Goal: Task Accomplishment & Management: Use online tool/utility

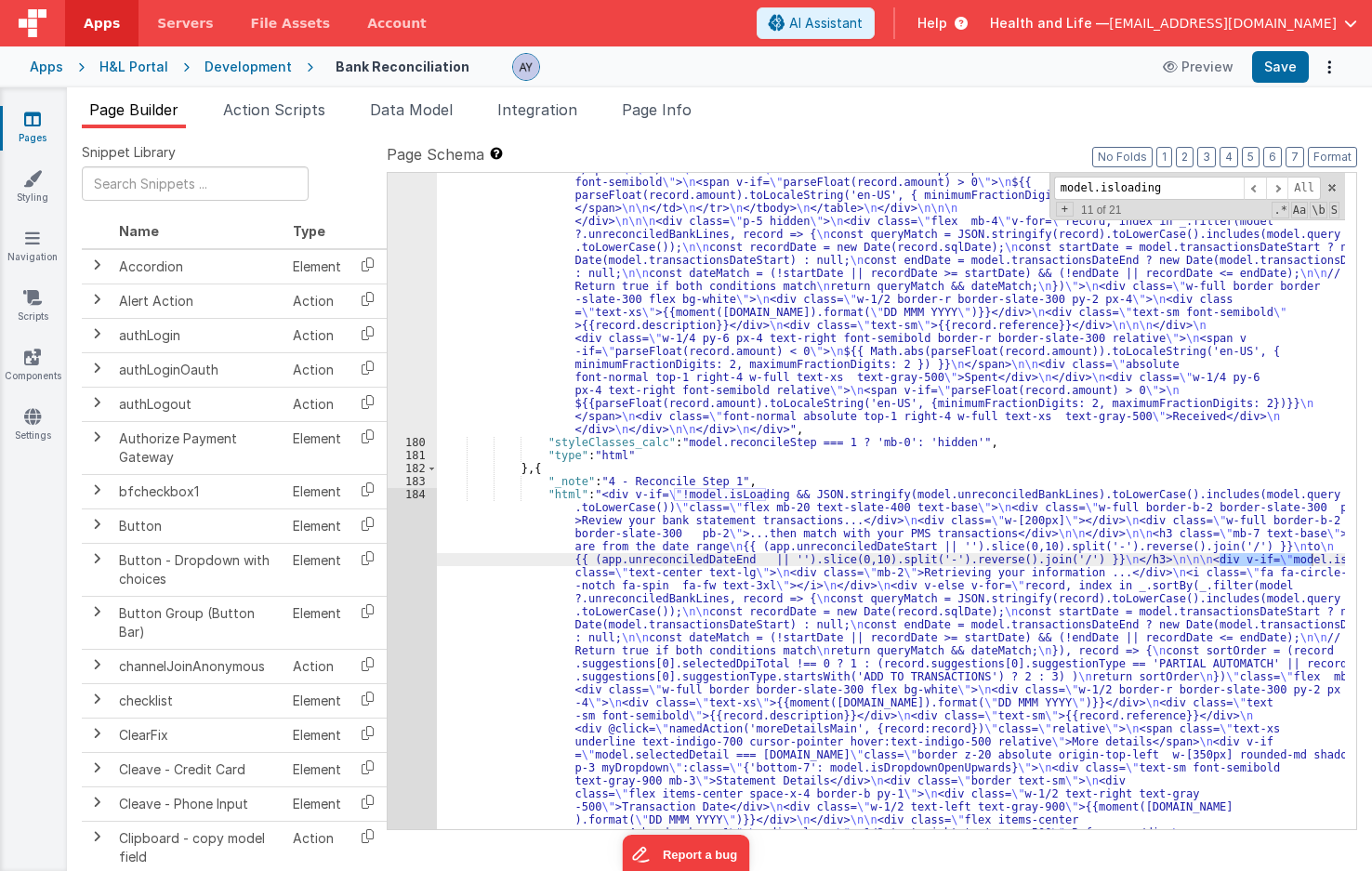
scroll to position [5725, 0]
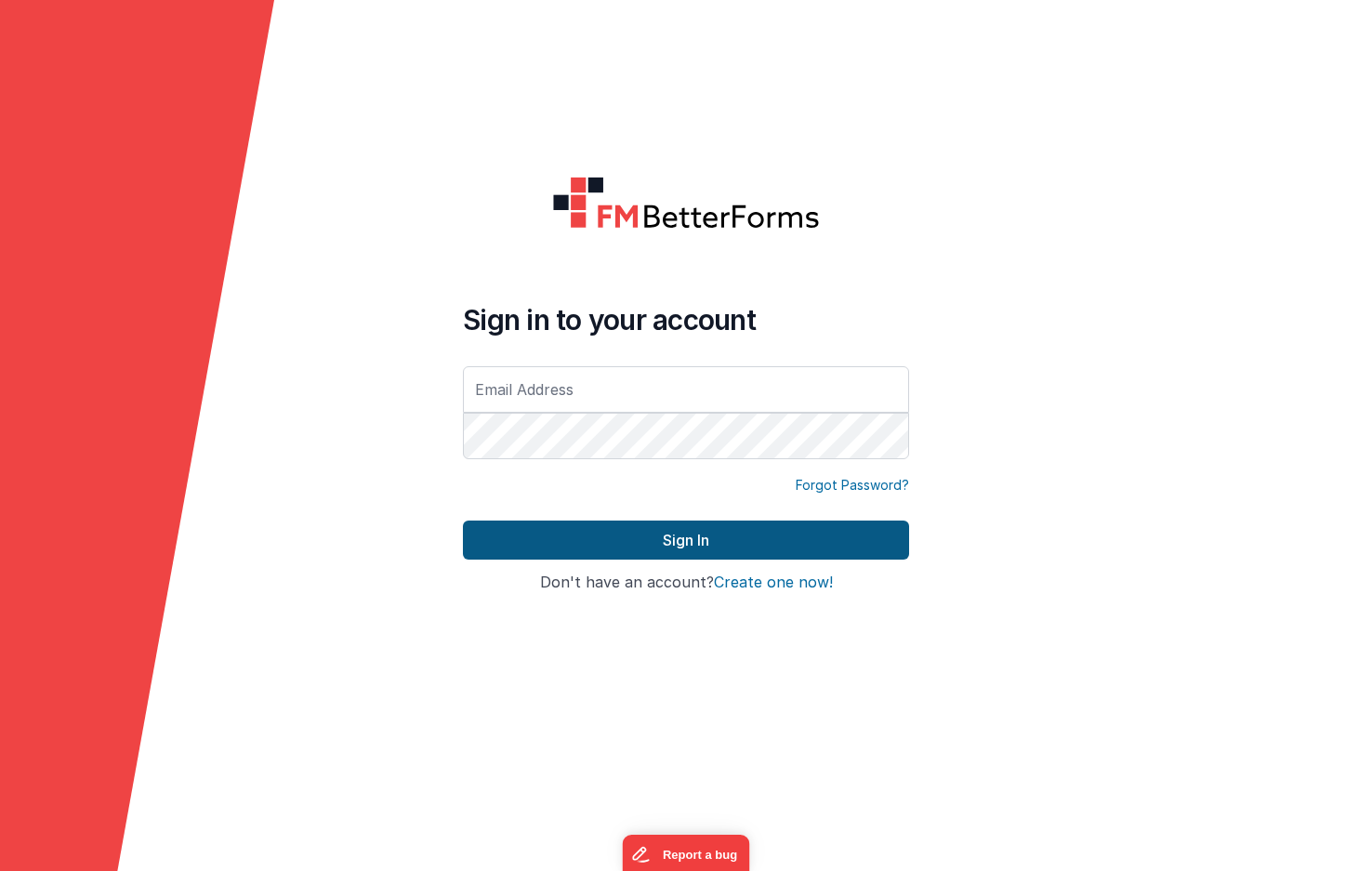
type input "[EMAIL_ADDRESS][DOMAIN_NAME]"
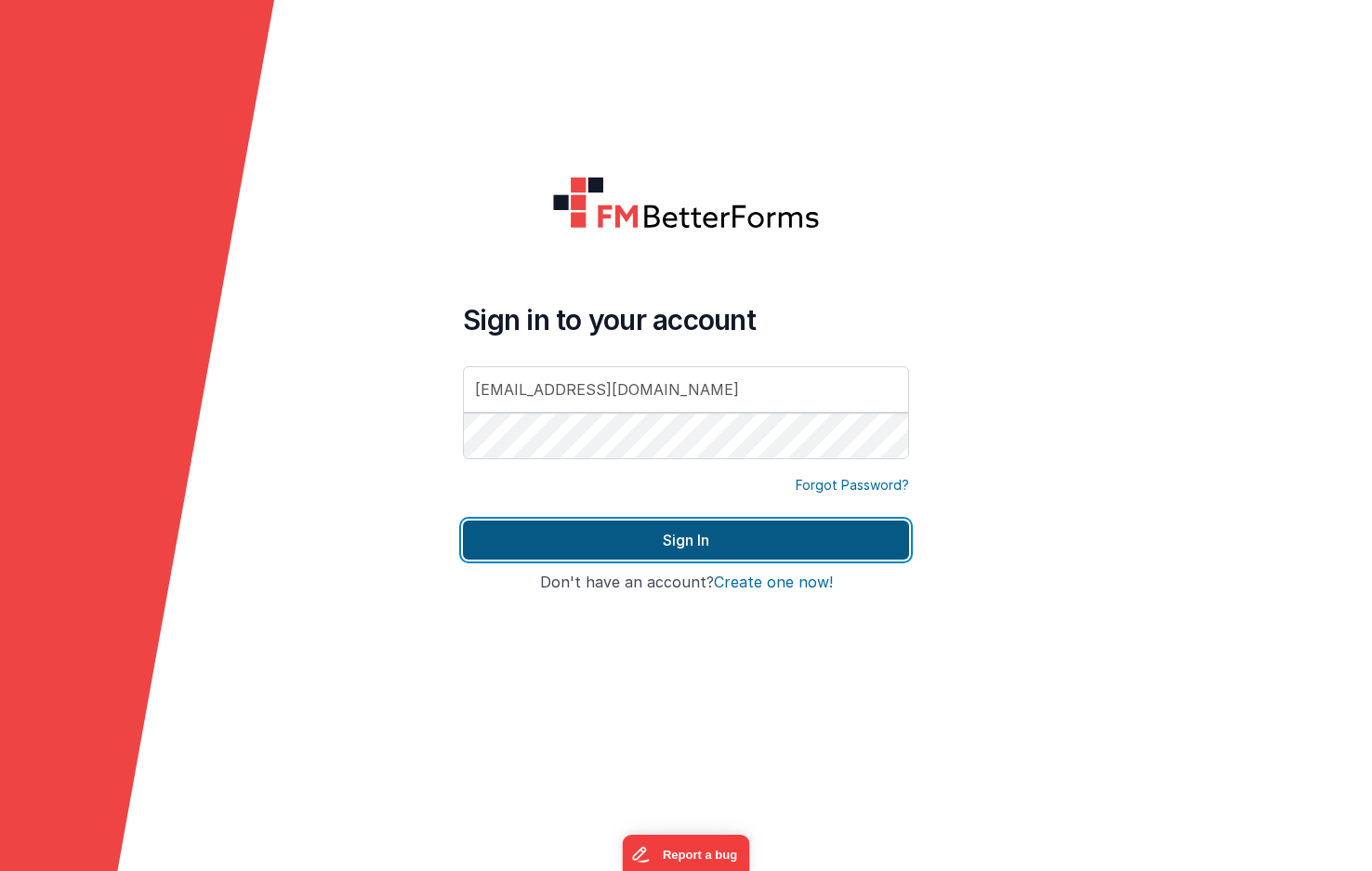
click at [662, 531] on button "Sign In" at bounding box center [685, 540] width 446 height 39
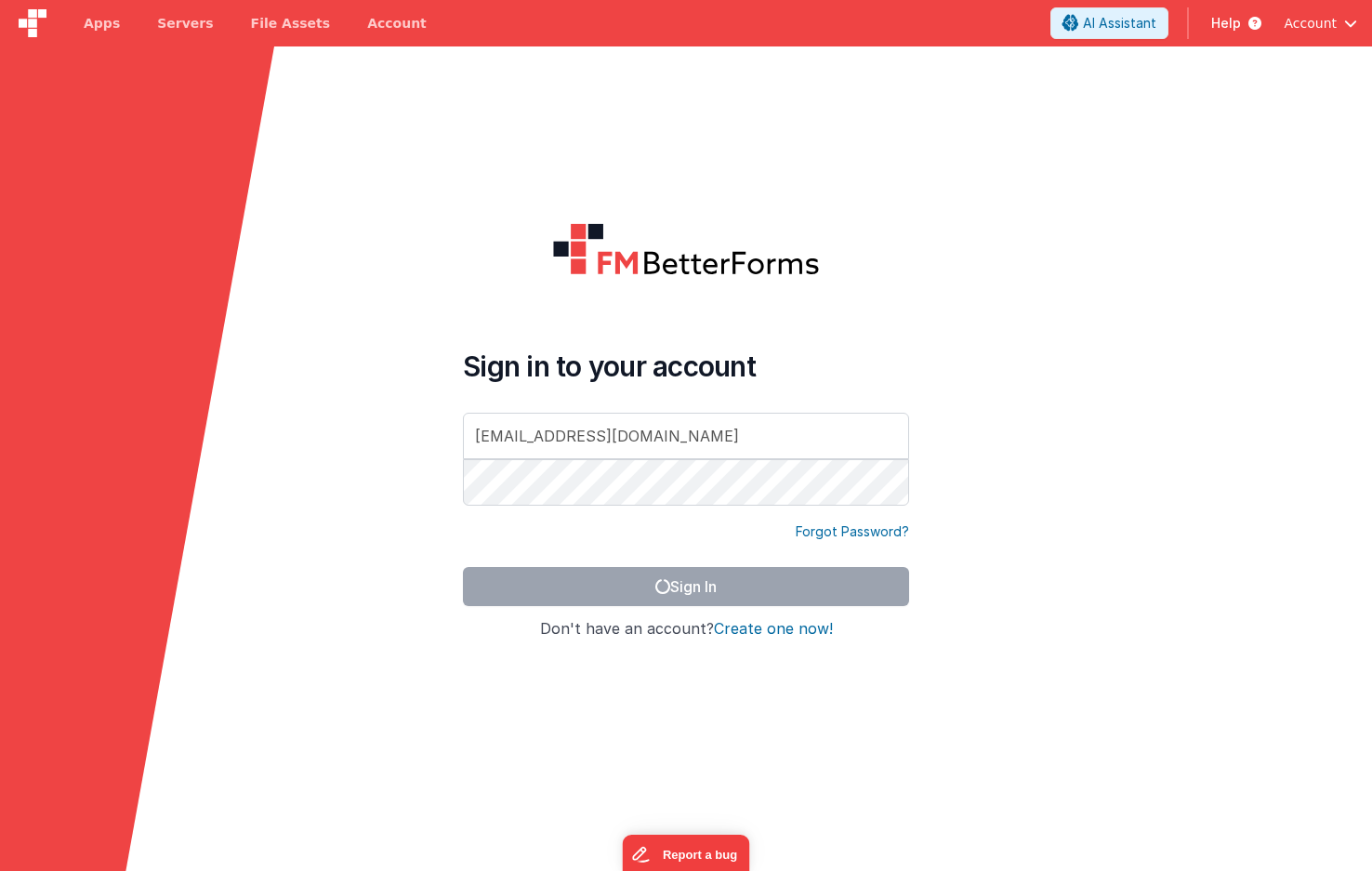
click at [162, 506] on polygon at bounding box center [137, 809] width 274 height 1525
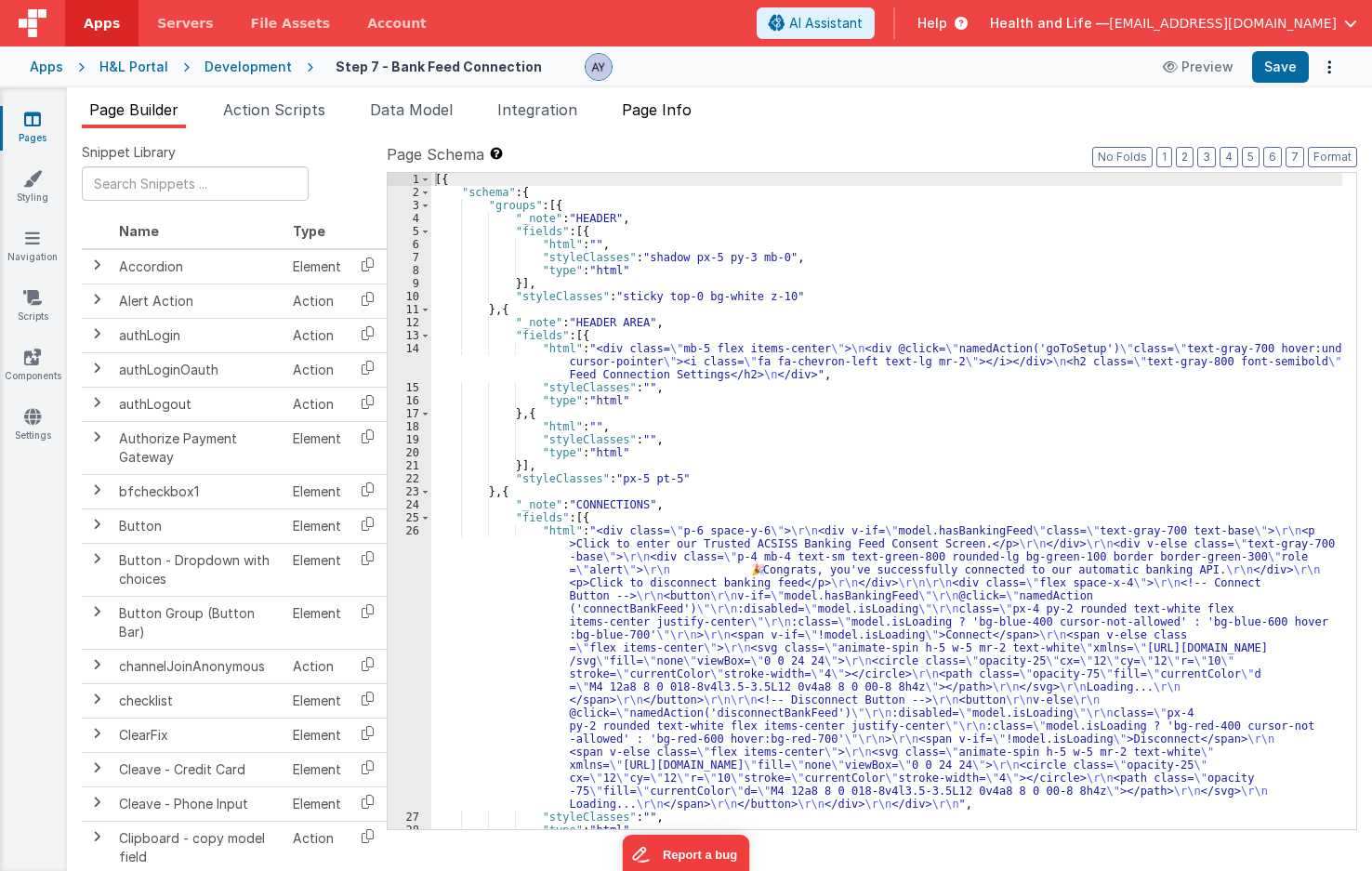
click at [680, 101] on span "Page Info" at bounding box center [657, 110] width 70 height 19
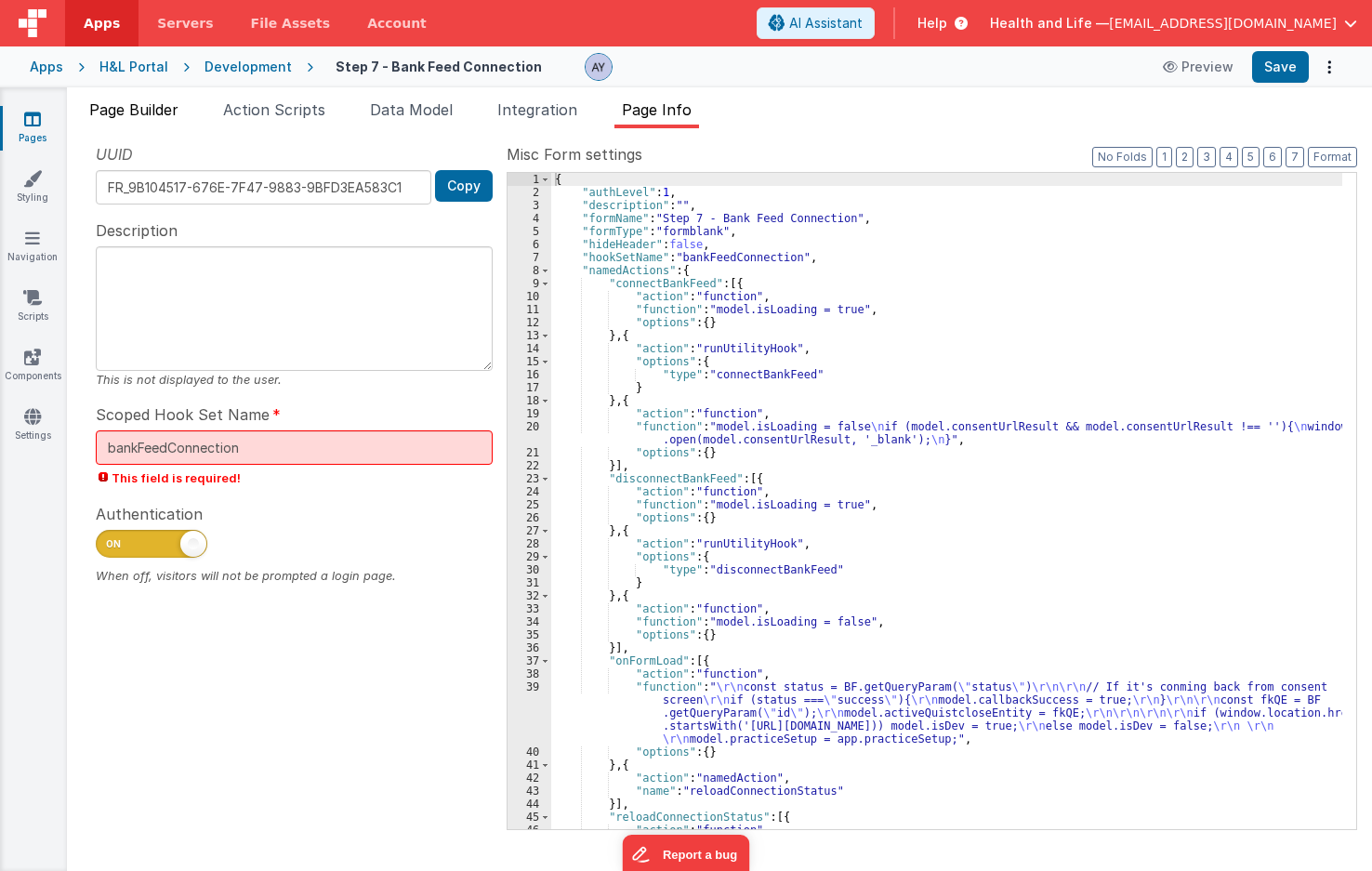
click at [167, 120] on li "Page Builder" at bounding box center [133, 113] width 104 height 29
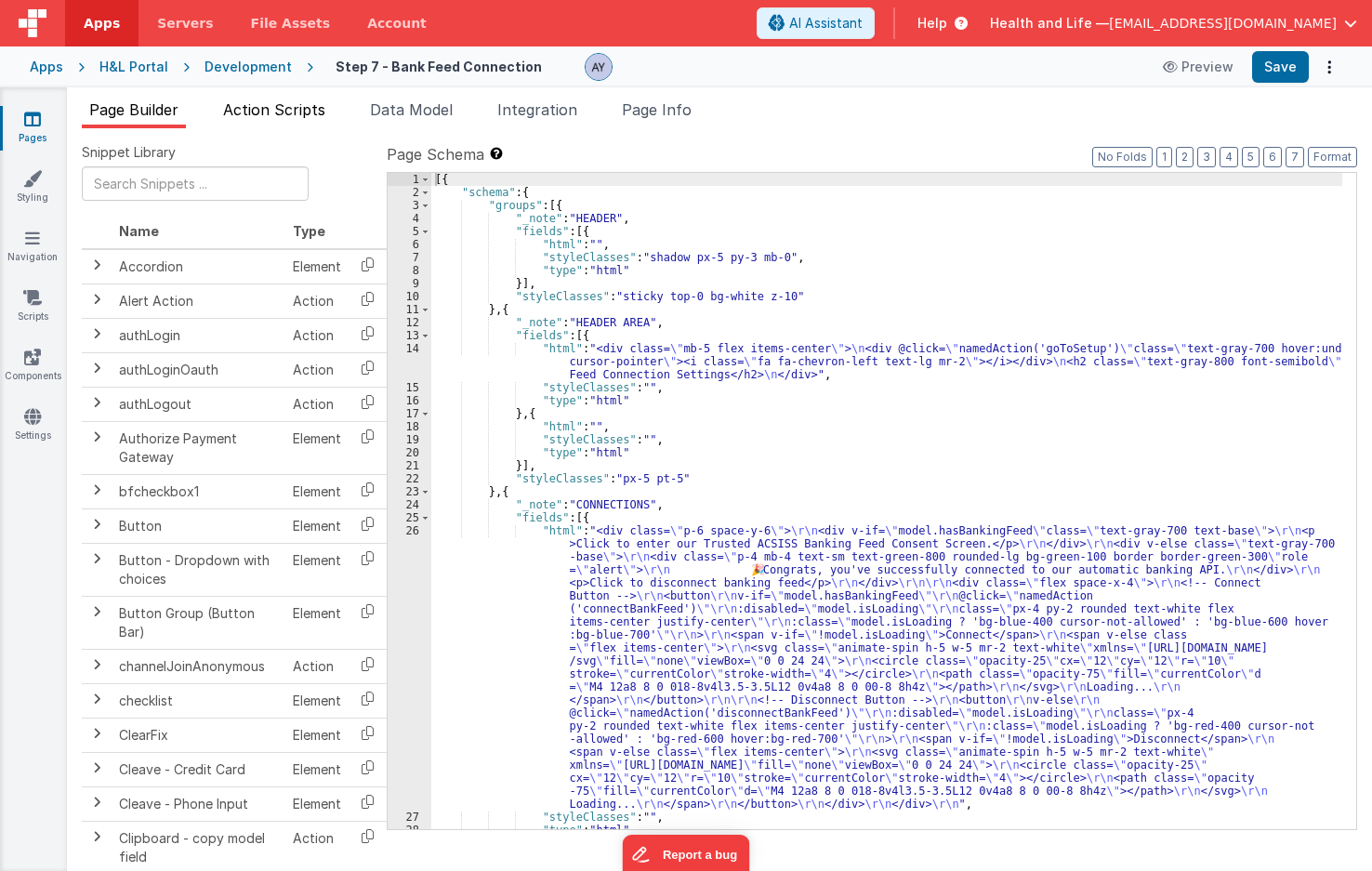
click at [317, 112] on span "Action Scripts" at bounding box center [274, 110] width 102 height 19
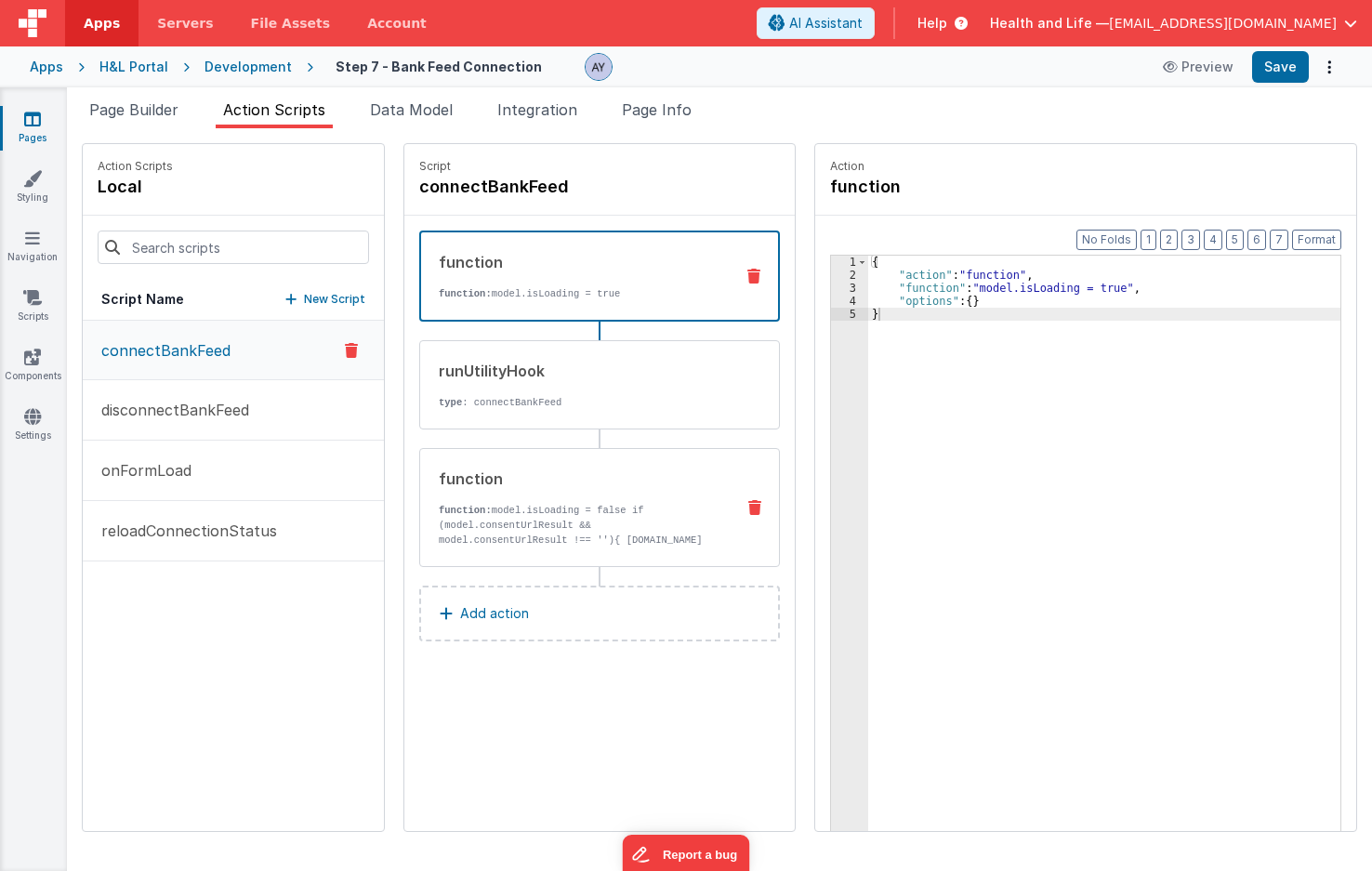
click at [487, 418] on div "runUtilityHook type : connectBankFeed" at bounding box center [599, 384] width 361 height 89
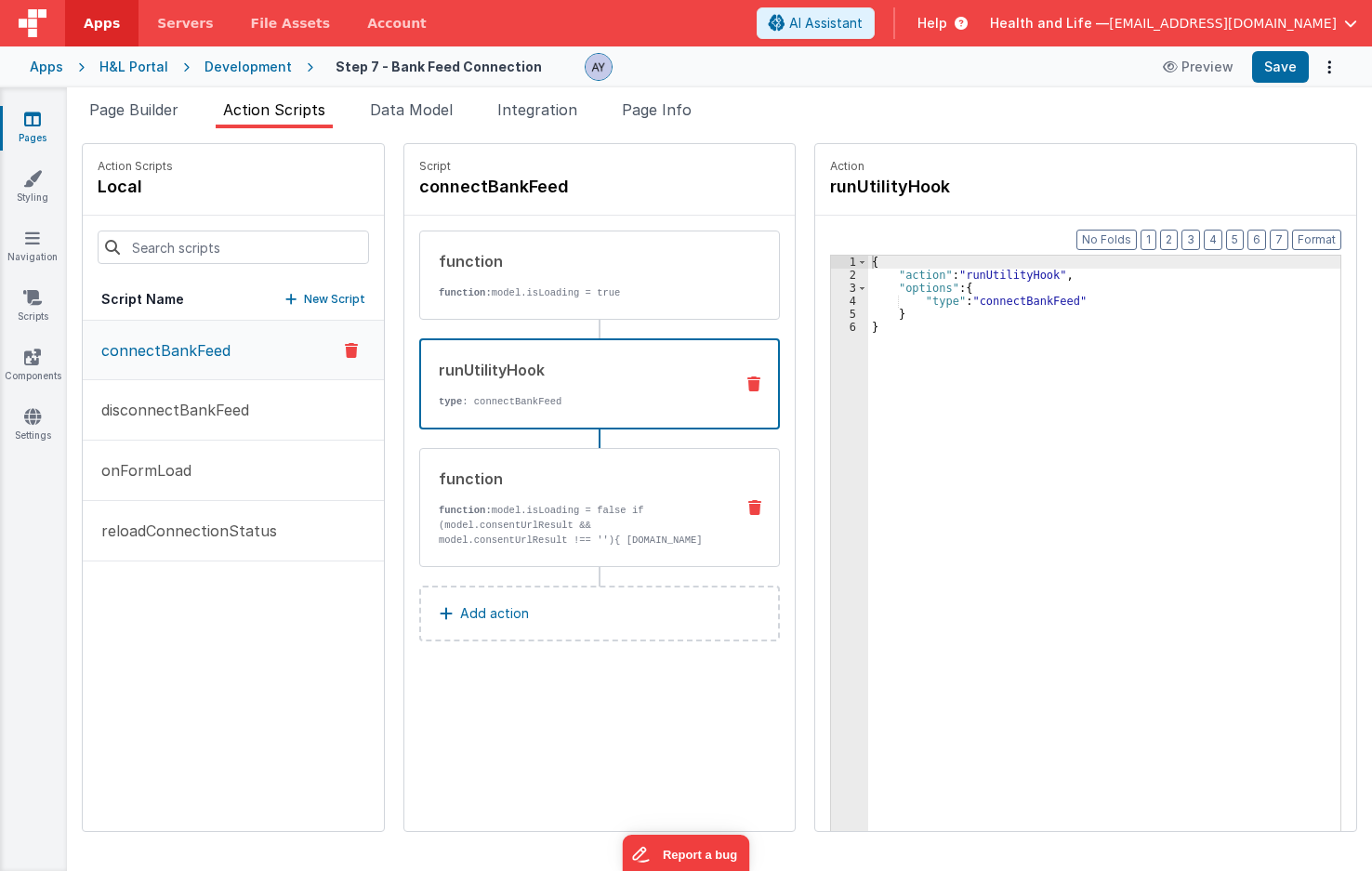
click at [495, 522] on p "function: model.isLoading = false if (model.consentUrlResult && model.consentUr…" at bounding box center [579, 532] width 281 height 60
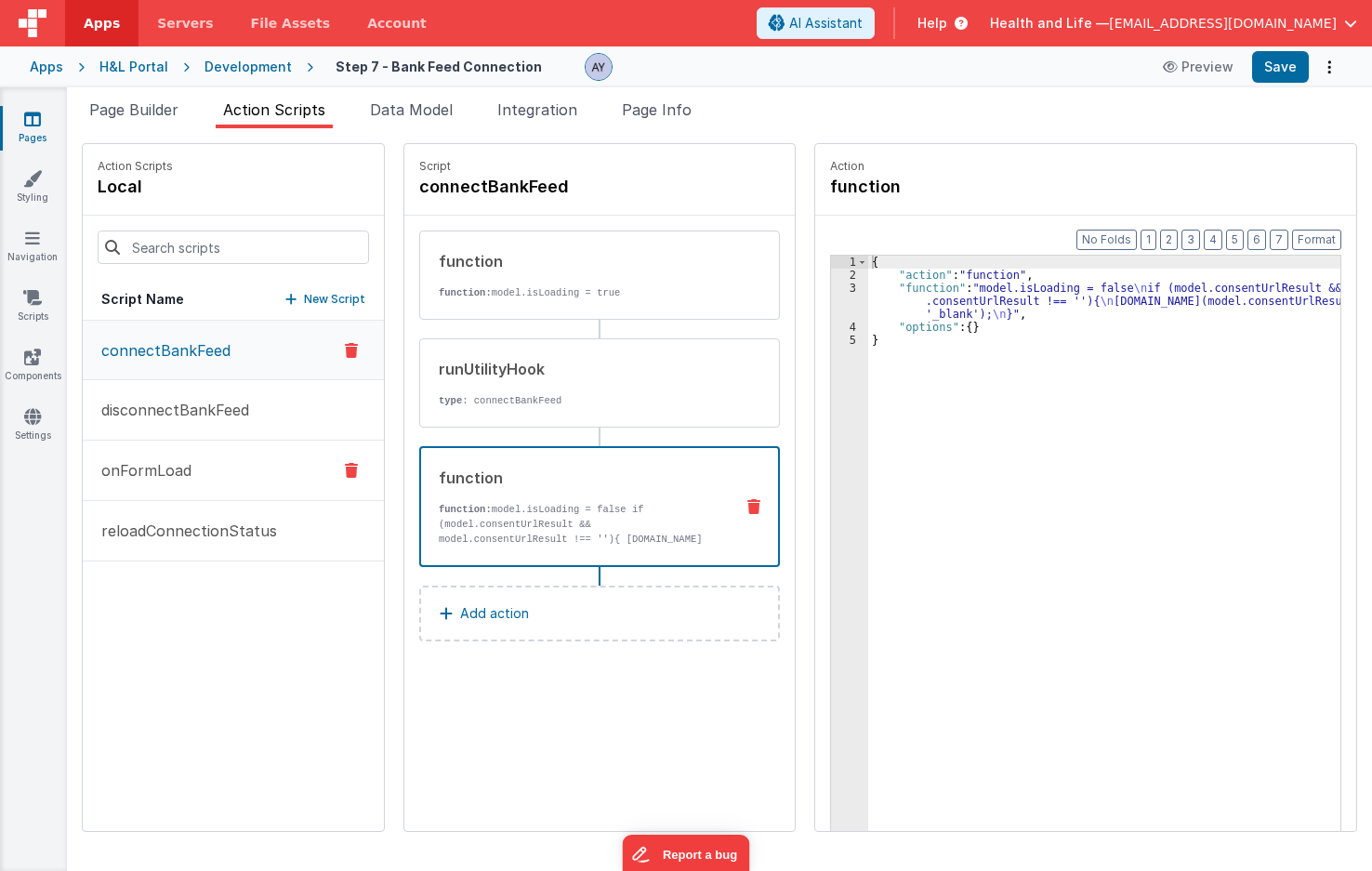
click at [248, 453] on button "onFormLoad" at bounding box center [233, 471] width 301 height 61
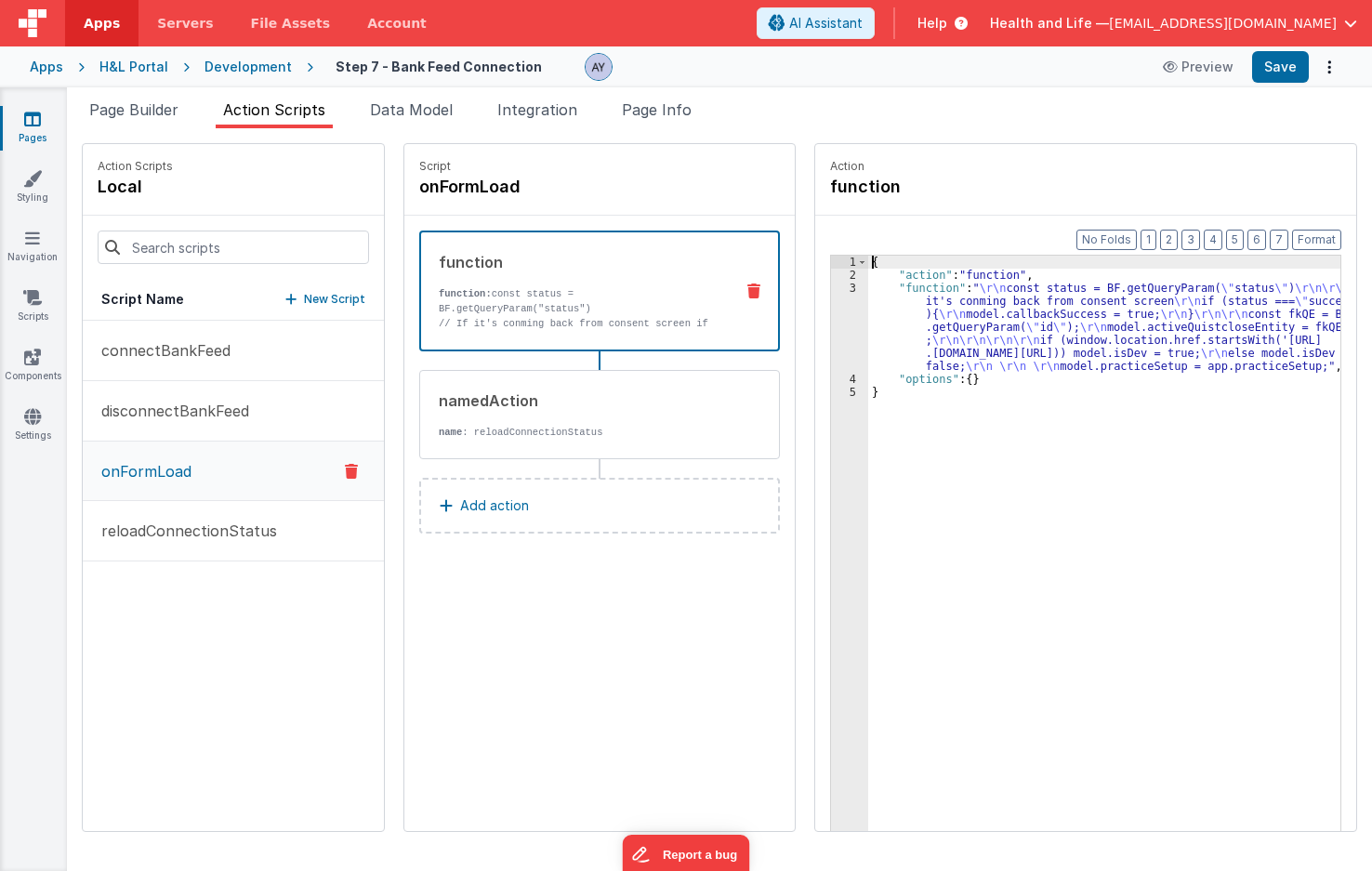
click at [831, 324] on div "3" at bounding box center [849, 328] width 37 height 91
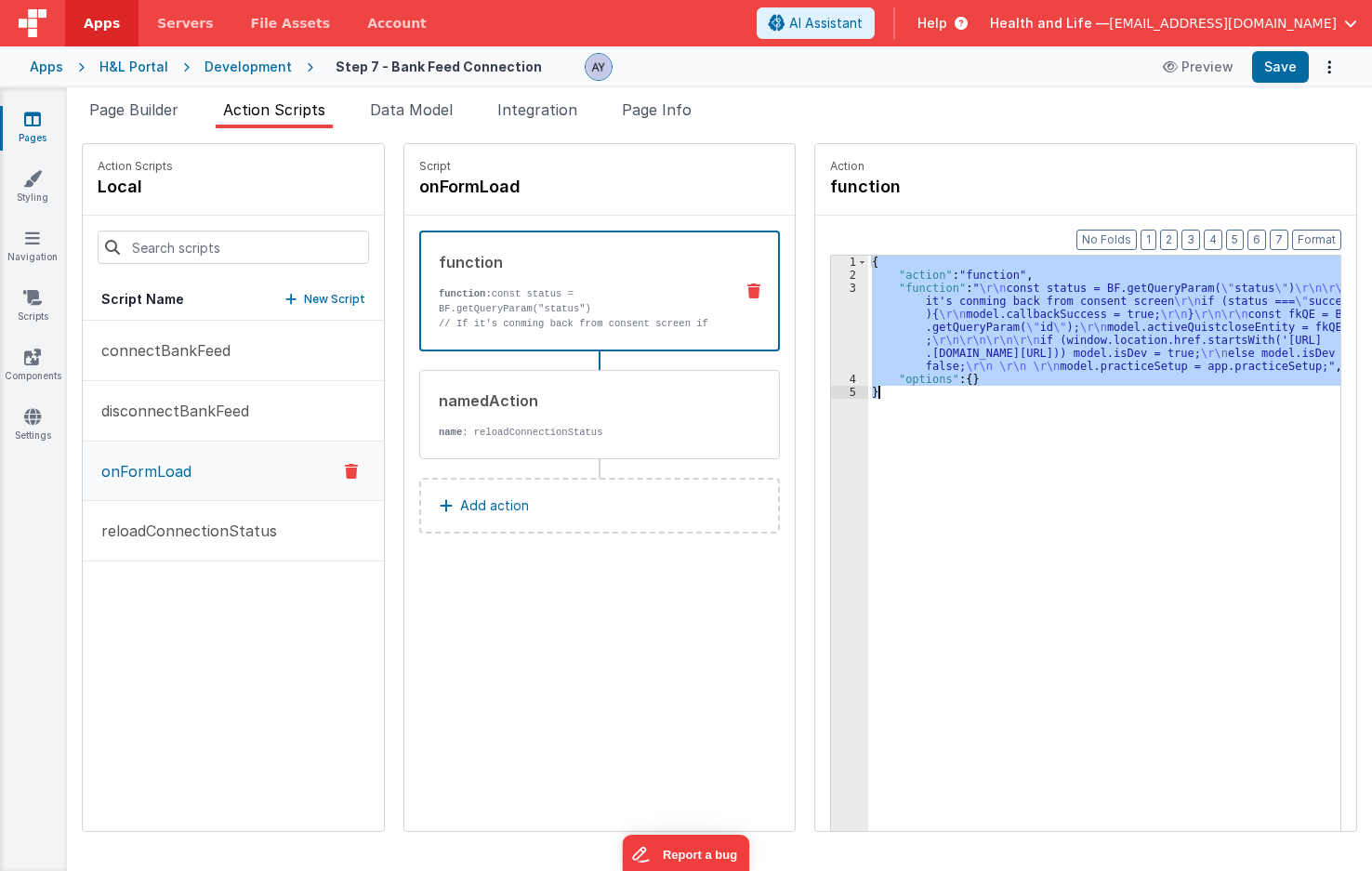
click at [831, 324] on div "3" at bounding box center [849, 328] width 37 height 91
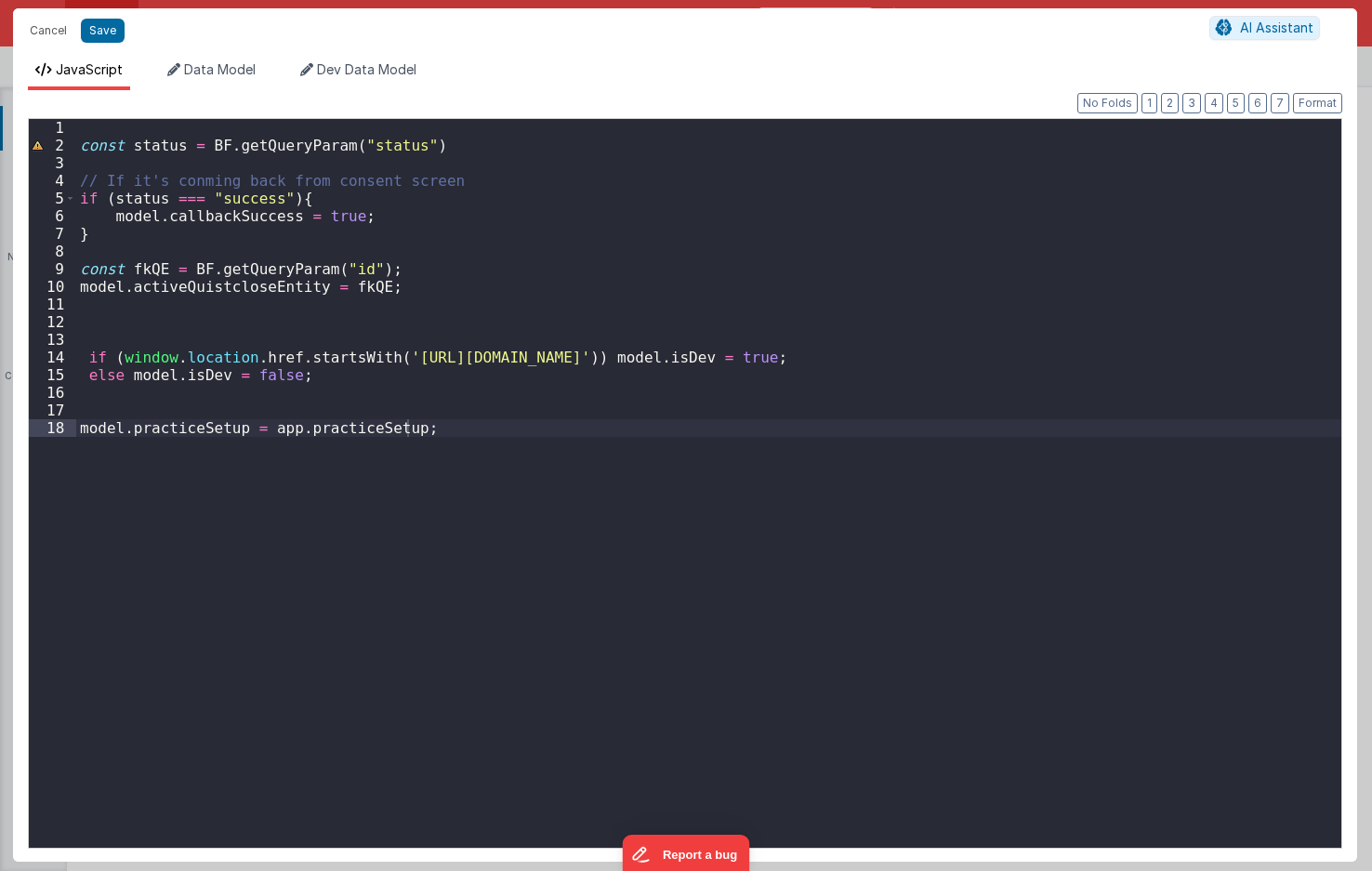
click at [329, 411] on div "const status = BF . getQueryParam ( "status" ) // If it's conming back from con…" at bounding box center [709, 500] width 1265 height 762
click at [118, 31] on button "Save" at bounding box center [102, 31] width 44 height 25
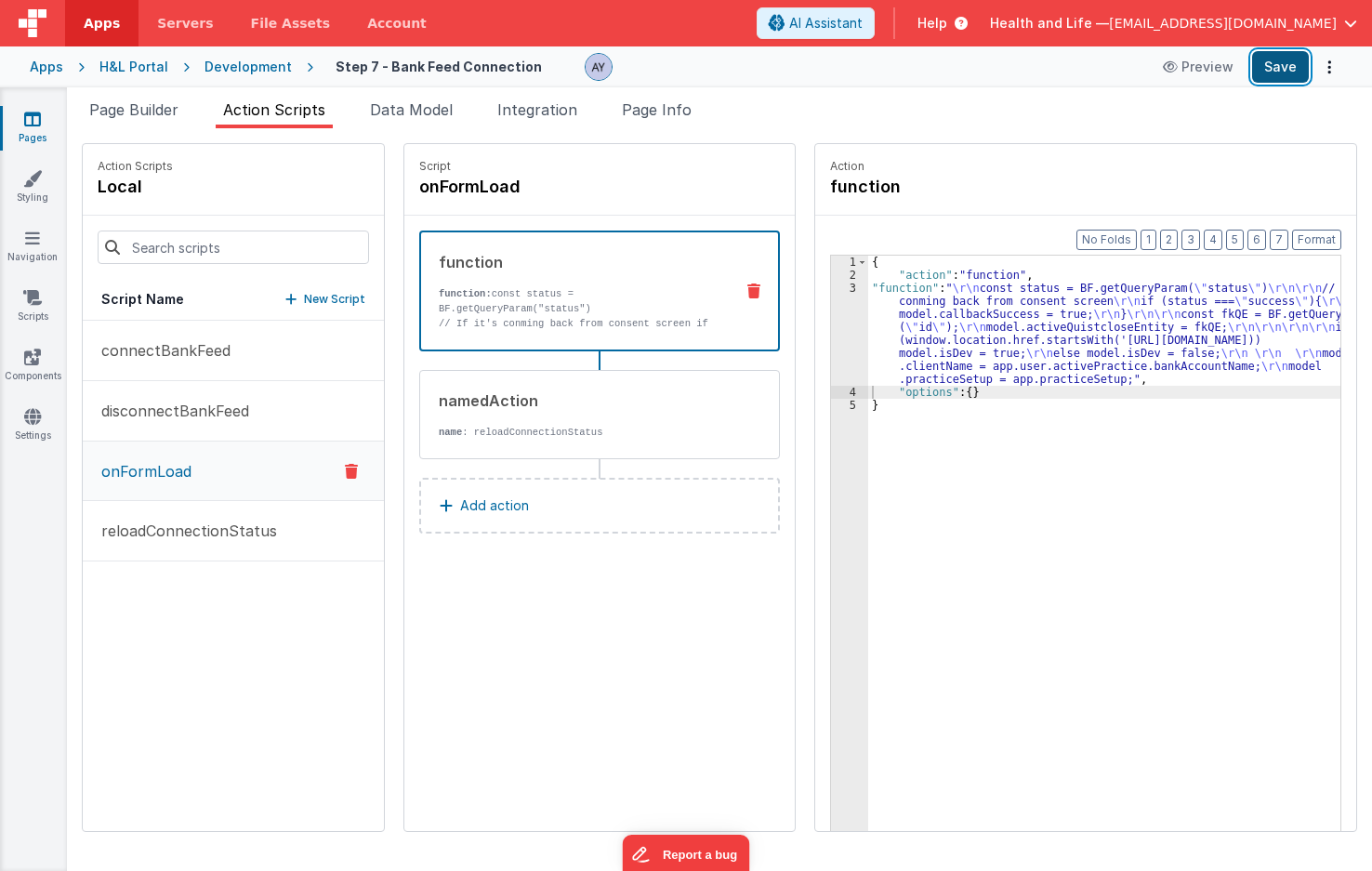
click at [1275, 75] on button "Save" at bounding box center [1280, 66] width 57 height 31
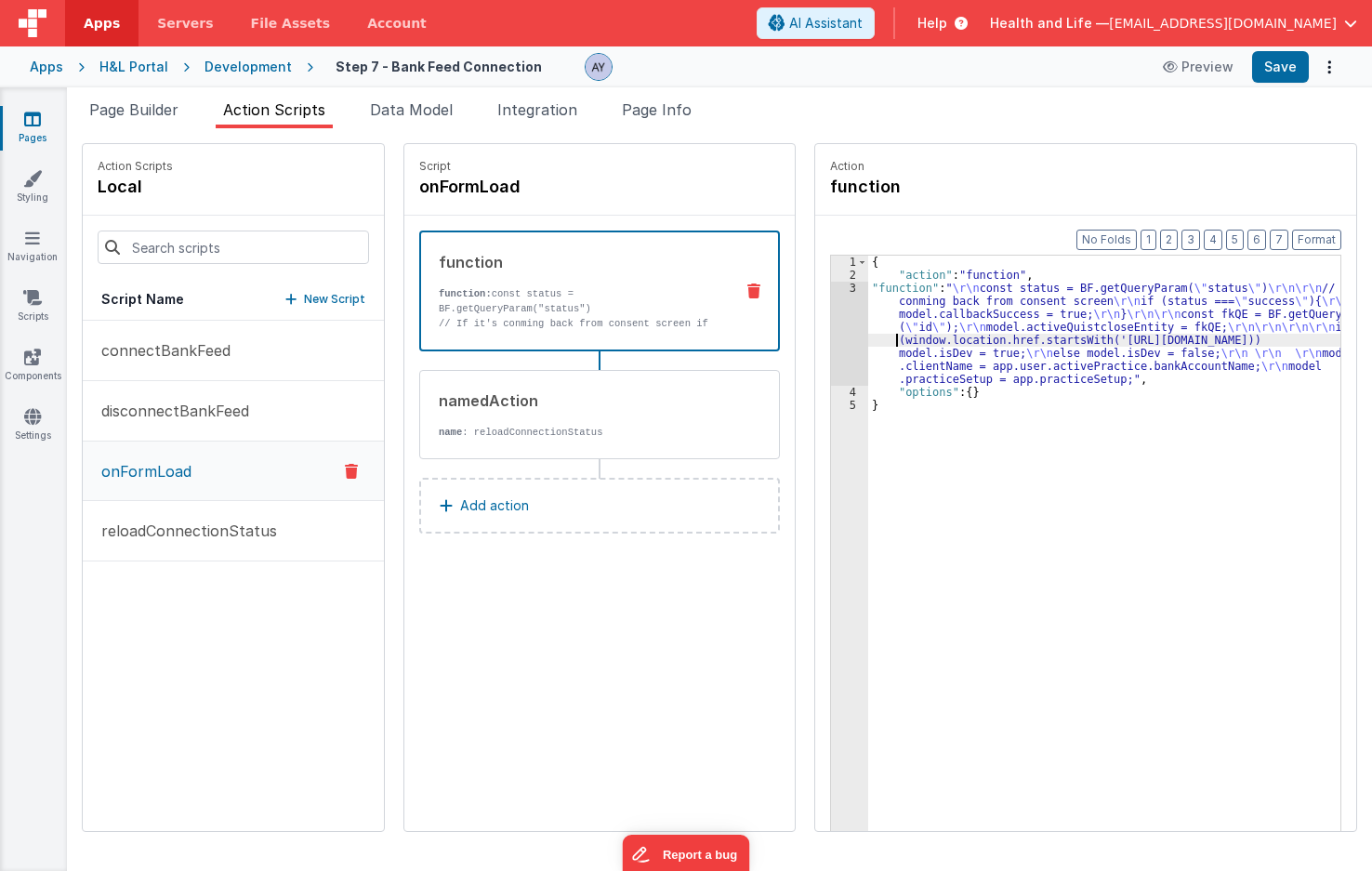
click at [874, 345] on div "{ "action" : "function" , "function" : " \r\n const status = BF.getQueryParam( …" at bounding box center [1113, 585] width 490 height 659
click at [831, 320] on div "3" at bounding box center [849, 334] width 37 height 104
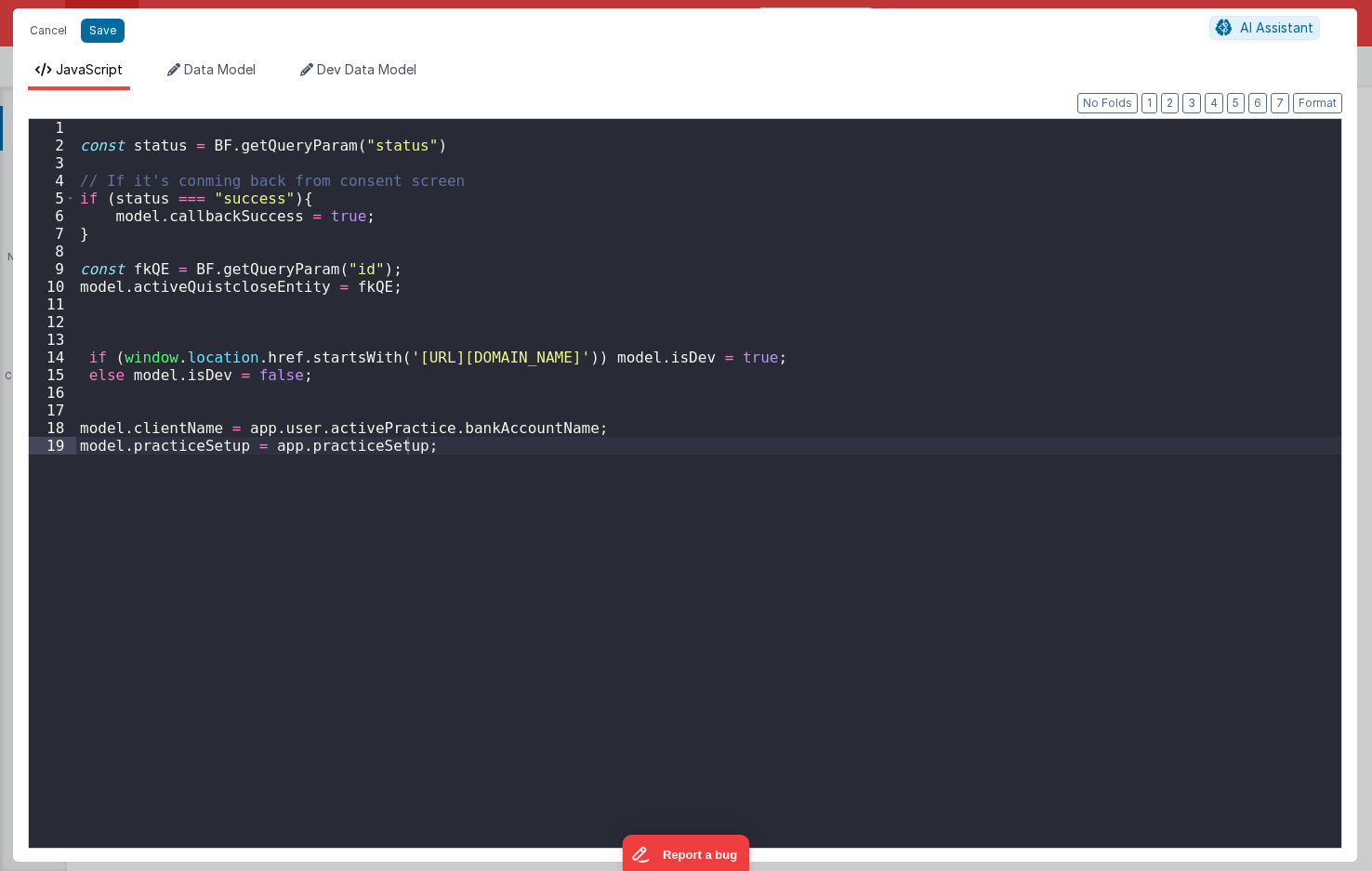
click at [223, 374] on div "const status = BF . getQueryParam ( "status" ) // If it's conming back from con…" at bounding box center [709, 501] width 1265 height 764
click at [184, 431] on div "const status = BF . getQueryParam ( "status" ) // If it's conming back from con…" at bounding box center [709, 501] width 1265 height 764
click at [738, 537] on div "const status = BF . getQueryParam ( "status" ) // If it's conming back from con…" at bounding box center [709, 501] width 1265 height 764
click at [73, 408] on div "17" at bounding box center [52, 410] width 47 height 18
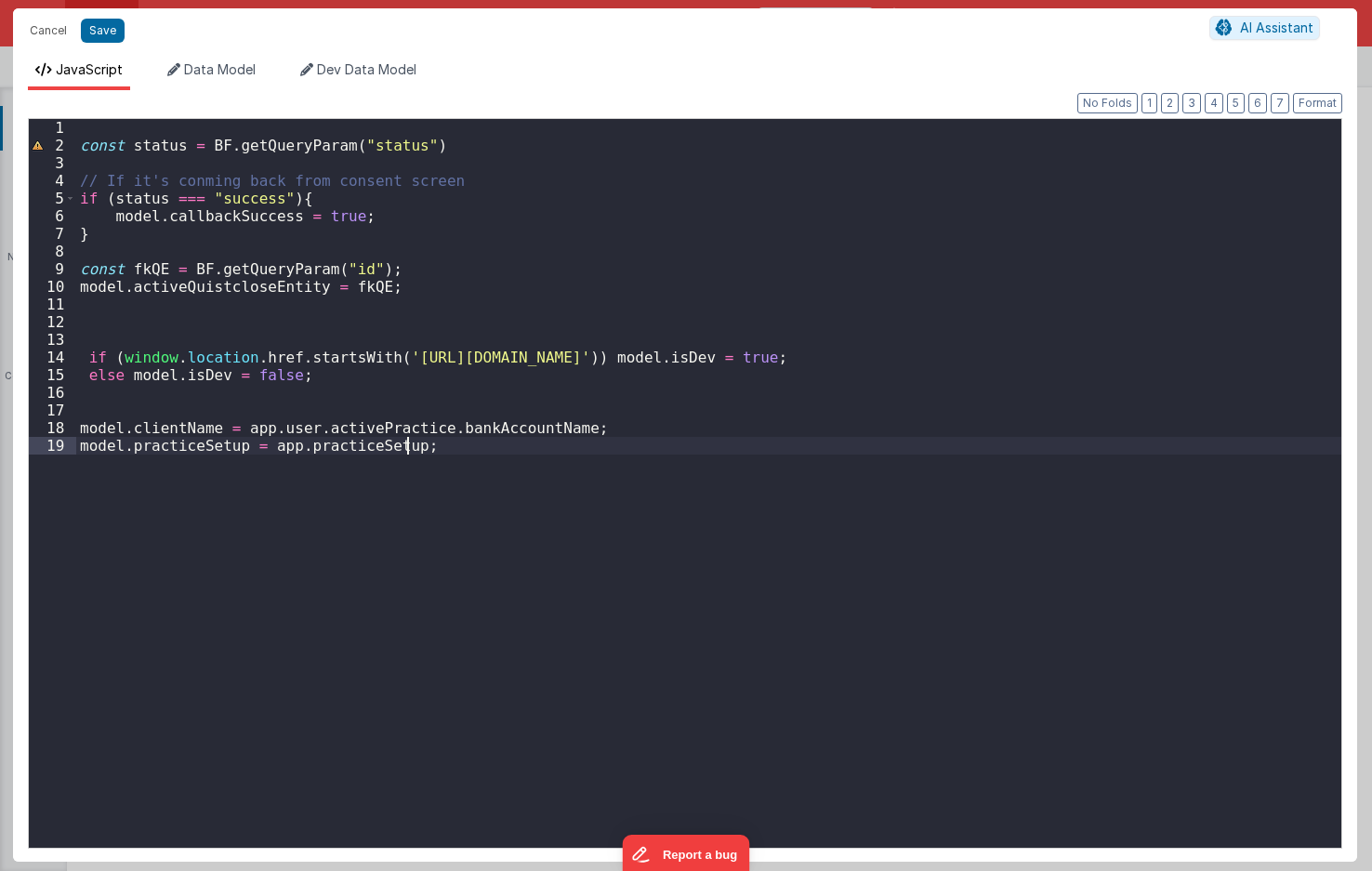
click at [87, 415] on div "const status = BF . getQueryParam ( "status" ) // If it's conming back from con…" at bounding box center [709, 501] width 1265 height 764
click at [131, 382] on div "const status = BF . getQueryParam ( "status" ) // If it's conming back from con…" at bounding box center [709, 501] width 1265 height 764
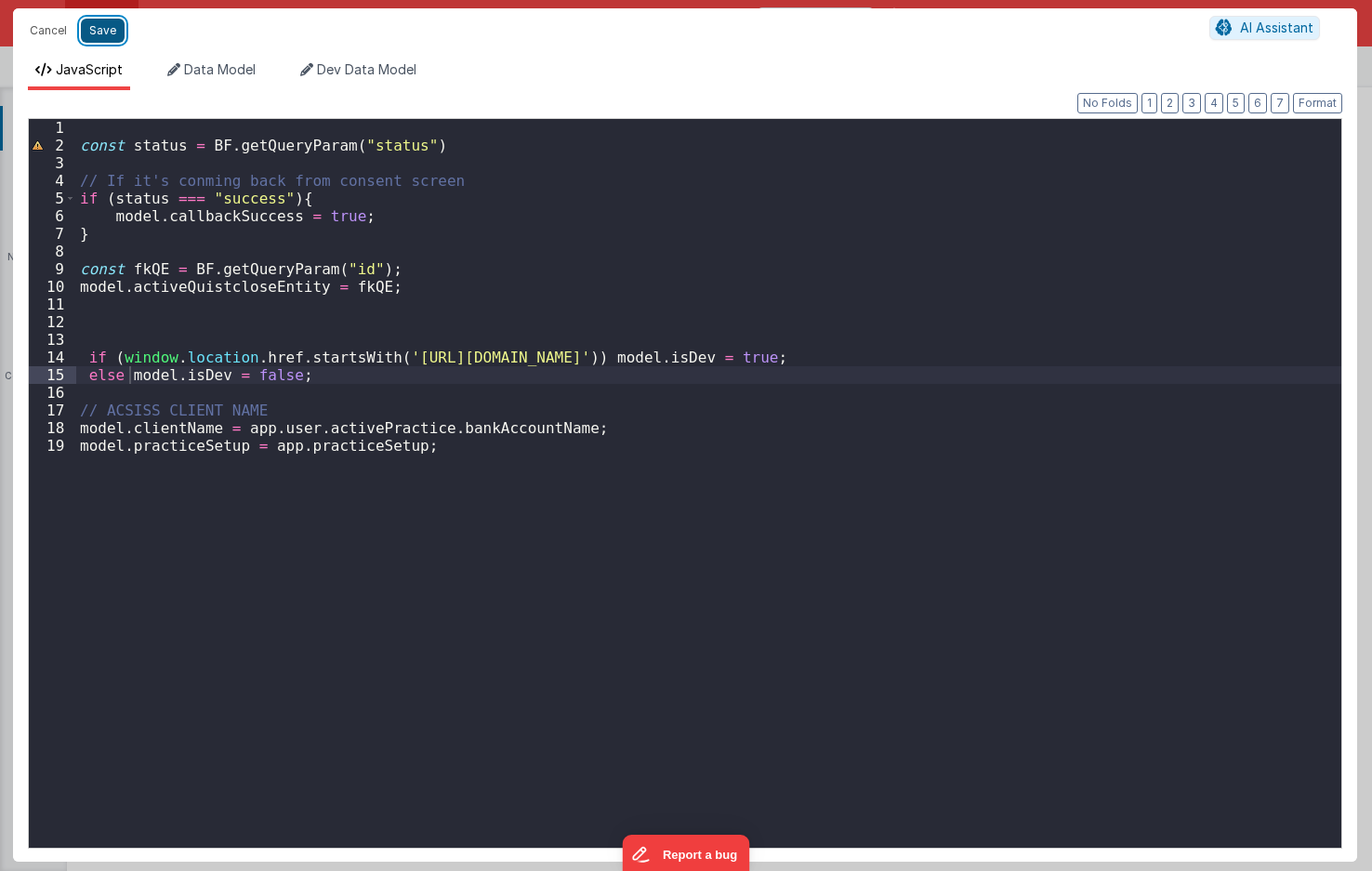
click at [97, 29] on button "Save" at bounding box center [102, 31] width 44 height 25
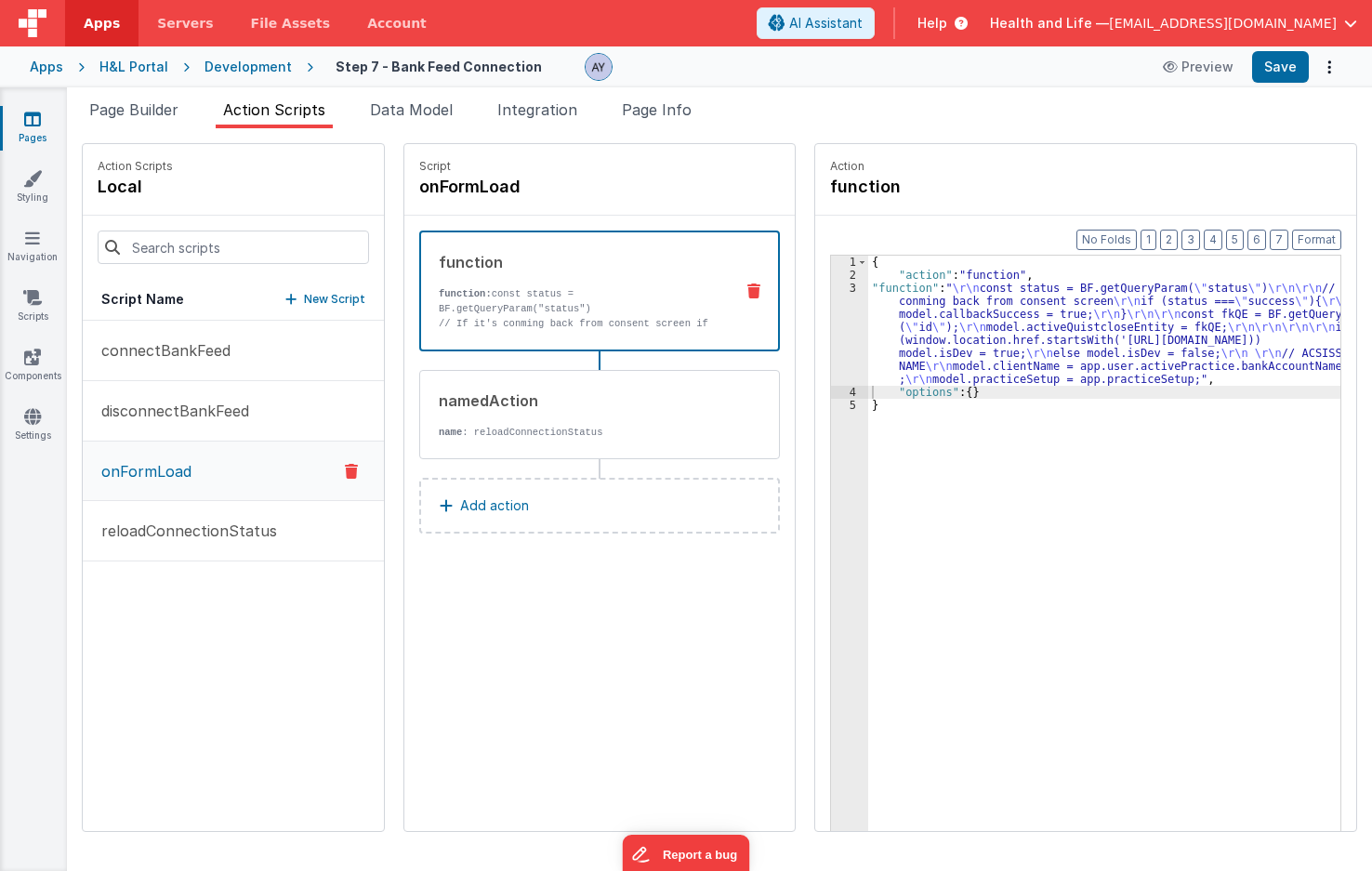
click at [683, 651] on div "Script onFormLoad function function: const status = BF.getQueryParam("status") …" at bounding box center [599, 488] width 390 height 687
click at [590, 27] on header "Apps Servers File Assets Account Some FUTURE Slot AI Assistant Help Health and …" at bounding box center [686, 23] width 1372 height 46
click at [939, 346] on div "{ "action" : "function" , "function" : " \r\n const status = BF.getQueryParam( …" at bounding box center [1113, 585] width 490 height 659
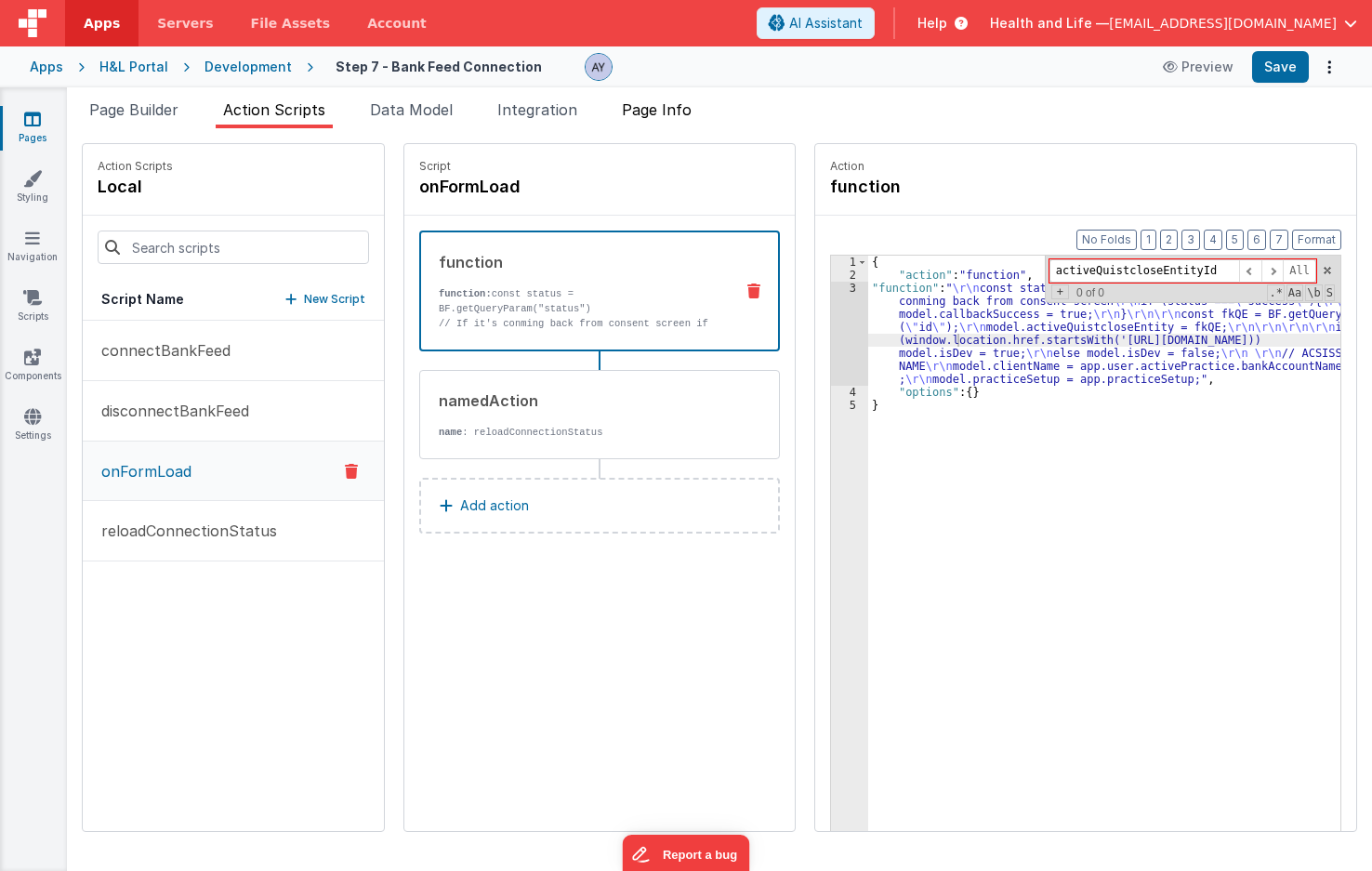
type input "activeQuistcloseEntityId"
click at [678, 116] on span "Page Info" at bounding box center [657, 110] width 70 height 19
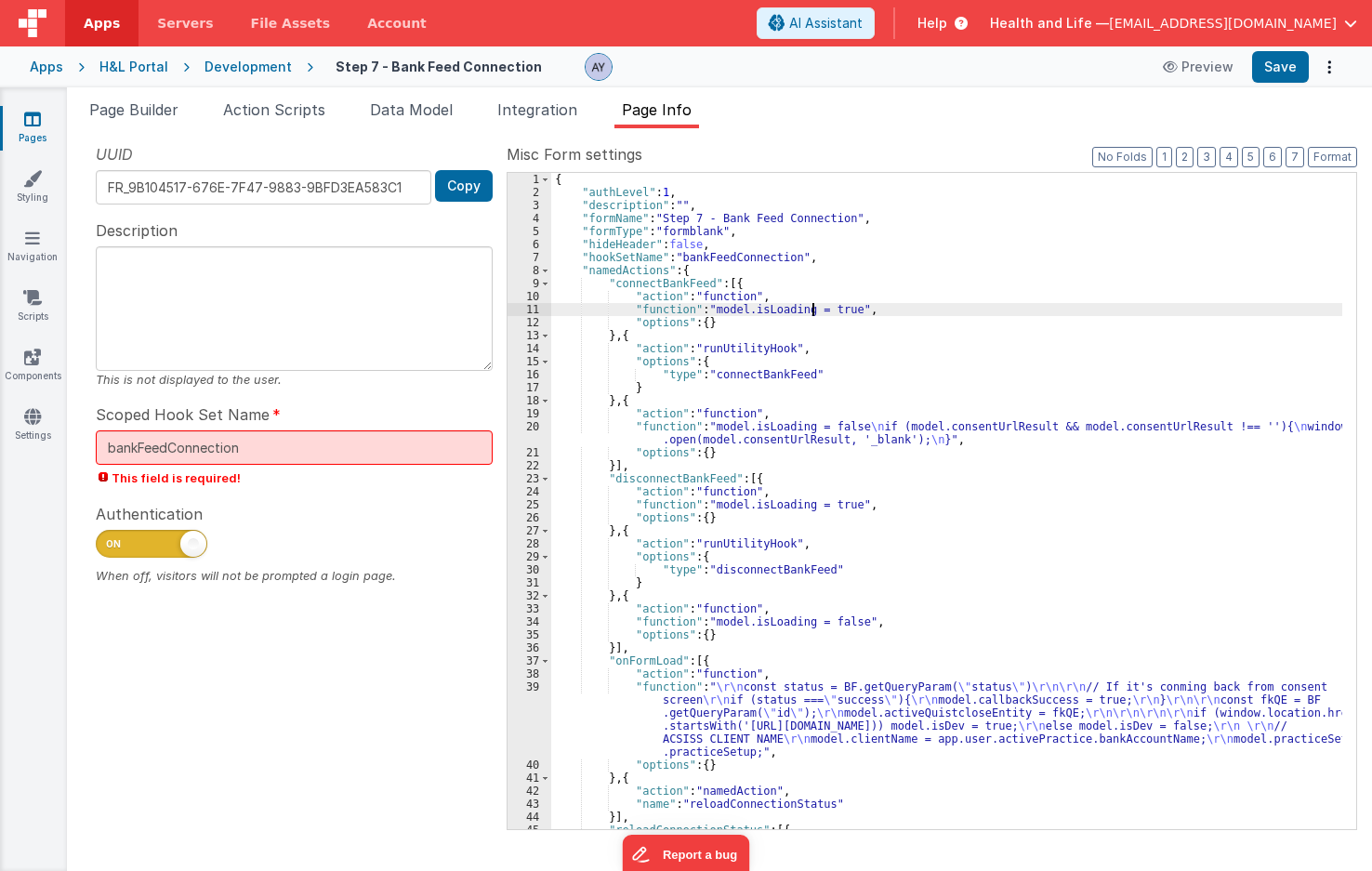
click at [811, 311] on div "{ "authLevel" : 1 , "description" : "" , "formName" : "Step 7 - Bank Feed Conne…" at bounding box center [946, 514] width 791 height 683
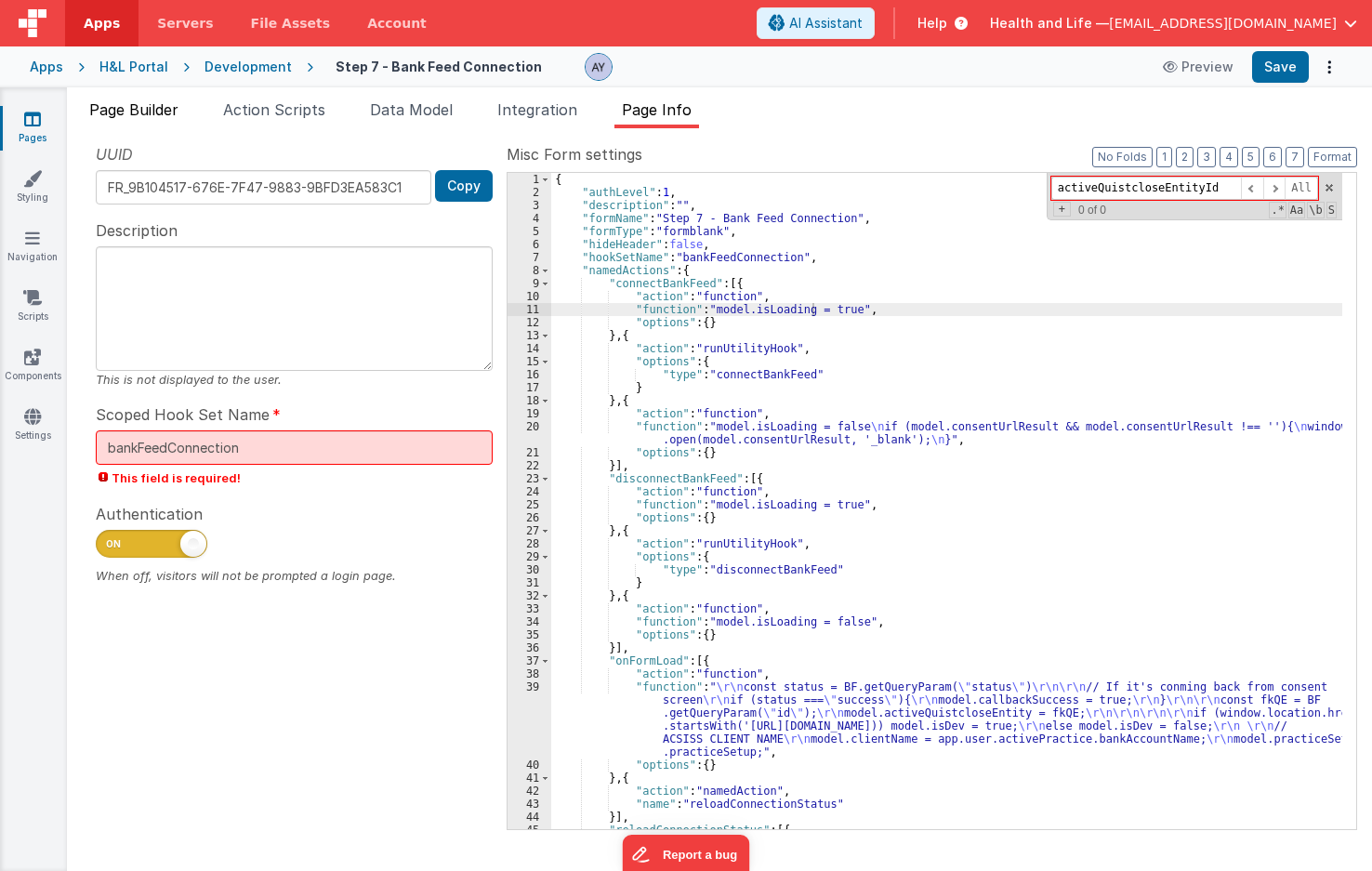
type input "activeQuistcloseEntityId"
click at [121, 110] on span "Page Builder" at bounding box center [133, 110] width 89 height 19
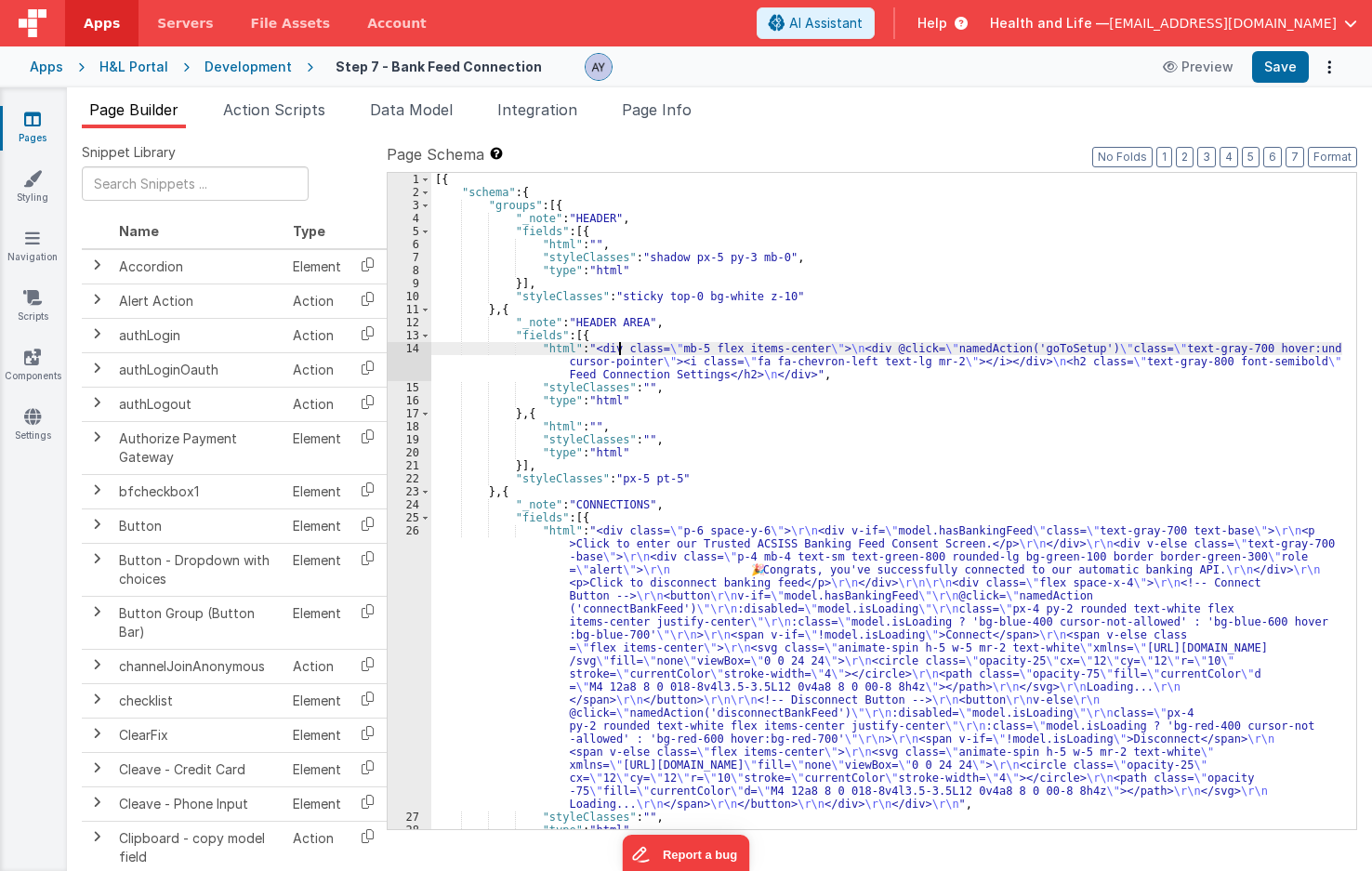
click at [619, 343] on div "[{ "schema" : { "groups" : [{ "_note" : "HEADER" , "fields" : [{ "html" : "" , …" at bounding box center [887, 514] width 910 height 683
type input "activeQuistcloseEntityId"
click at [667, 43] on header "Apps Servers File Assets Account Some FUTURE Slot AI Assistant Help Health and …" at bounding box center [686, 23] width 1372 height 46
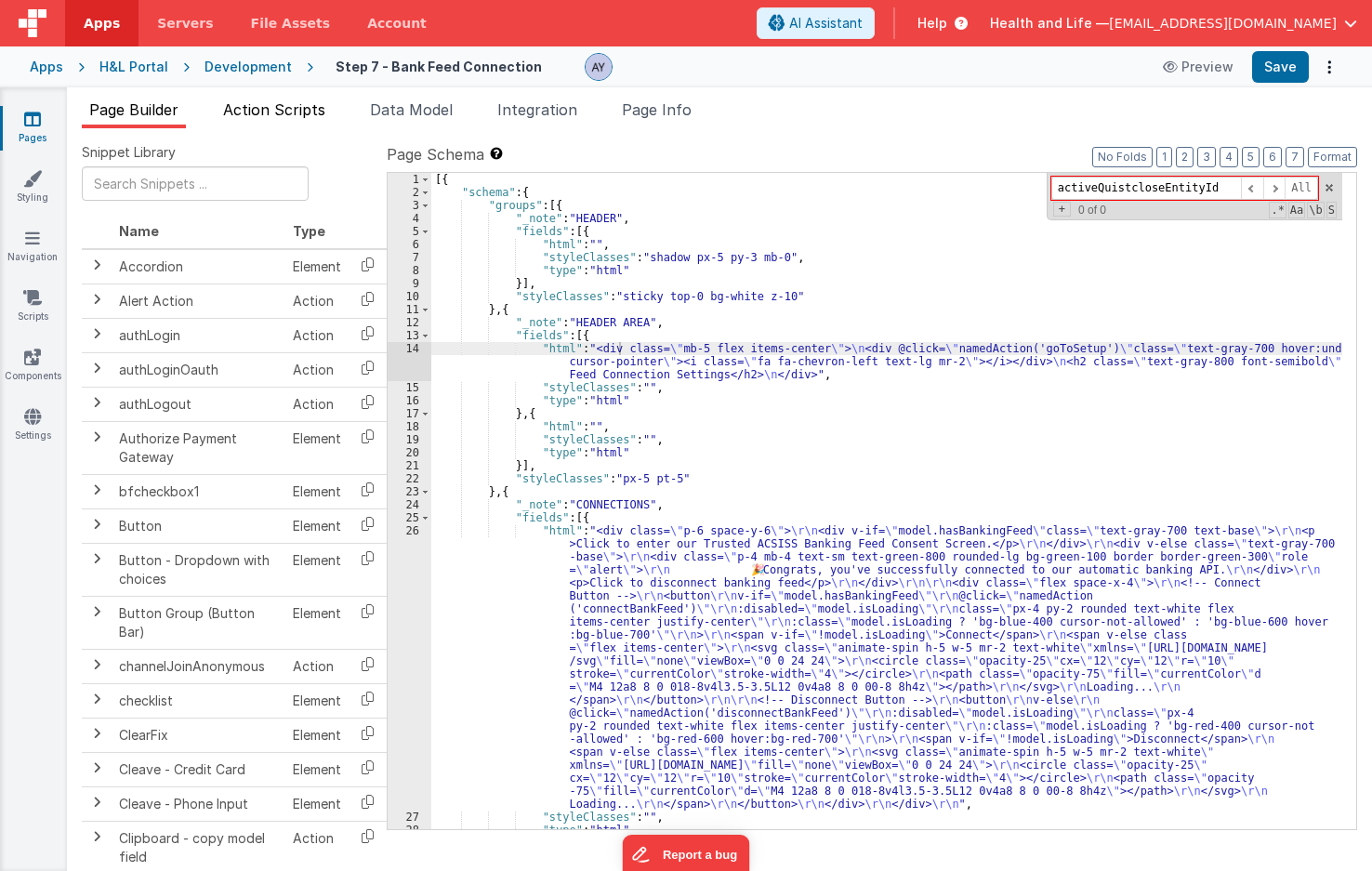
click at [325, 108] on span "Action Scripts" at bounding box center [274, 110] width 102 height 19
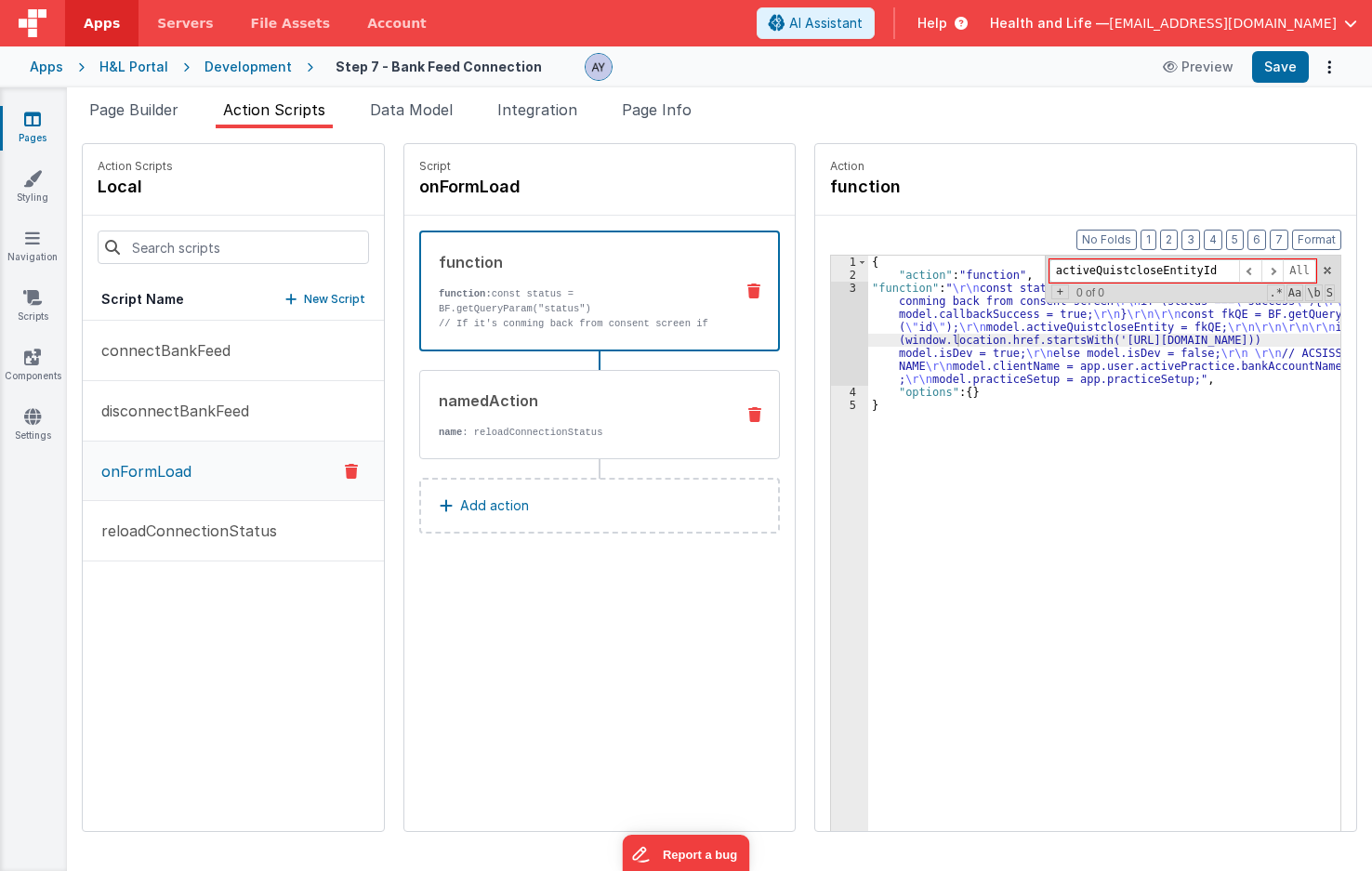
click at [545, 438] on p "name : reloadConnectionStatus" at bounding box center [579, 433] width 281 height 15
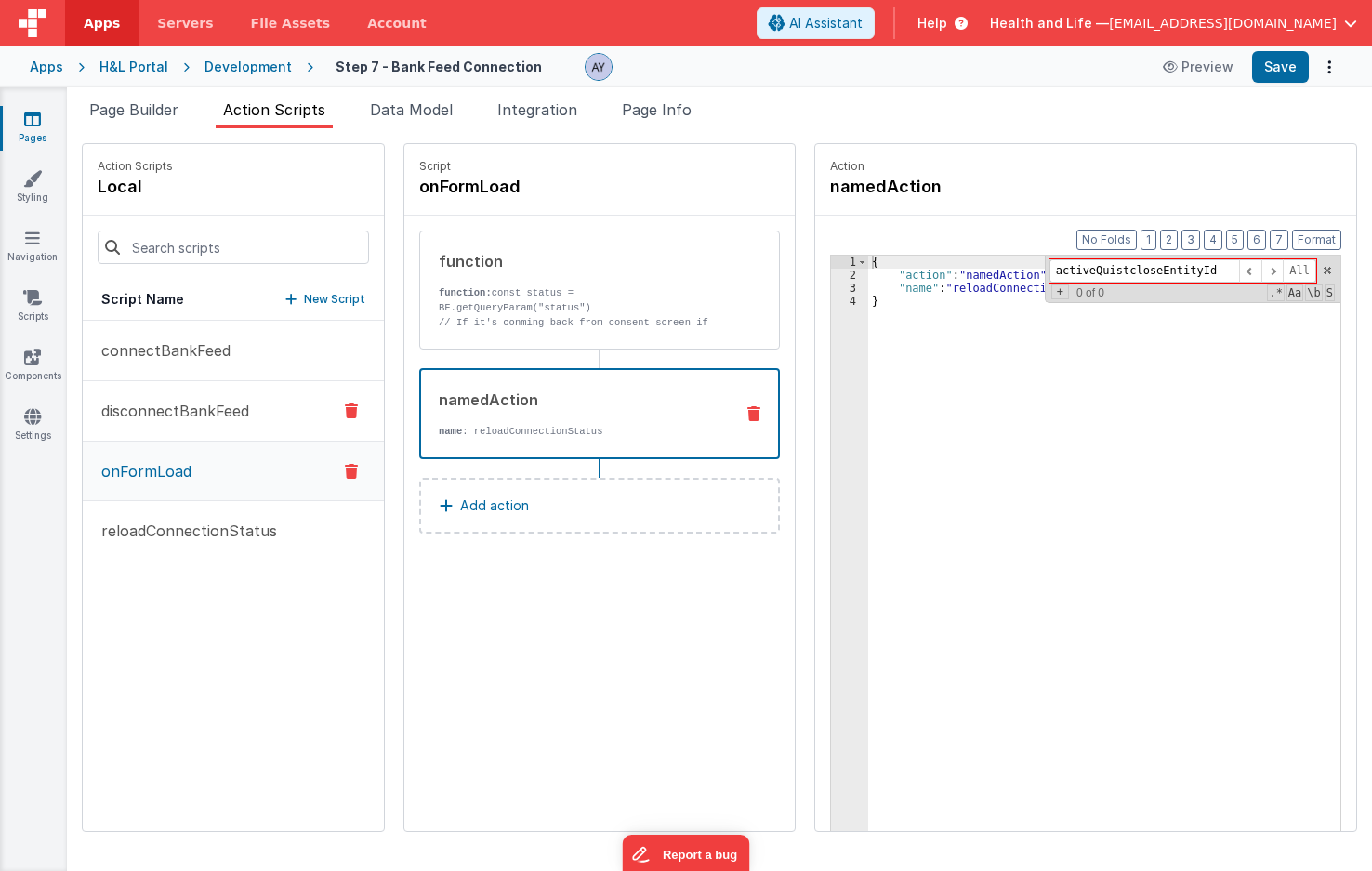
click at [195, 417] on p "disconnectBankFeed" at bounding box center [169, 411] width 159 height 23
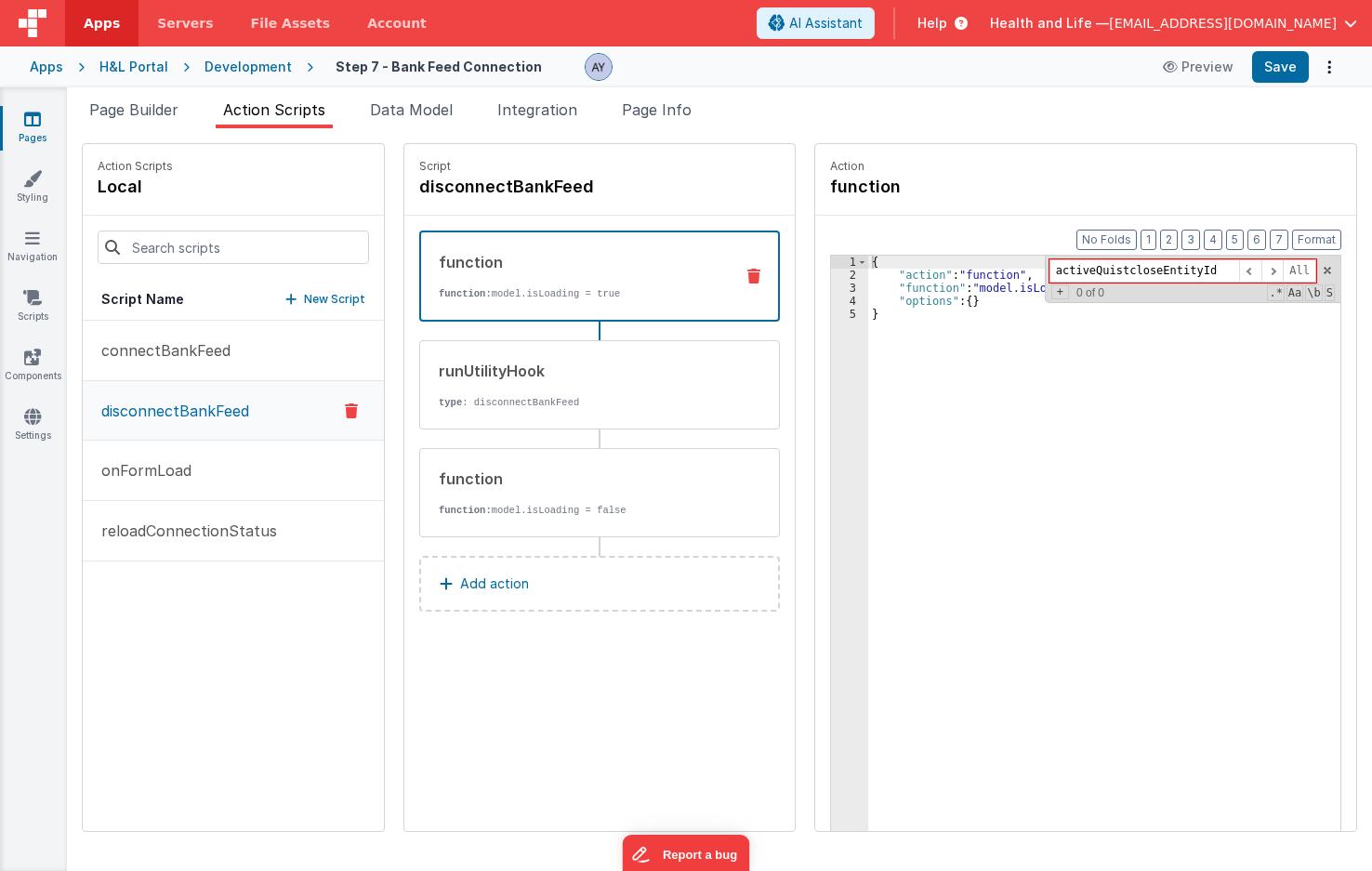
click at [980, 318] on div "{ "action" : "function" , "function" : "model.isLoading = true" , "options" : {…" at bounding box center [1113, 585] width 490 height 659
click at [574, 401] on p "type : disconnectBankFeed" at bounding box center [579, 402] width 281 height 15
click at [570, 488] on div "function" at bounding box center [579, 479] width 281 height 23
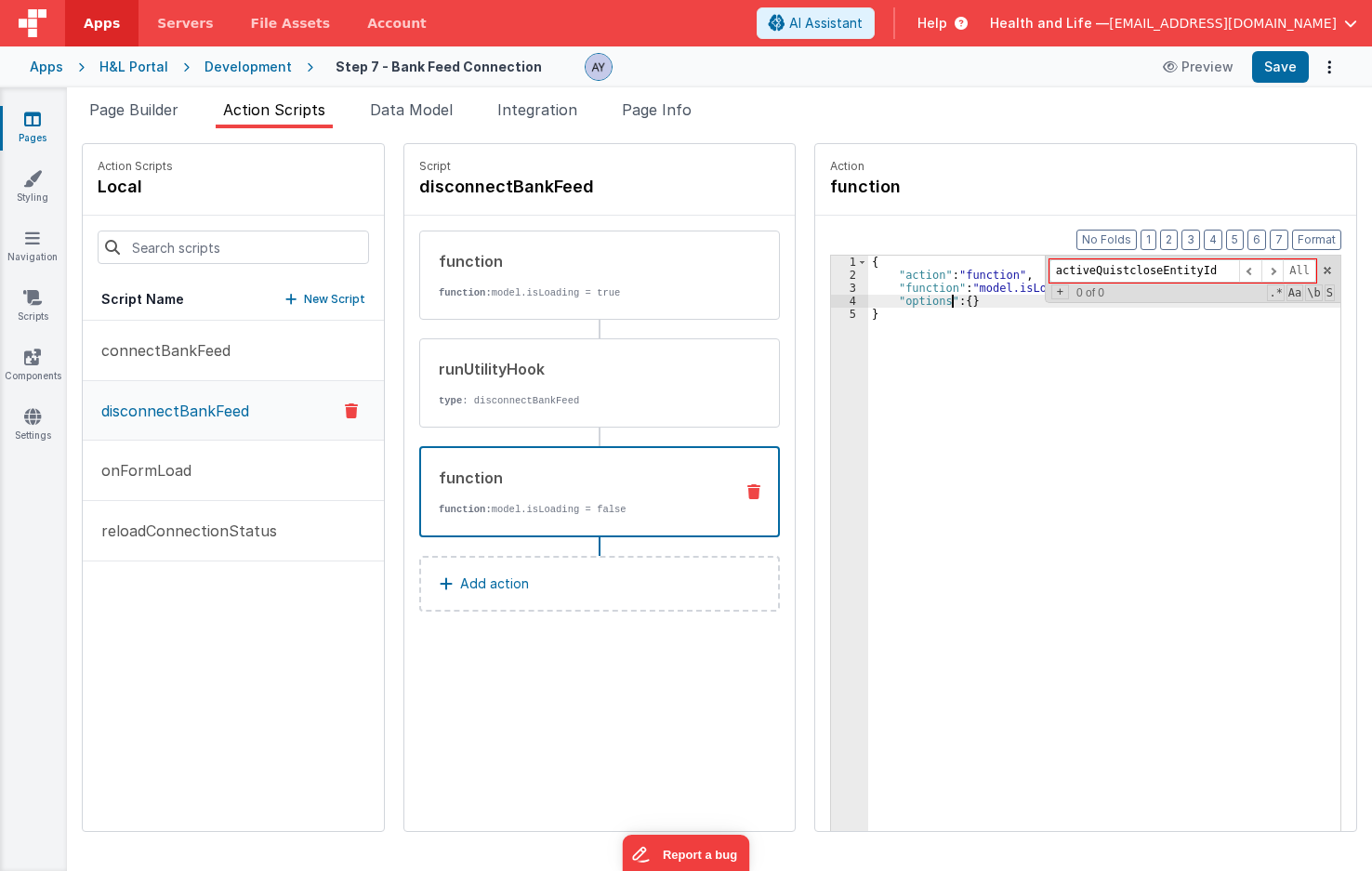
click at [932, 299] on div "{ "action" : "function" , "function" : "model.isLoading = false" , "options" : …" at bounding box center [1113, 585] width 490 height 659
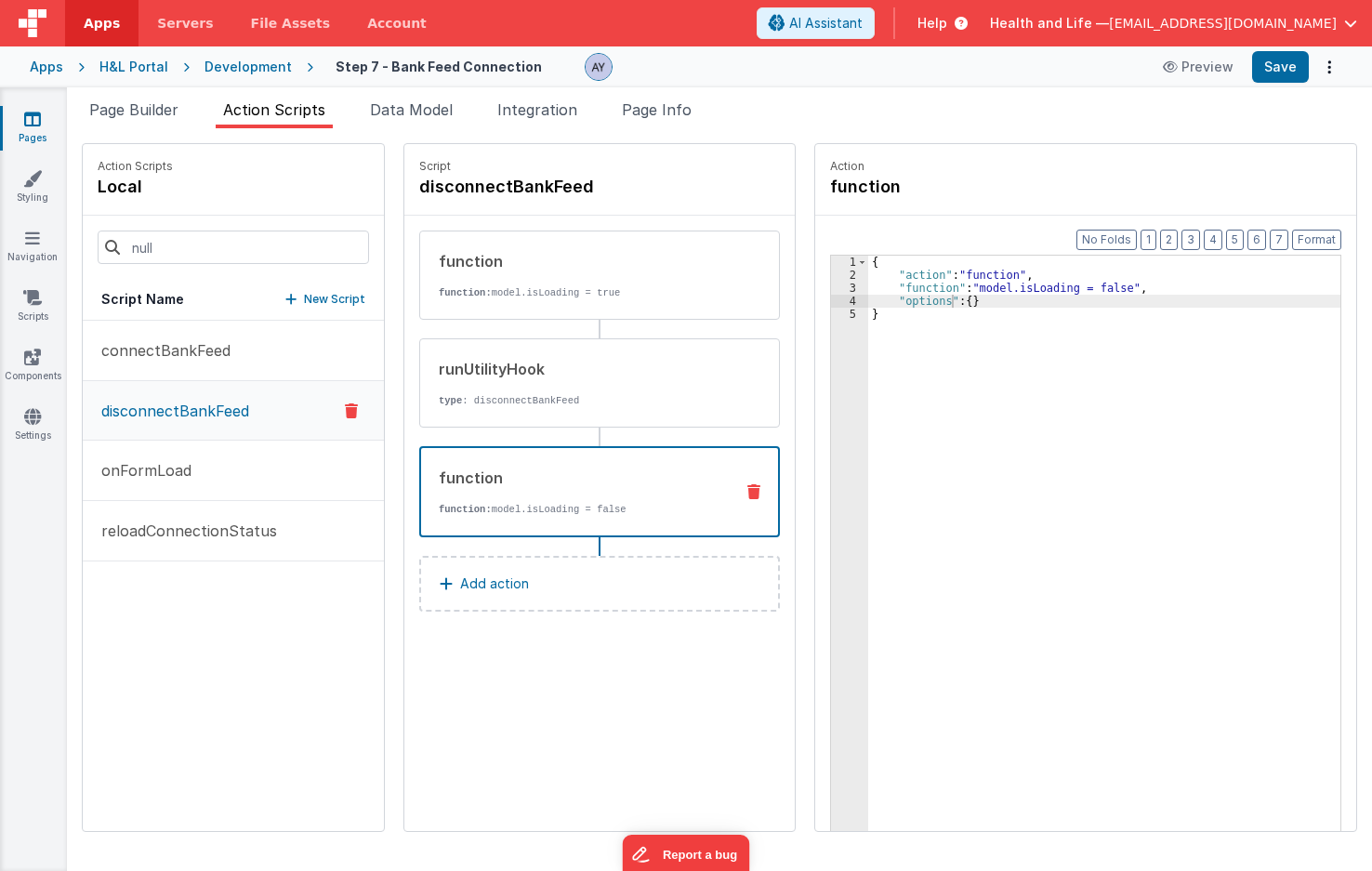
click at [493, 581] on p "Add action" at bounding box center [494, 584] width 69 height 23
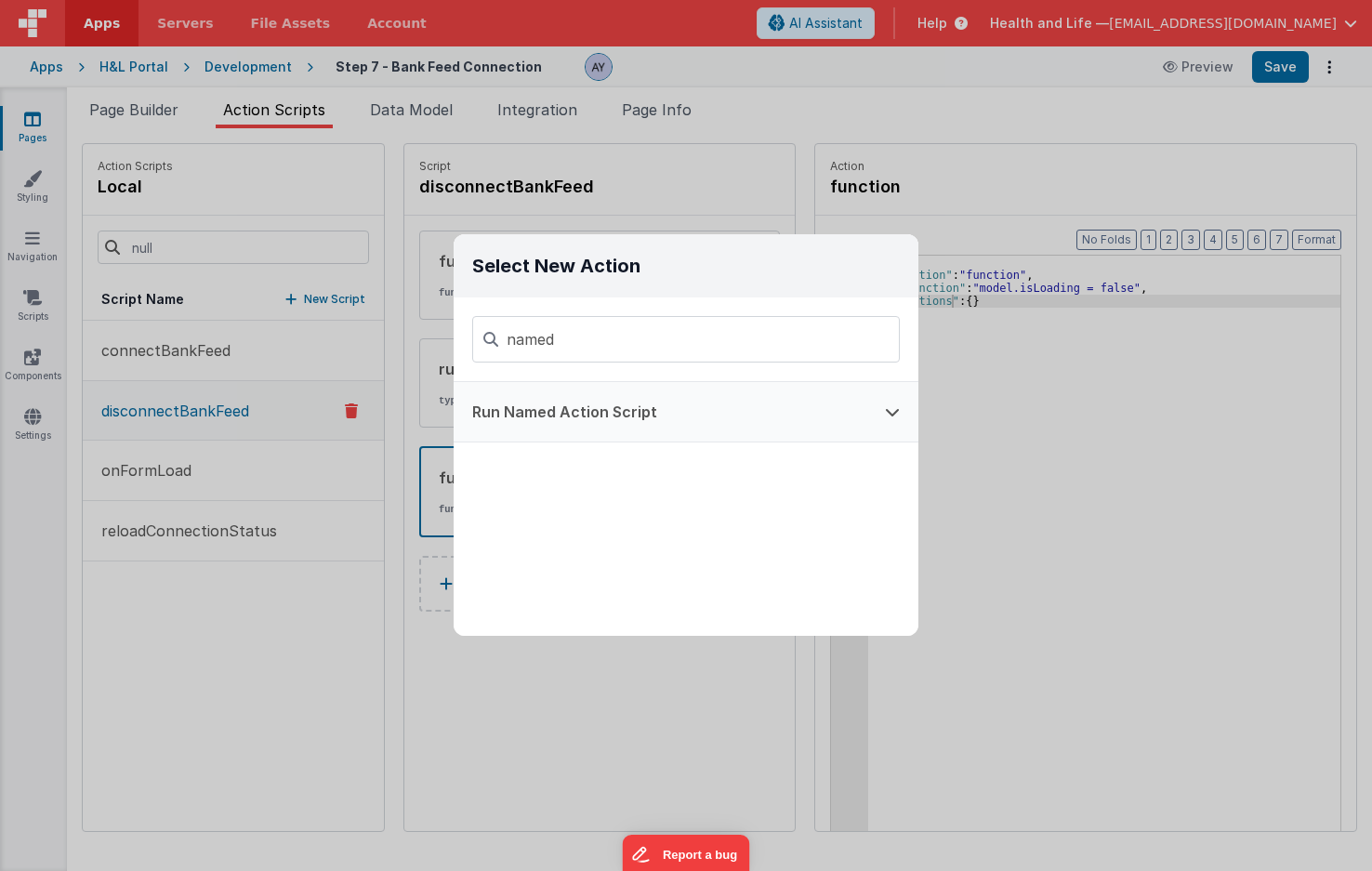
type input "named"
click at [592, 398] on button "Run Named Action Script" at bounding box center [660, 412] width 413 height 60
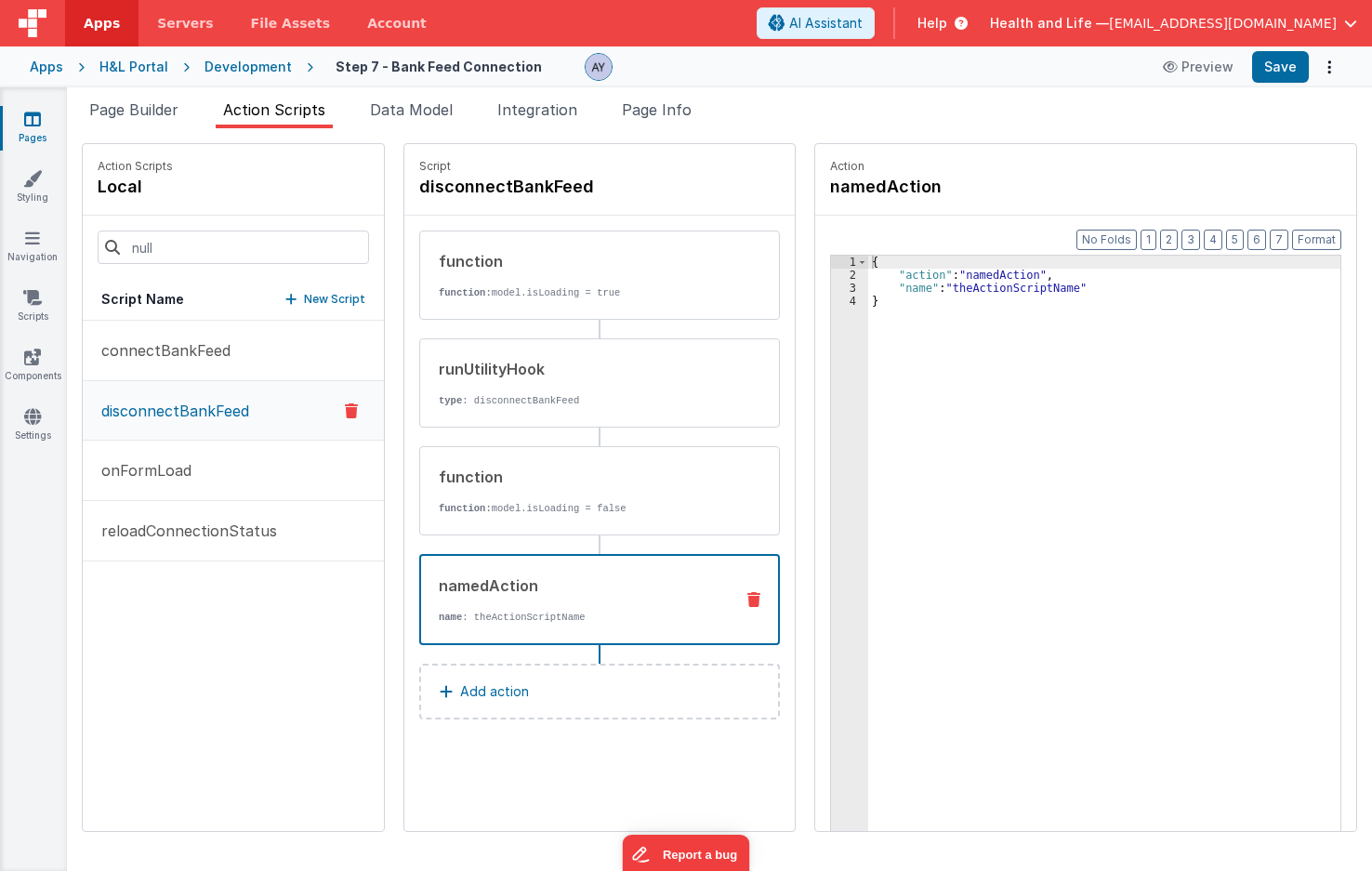
click at [971, 292] on div "{ "action" : "namedAction" , "name" : "theActionScriptName" }" at bounding box center [1113, 585] width 490 height 659
click at [889, 337] on div "{ "action" : "namedAction" , "name" : "reloadConnectionStatus" }" at bounding box center [1113, 585] width 490 height 659
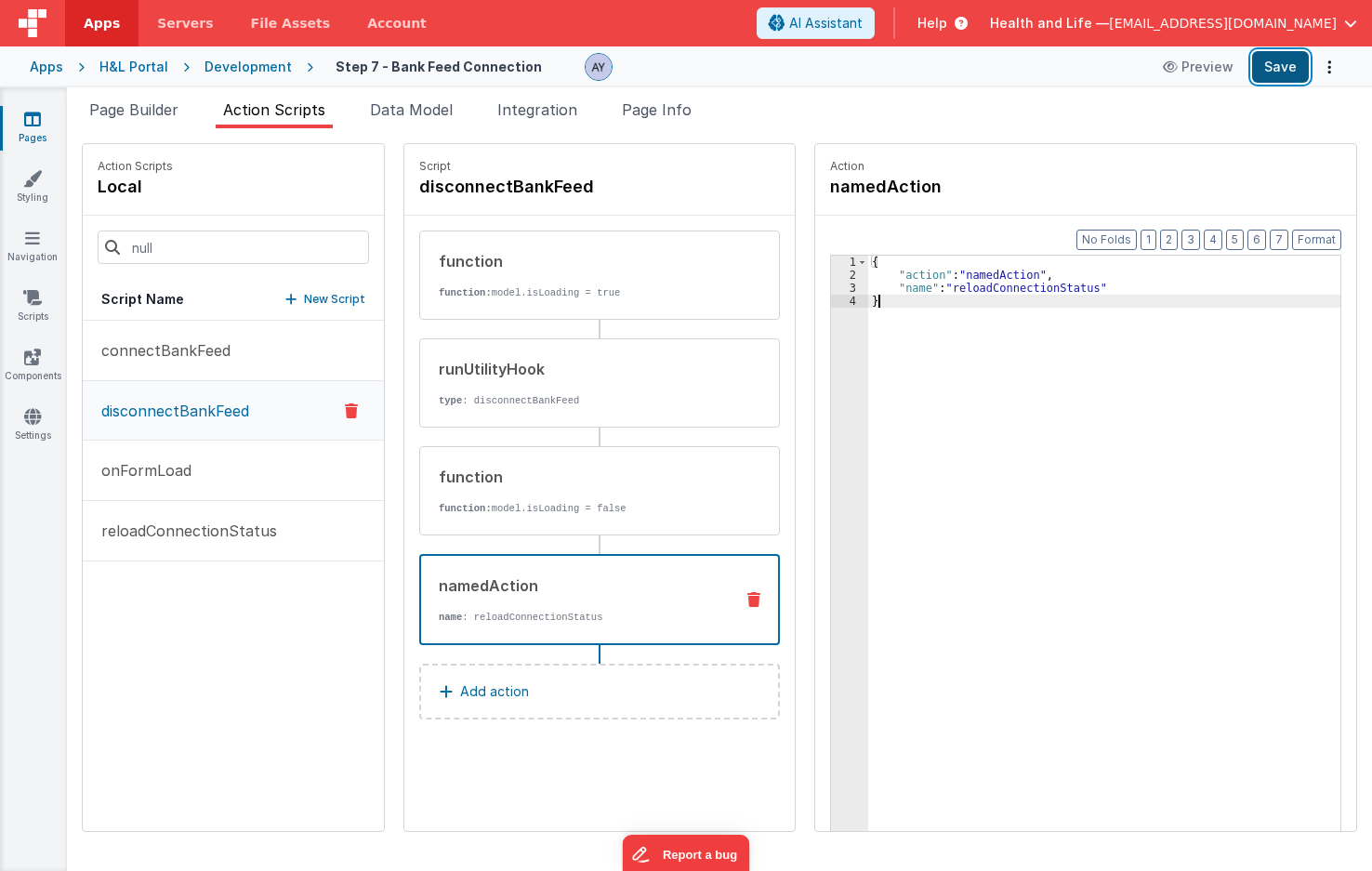
click at [1288, 59] on button "Save" at bounding box center [1280, 66] width 57 height 31
click at [885, 473] on div "{ "action" : "namedAction" , "name" : "reloadConnectionStatus" }" at bounding box center [1113, 585] width 490 height 659
drag, startPoint x: 1369, startPoint y: 267, endPoint x: 182, endPoint y: 126, distance: 1195.3
click at [188, 132] on div "Snippet Library Name Type Accordion Element Alert Action Action authLogin Actio…" at bounding box center [719, 500] width 1305 height 743
click at [172, 117] on span "Page Builder" at bounding box center [133, 110] width 89 height 19
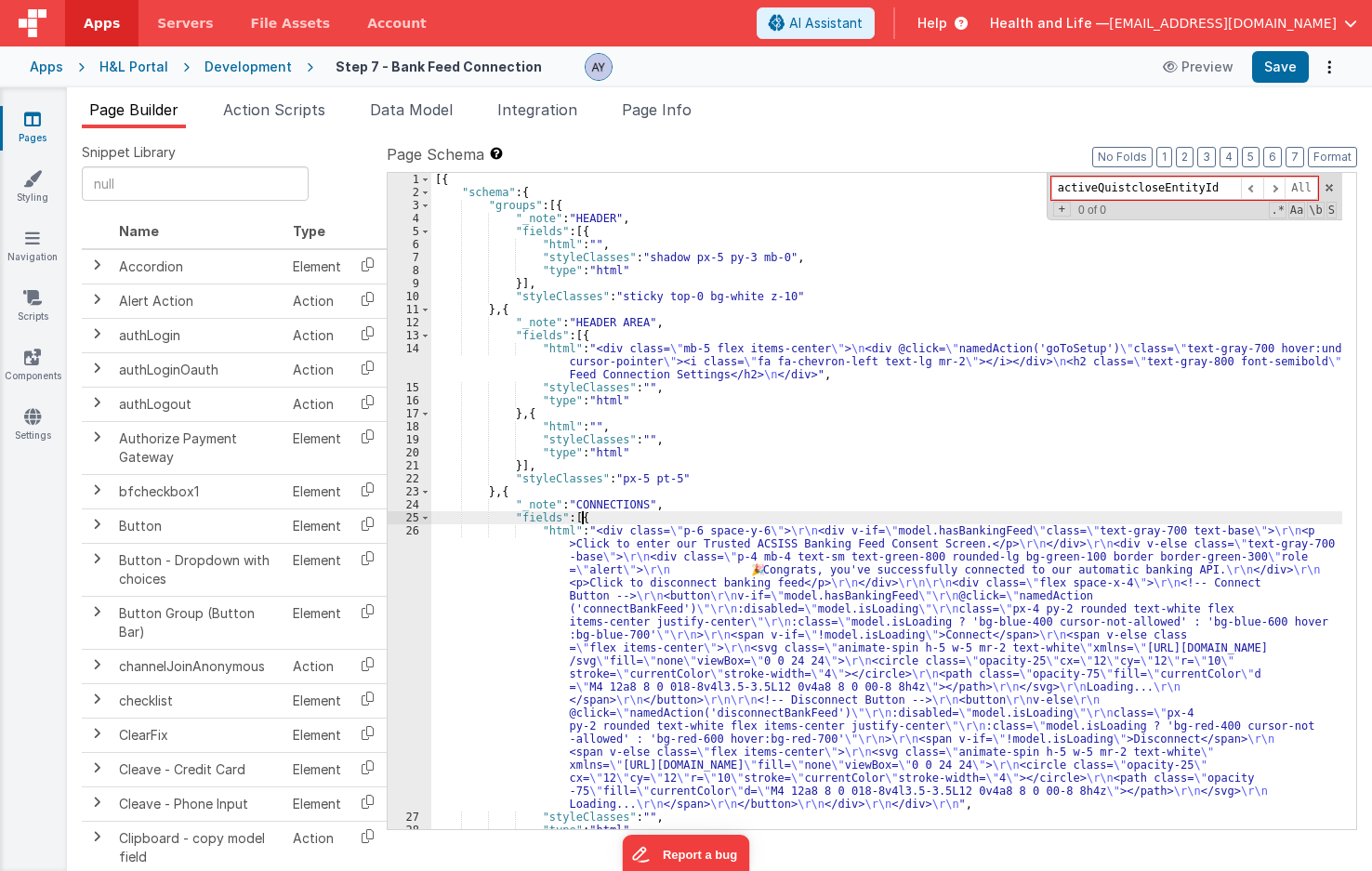
click at [865, 511] on div "[{ "schema" : { "groups" : [{ "_note" : "HEADER" , "fields" : [{ "html" : "" , …" at bounding box center [887, 514] width 910 height 683
click at [861, 560] on div "[{ "schema" : { "groups" : [{ "_note" : "HEADER" , "fields" : [{ "html" : "" , …" at bounding box center [887, 514] width 910 height 683
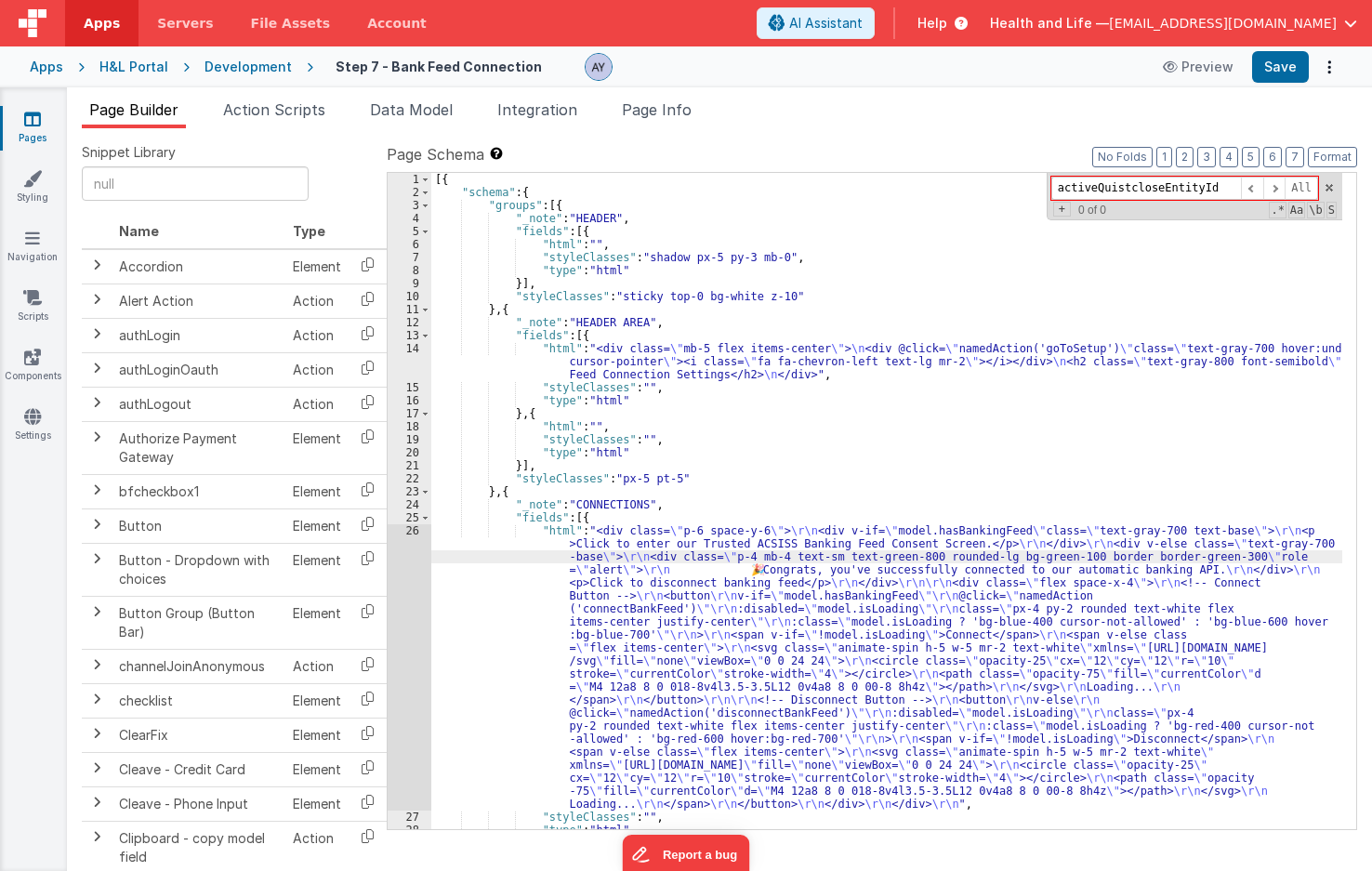
click at [715, 360] on div "[{ "schema" : { "groups" : [{ "_note" : "HEADER" , "fields" : [{ "html" : "" , …" at bounding box center [887, 514] width 910 height 683
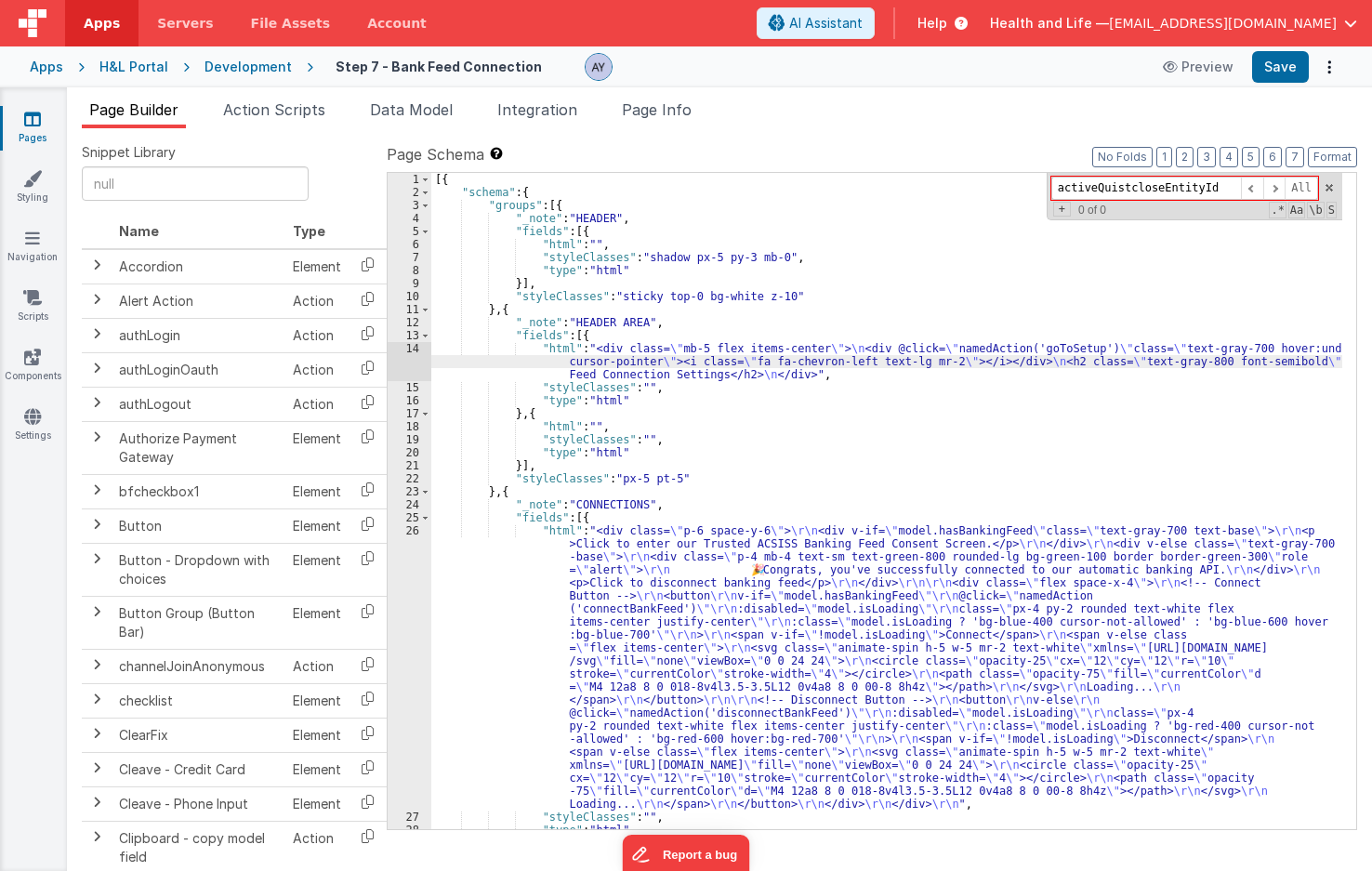
click at [413, 360] on div "14" at bounding box center [410, 361] width 44 height 39
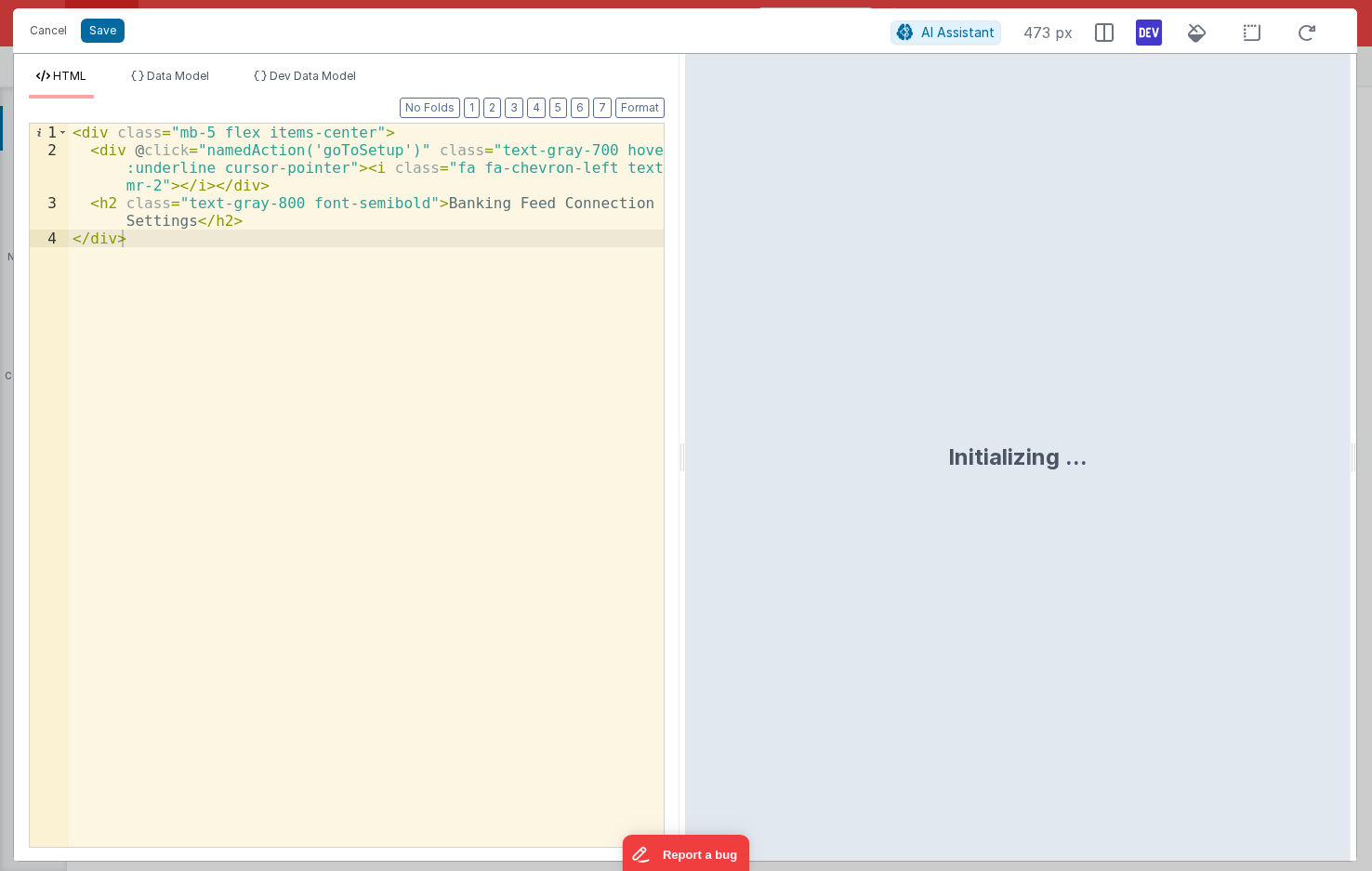
click at [345, 278] on div "< div class = "mb-5 flex items-center" > < div @ click = "namedAction('goToSetu…" at bounding box center [366, 503] width 595 height 758
click at [221, 380] on div "< div class = "mb-5 flex items-center" > < div @ click = "namedAction('goToSetu…" at bounding box center [366, 503] width 595 height 758
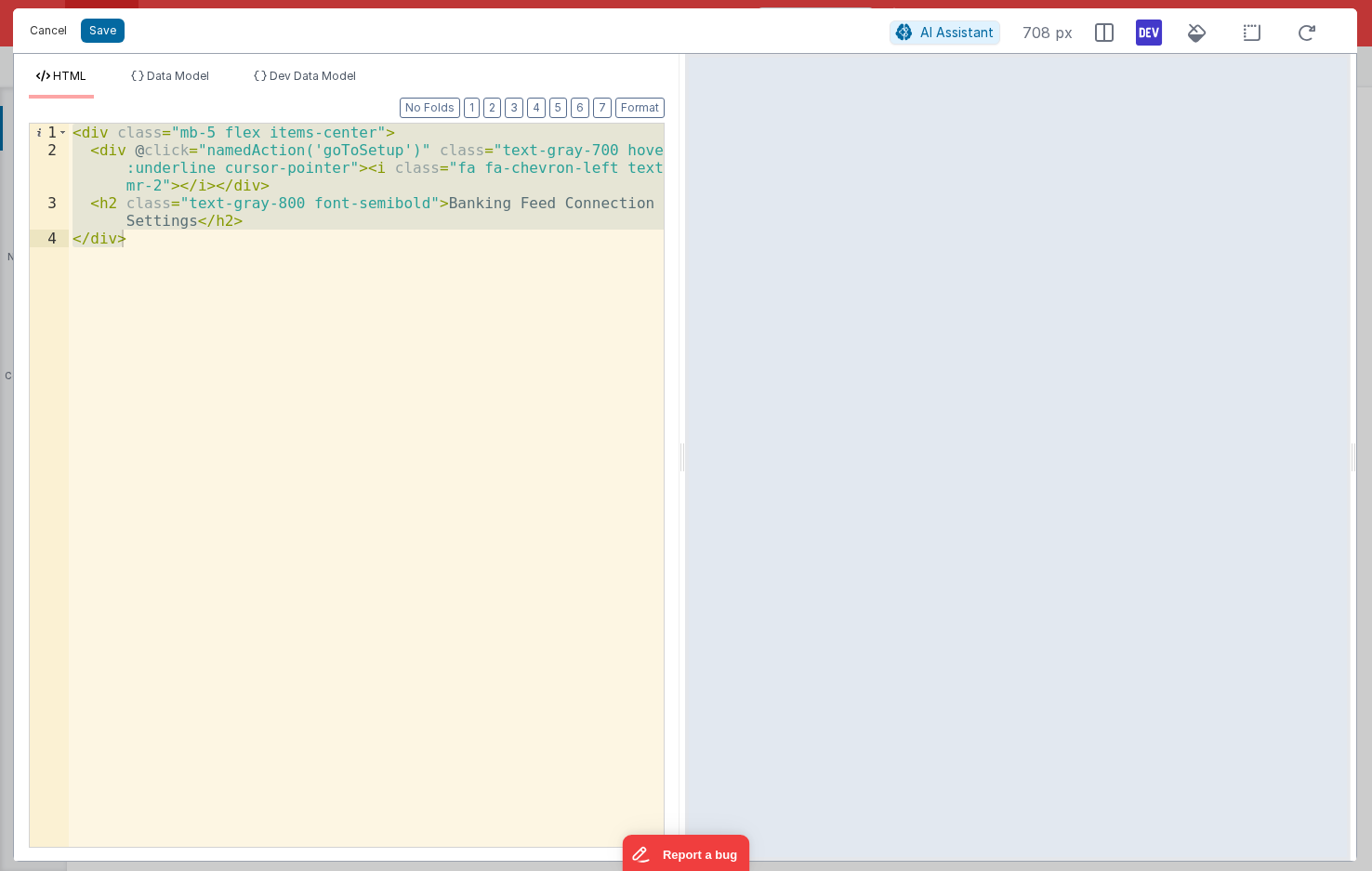
click at [48, 38] on button "Cancel" at bounding box center [48, 30] width 56 height 26
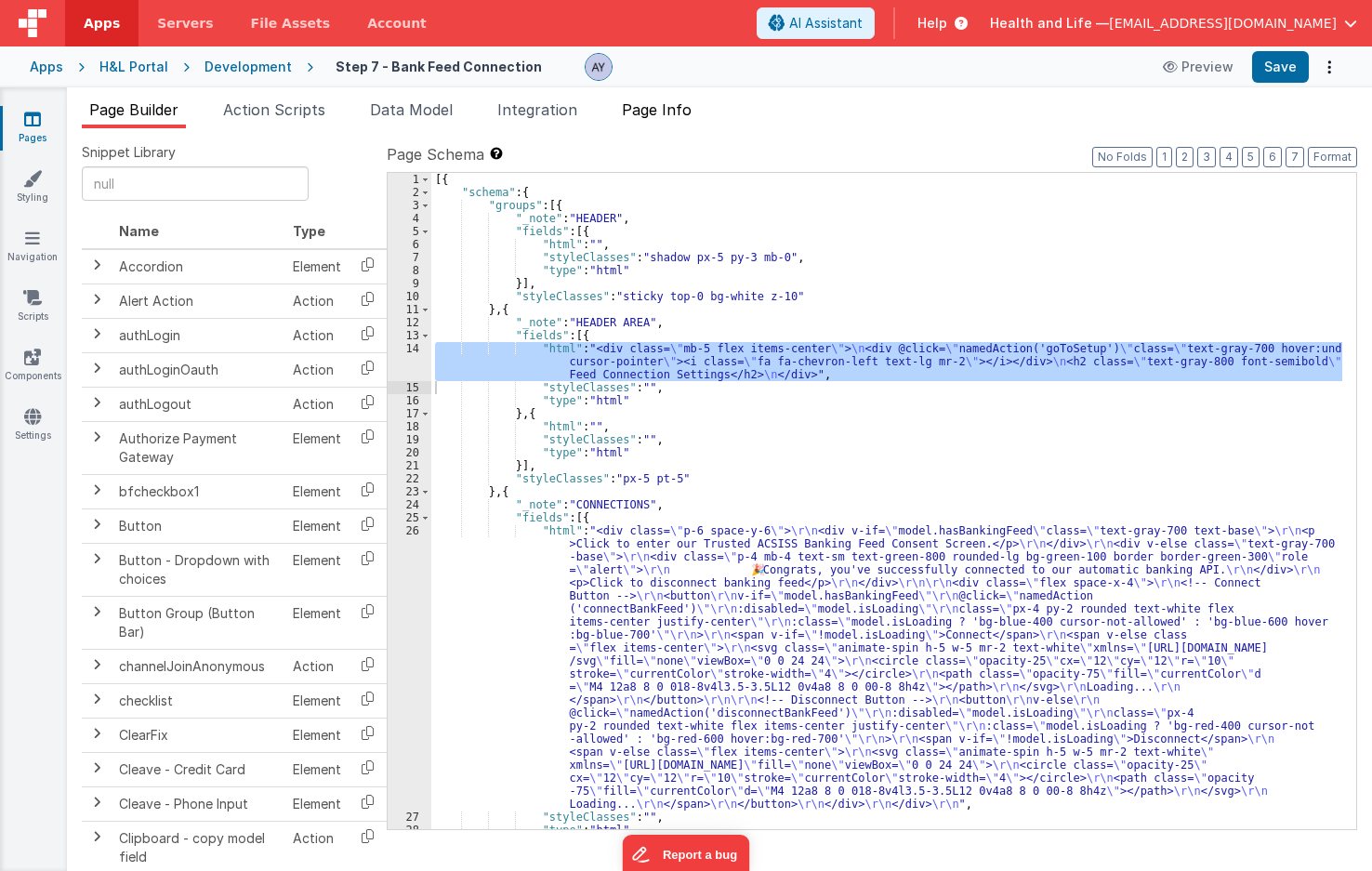
click at [662, 118] on span "Page Info" at bounding box center [657, 110] width 70 height 19
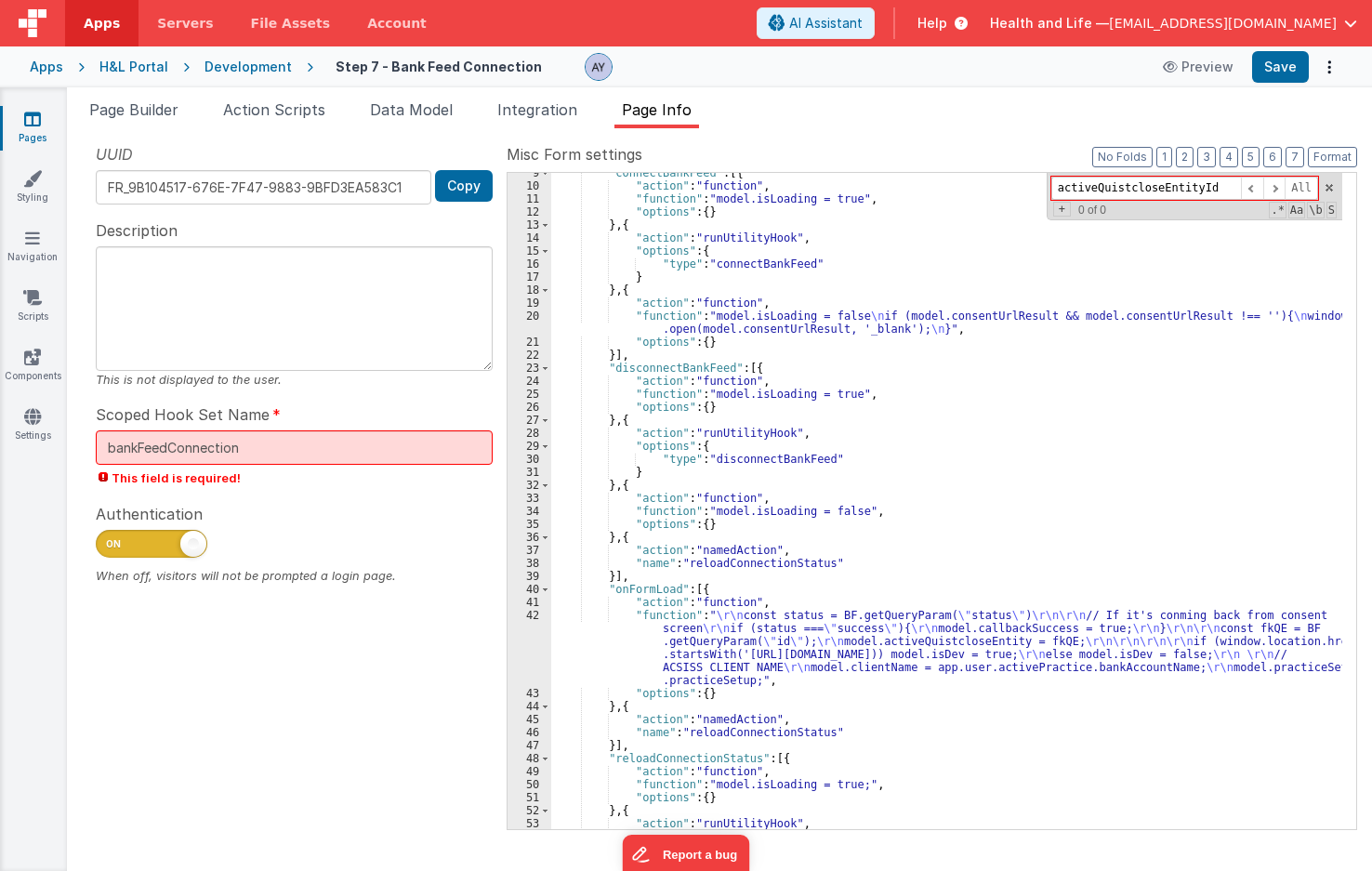
scroll to position [112, 0]
drag, startPoint x: 581, startPoint y: 652, endPoint x: 555, endPoint y: 652, distance: 26.0
click at [579, 652] on div ""connectBankFeed" : [{ "action" : "function" , "function" : "model.isLoading = …" at bounding box center [946, 507] width 791 height 683
click at [527, 649] on div "42" at bounding box center [529, 648] width 44 height 78
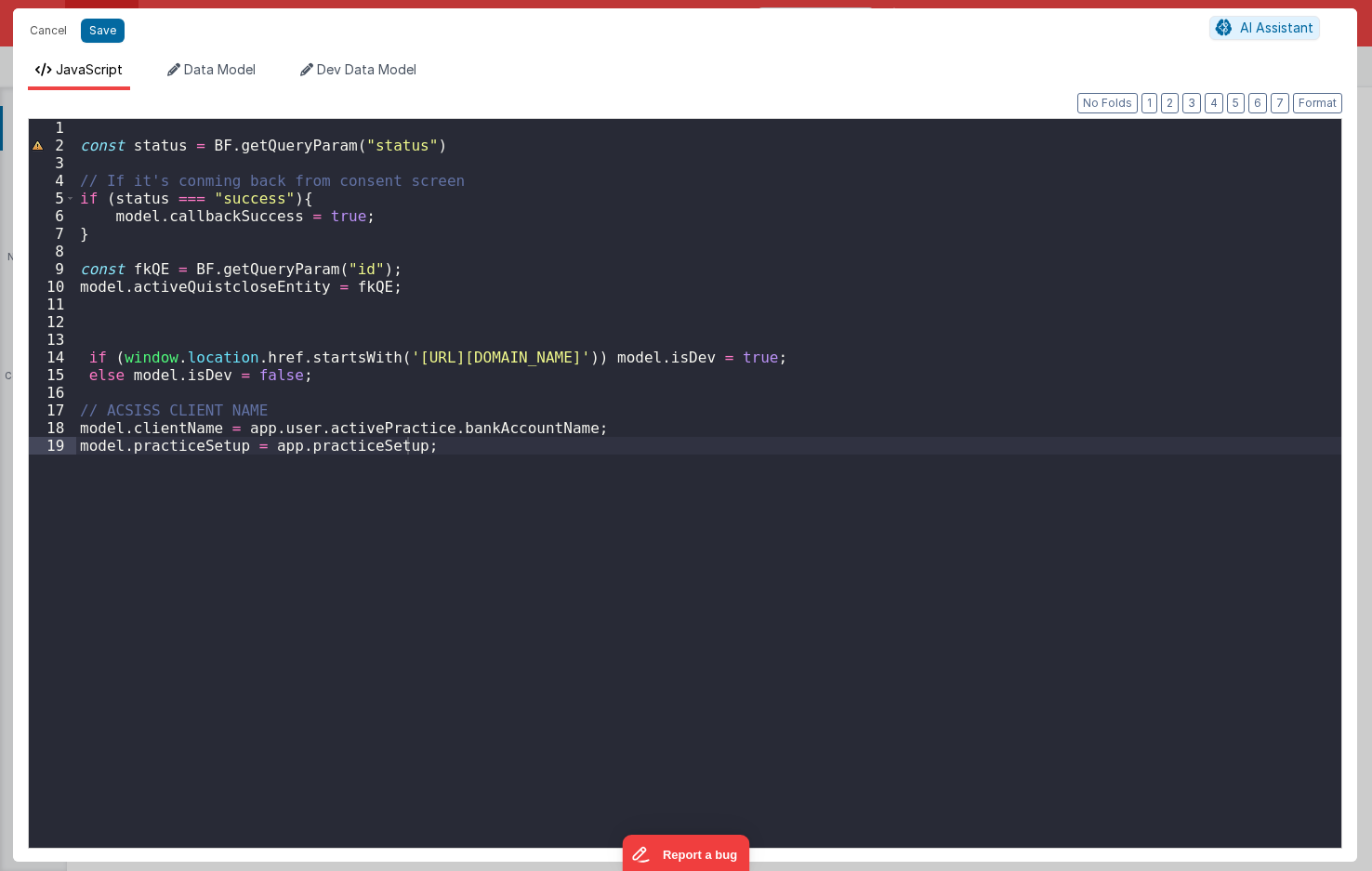
click at [337, 265] on div "const status = BF . getQueryParam ( "status" ) // If it's conming back from con…" at bounding box center [709, 501] width 1265 height 764
click at [382, 283] on div "const status = BF . getQueryParam ( "status" ) // If it's conming back from con…" at bounding box center [709, 501] width 1265 height 764
click at [388, 262] on div "const status = BF . getQueryParam ( "status" ) // If it's conming back from con…" at bounding box center [709, 501] width 1265 height 764
click at [399, 305] on div "const status = BF . getQueryParam ( "status" ) // If it's conming back from con…" at bounding box center [709, 501] width 1265 height 764
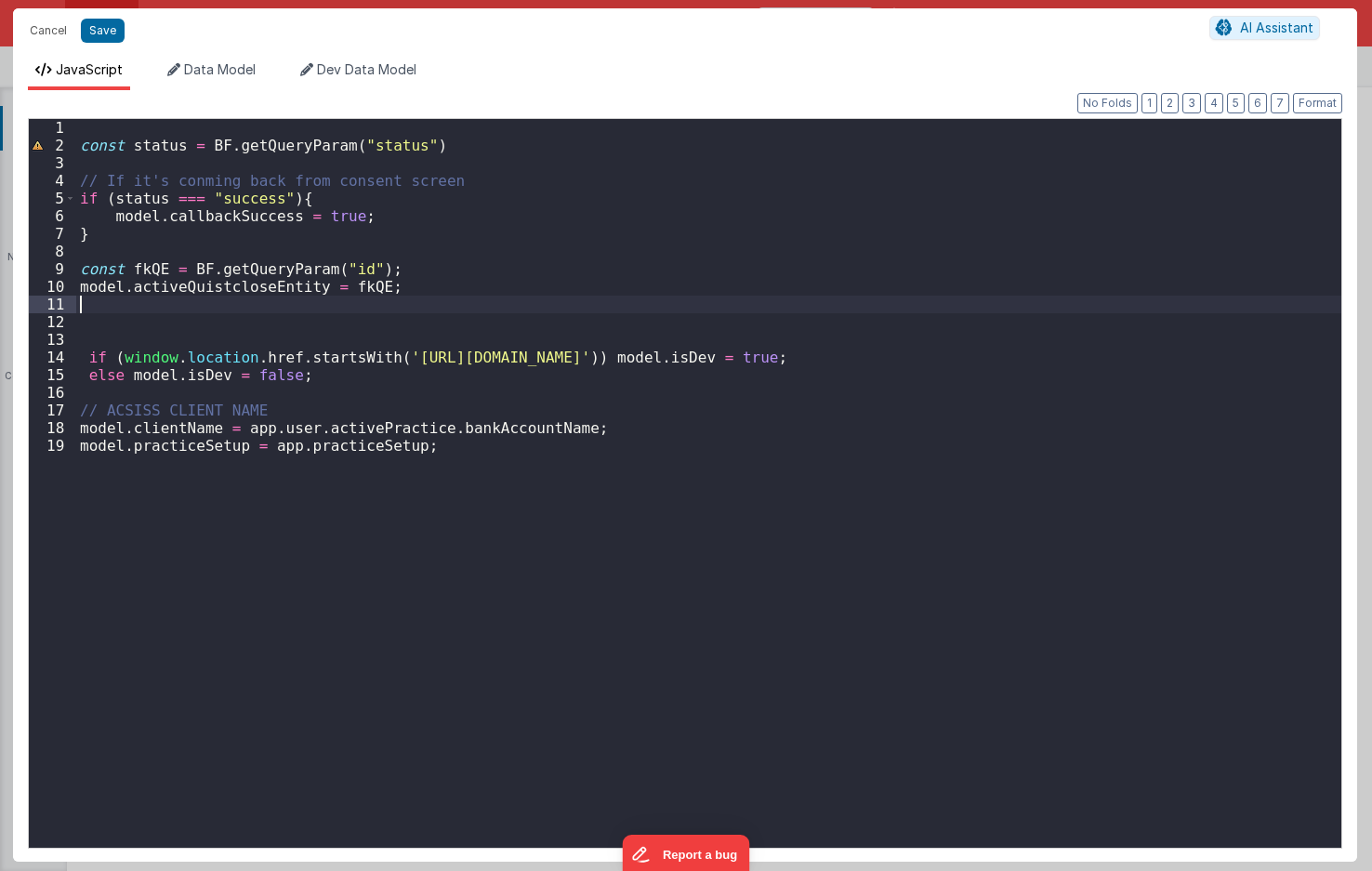
click at [399, 289] on div "const status = BF . getQueryParam ( "status" ) // If it's conming back from con…" at bounding box center [709, 501] width 1265 height 764
click at [404, 272] on div "const status = BF . getQueryParam ( "status" ) // If it's conming back from con…" at bounding box center [709, 501] width 1265 height 764
click at [411, 286] on div "const status = BF . getQueryParam ( "status" ) // If it's conming back from con…" at bounding box center [709, 501] width 1265 height 764
drag, startPoint x: 367, startPoint y: 291, endPoint x: 331, endPoint y: 291, distance: 36.0
click at [331, 291] on div "const status = BF . getQueryParam ( "status" ) // If it's conming back from con…" at bounding box center [709, 501] width 1265 height 764
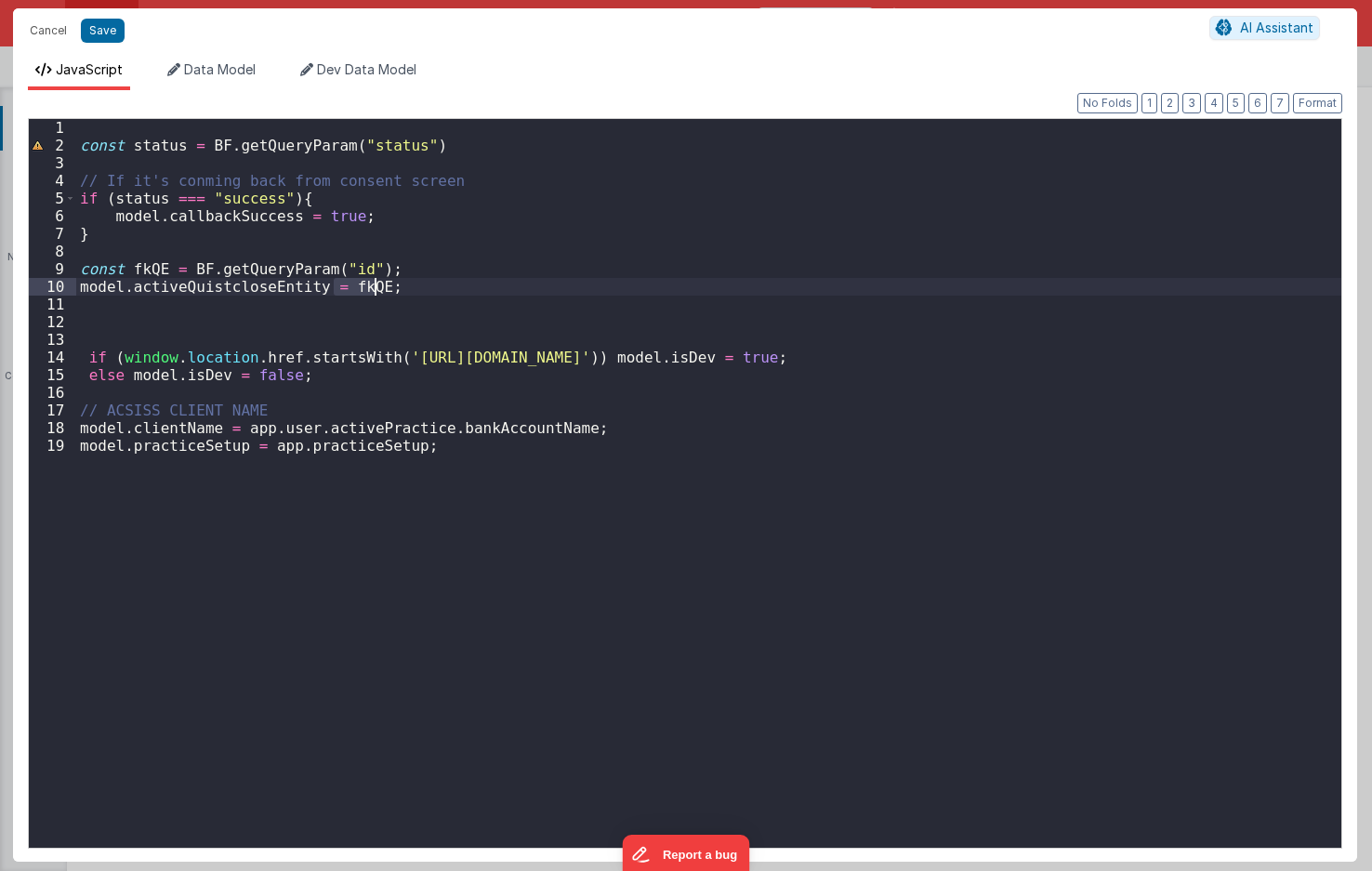
click at [418, 283] on div "const status = BF . getQueryParam ( "status" ) // If it's conming back from con…" at bounding box center [709, 484] width 1265 height 729
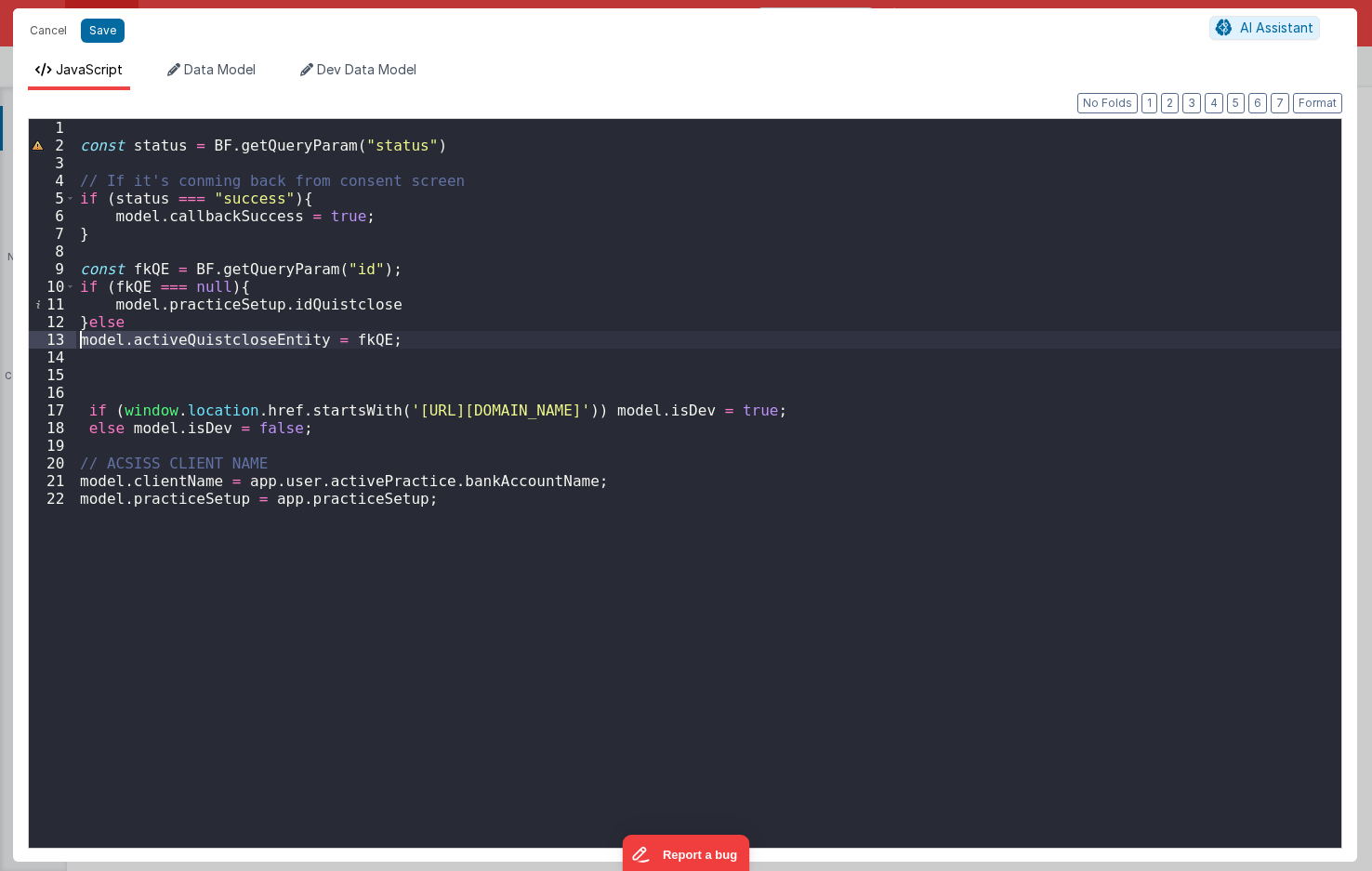
drag, startPoint x: 306, startPoint y: 337, endPoint x: 22, endPoint y: 340, distance: 284.0
click at [22, 340] on div "Format 7 6 5 4 3 2 1 No Folds 1 2 3 4 5 6 7 8 9 10 11 12 13 14 15 16 17 18 19 2…" at bounding box center [685, 475] width 1344 height 772
click at [110, 306] on div "const status = BF . getQueryParam ( "status" ) // If it's conming back from con…" at bounding box center [709, 501] width 1265 height 764
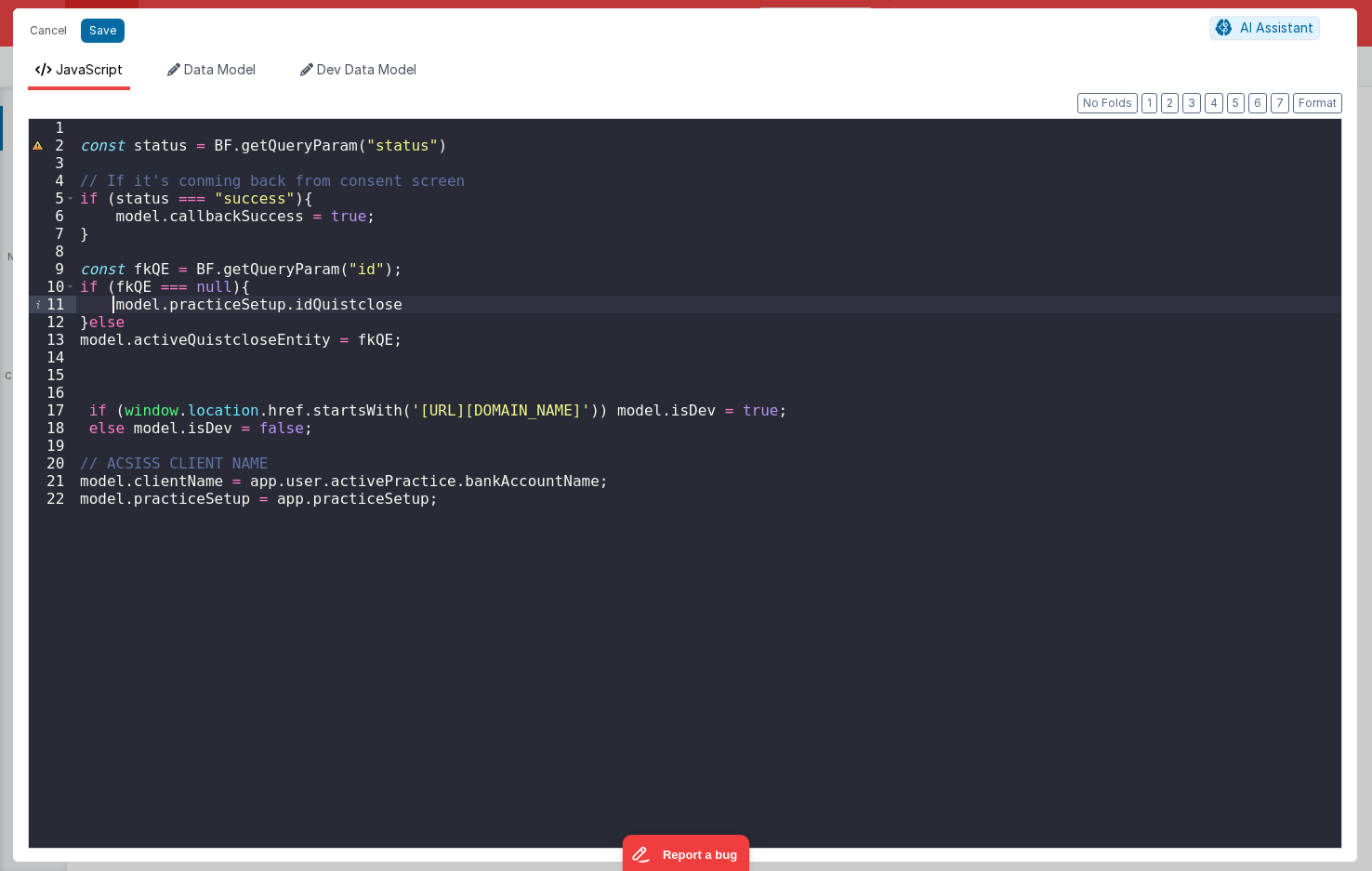
paste textarea
click at [379, 304] on div "const status = BF . getQueryParam ( "status" ) // If it's conming back from con…" at bounding box center [709, 501] width 1265 height 764
click at [708, 310] on div "const status = BF . getQueryParam ( "status" ) // If it's conming back from con…" at bounding box center [709, 501] width 1265 height 764
drag, startPoint x: 537, startPoint y: 305, endPoint x: 550, endPoint y: 300, distance: 13.9
click at [537, 305] on div "const status = BF . getQueryParam ( "status" ) // If it's conming back from con…" at bounding box center [709, 501] width 1265 height 764
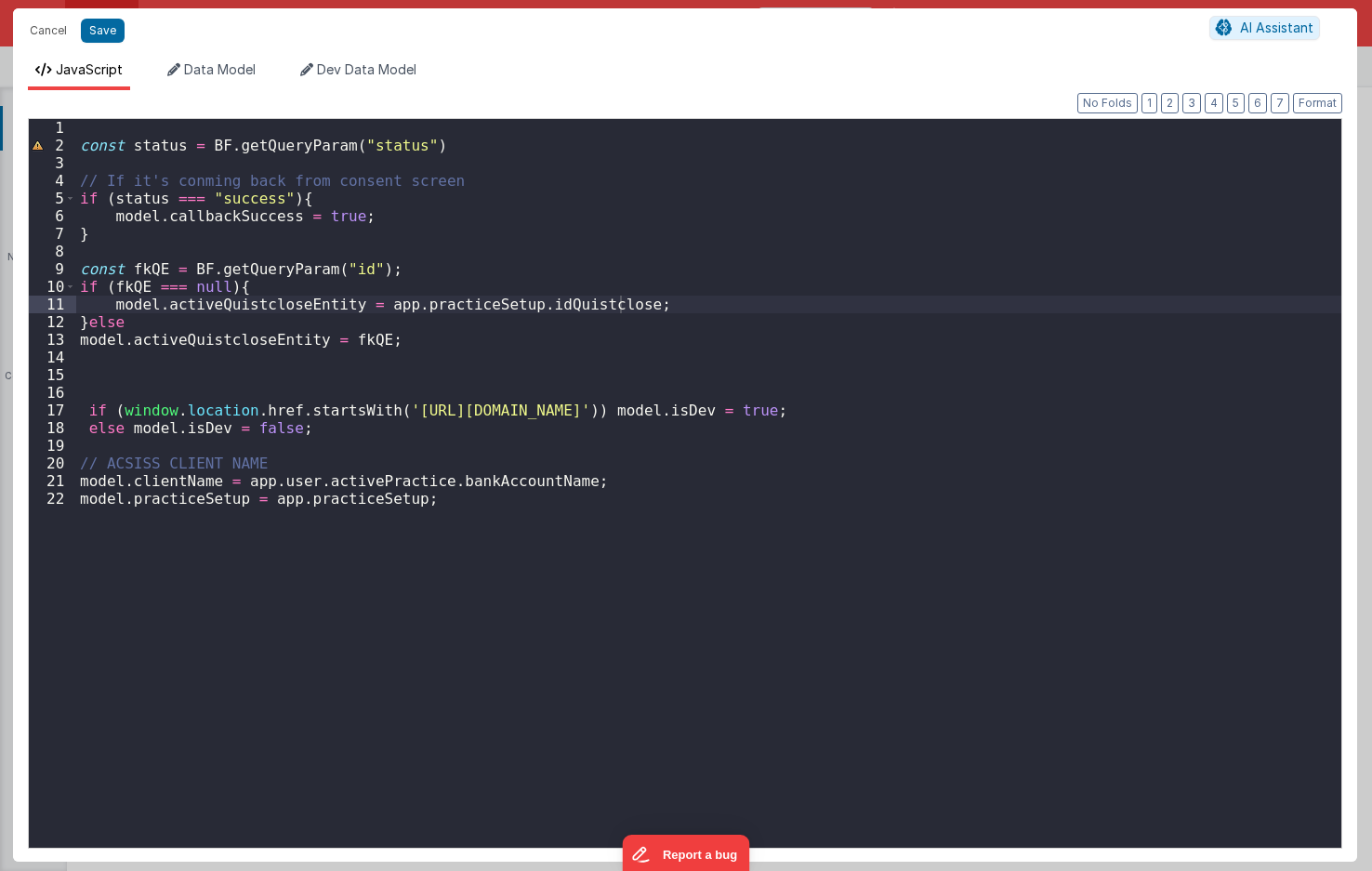
click at [537, 305] on div "const status = BF . getQueryParam ( "status" ) // If it's conming back from con…" at bounding box center [709, 501] width 1265 height 764
click at [269, 353] on div "const status = BF . getQueryParam ( "status" ) // If it's conming back from con…" at bounding box center [709, 501] width 1265 height 764
click at [114, 19] on button "Save" at bounding box center [102, 31] width 44 height 25
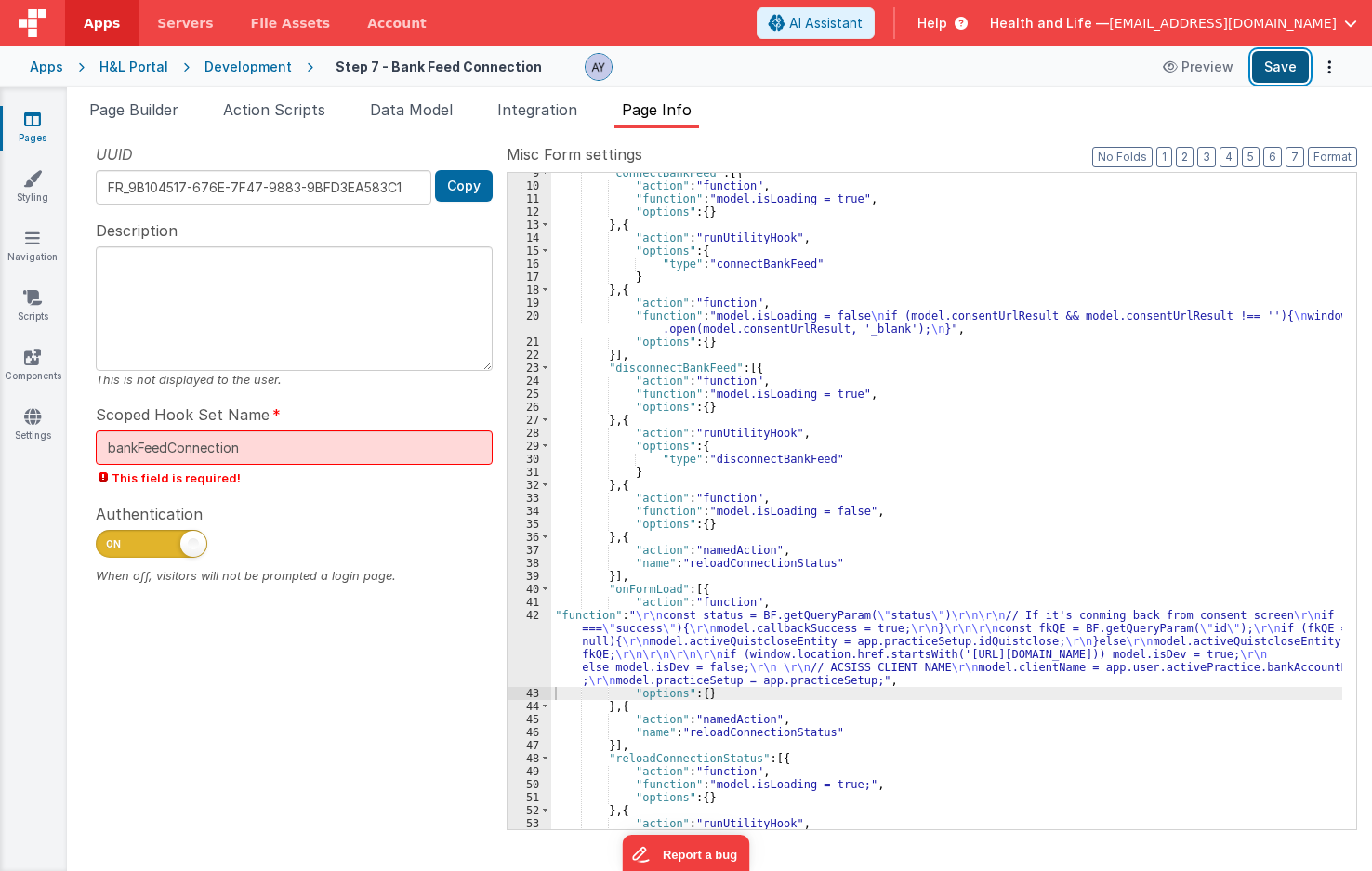
click at [1280, 73] on button "Save" at bounding box center [1280, 66] width 57 height 31
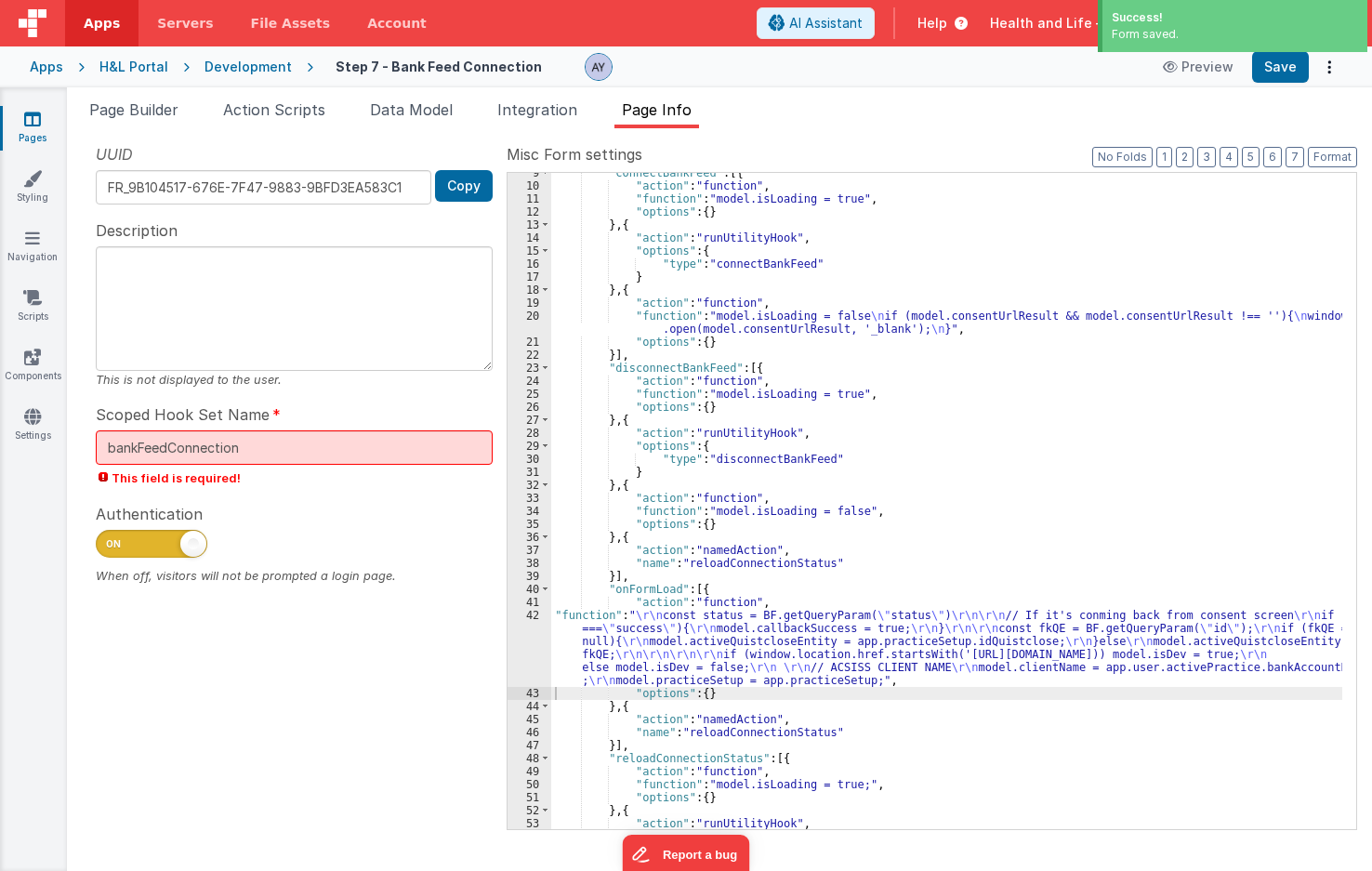
click at [751, 631] on div ""connectBankFeed" : [{ "action" : "function" , "function" : "model.isLoading = …" at bounding box center [946, 507] width 791 height 683
click at [520, 649] on div "42" at bounding box center [529, 648] width 44 height 78
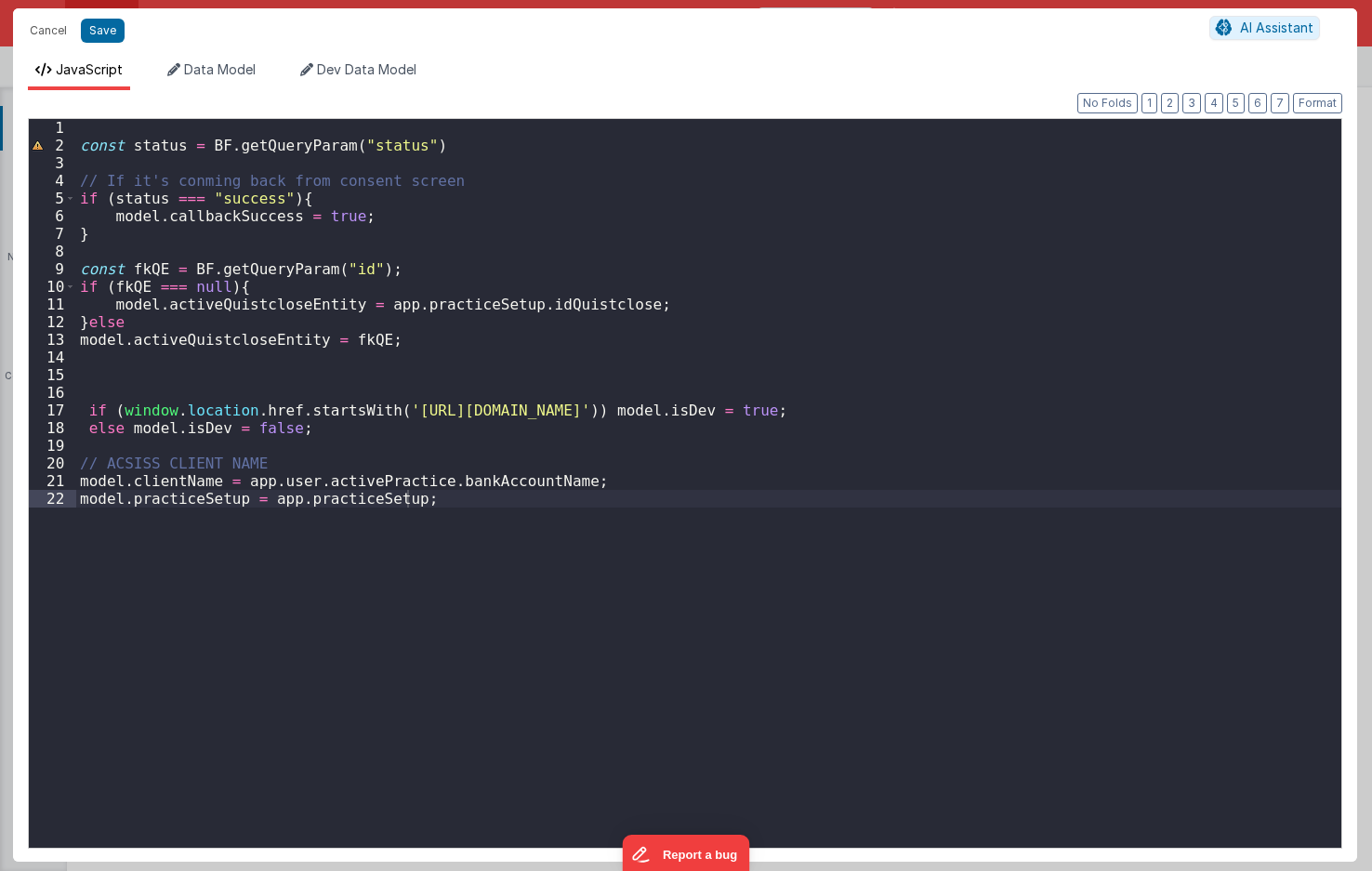
click at [79, 340] on div "const status = BF . getQueryParam ( "status" ) // If it's conming back from con…" at bounding box center [709, 501] width 1265 height 764
drag, startPoint x: 189, startPoint y: 251, endPoint x: 156, endPoint y: 170, distance: 87.5
click at [187, 239] on div "const status = BF . getQueryParam ( "status" ) // If it's conming back from con…" at bounding box center [709, 501] width 1265 height 764
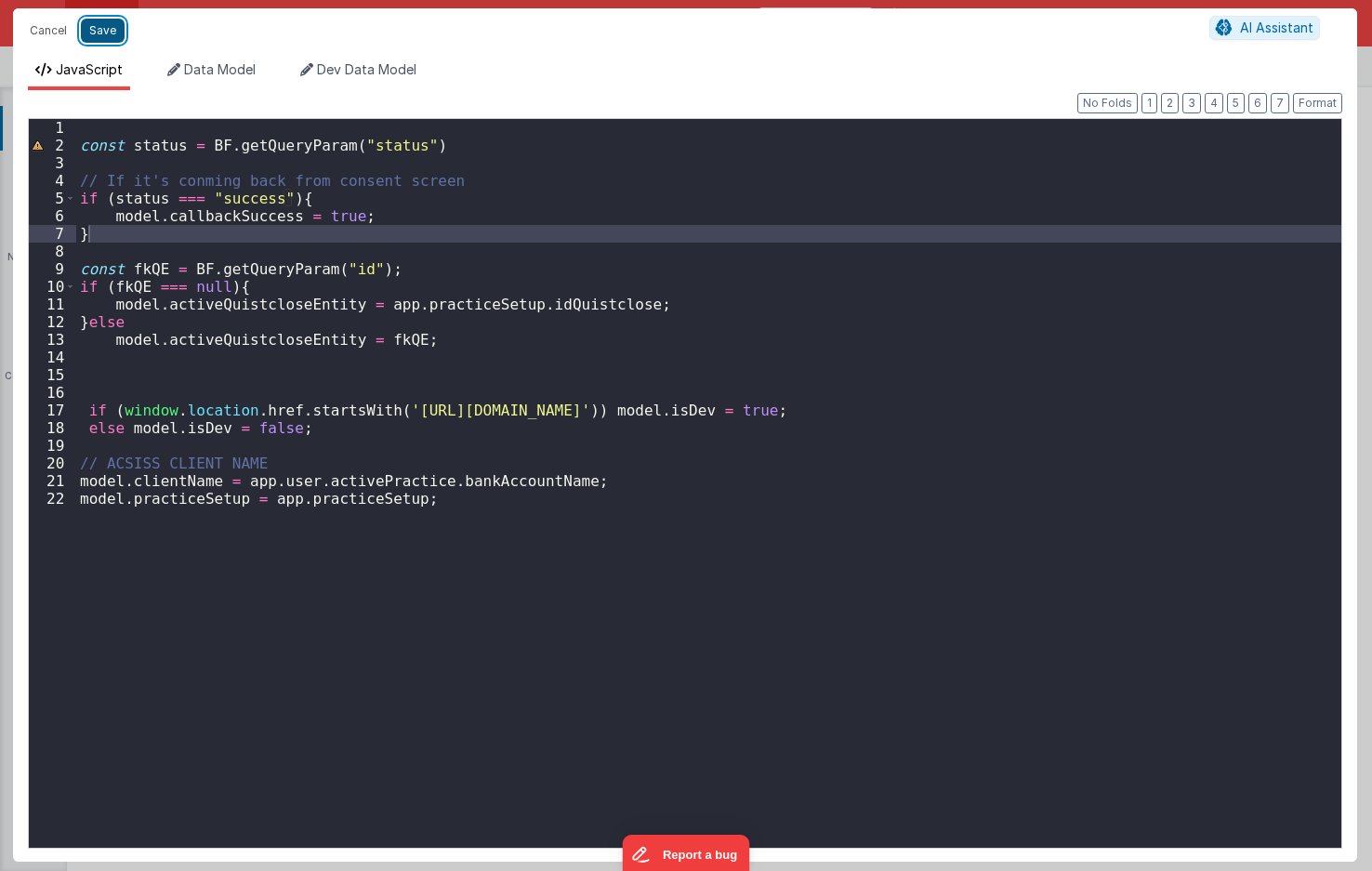
click at [107, 36] on button "Save" at bounding box center [102, 31] width 44 height 25
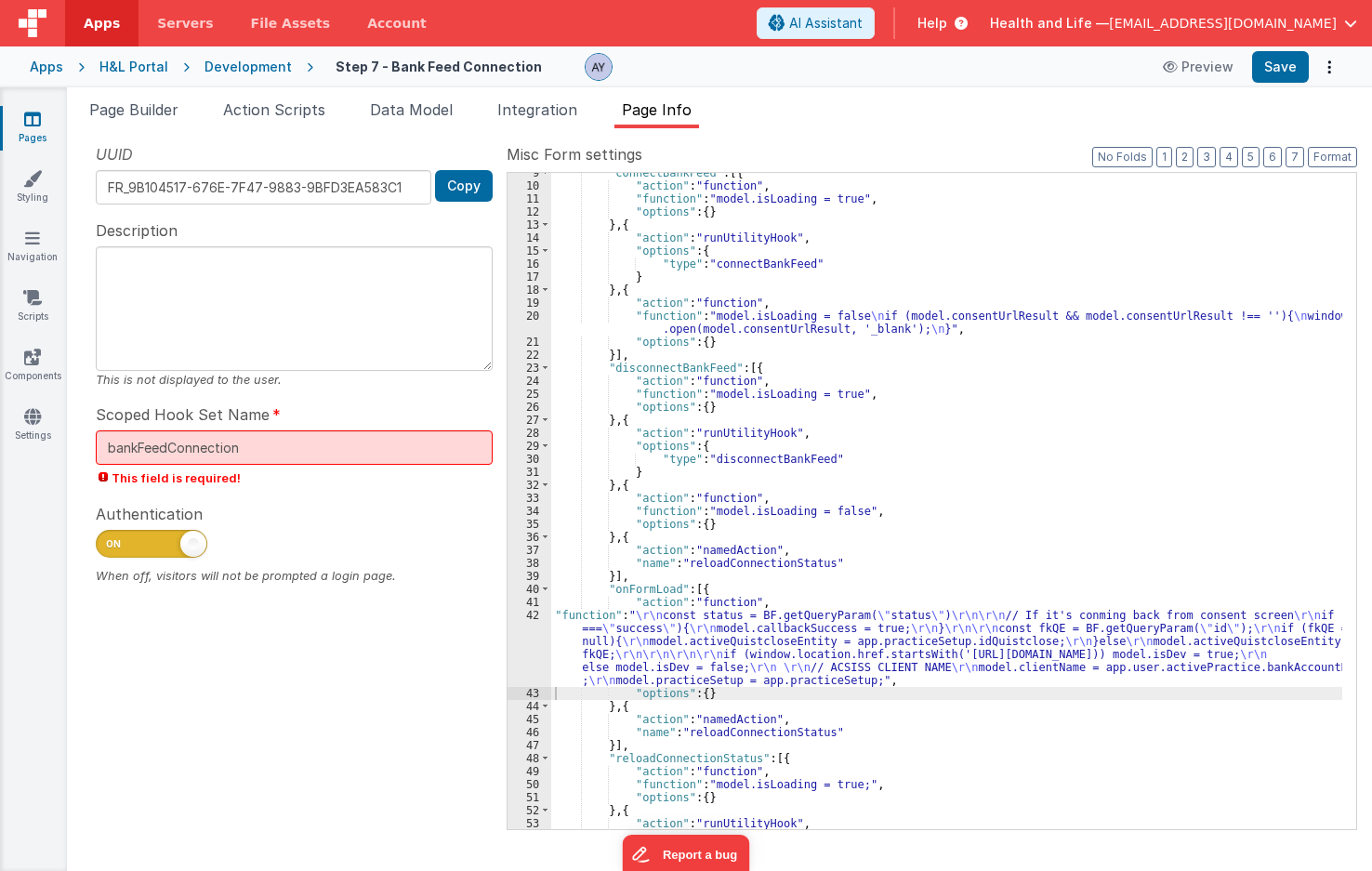
click at [811, 636] on div ""connectBankFeed" : [{ "action" : "function" , "function" : "model.isLoading = …" at bounding box center [946, 507] width 791 height 683
click at [528, 642] on div "42" at bounding box center [529, 648] width 44 height 78
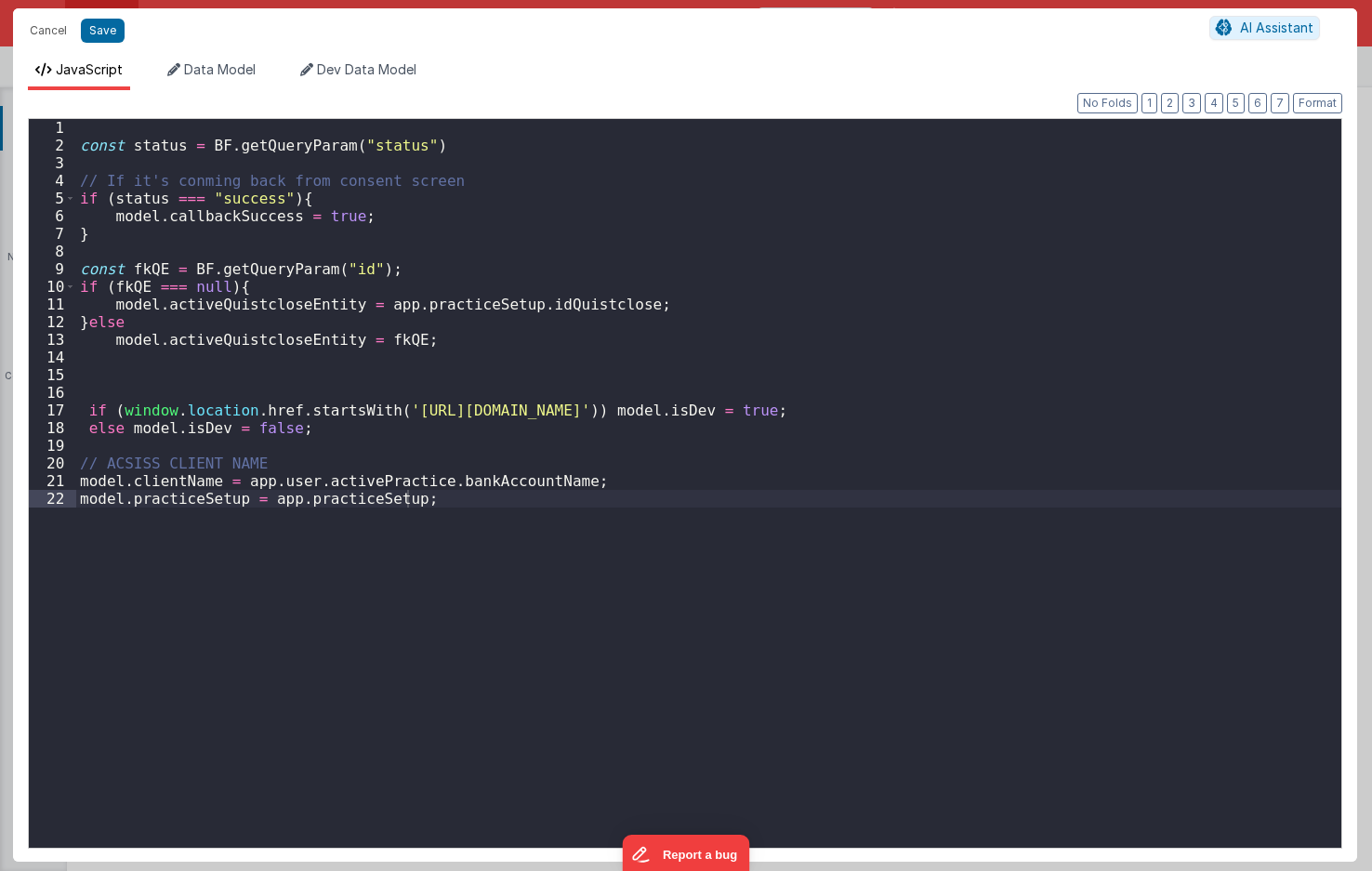
click at [413, 309] on div "const status = BF . getQueryParam ( "status" ) // If it's conming back from con…" at bounding box center [709, 501] width 1265 height 764
click at [370, 292] on div "const status = BF . getQueryParam ( "status" ) // If it's conming back from con…" at bounding box center [709, 501] width 1265 height 764
click at [363, 307] on div "const status = BF . getQueryParam ( "status" ) // If it's conming back from con…" at bounding box center [709, 501] width 1265 height 764
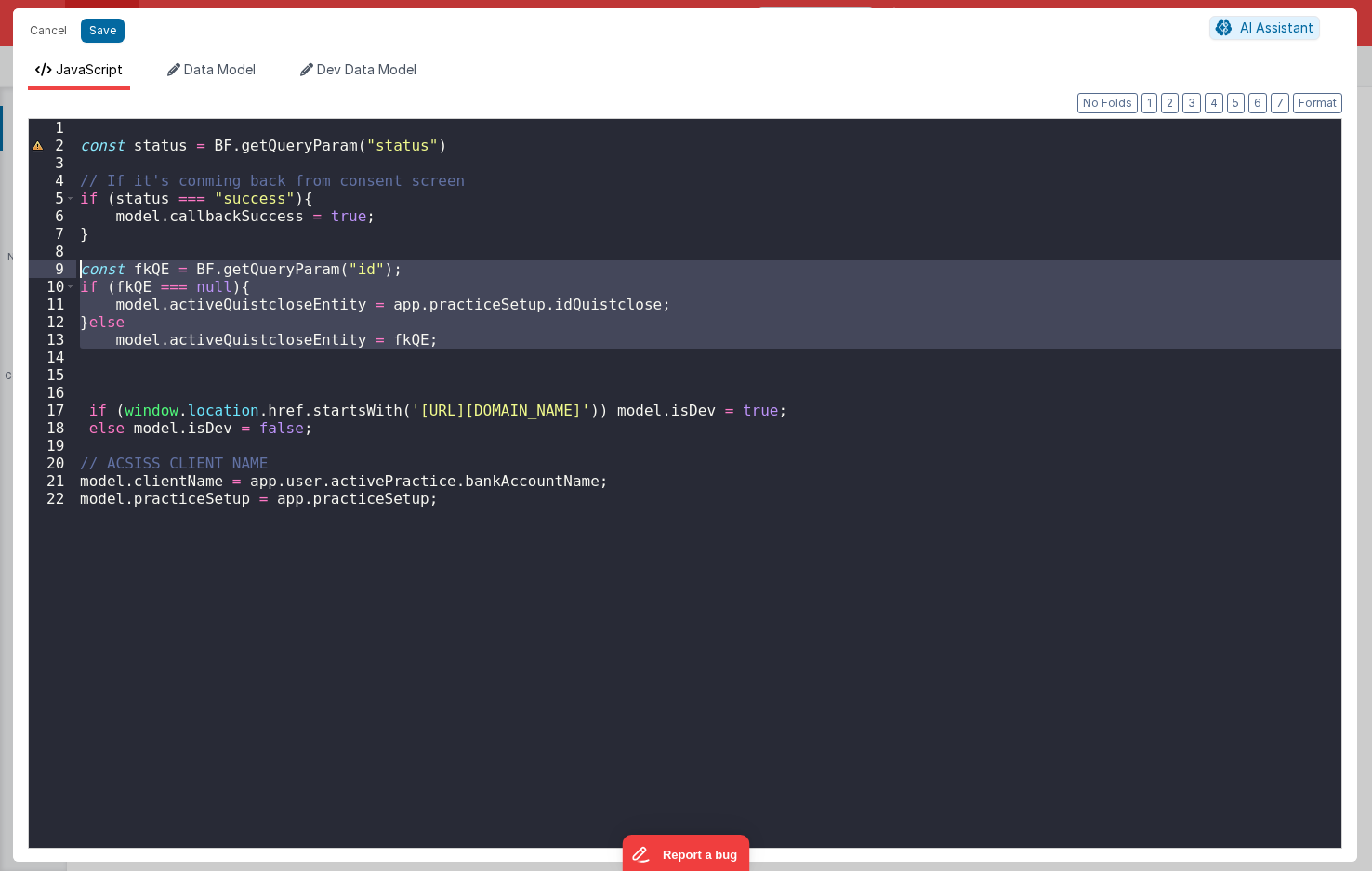
drag, startPoint x: 518, startPoint y: 343, endPoint x: 34, endPoint y: 272, distance: 489.2
click at [34, 272] on div "1 2 3 4 5 6 7 8 9 10 11 12 13 14 15 16 17 18 19 20 21 22 const status = BF . ge…" at bounding box center [684, 484] width 1314 height 731
click at [259, 367] on div "const status = BF . getQueryParam ( "status" ) // If it's conming back from con…" at bounding box center [709, 501] width 1265 height 764
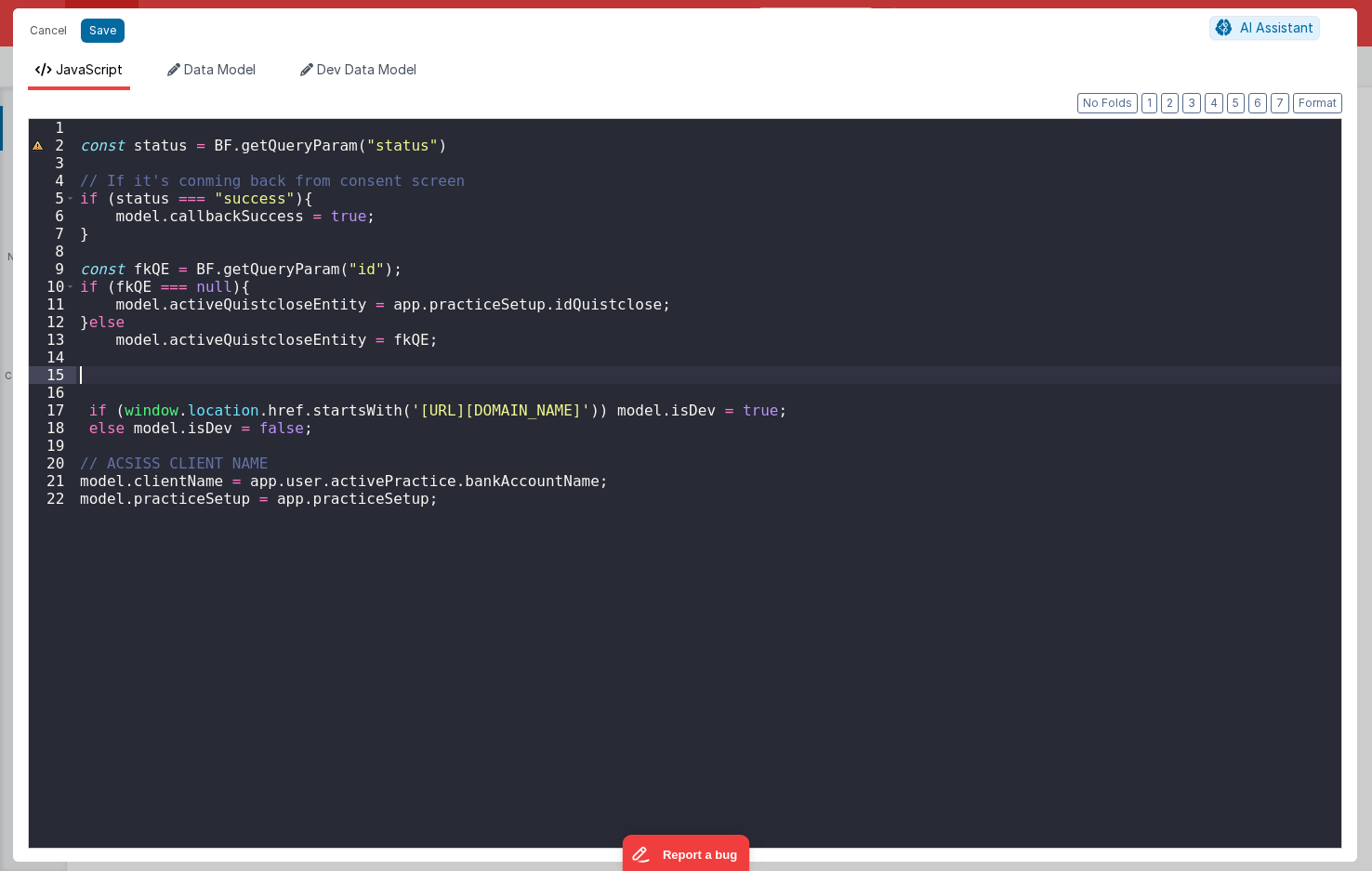
click at [284, 327] on div "const status = BF . getQueryParam ( "status" ) // If it's conming back from con…" at bounding box center [709, 501] width 1265 height 764
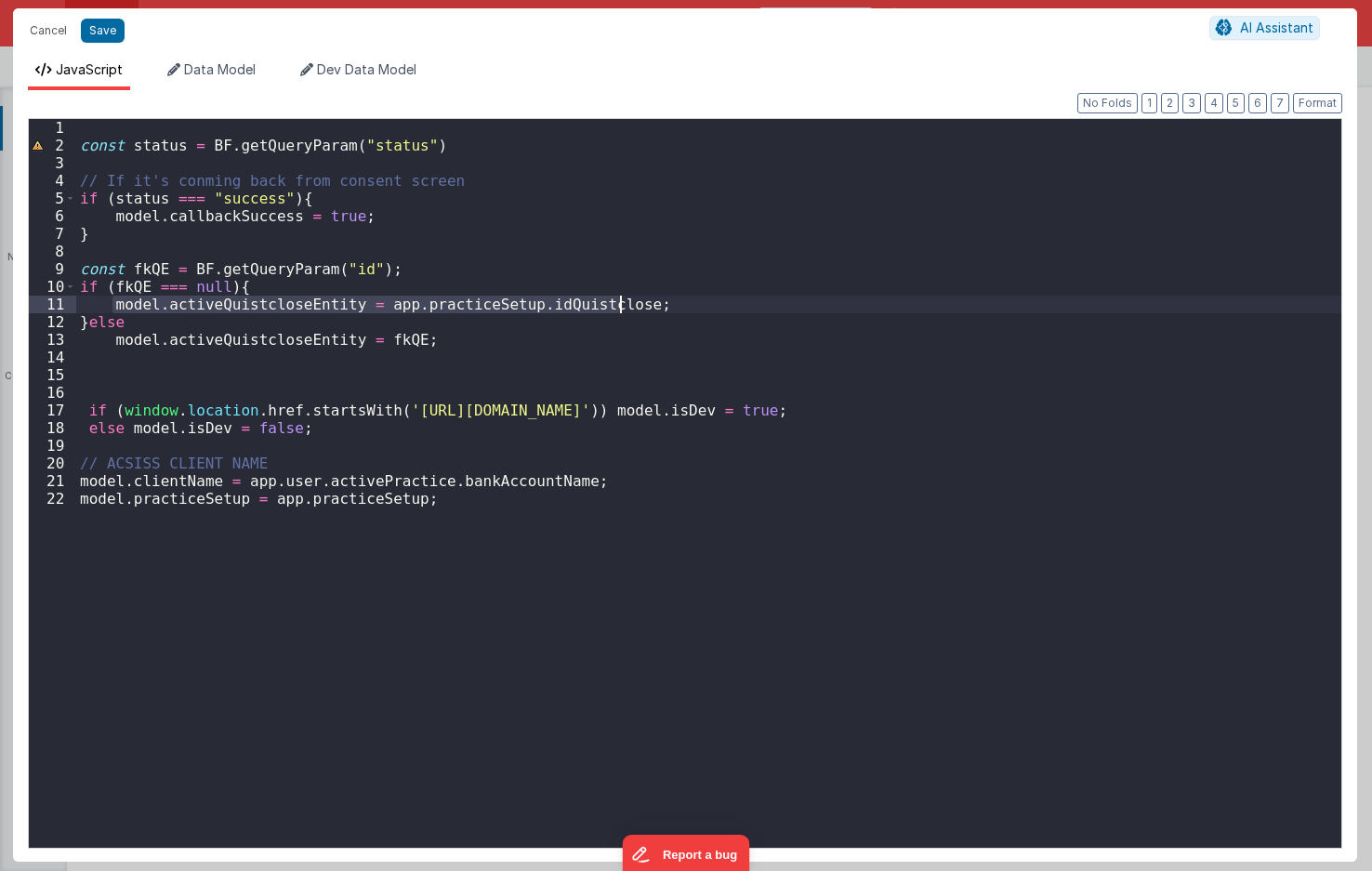
drag, startPoint x: 114, startPoint y: 306, endPoint x: 575, endPoint y: 241, distance: 465.6
click at [692, 301] on div "const status = BF . getQueryParam ( "status" ) // If it's conming back from con…" at bounding box center [709, 501] width 1265 height 764
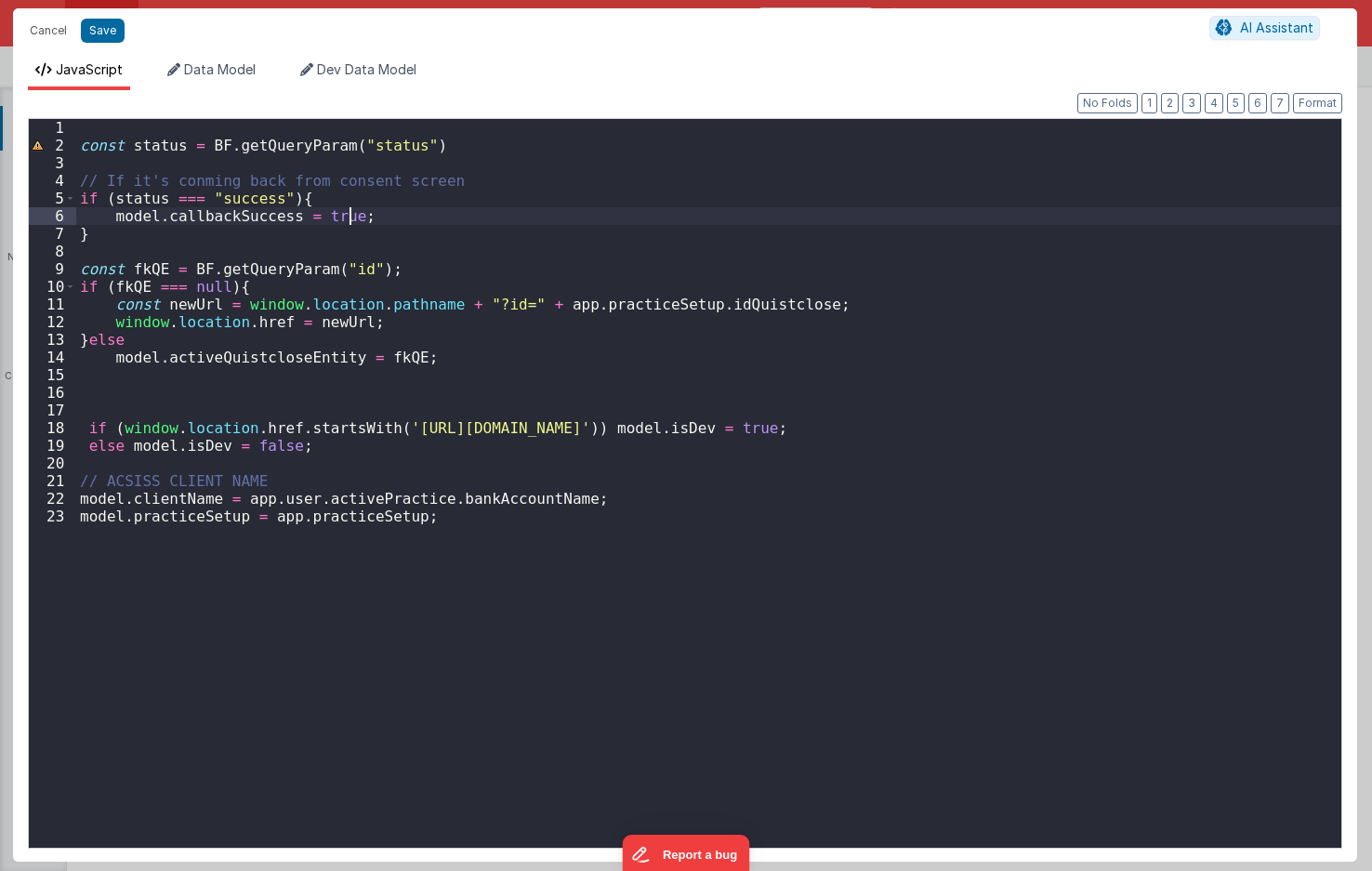
click at [457, 212] on div "const status = BF . getQueryParam ( "status" ) // If it's conming back from con…" at bounding box center [709, 501] width 1265 height 764
click at [106, 30] on button "Save" at bounding box center [102, 31] width 44 height 25
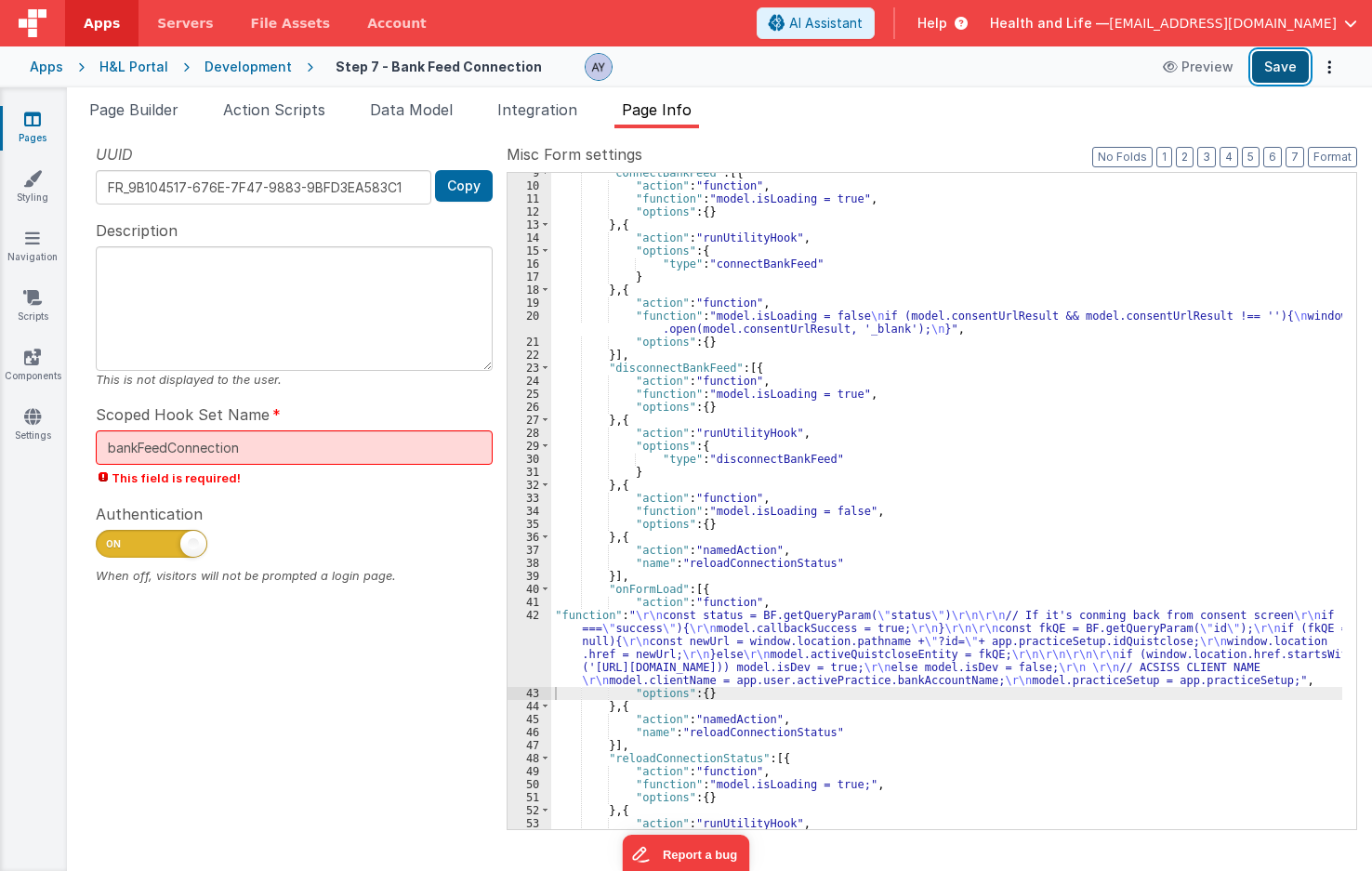
click at [1267, 61] on button "Save" at bounding box center [1280, 66] width 57 height 31
drag, startPoint x: 703, startPoint y: 643, endPoint x: 667, endPoint y: 649, distance: 36.5
click at [703, 643] on div ""connectBankFeed" : [{ "action" : "function" , "function" : "model.isLoading = …" at bounding box center [946, 507] width 791 height 683
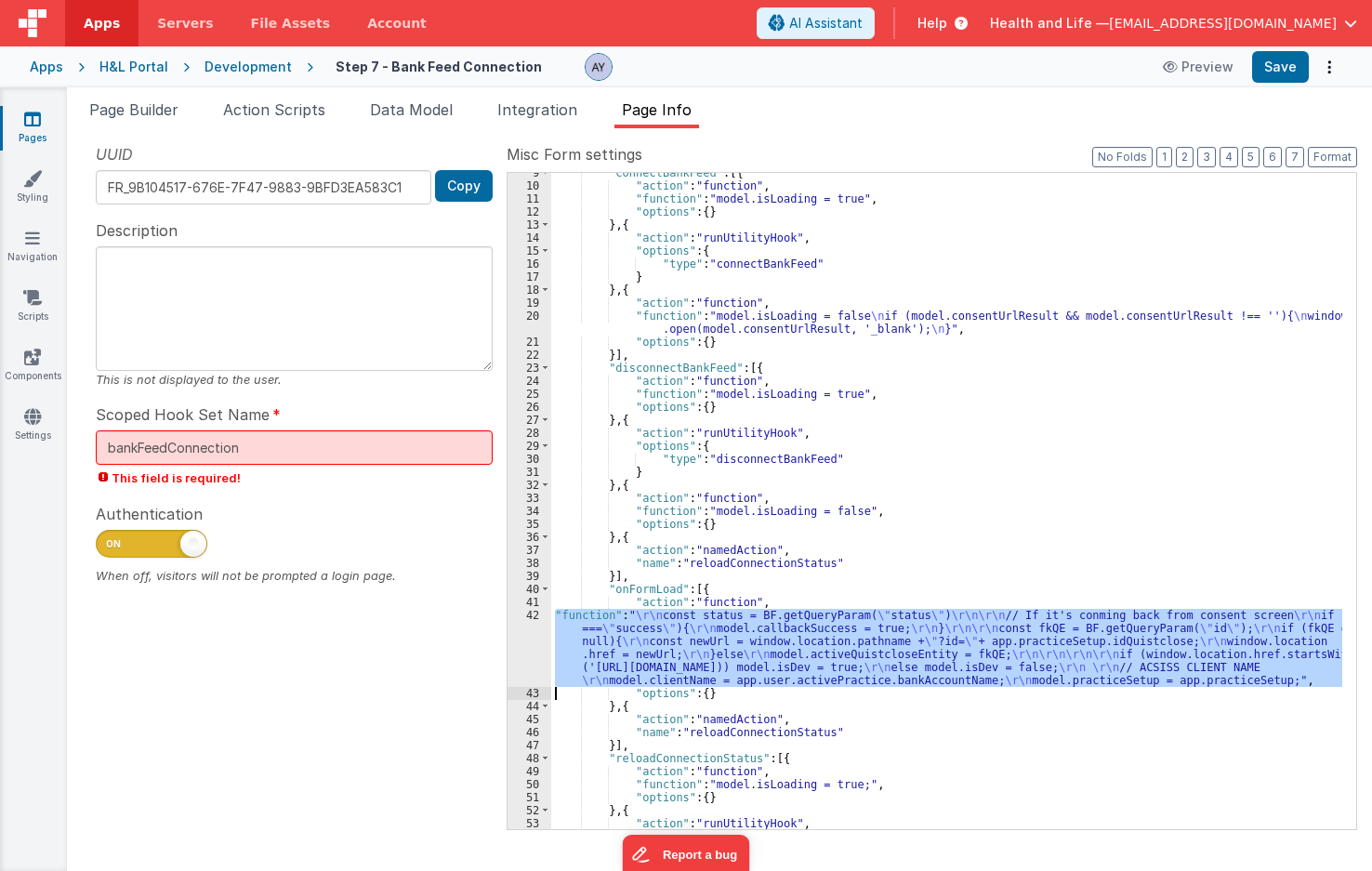
click at [527, 654] on div "42" at bounding box center [529, 648] width 44 height 78
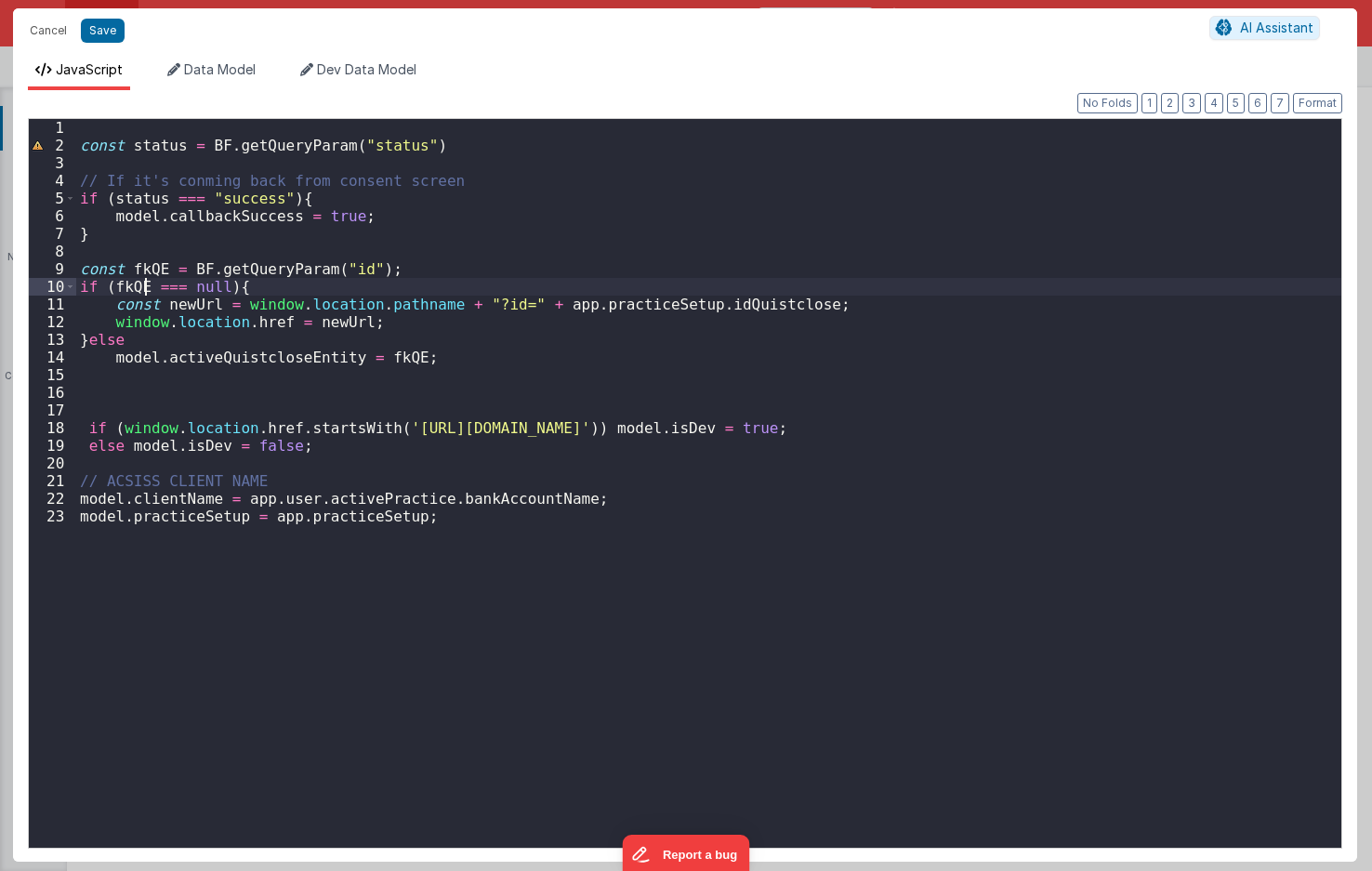
click at [144, 286] on div "const status = BF . getQueryParam ( "status" ) // If it's conming back from con…" at bounding box center [709, 501] width 1265 height 764
click at [396, 258] on div "const status = BF . getQueryParam ( "status" ) // If it's conming back from con…" at bounding box center [709, 501] width 1265 height 764
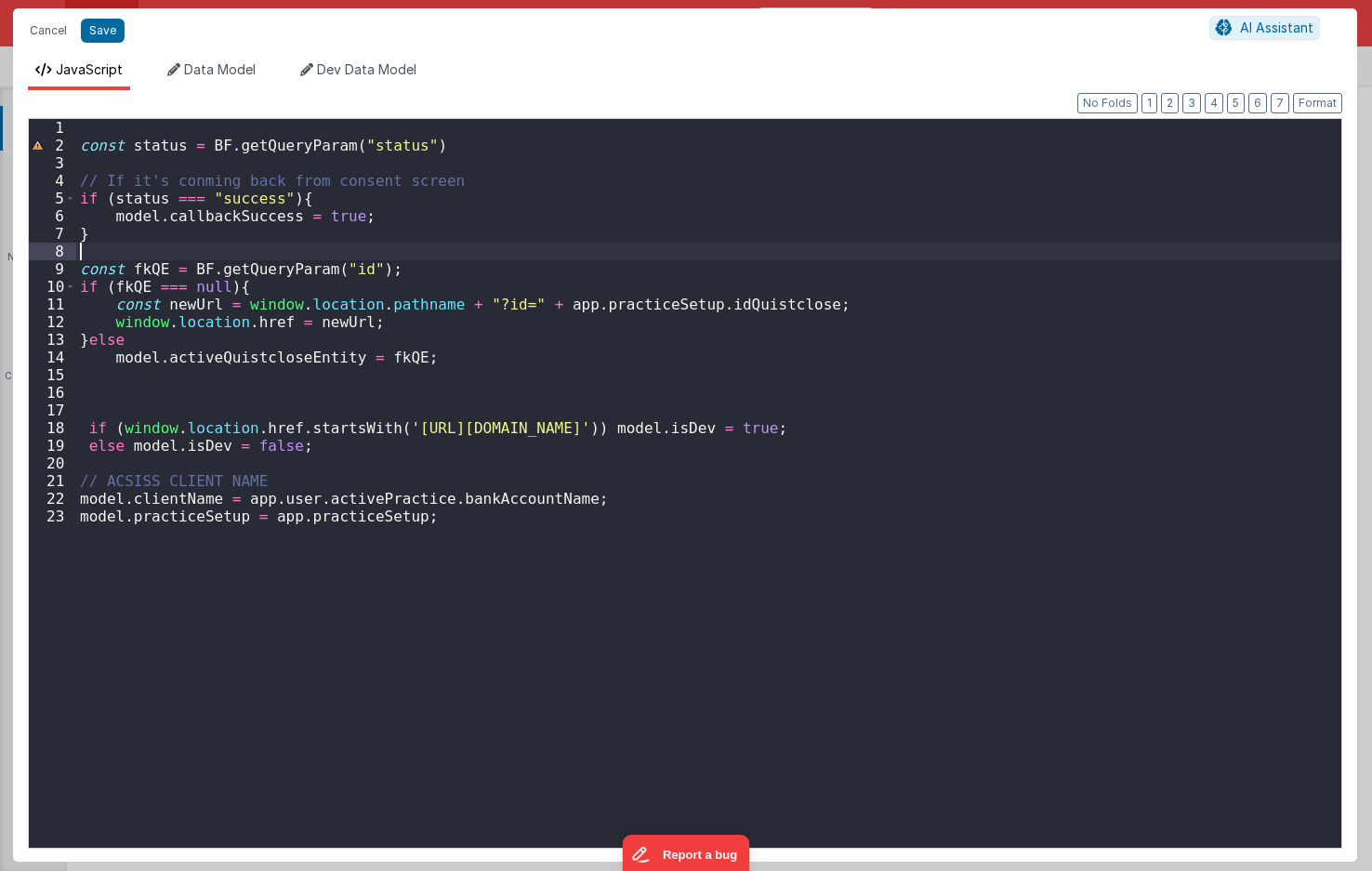
click at [404, 265] on div "const status = BF . getQueryParam ( "status" ) // If it's conming back from con…" at bounding box center [709, 501] width 1265 height 764
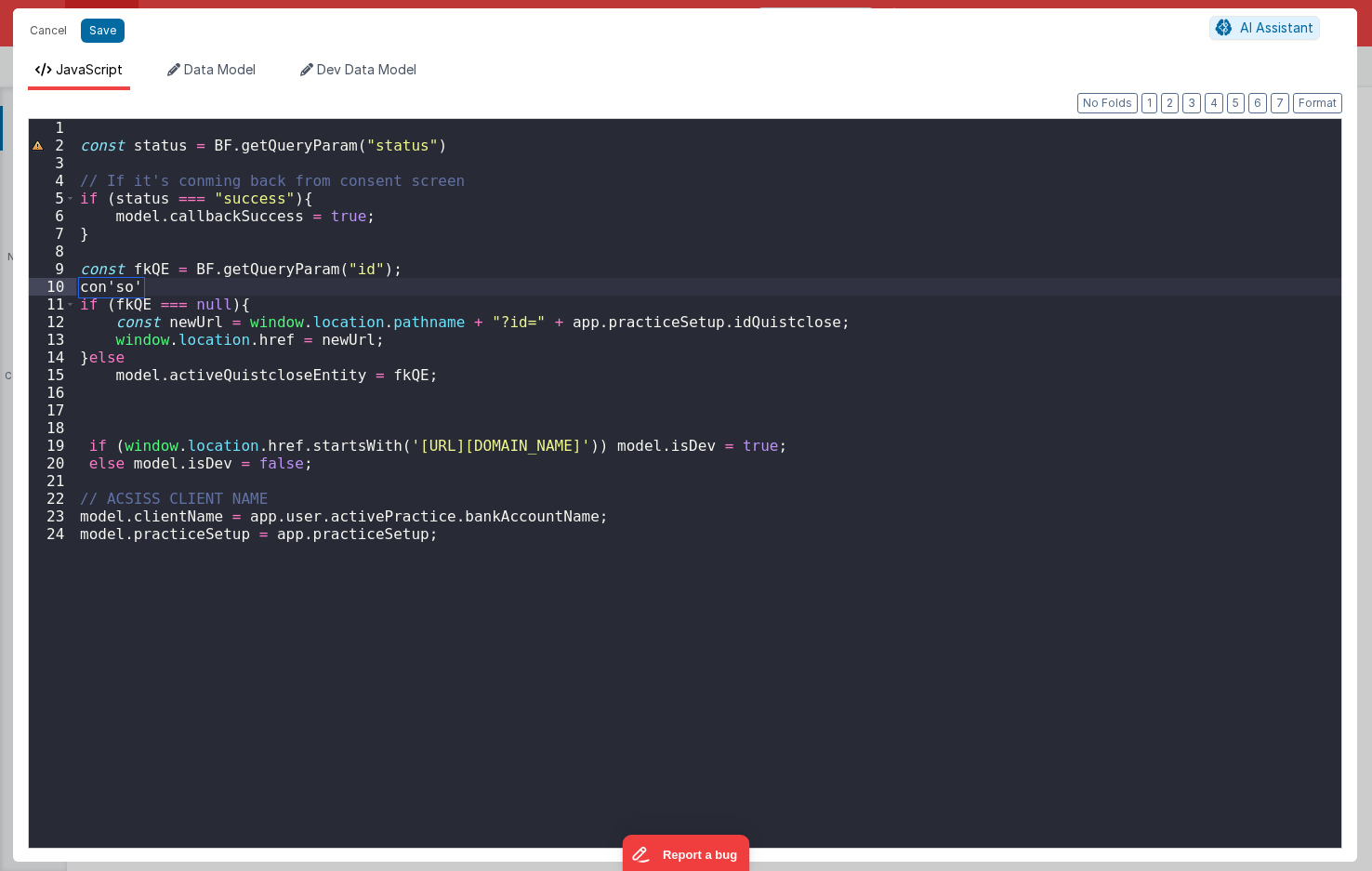
type textarea "con'so'p'l"
click at [113, 38] on button "Save" at bounding box center [102, 31] width 44 height 25
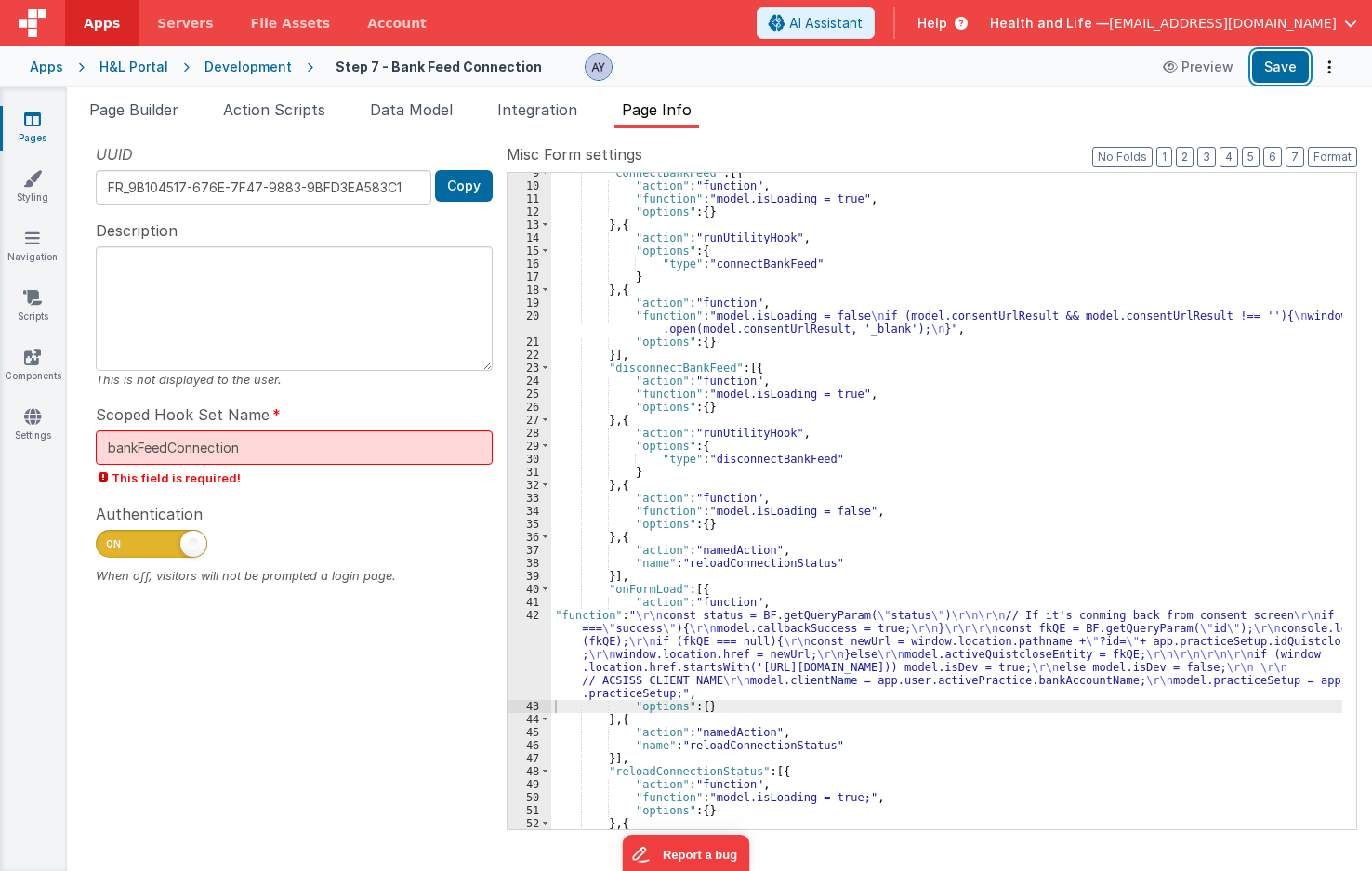
click at [1294, 74] on button "Save" at bounding box center [1280, 66] width 57 height 31
click at [537, 638] on div "42" at bounding box center [529, 654] width 44 height 91
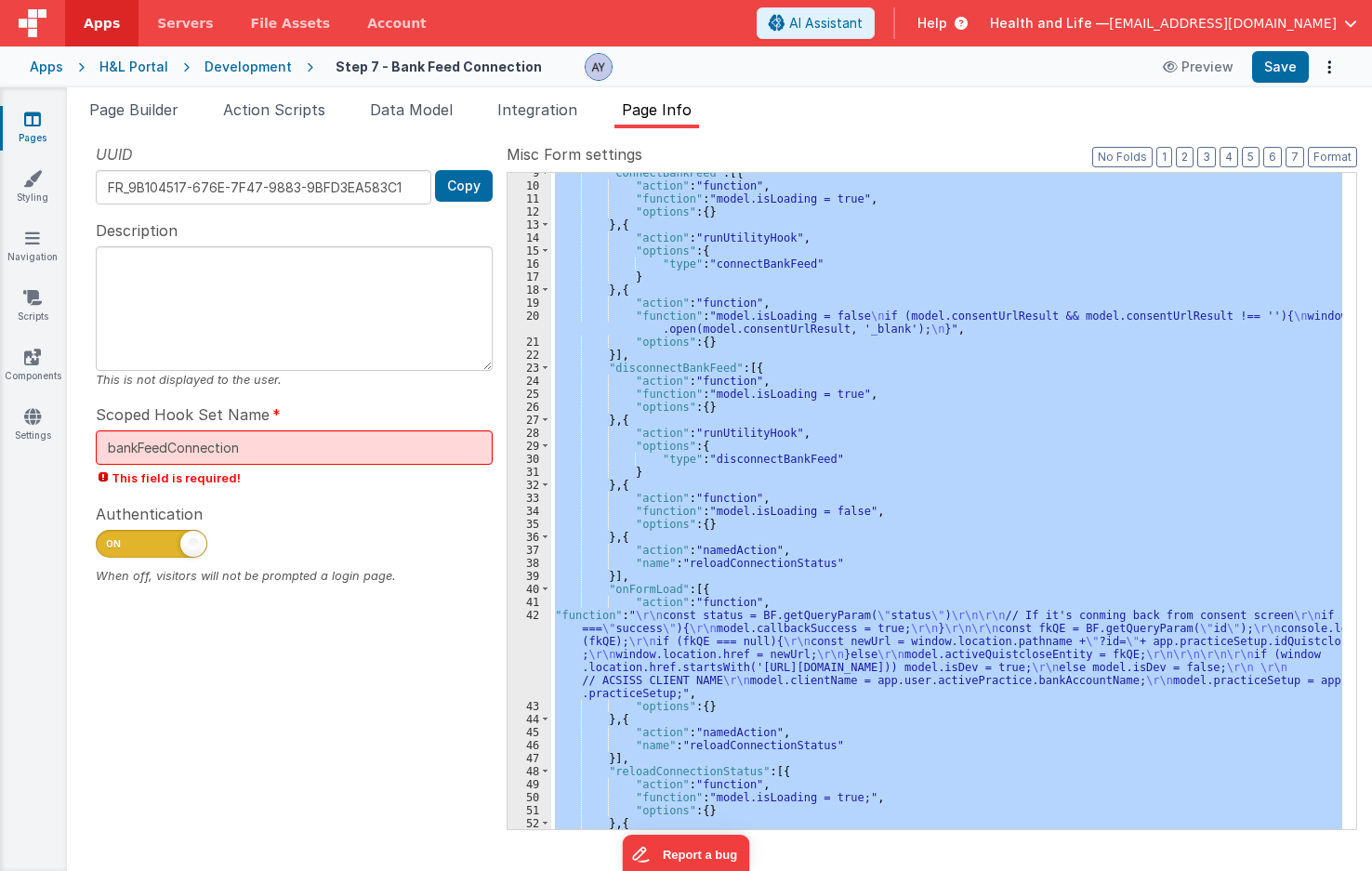
click at [537, 638] on div "42" at bounding box center [529, 654] width 44 height 91
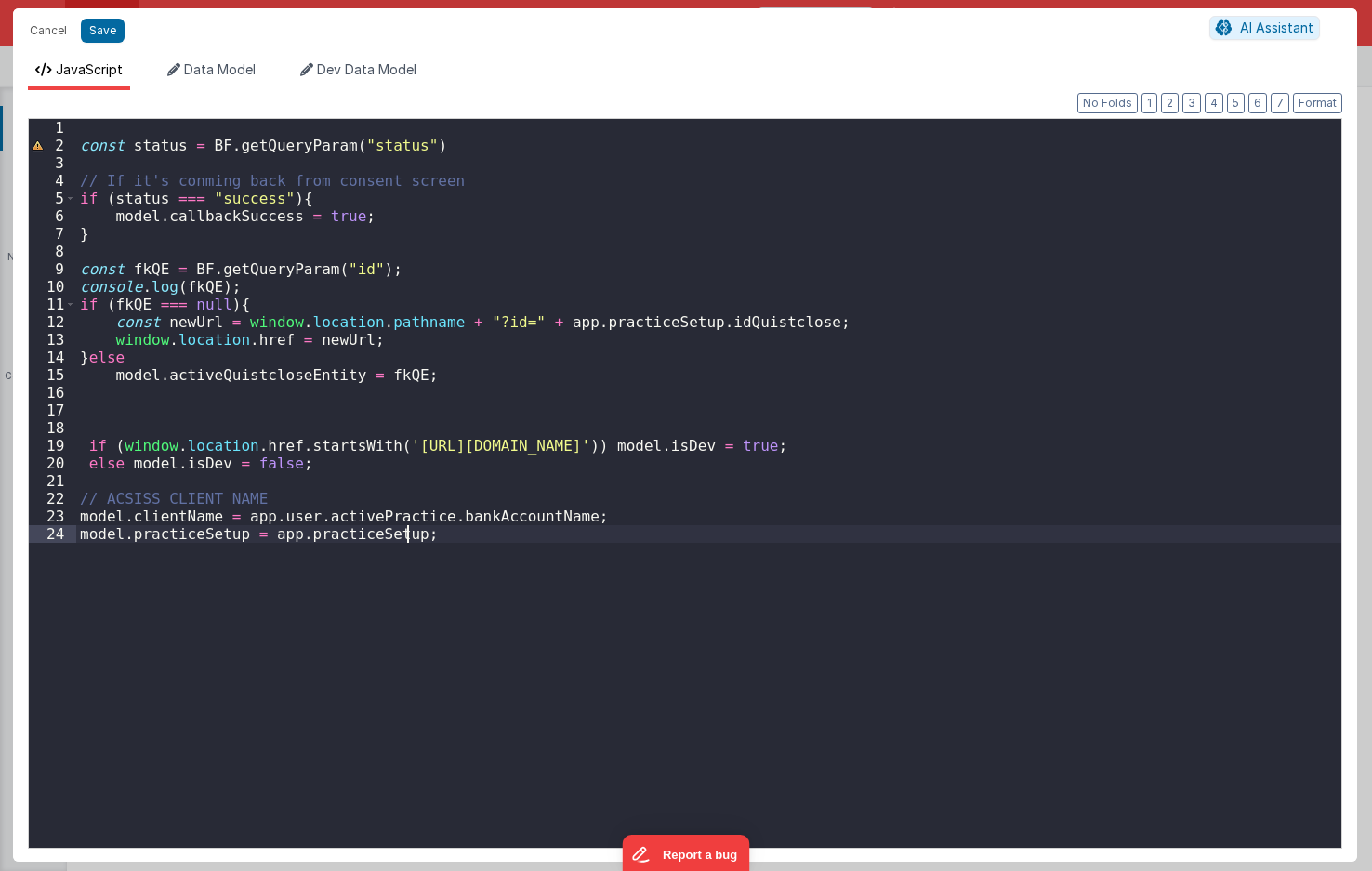
click at [189, 304] on div "const status = BF . getQueryParam ( "status" ) // If it's conming back from con…" at bounding box center [709, 501] width 1265 height 764
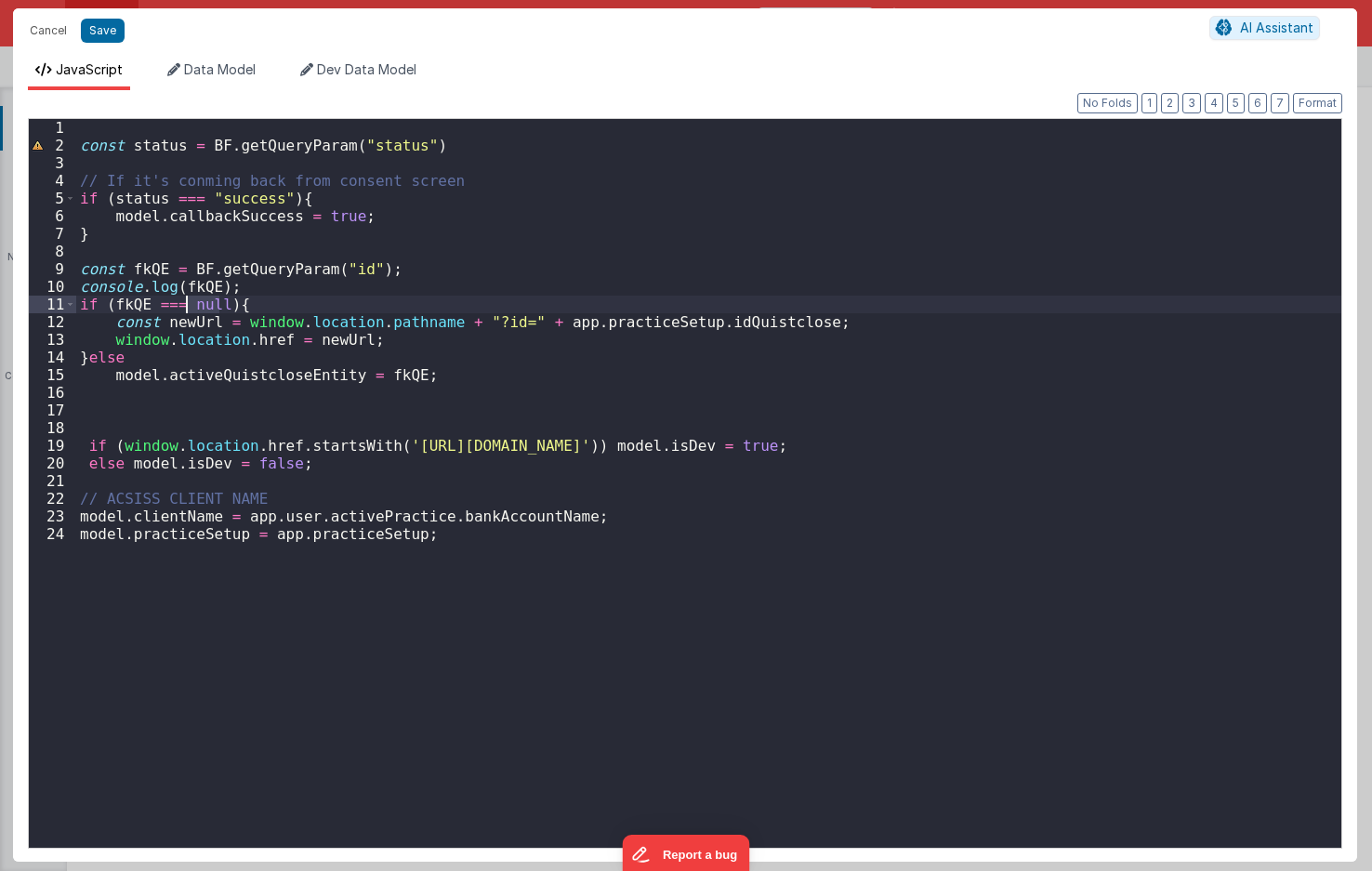
click at [189, 304] on div "const status = BF . getQueryParam ( "status" ) // If it's conming back from con…" at bounding box center [709, 501] width 1265 height 764
click at [249, 288] on div "const status = BF . getQueryParam ( "status" ) // If it's conming back from con…" at bounding box center [709, 501] width 1265 height 764
click at [265, 235] on div "const status = BF . getQueryParam ( "status" ) // If it's conming back from con…" at bounding box center [709, 501] width 1265 height 764
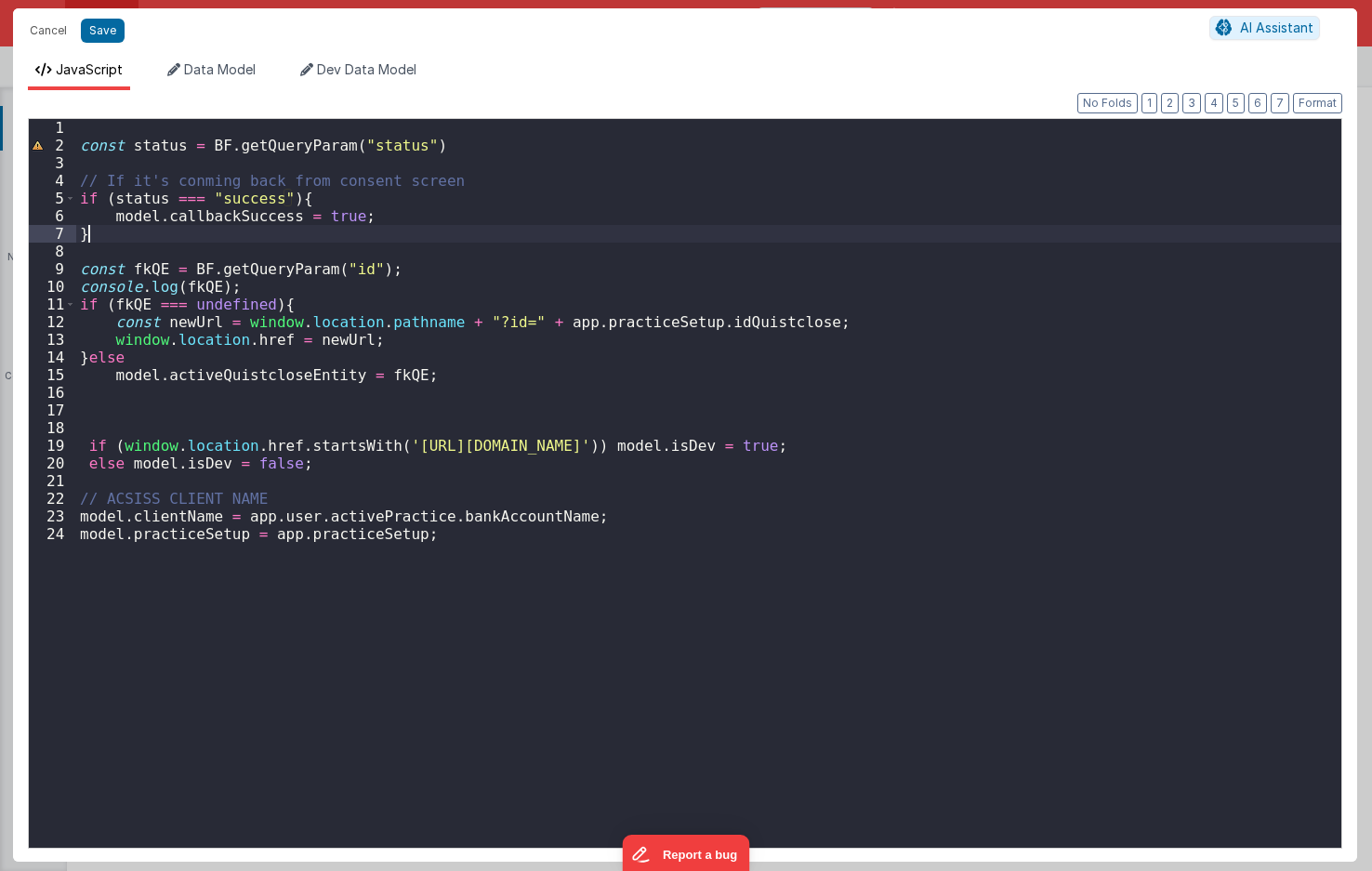
click at [294, 306] on div "const status = BF . getQueryParam ( "status" ) // If it's conming back from con…" at bounding box center [709, 501] width 1265 height 764
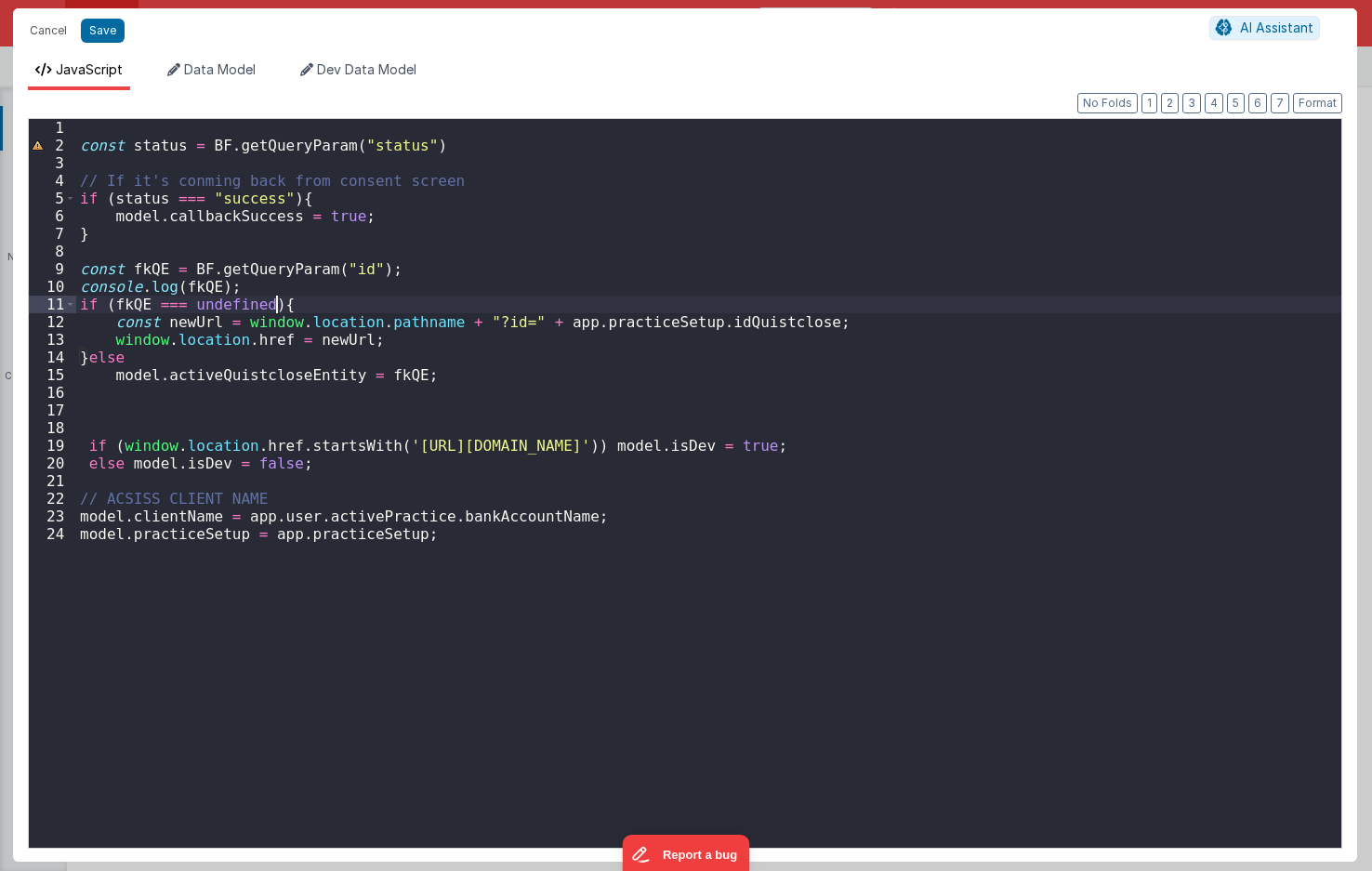
click at [352, 339] on div "const status = BF . getQueryParam ( "status" ) // If it's conming back from con…" at bounding box center [709, 501] width 1265 height 764
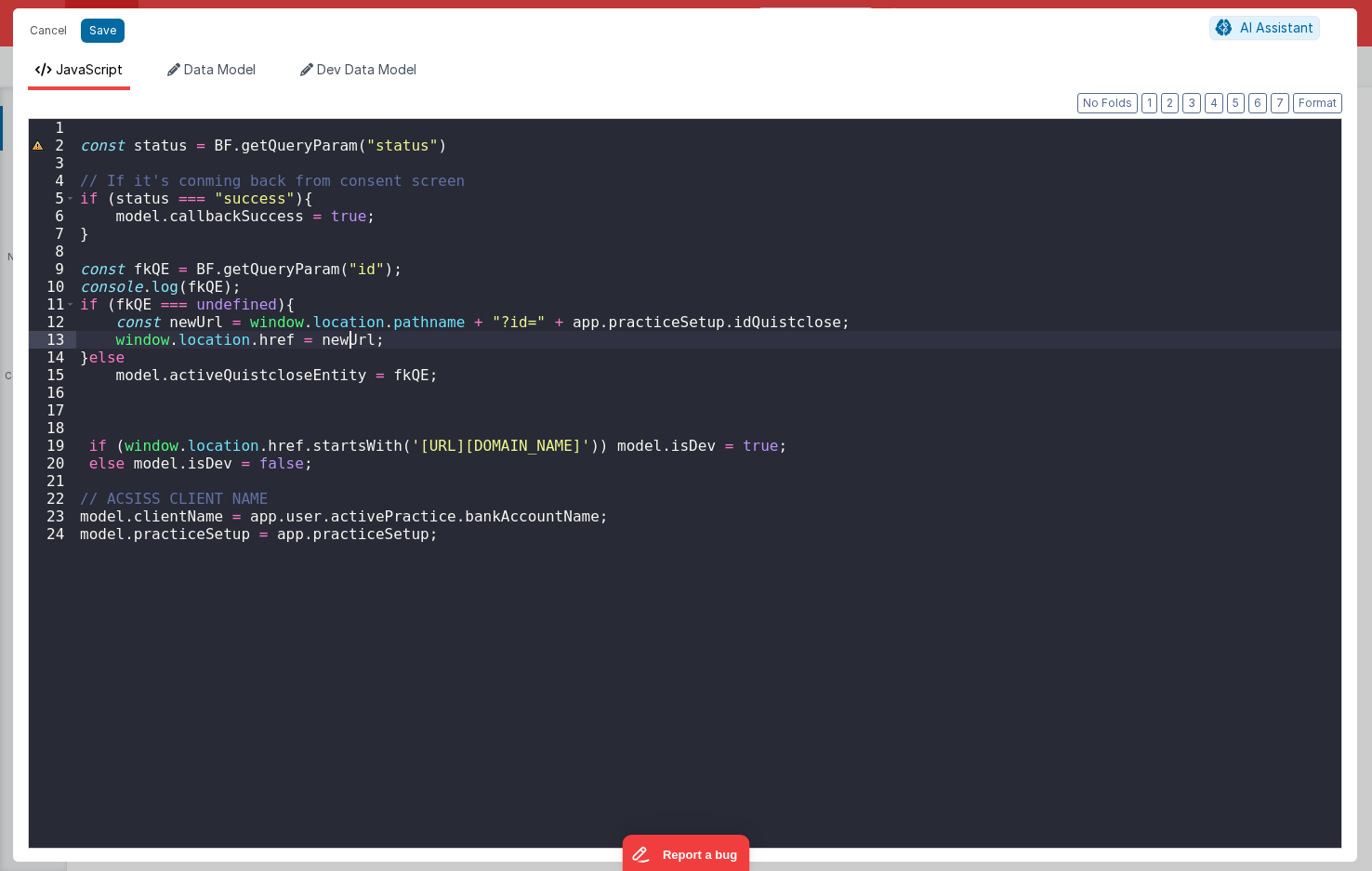
click at [475, 318] on div "const status = BF . getQueryParam ( "status" ) // If it's conming back from con…" at bounding box center [709, 501] width 1265 height 764
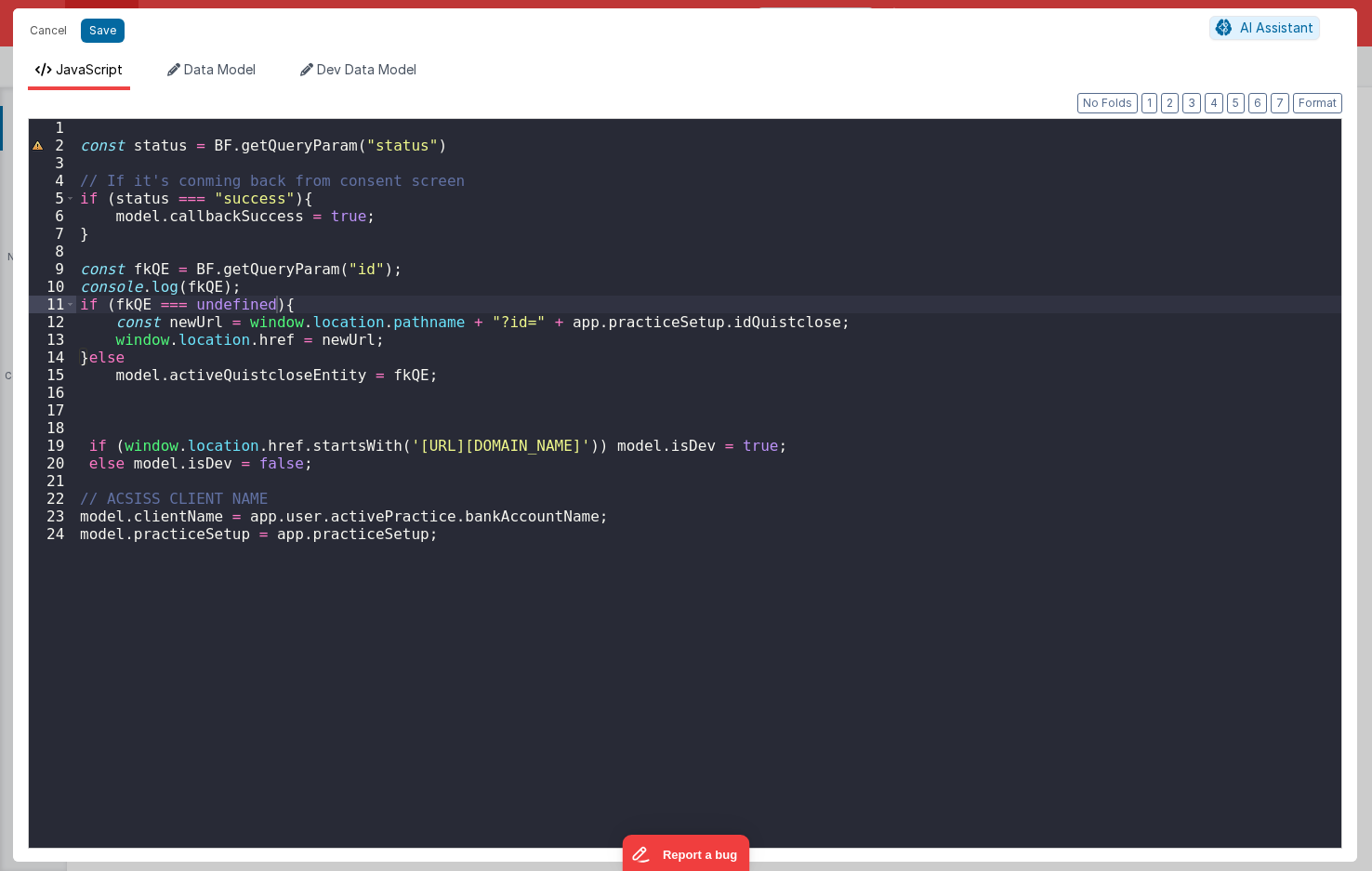
click at [257, 313] on div "const status = BF . getQueryParam ( "status" ) // If it's conming back from con…" at bounding box center [709, 501] width 1265 height 764
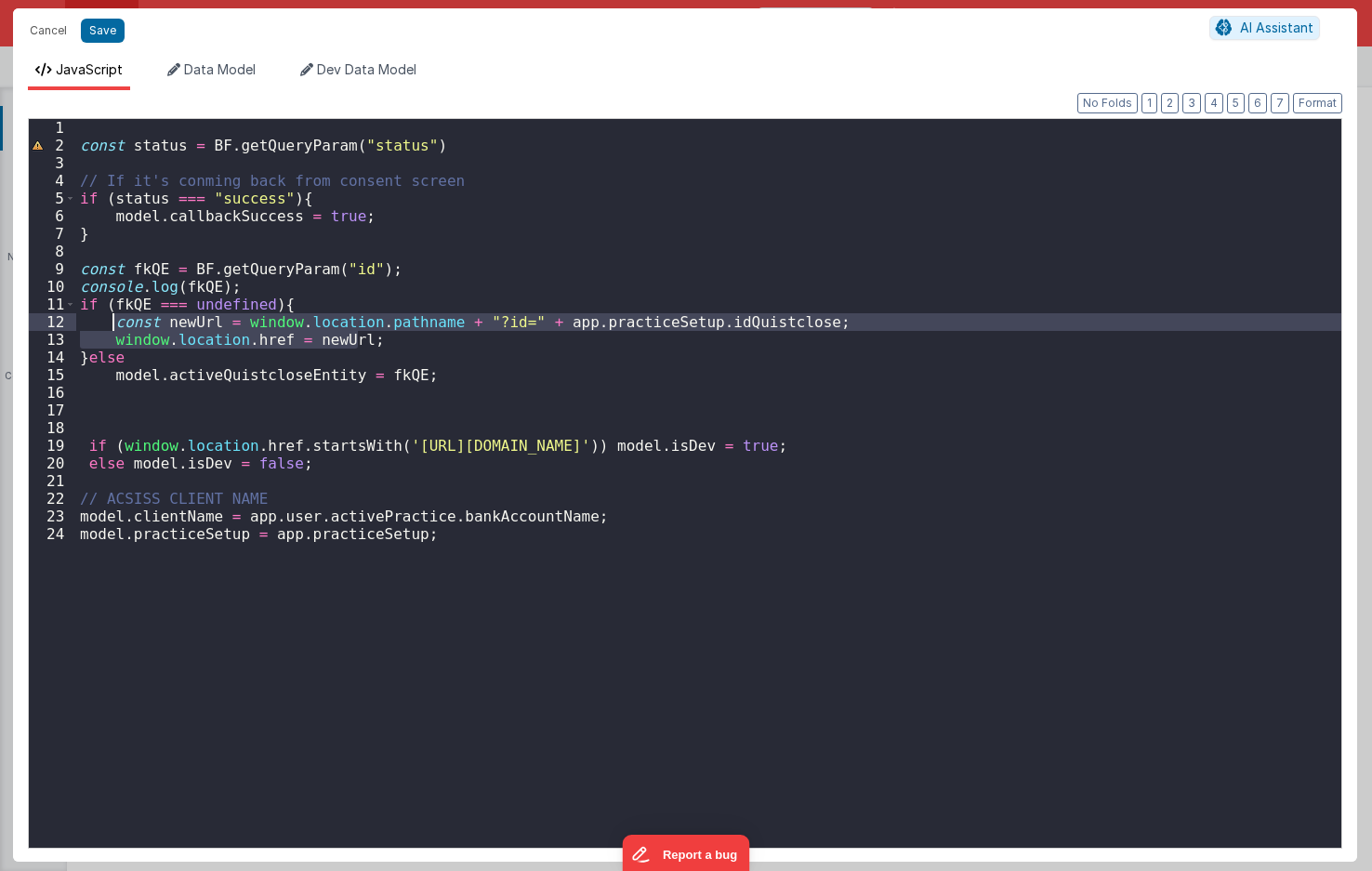
drag, startPoint x: 364, startPoint y: 337, endPoint x: 110, endPoint y: 324, distance: 254.3
click at [110, 324] on div "const status = BF . getQueryParam ( "status" ) // If it's conming back from con…" at bounding box center [709, 501] width 1265 height 764
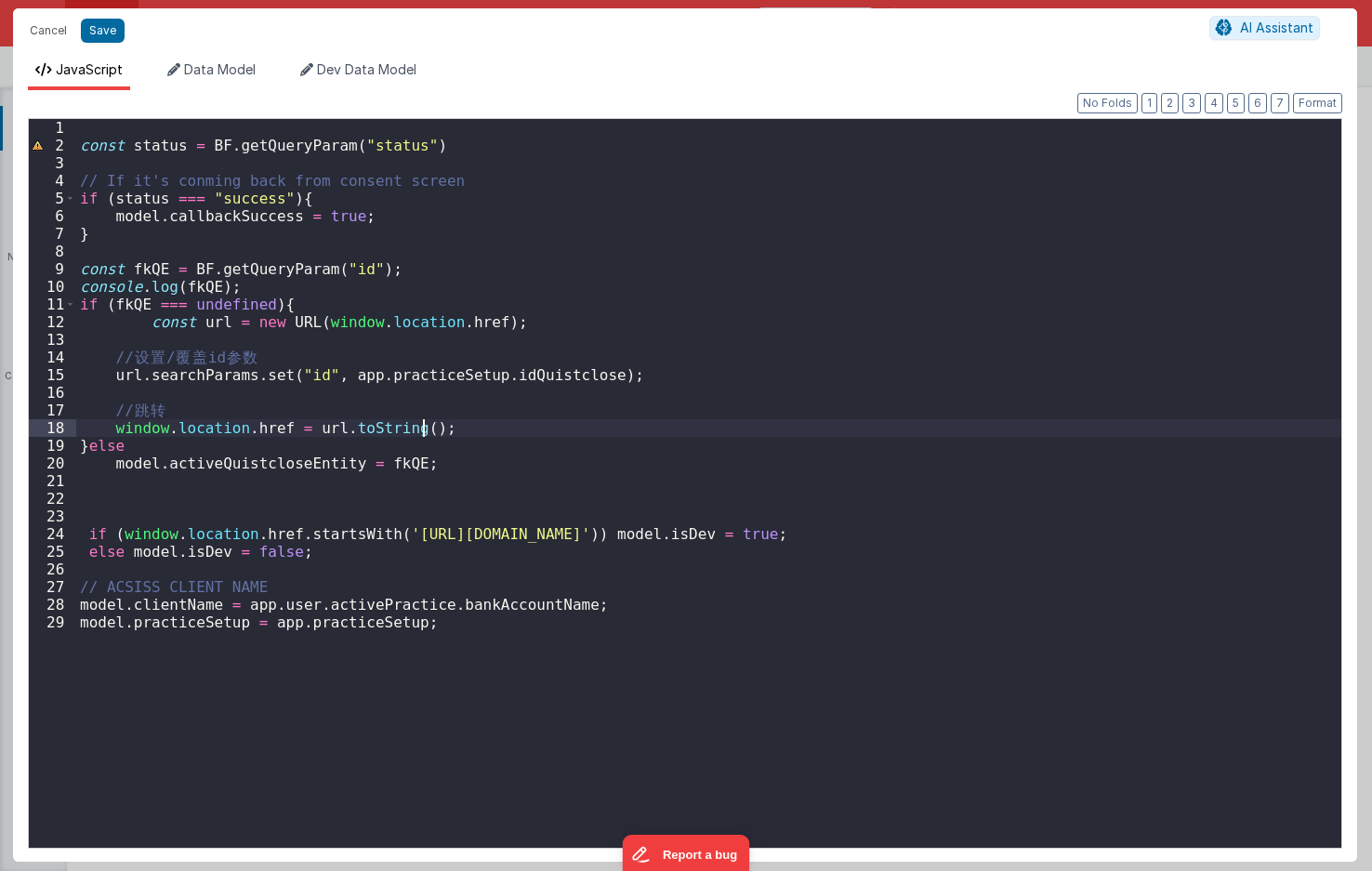
click at [159, 266] on div "const status = BF . getQueryParam ( "status" ) // If it's conming back from con…" at bounding box center [709, 501] width 1265 height 764
click at [146, 329] on div "const status = BF . getQueryParam ( "status" ) // If it's conming back from con…" at bounding box center [709, 501] width 1265 height 764
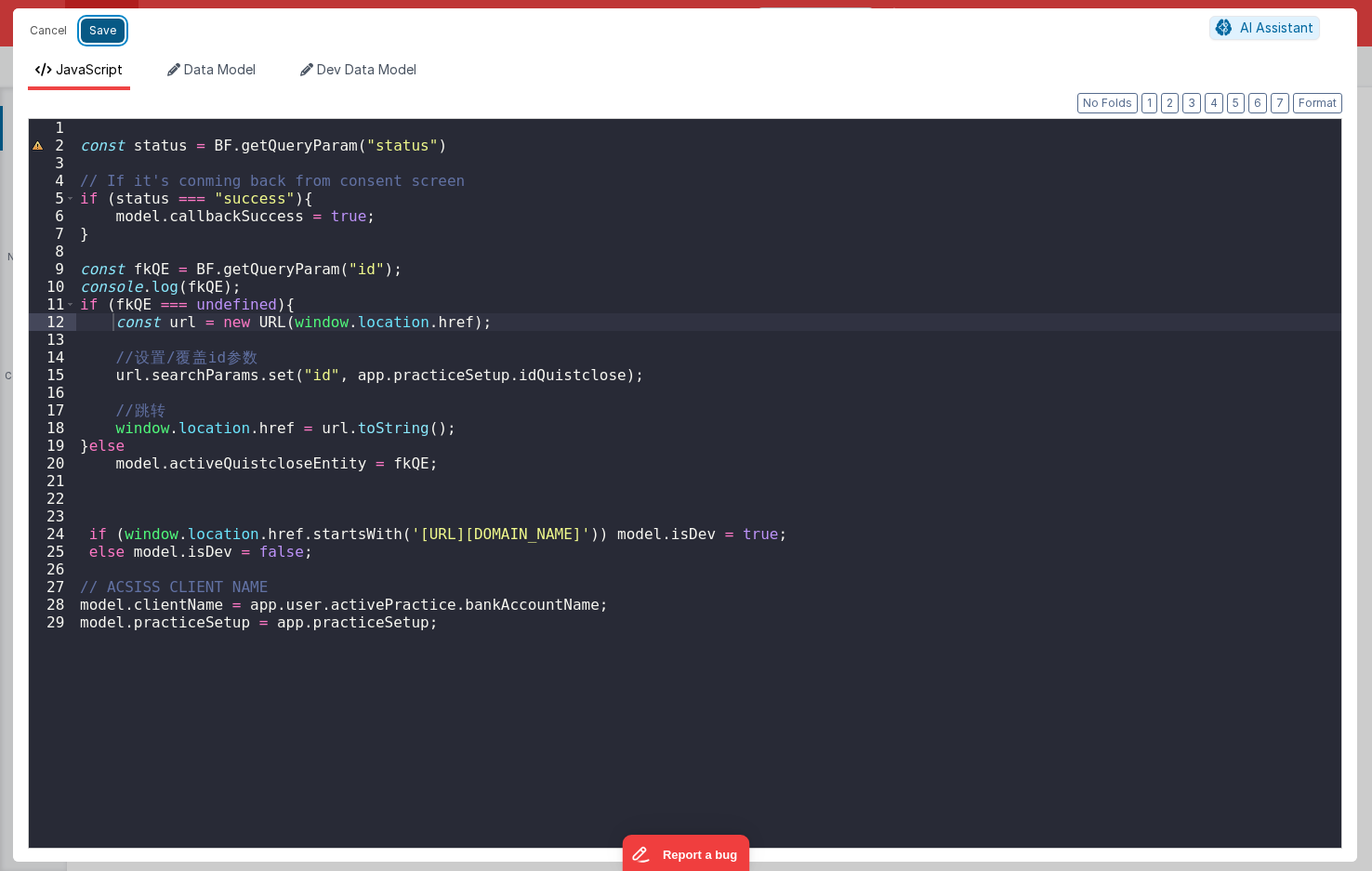
click at [101, 27] on button "Save" at bounding box center [102, 31] width 44 height 25
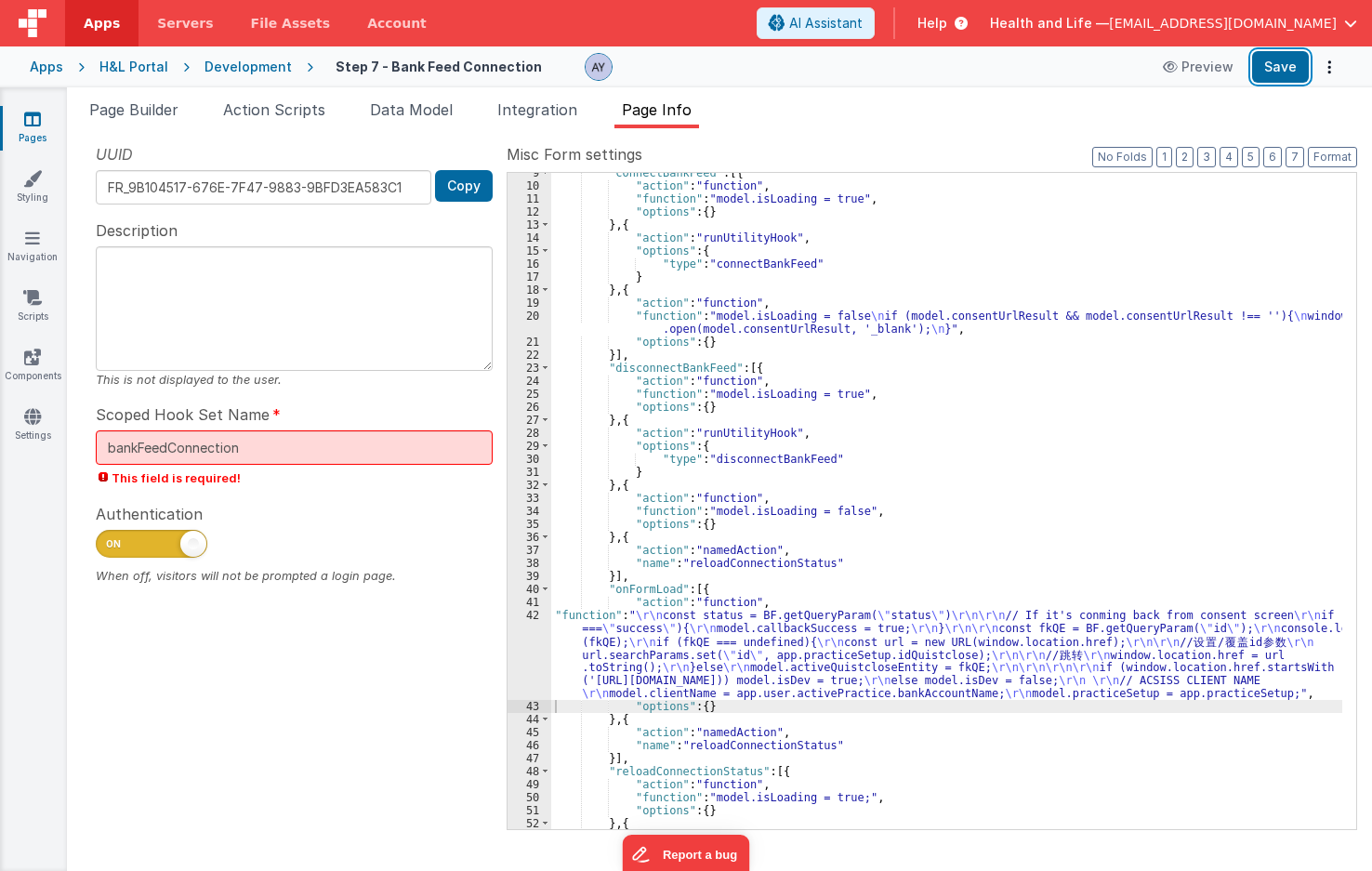
drag, startPoint x: 1260, startPoint y: 70, endPoint x: 1322, endPoint y: 116, distance: 77.2
click at [1261, 70] on button "Save" at bounding box center [1280, 66] width 57 height 31
click at [733, 689] on div ""connectBankFeed" : [{ "action" : "function" , "function" : "model.isLoading = …" at bounding box center [946, 507] width 791 height 683
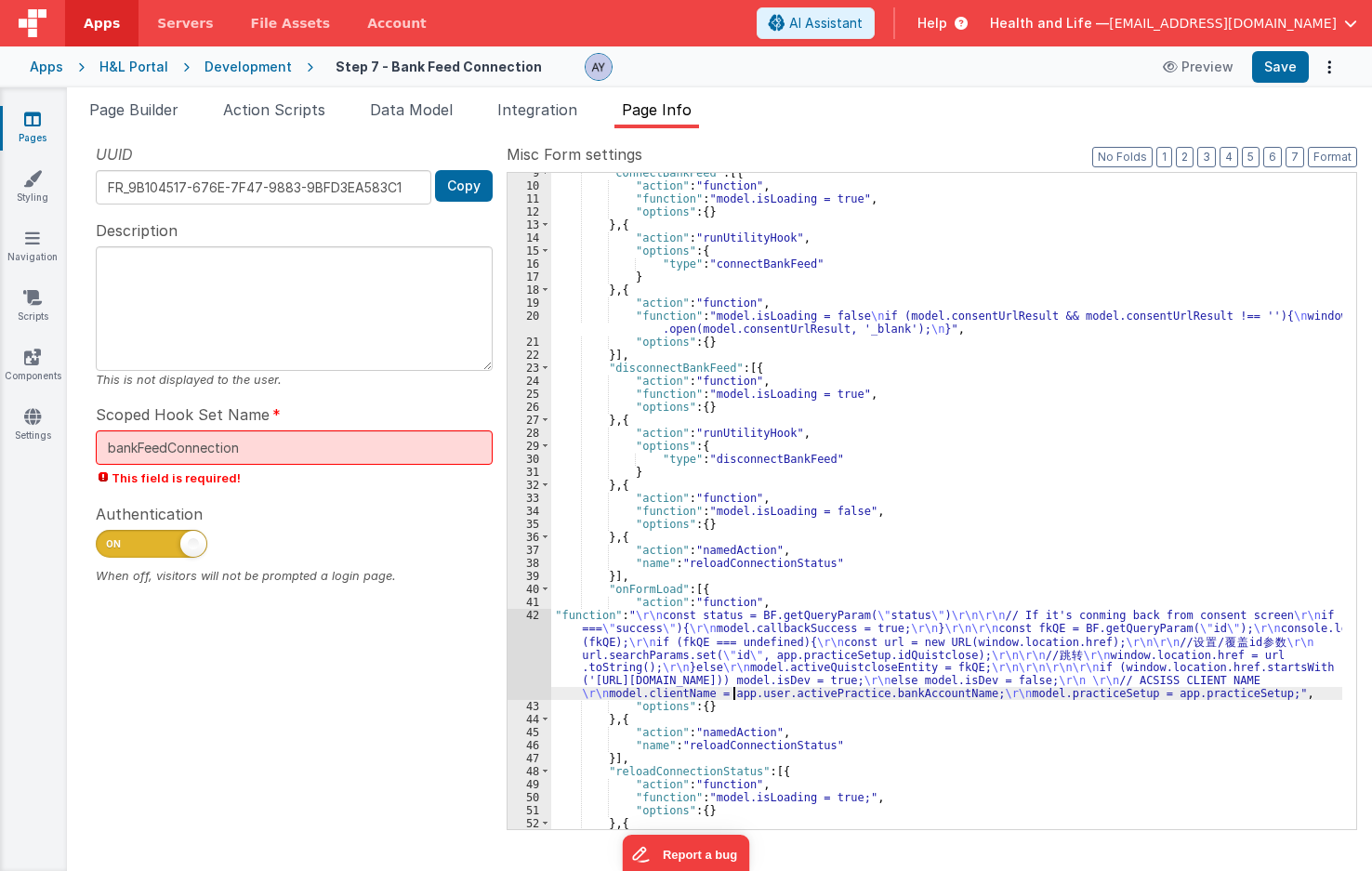
click at [523, 673] on div "42" at bounding box center [529, 654] width 44 height 91
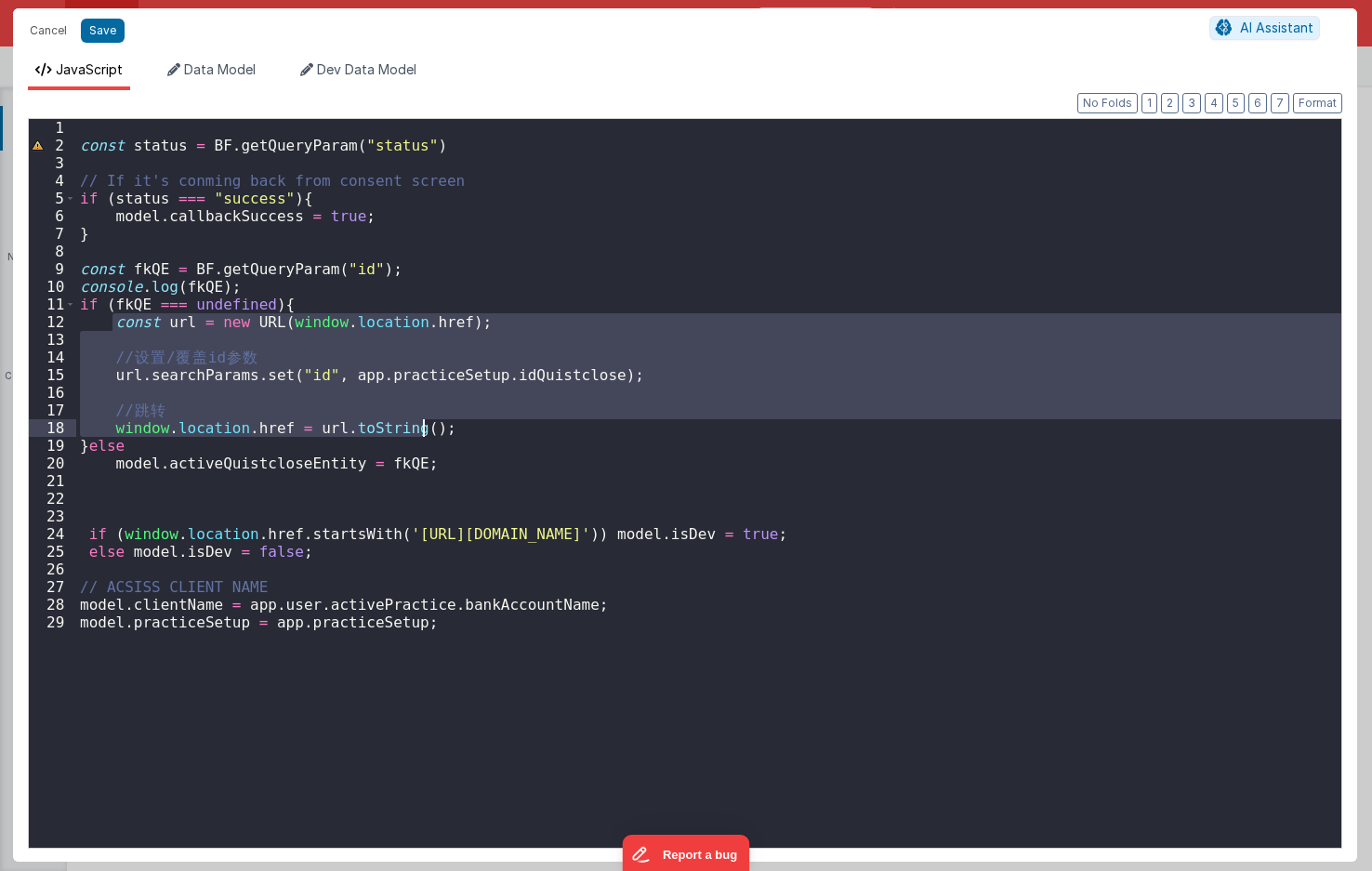
drag, startPoint x: 114, startPoint y: 326, endPoint x: 426, endPoint y: 425, distance: 327.3
click at [426, 425] on div "const status = BF . getQueryParam ( "status" ) // If it's conming back from con…" at bounding box center [709, 501] width 1265 height 764
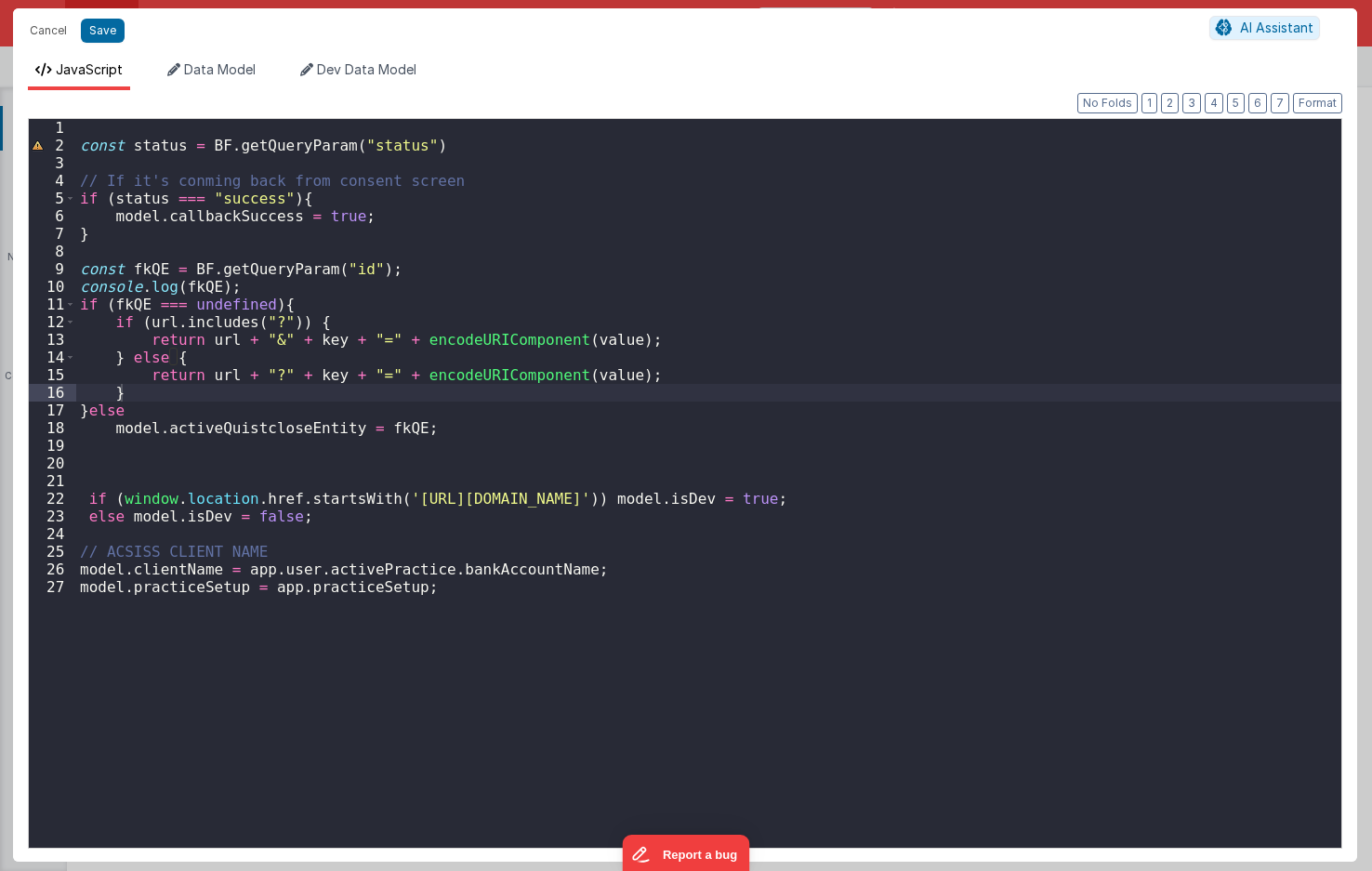
click at [640, 396] on div "const status = BF . getQueryParam ( "status" ) // If it's conming back from con…" at bounding box center [709, 501] width 1265 height 764
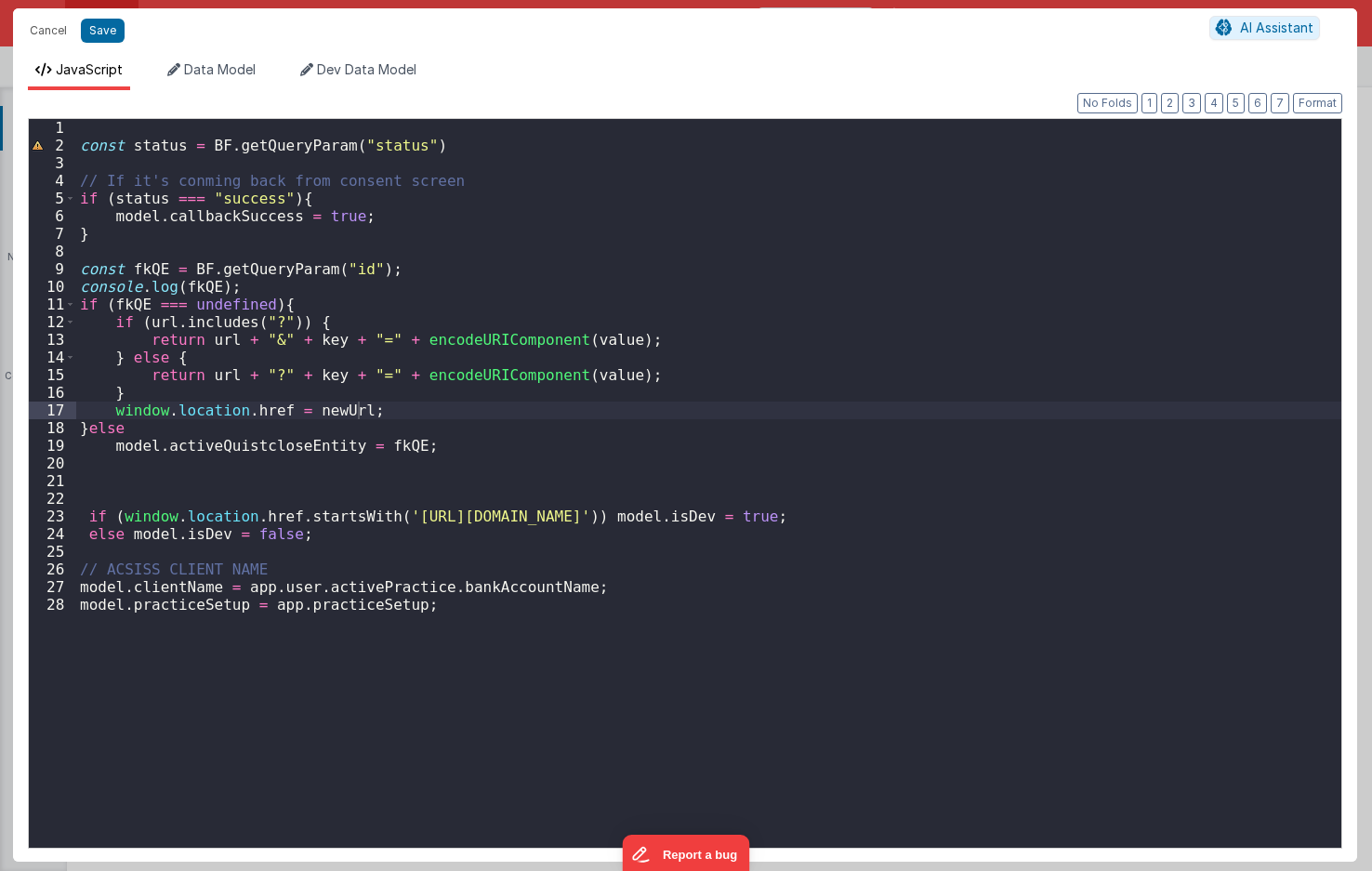
drag, startPoint x: 453, startPoint y: 409, endPoint x: 385, endPoint y: 416, distance: 68.4
click at [453, 409] on div "const status = BF . getQueryParam ( "status" ) // If it's conming back from con…" at bounding box center [709, 501] width 1265 height 764
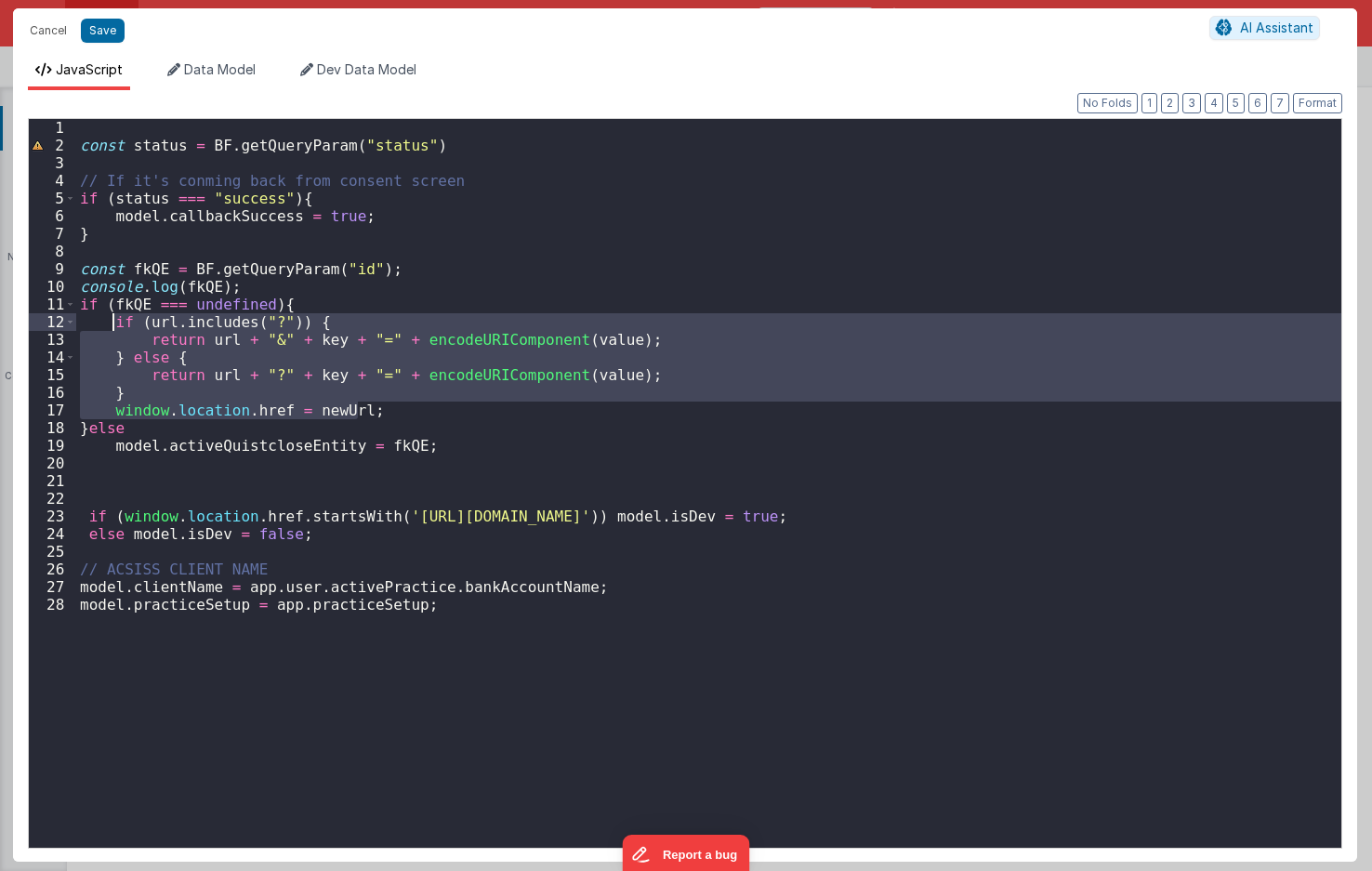
drag, startPoint x: 375, startPoint y: 415, endPoint x: 114, endPoint y: 321, distance: 277.4
click at [114, 321] on div "const status = BF . getQueryParam ( "status" ) // If it's conming back from con…" at bounding box center [709, 501] width 1265 height 764
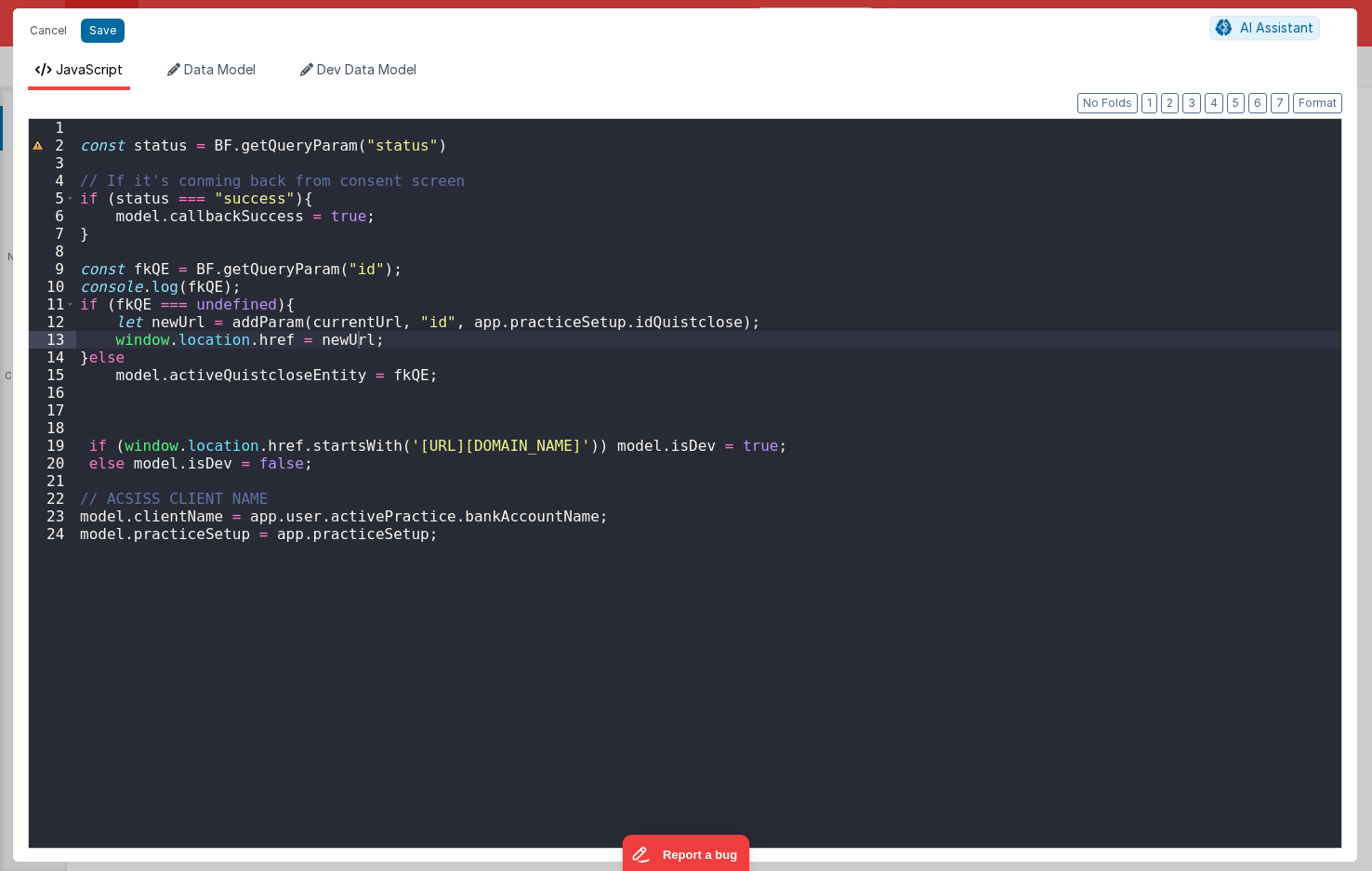
click at [384, 239] on div "const status = BF . getQueryParam ( "status" ) // If it's conming back from con…" at bounding box center [709, 501] width 1265 height 764
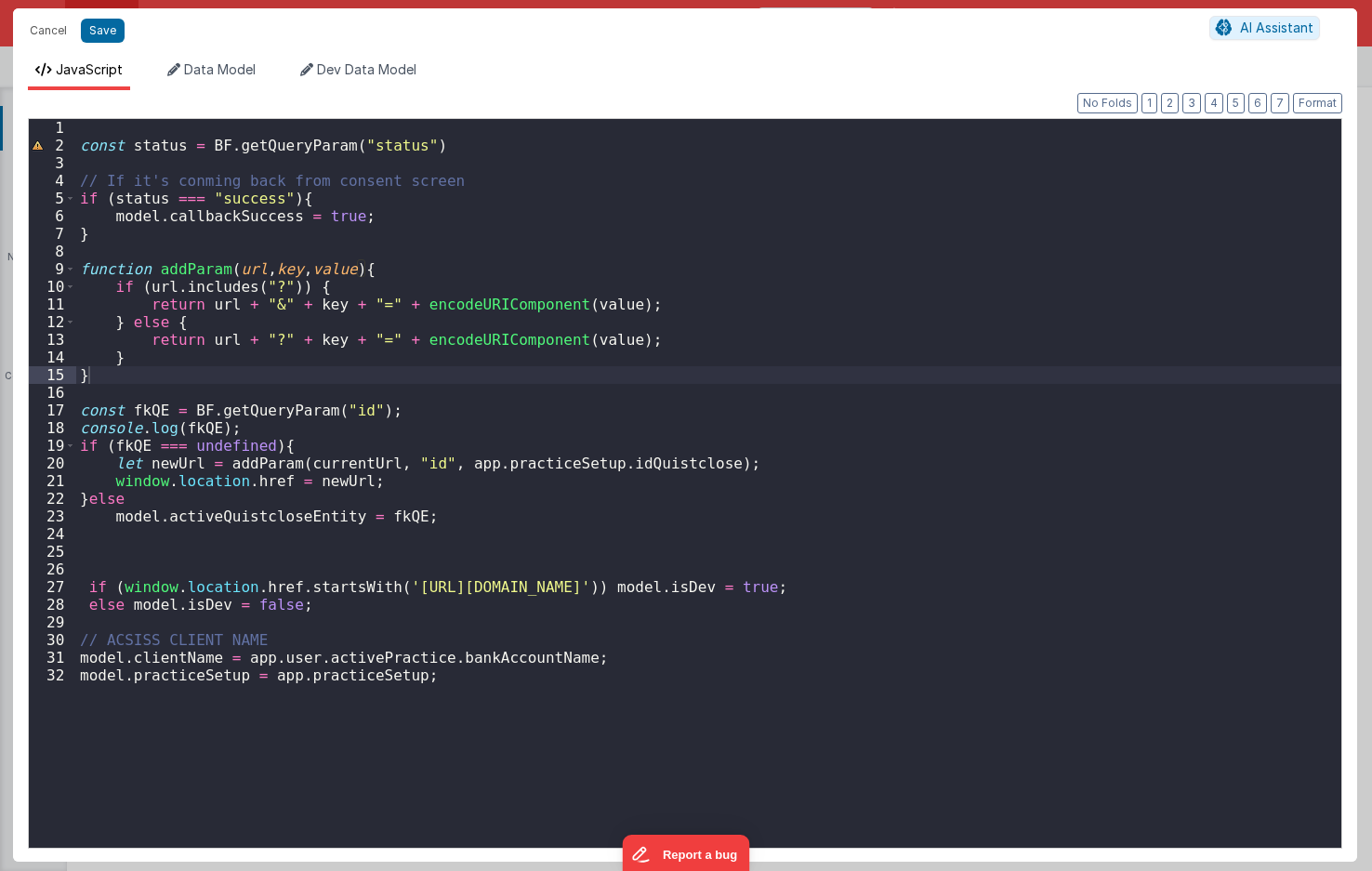
drag, startPoint x: 285, startPoint y: 432, endPoint x: 305, endPoint y: 452, distance: 28.3
click at [285, 432] on div "const status = BF . getQueryParam ( "status" ) // If it's conming back from con…" at bounding box center [709, 501] width 1265 height 764
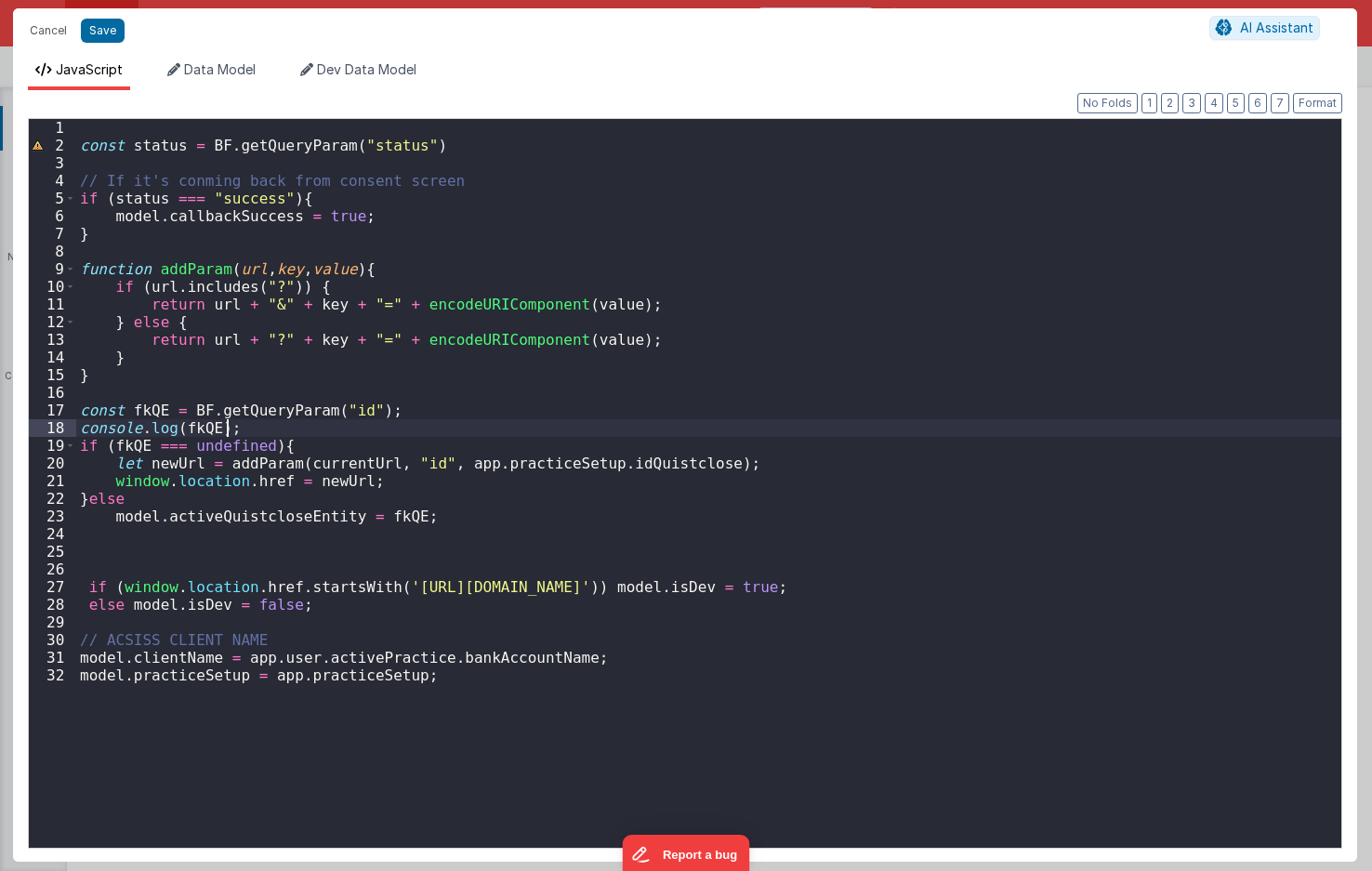
click at [308, 452] on div "const status = BF . getQueryParam ( "status" ) // If it's conming back from con…" at bounding box center [709, 501] width 1265 height 764
paste textarea
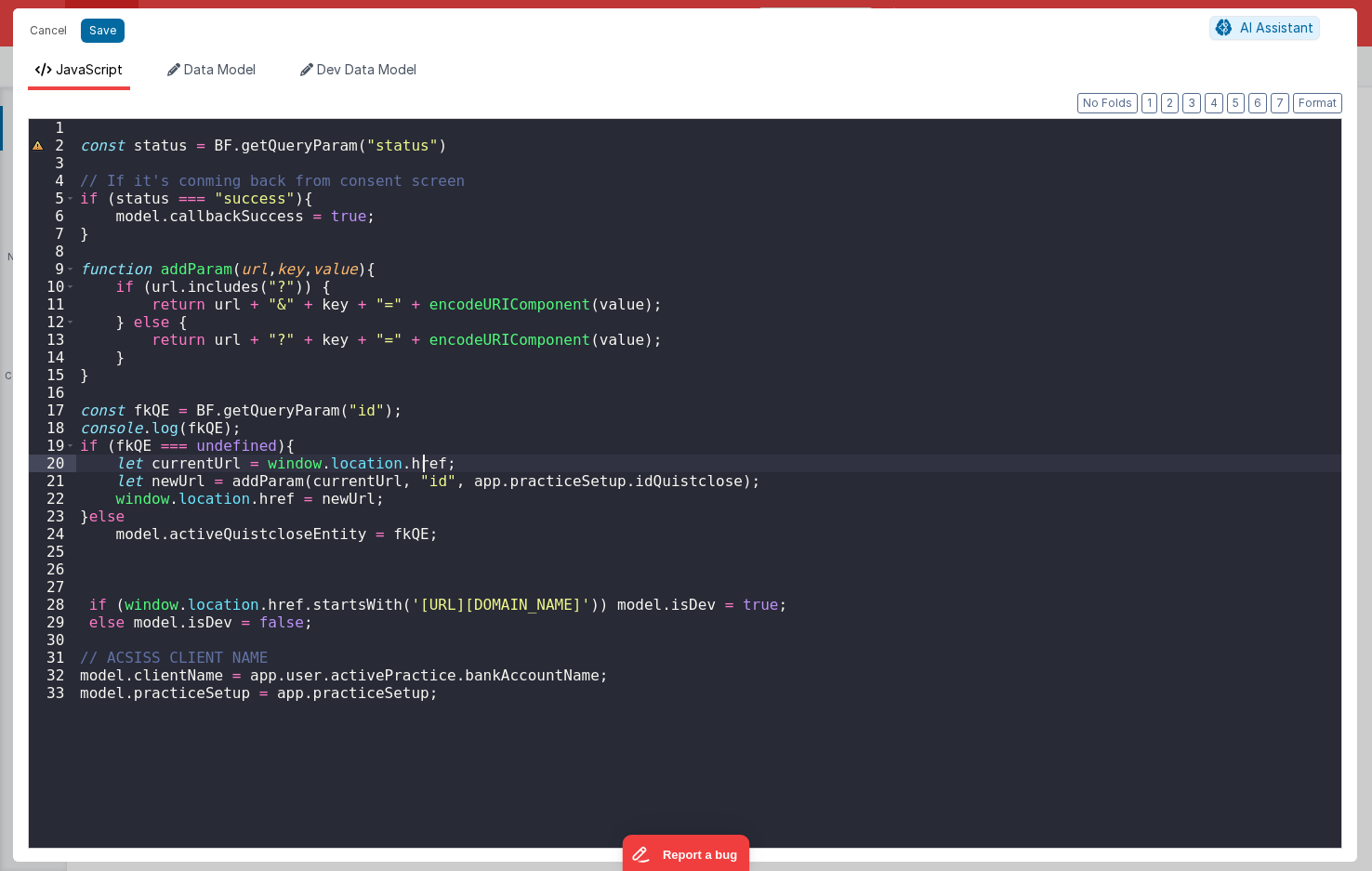
click at [201, 465] on div "const status = BF . getQueryParam ( "status" ) // If it's conming back from con…" at bounding box center [709, 501] width 1265 height 764
click at [288, 498] on div "const status = BF . getQueryParam ( "status" ) // If it's conming back from con…" at bounding box center [709, 501] width 1265 height 764
click at [364, 478] on div "const status = BF . getQueryParam ( "status" ) // If it's conming back from con…" at bounding box center [709, 501] width 1265 height 764
click at [97, 27] on button "Save" at bounding box center [102, 31] width 44 height 25
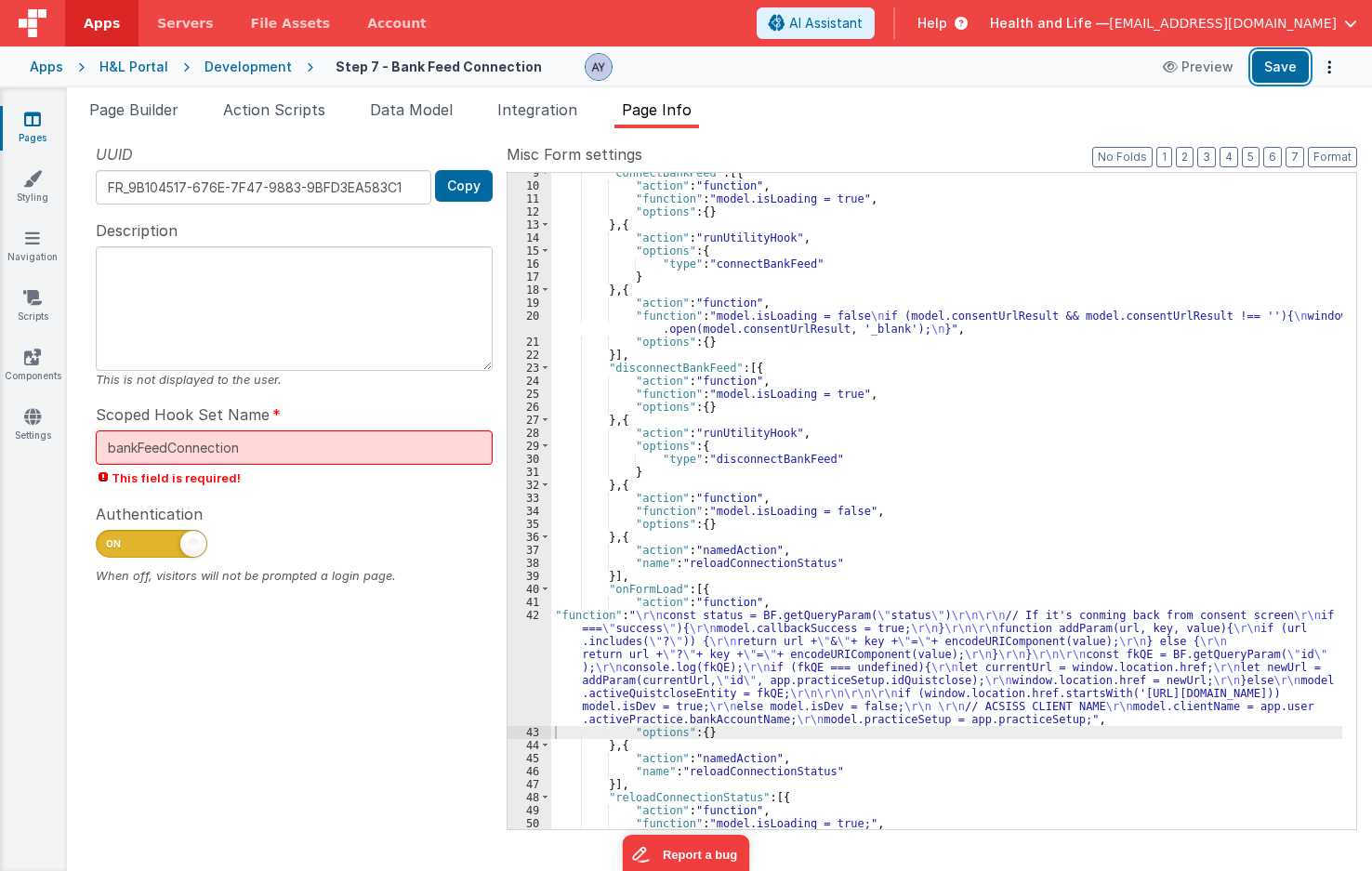
click at [1275, 67] on button "Save" at bounding box center [1280, 66] width 57 height 31
drag, startPoint x: 452, startPoint y: 65, endPoint x: 375, endPoint y: 95, distance: 82.6
click at [452, 65] on h4 "Step 7 - Bank Feed Connection" at bounding box center [439, 66] width 206 height 14
click at [318, 101] on span "Action Scripts" at bounding box center [274, 110] width 102 height 19
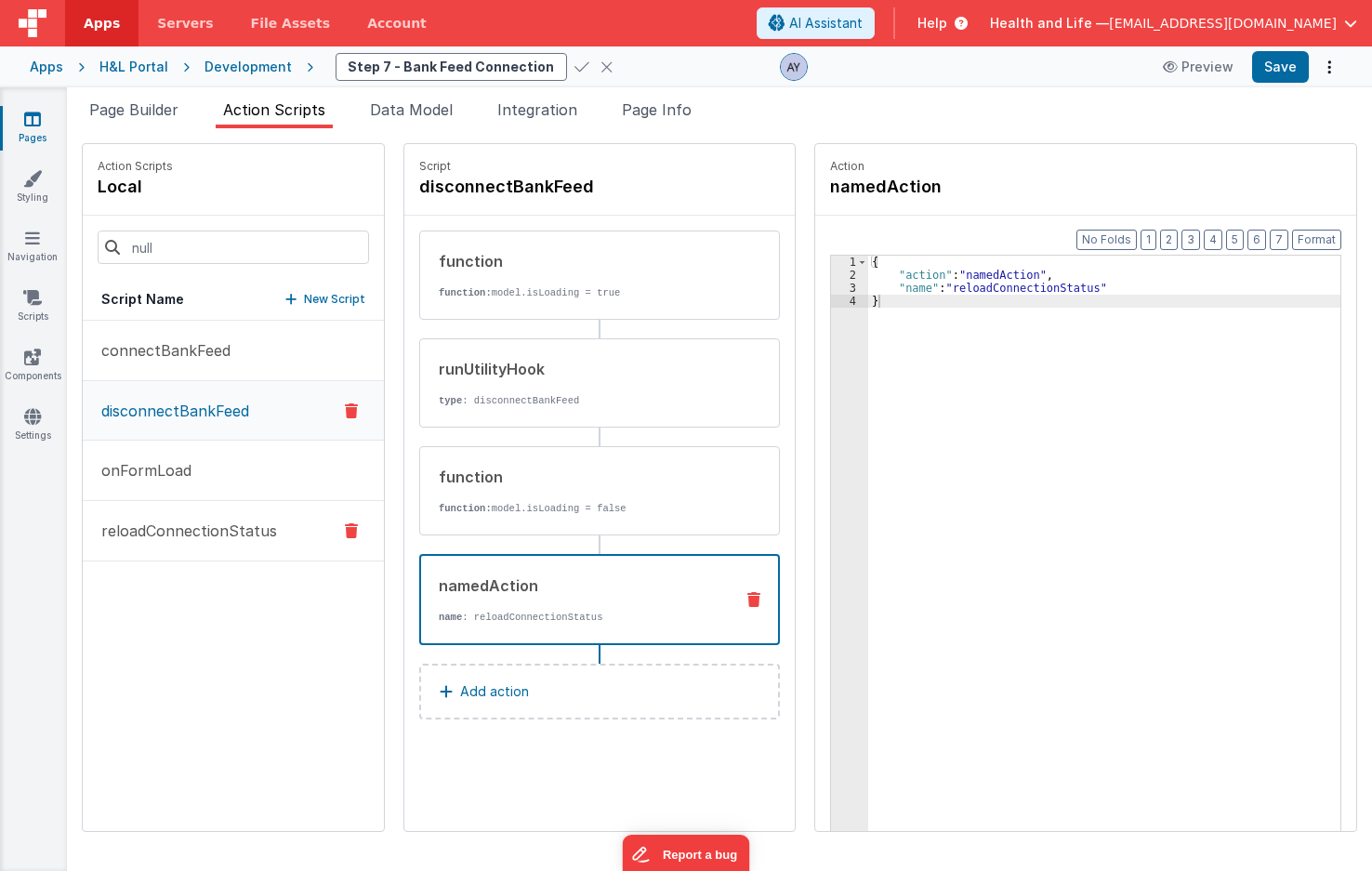
click at [207, 542] on button "reloadConnectionStatus" at bounding box center [233, 531] width 301 height 61
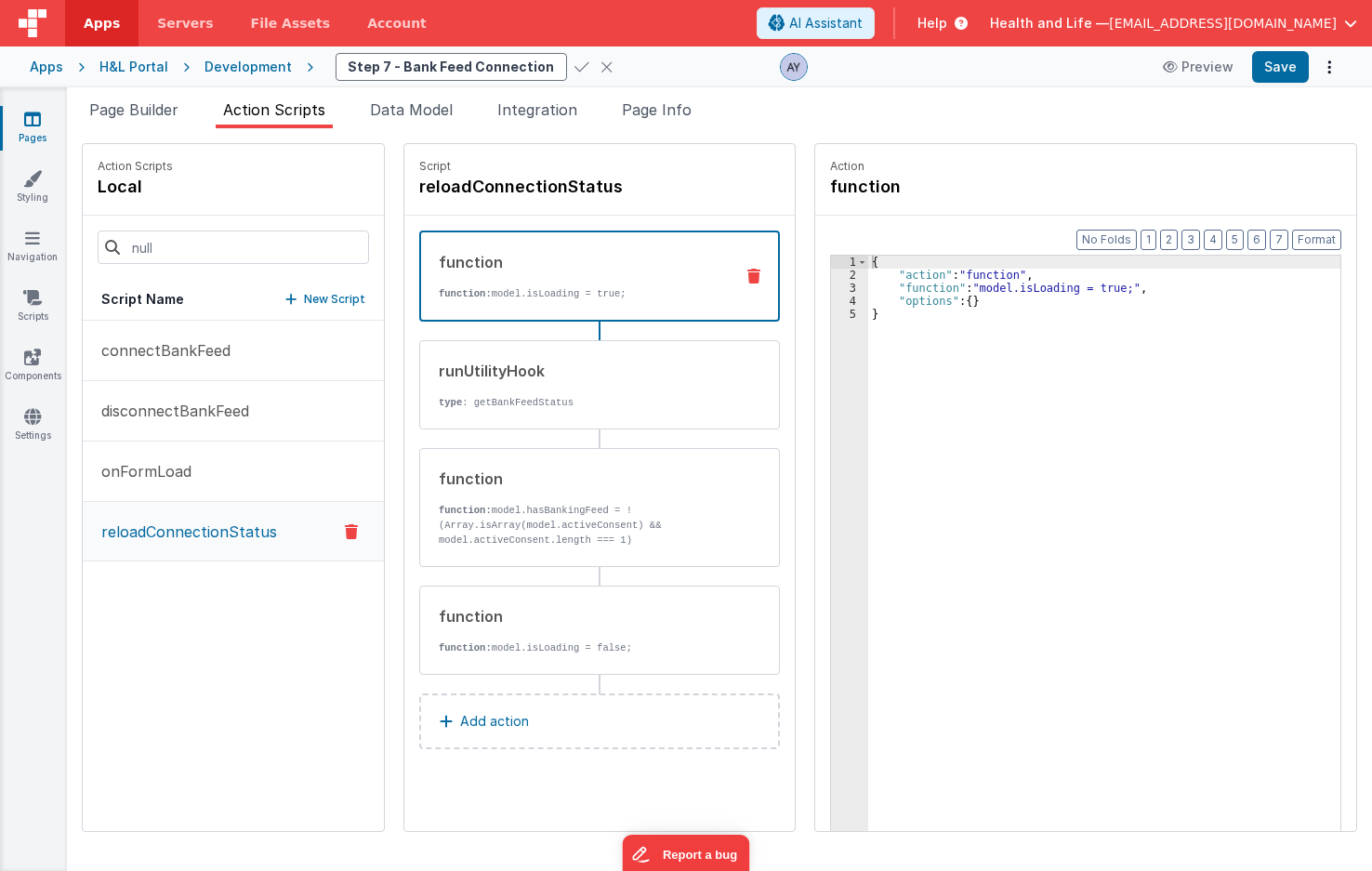
click at [259, 660] on div "connectBankFeed disconnectBankFeed onFormLoad reloadConnectionStatus" at bounding box center [233, 576] width 301 height 510
click at [171, 696] on div "connectBankFeed disconnectBankFeed onFormLoad reloadConnectionStatus" at bounding box center [233, 576] width 301 height 510
drag, startPoint x: 48, startPoint y: 628, endPoint x: 157, endPoint y: 519, distance: 154.1
click at [48, 628] on div "Pages Styling Navigation Scripts Components Settings" at bounding box center [33, 479] width 67 height 784
click at [176, 348] on p "connectBankFeed" at bounding box center [160, 350] width 140 height 23
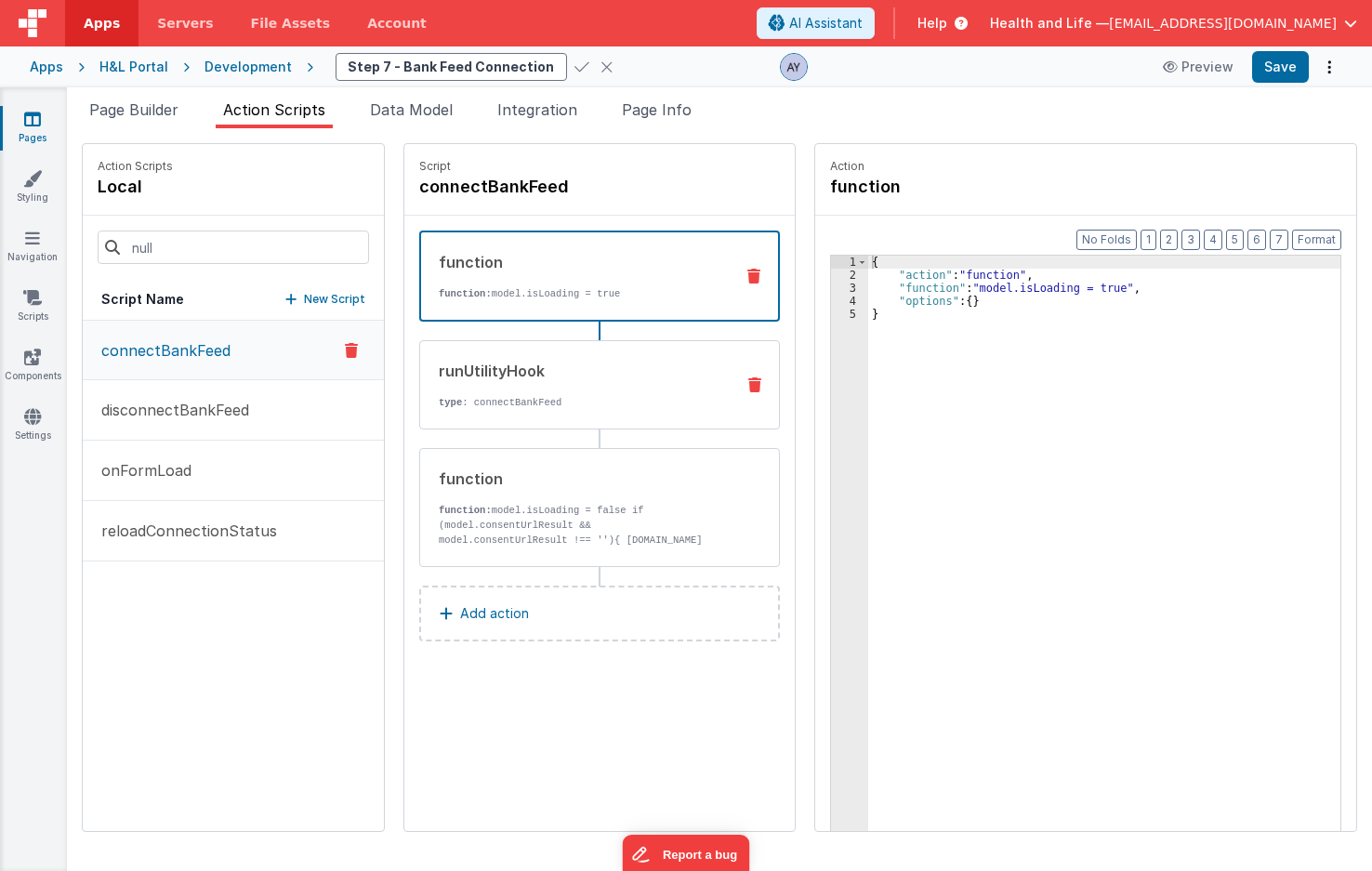
click at [599, 401] on p "type : connectBankFeed" at bounding box center [579, 402] width 281 height 15
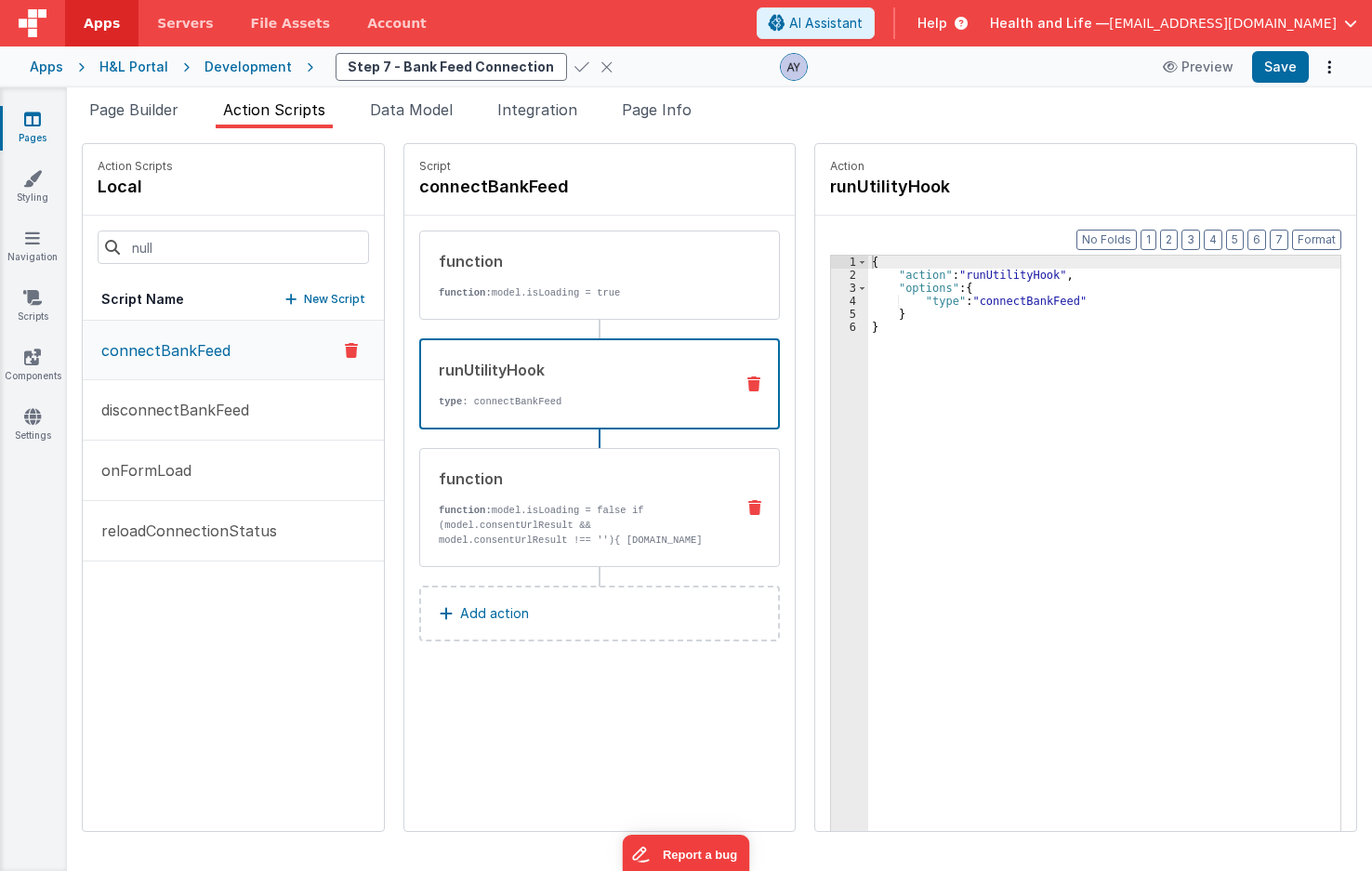
click at [584, 501] on div "function function: model.isLoading = false if (model.consentUrlResult && model.…" at bounding box center [570, 507] width 299 height 80
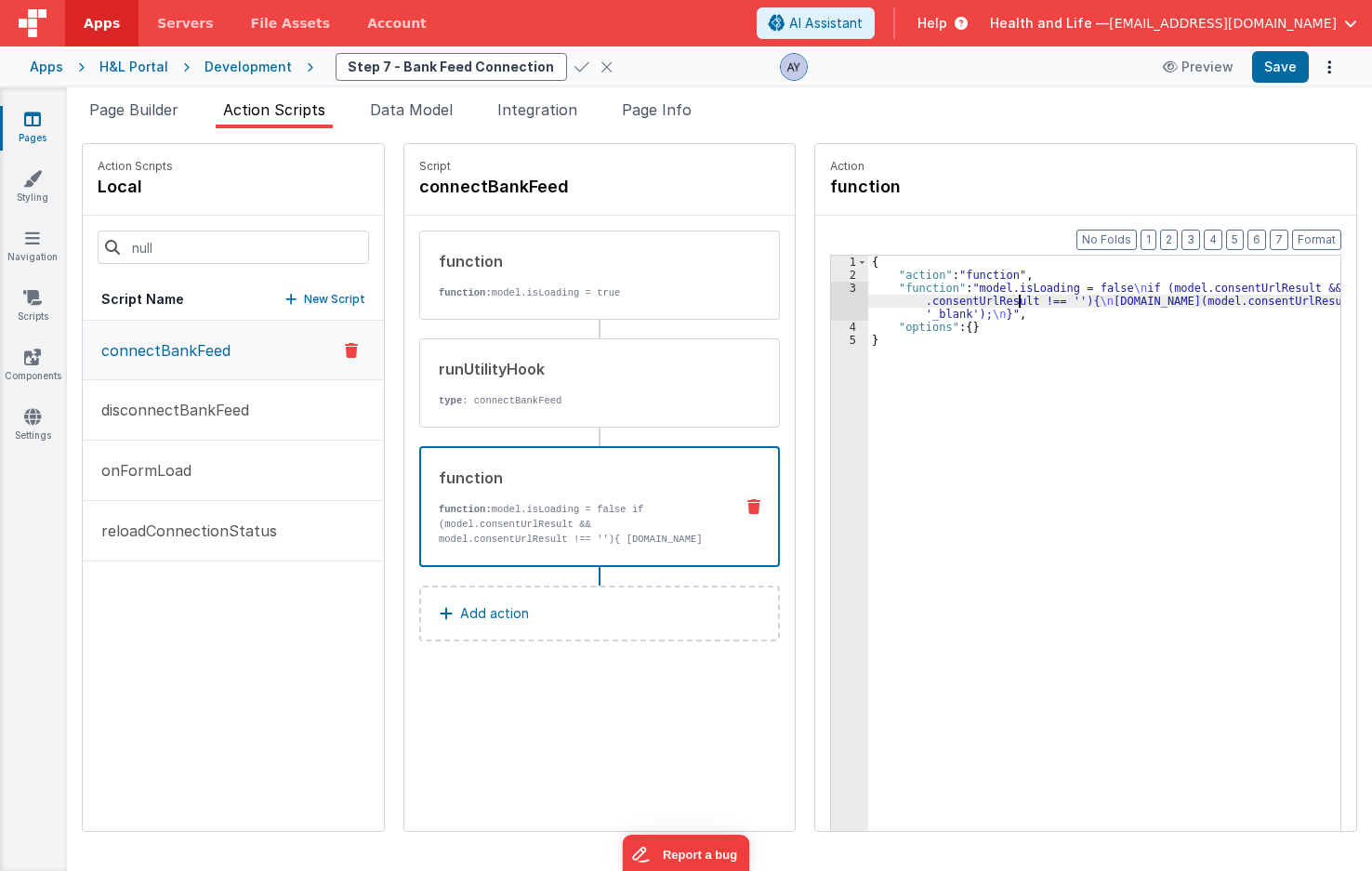
click at [1004, 297] on div "{ "action" : "function" , "function" : "model.isLoading = false \n if (model.co…" at bounding box center [1113, 585] width 490 height 659
click at [831, 304] on div "3" at bounding box center [849, 301] width 37 height 39
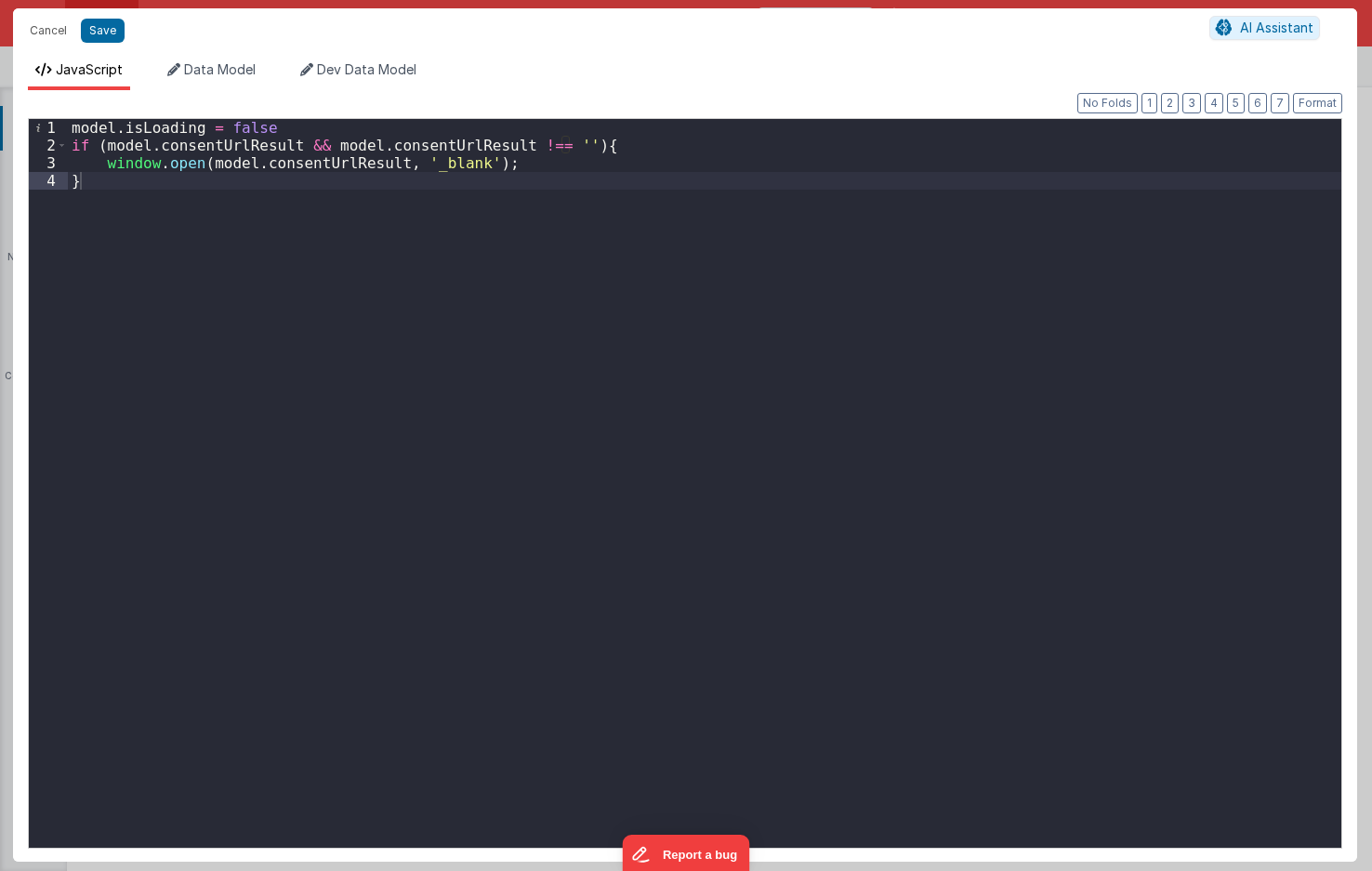
click at [672, 329] on div "model . isLoading = false if ( model . consentUrlResult && model . consentUrlRe…" at bounding box center [704, 501] width 1273 height 764
click at [564, 191] on div "model . isLoading = false if ( model . consentUrlResult && model . consentUrlRe…" at bounding box center [704, 501] width 1273 height 764
click at [583, 167] on div "model . isLoading = false if ( model . consentUrlResult && model . consentUrlRe…" at bounding box center [704, 501] width 1273 height 764
click at [380, 144] on div "model . isLoading = false if ( model . consentUrlResult && model . consentUrlRe…" at bounding box center [704, 501] width 1273 height 764
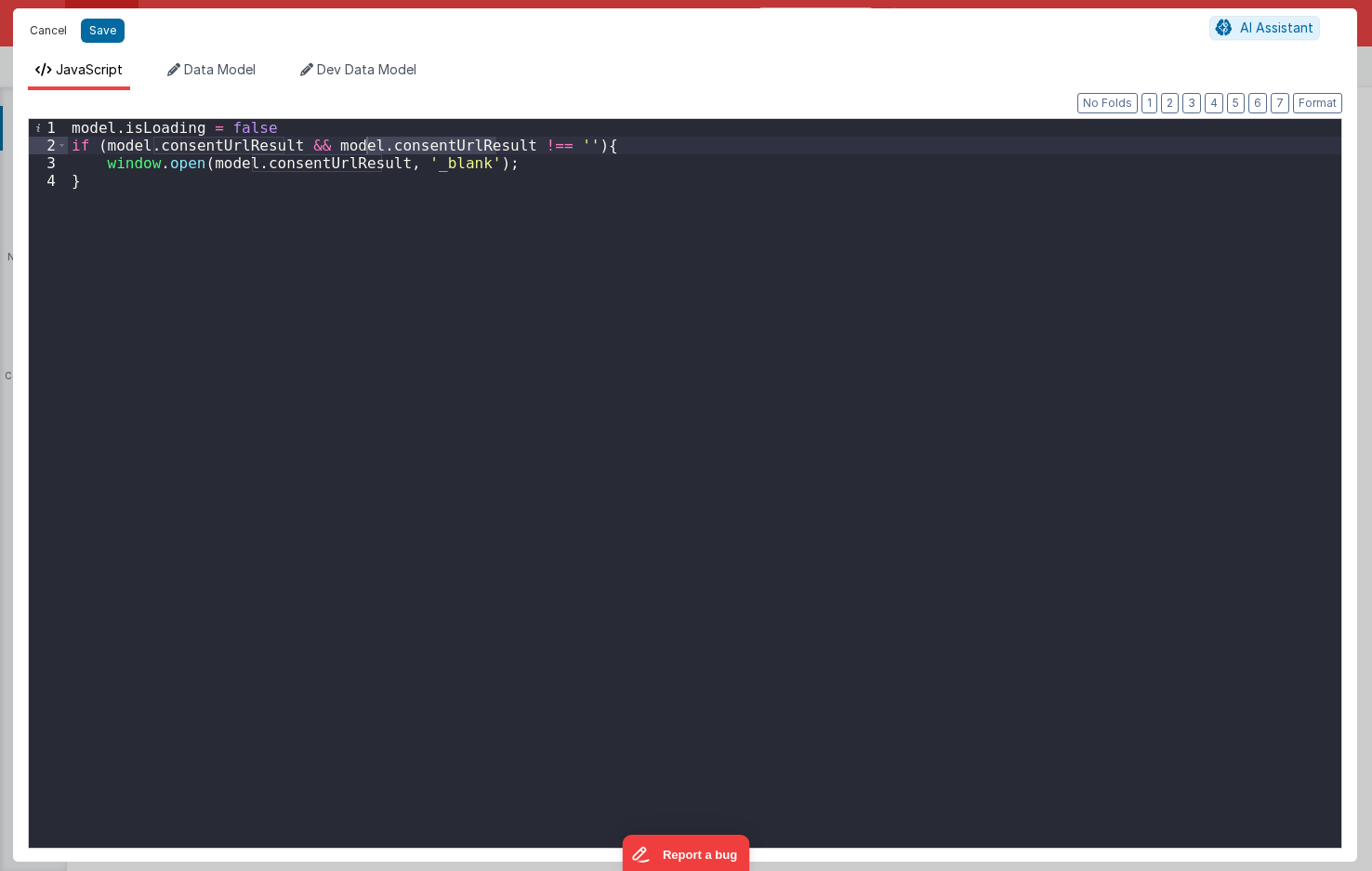
drag, startPoint x: 41, startPoint y: 39, endPoint x: 327, endPoint y: 3, distance: 288.3
click at [42, 39] on button "Cancel" at bounding box center [48, 30] width 56 height 26
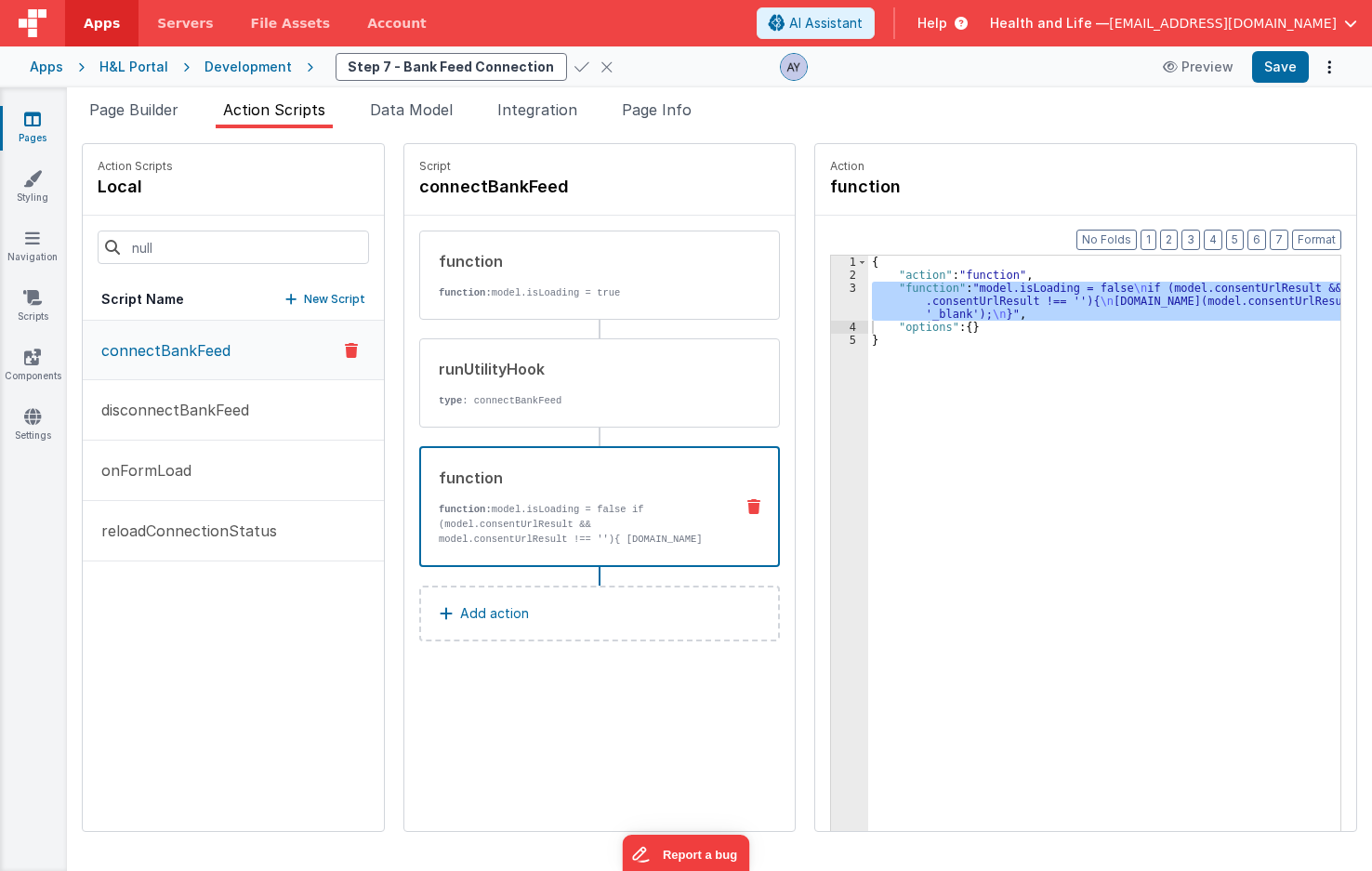
drag, startPoint x: 203, startPoint y: 689, endPoint x: 375, endPoint y: 513, distance: 246.1
click at [203, 689] on div "connectBankFeed disconnectBankFeed onFormLoad reloadConnectionStatus" at bounding box center [233, 576] width 301 height 510
click at [922, 302] on div "{ "action" : "function" , "function" : "model.isLoading = false \n if (model.co…" at bounding box center [1103, 572] width 472 height 633
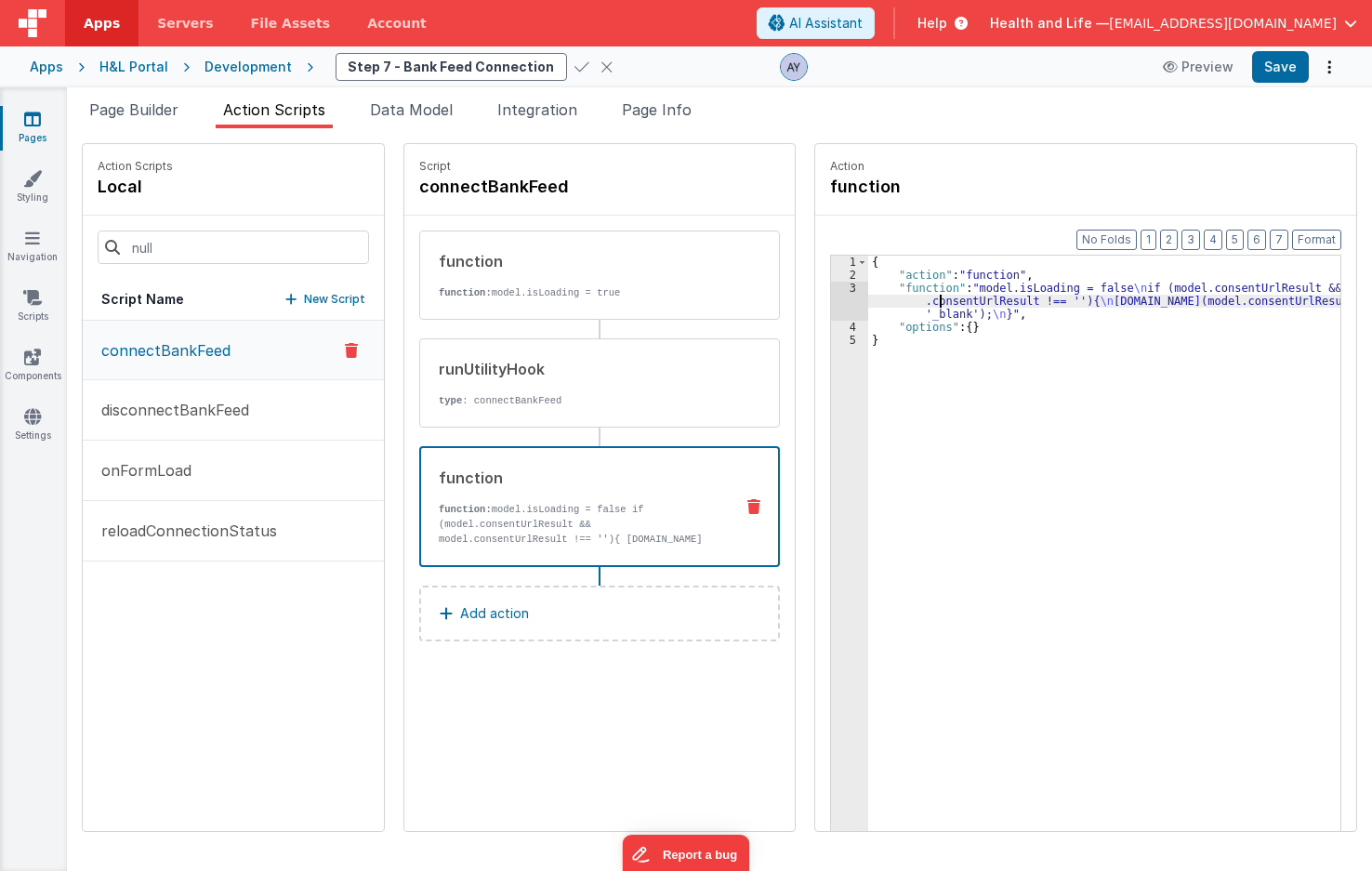
click at [837, 293] on div "3" at bounding box center [849, 301] width 37 height 39
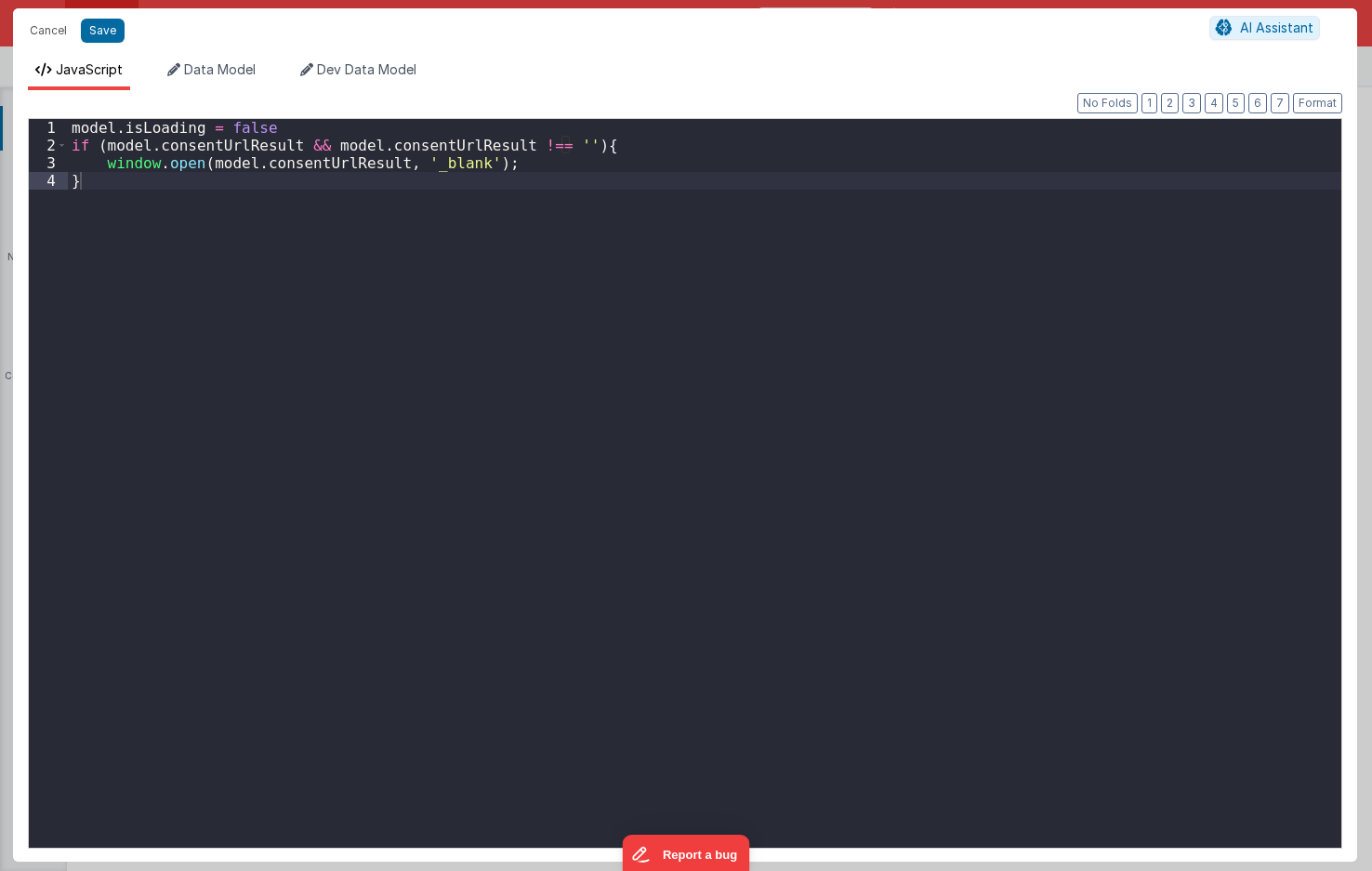
click at [184, 212] on div "model . isLoading = false if ( model . consentUrlResult && model . consentUrlRe…" at bounding box center [704, 501] width 1273 height 764
click at [234, 156] on div "model . isLoading = false if ( model . consentUrlResult && model . consentUrlRe…" at bounding box center [704, 501] width 1273 height 764
click at [297, 169] on div "model . isLoading = false if ( model . consentUrlResult && model . consentUrlRe…" at bounding box center [704, 501] width 1273 height 764
click at [389, 212] on div "model . isLoading = false if ( model . consentUrlResult && model . consentUrlRe…" at bounding box center [704, 501] width 1273 height 764
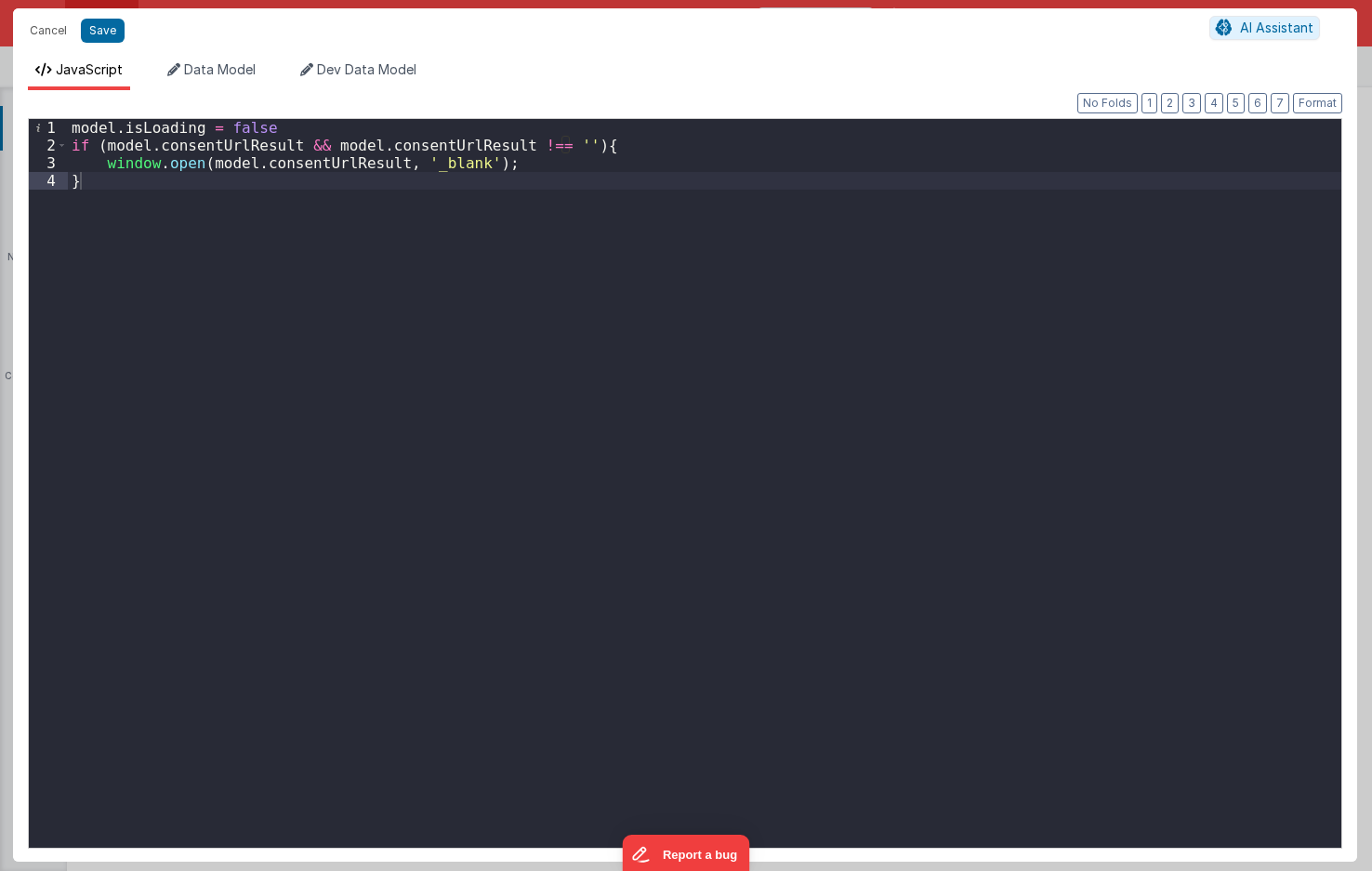
click at [85, 713] on div "model . isLoading = false if ( model . consentUrlResult && model . consentUrlRe…" at bounding box center [704, 501] width 1273 height 764
click at [95, 32] on button "Save" at bounding box center [102, 31] width 44 height 25
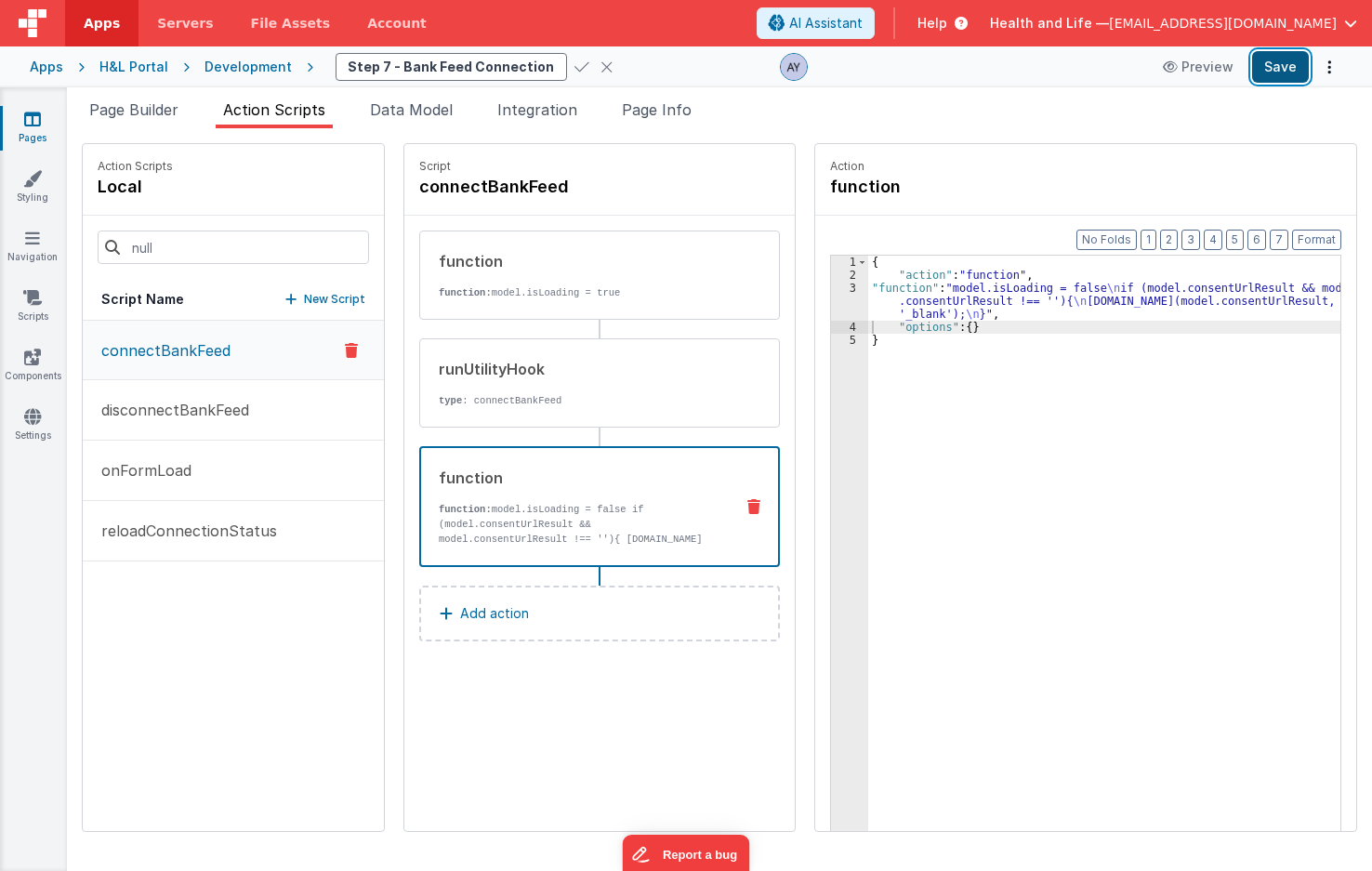
click at [1266, 77] on button "Save" at bounding box center [1280, 66] width 57 height 31
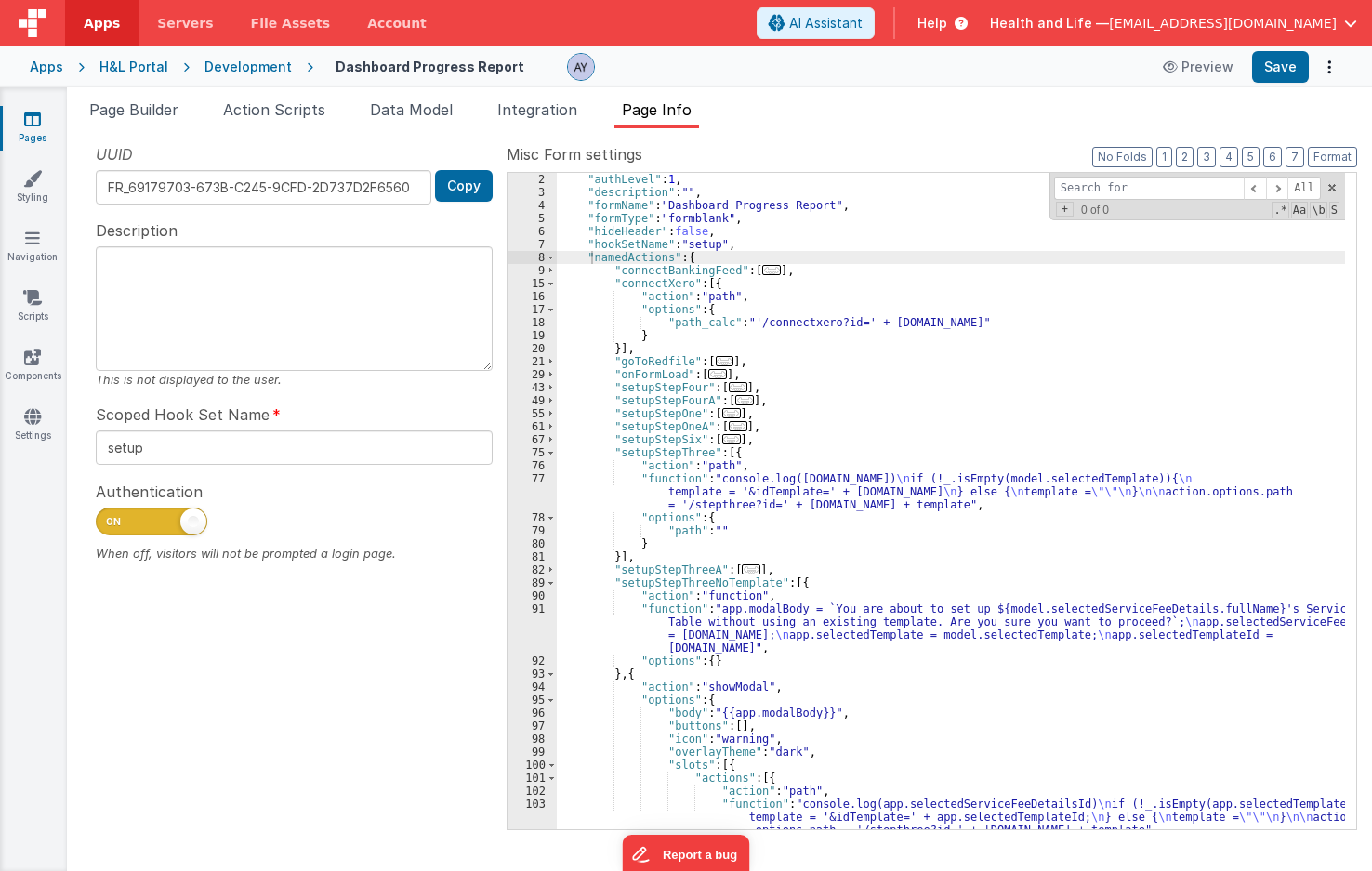
scroll to position [13, 0]
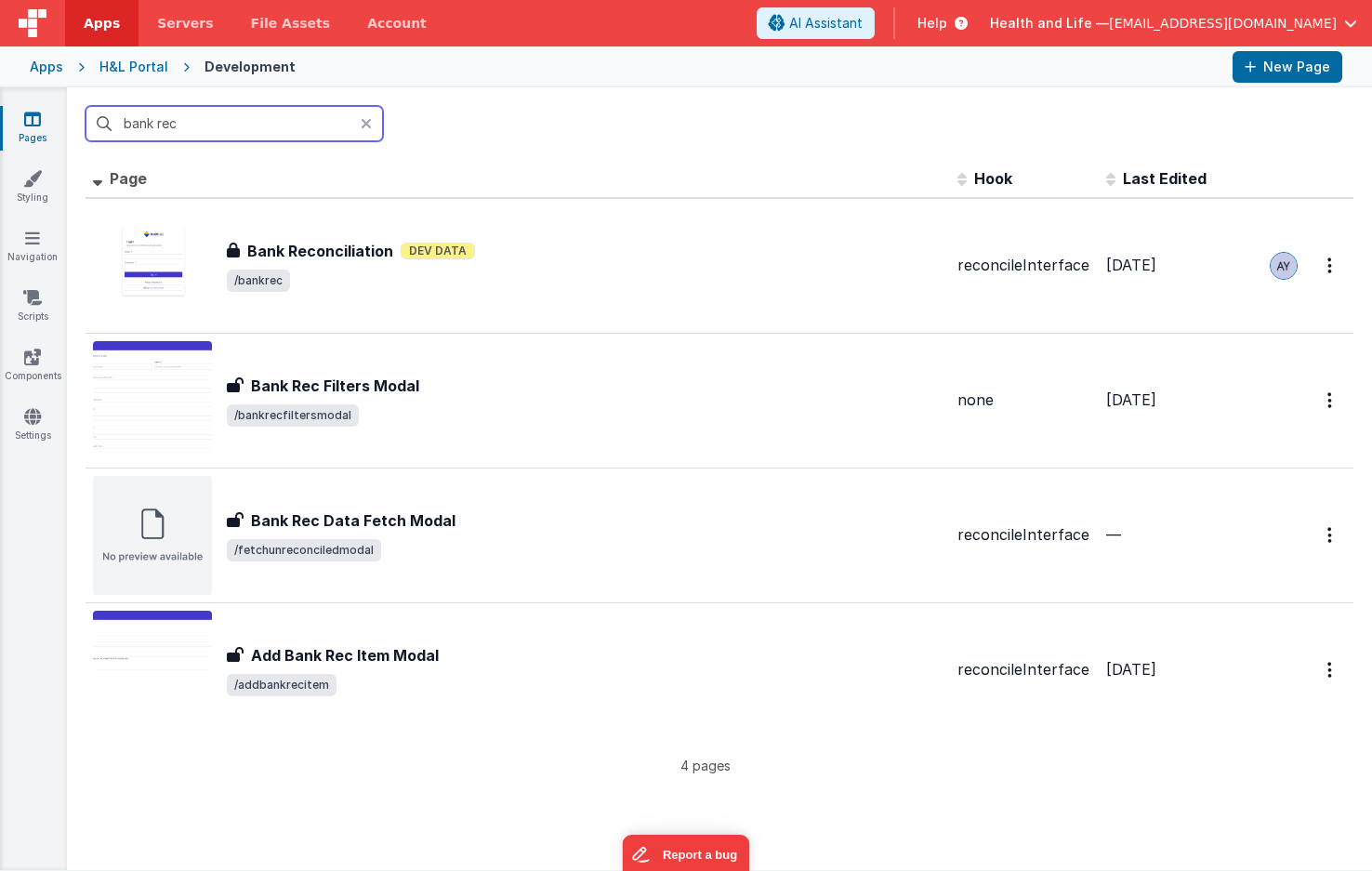
click at [280, 130] on input "bank rec" at bounding box center [234, 123] width 297 height 35
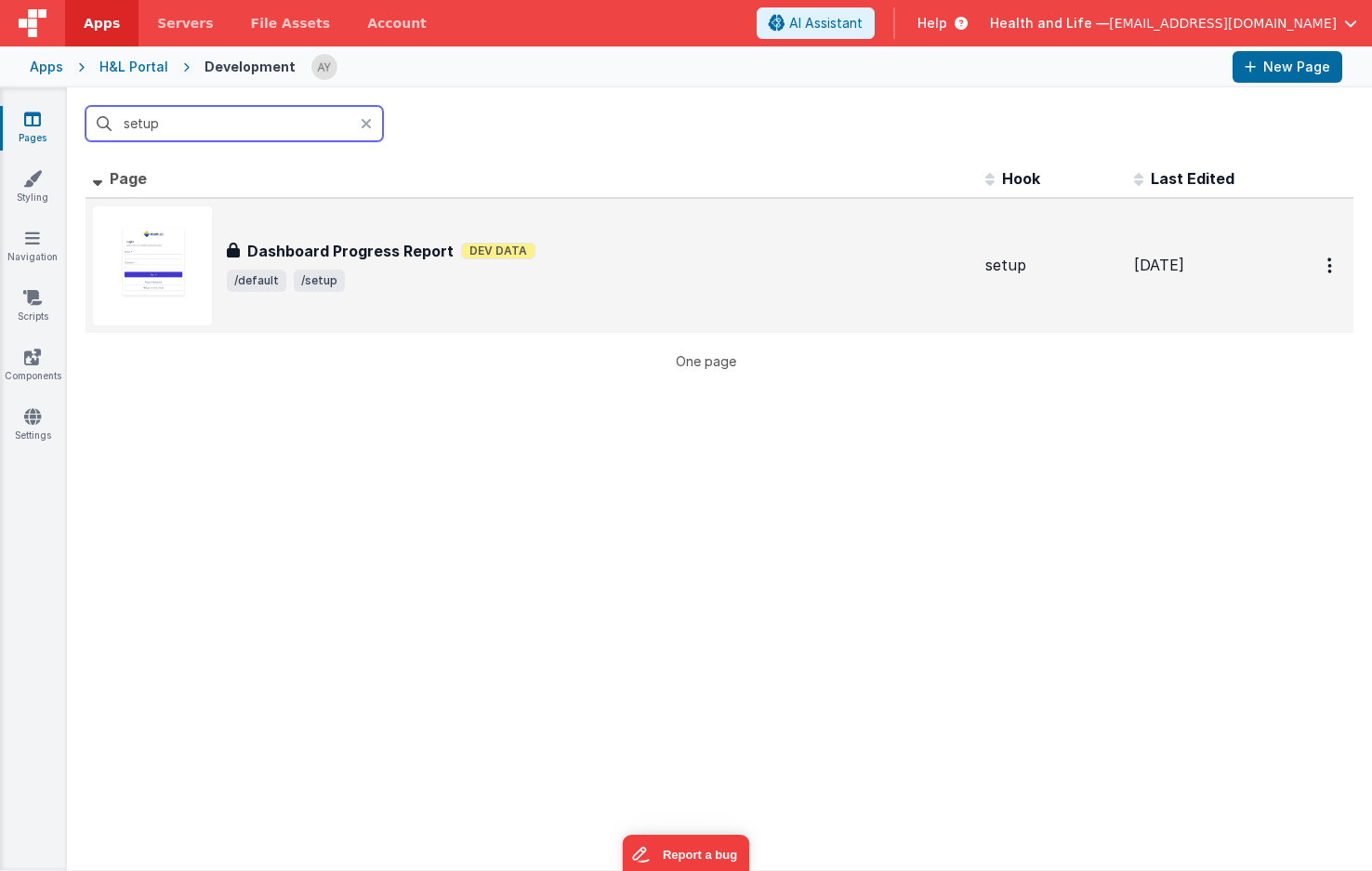
type input "setup"
click at [351, 263] on div "Dashboard Progress Report Dashboard Progress Report Dev Data /default /setup" at bounding box center [599, 265] width 744 height 52
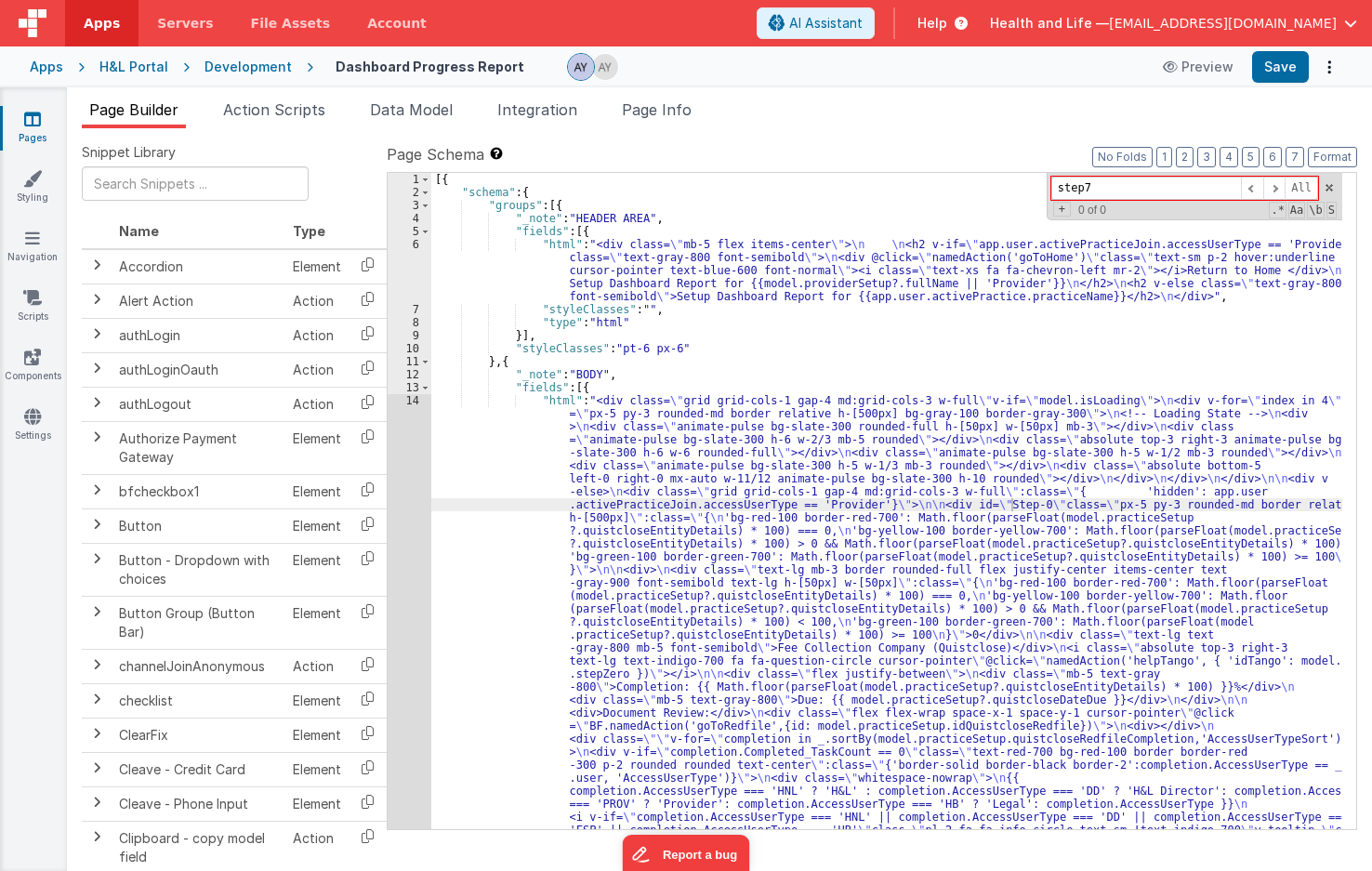
click at [230, 56] on div "Apps H&L Portal Development Dashboard Progress Report Preview Save" at bounding box center [686, 66] width 1372 height 41
click at [449, 85] on div "Apps H&L Portal Development Dashboard Progress Report Preview Save" at bounding box center [686, 66] width 1372 height 41
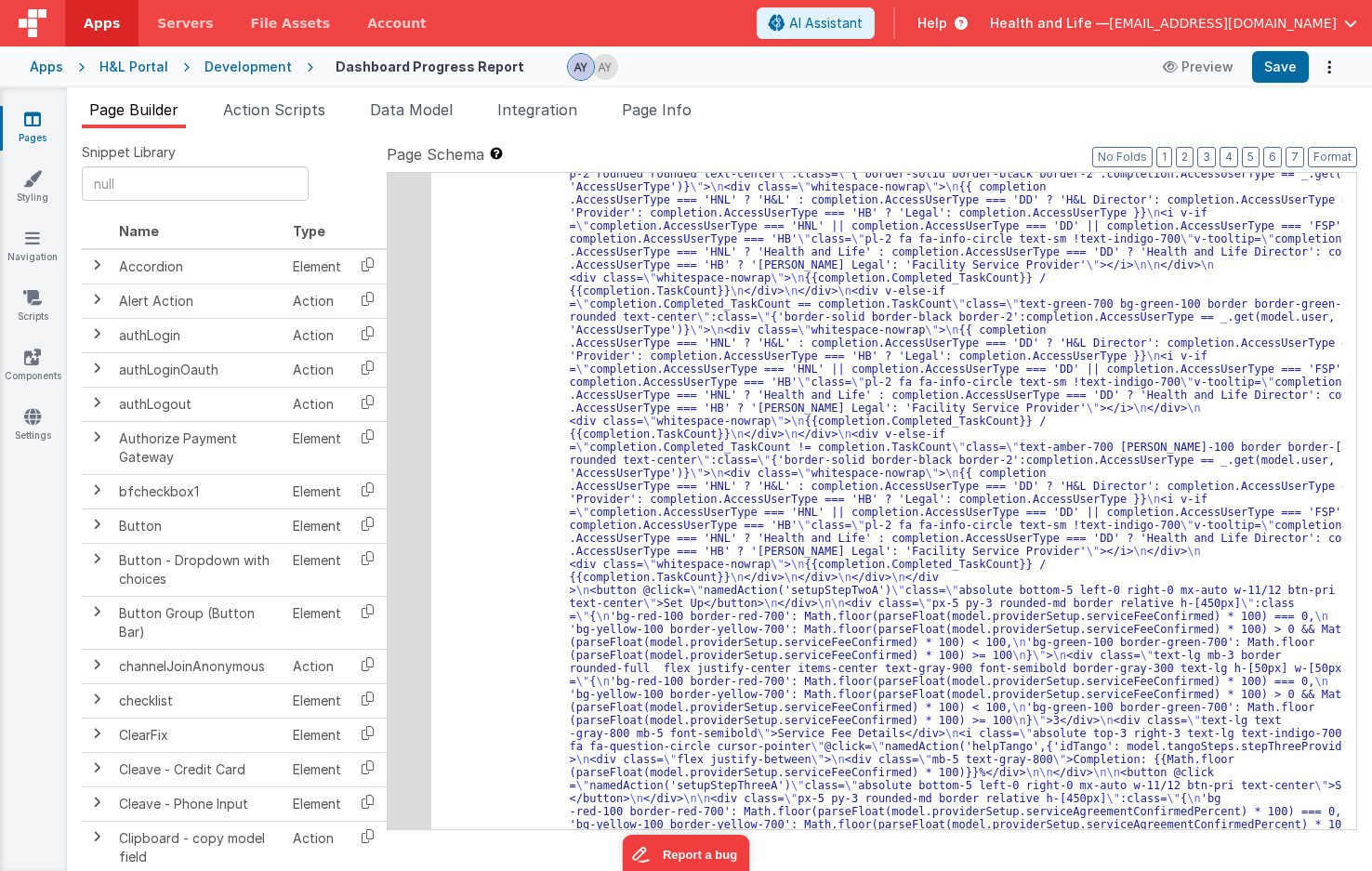
scroll to position [4679, 0]
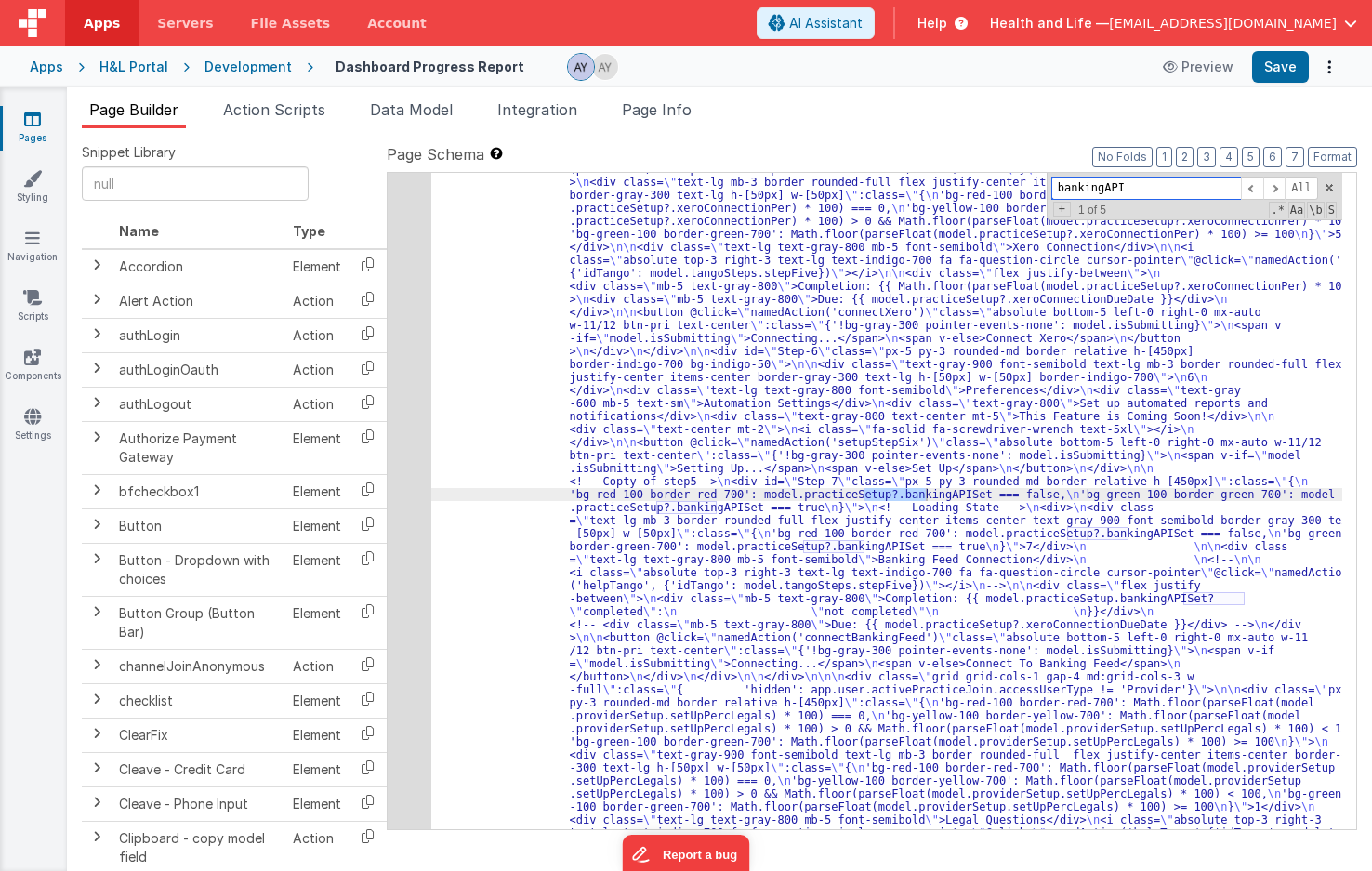
type input "bankingAPI"
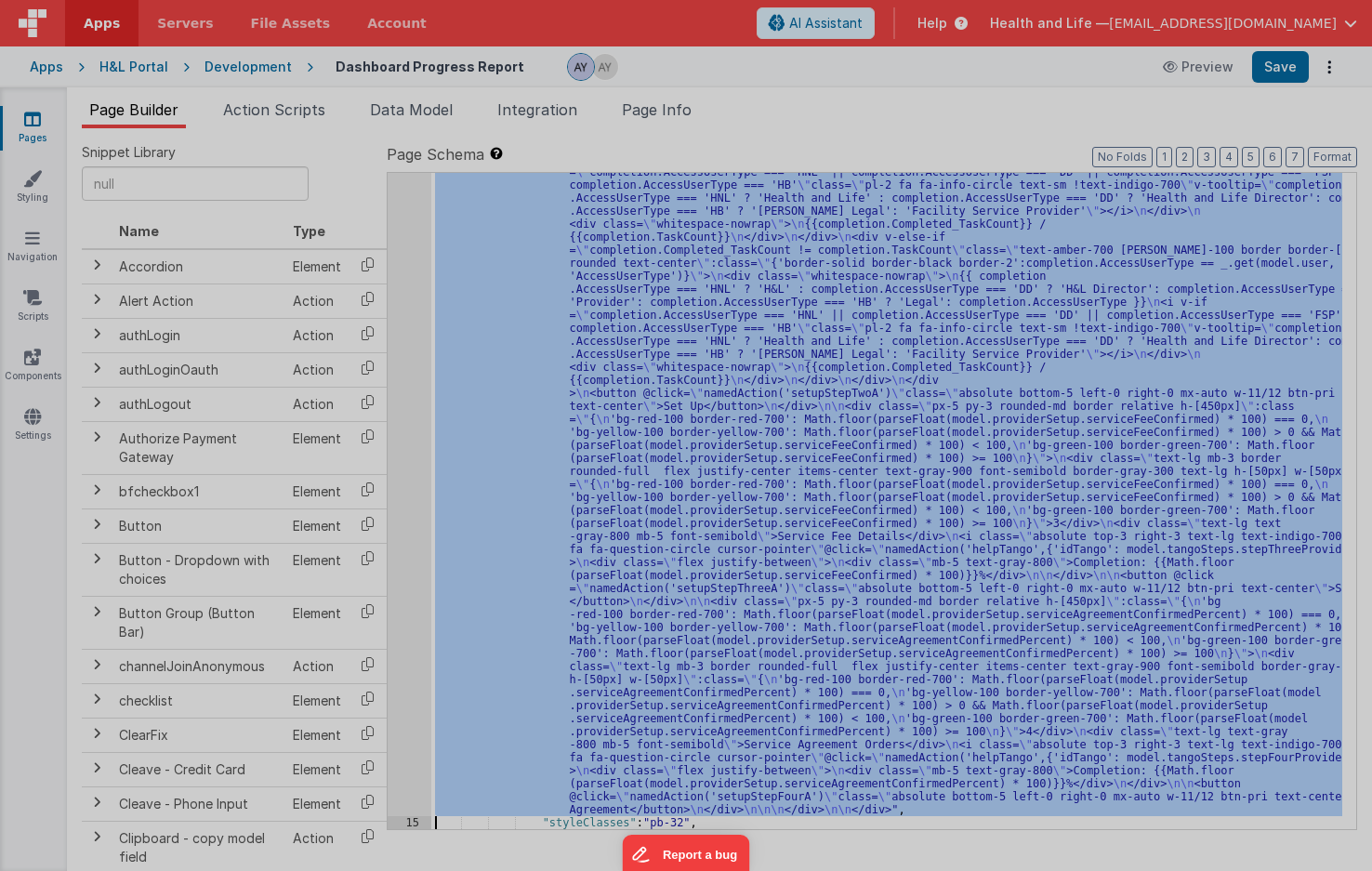
scroll to position [4785, 0]
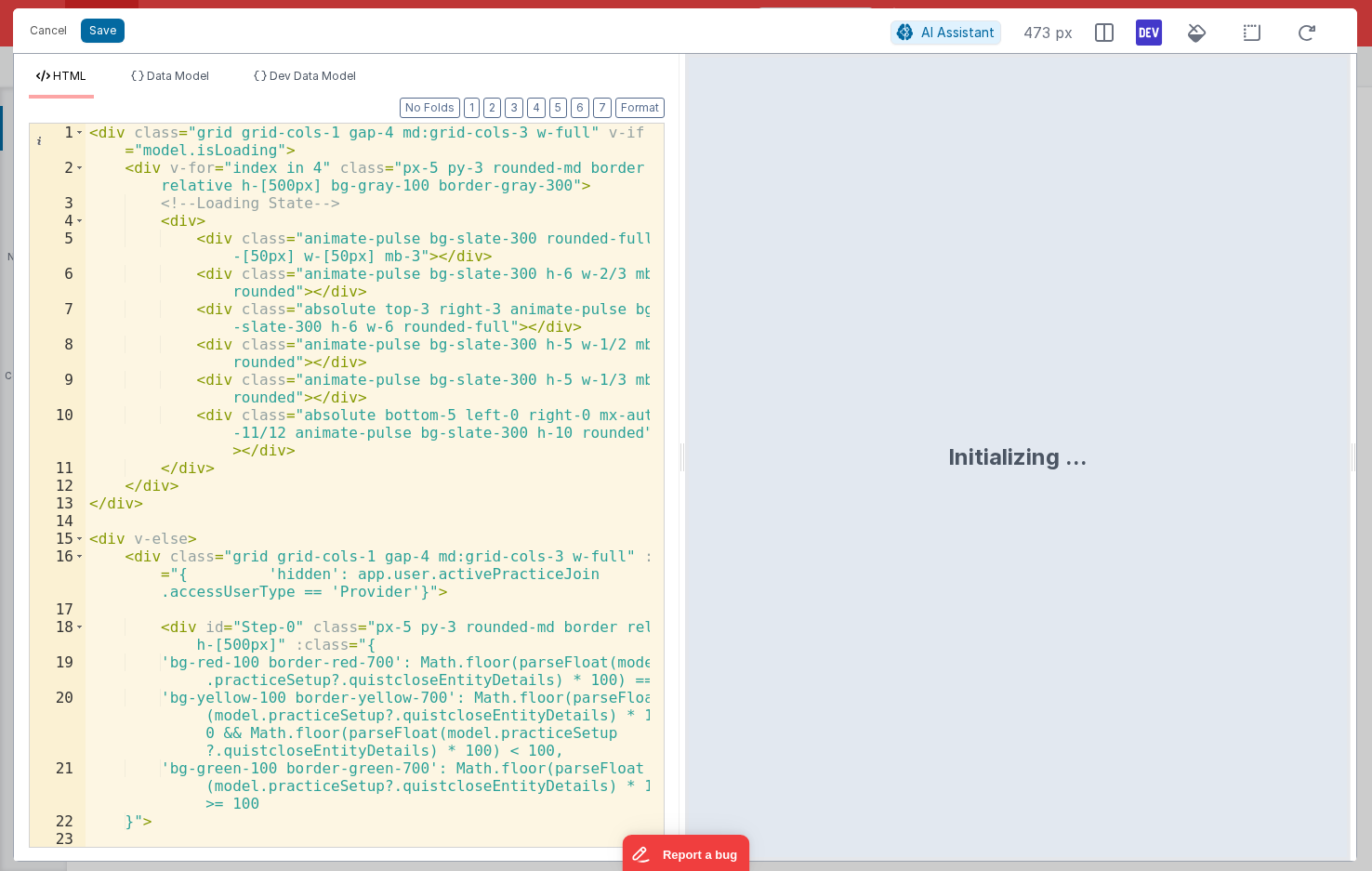
click at [450, 480] on div "< div class = "grid grid-cols-1 gap-4 md:grid-cols-3 w-full" v-if = "model.isLo…" at bounding box center [367, 512] width 564 height 776
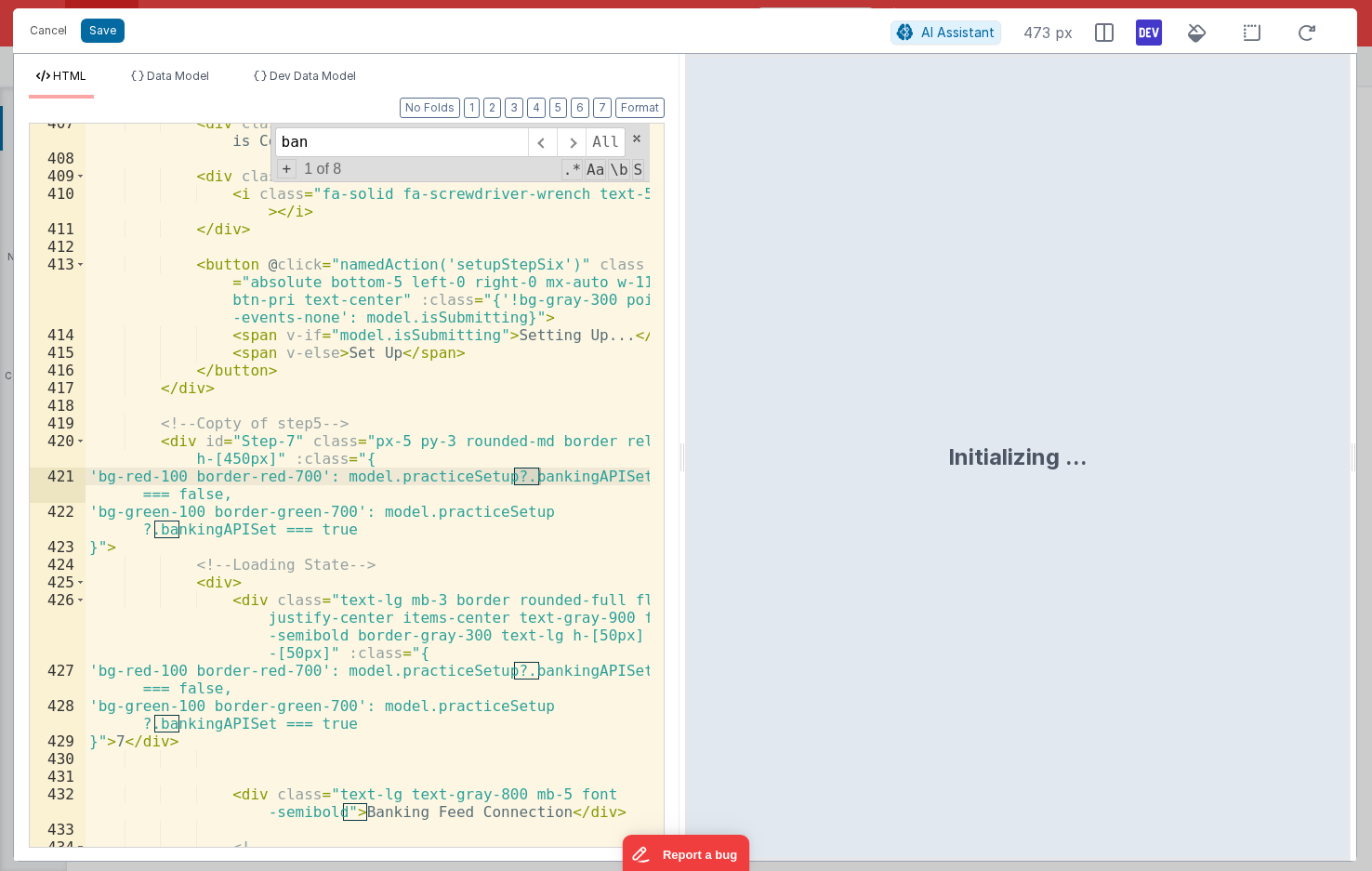
scroll to position [16509, 0]
type input "banking"
click at [378, 488] on div "< div class = "text-gray-800 text-center mt-5" > This Feature is Coming Soon! <…" at bounding box center [367, 503] width 564 height 776
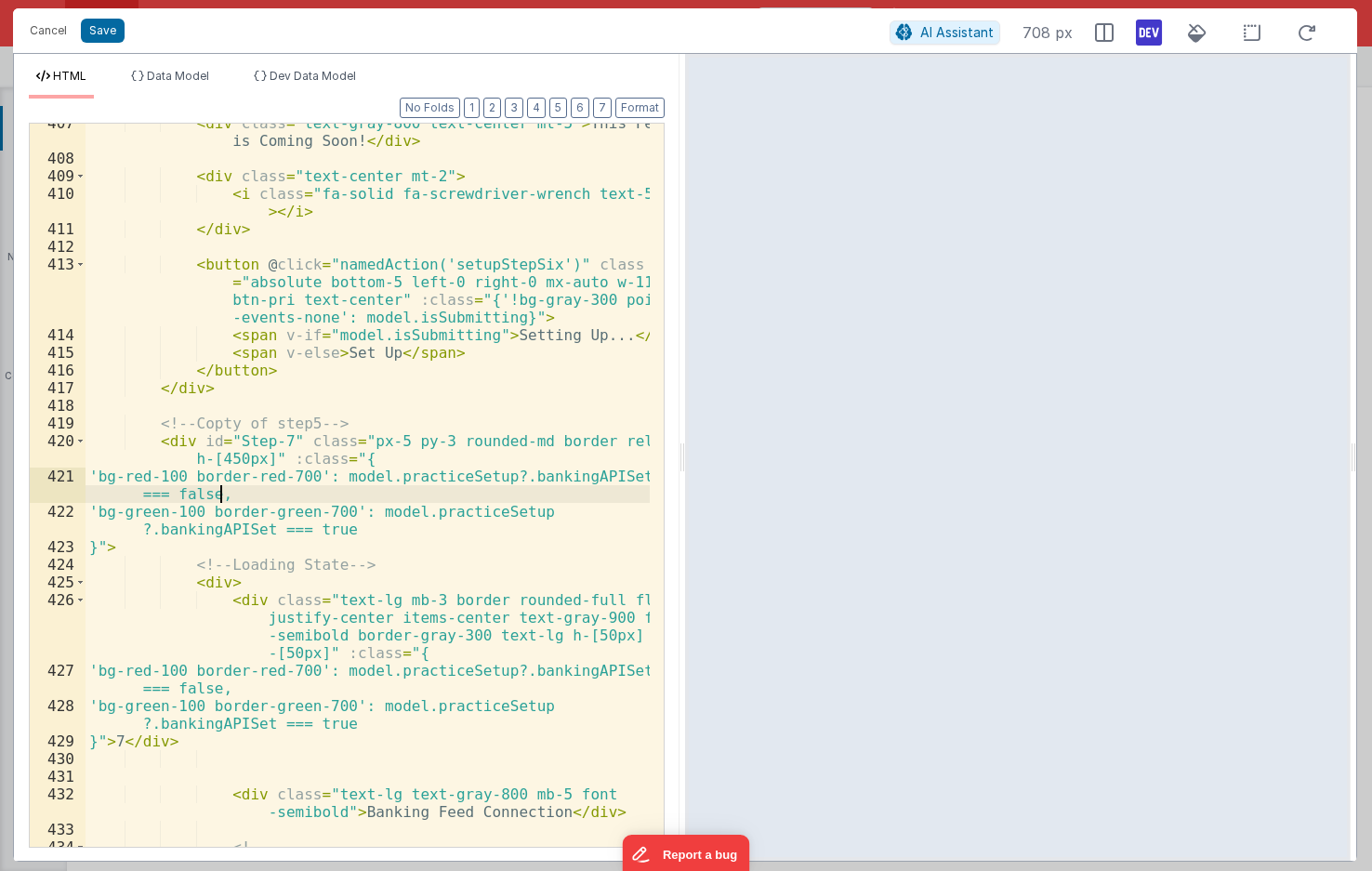
click at [308, 432] on div "< div class = "text-gray-800 text-center mt-5" > This Feature is Coming Soon! <…" at bounding box center [367, 503] width 564 height 776
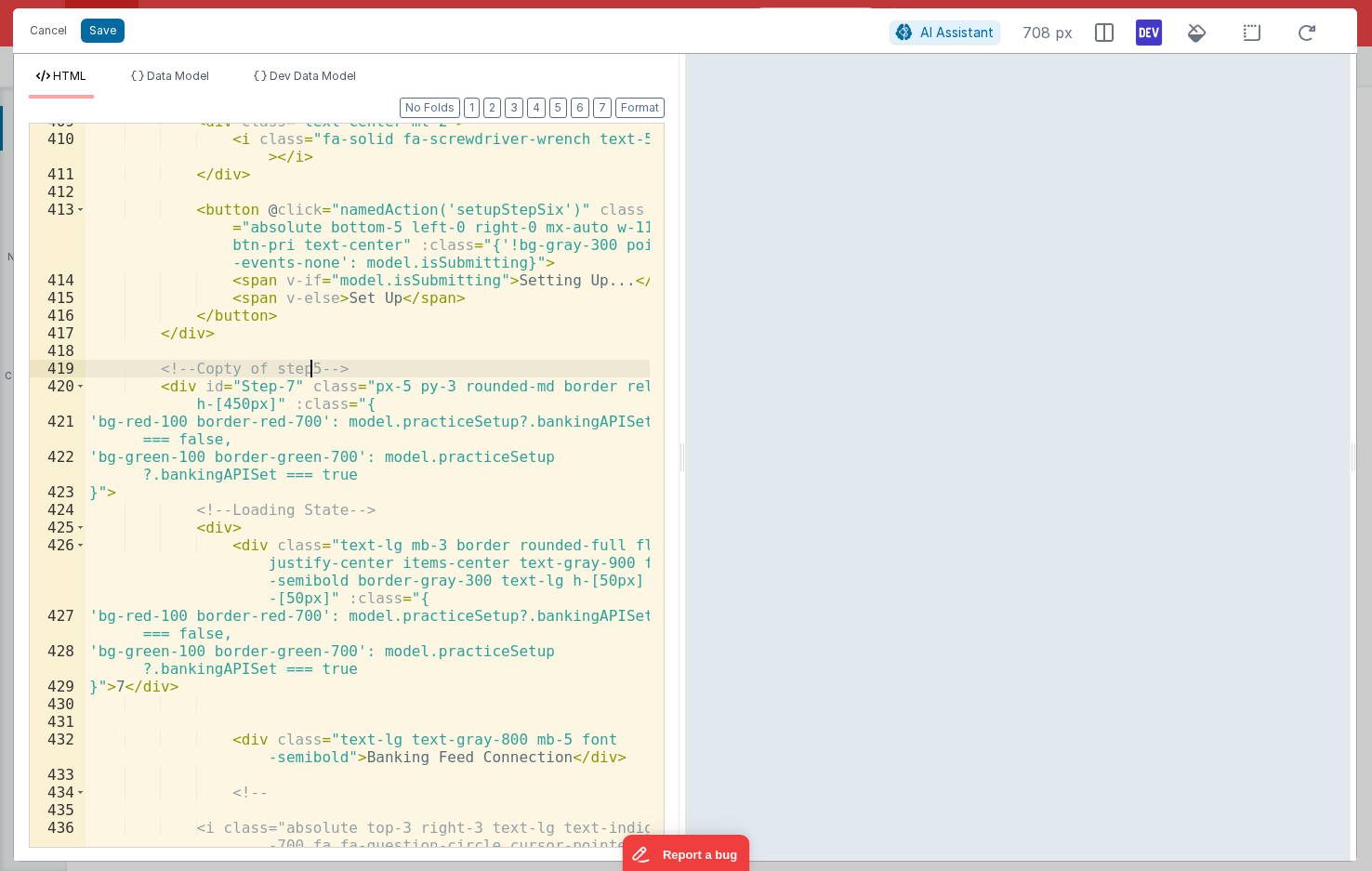
scroll to position [16565, 0]
click at [300, 643] on div "< div class = "text-center mt-2" > < i class = "fa-solid fa-screwdriver-wrench …" at bounding box center [367, 518] width 564 height 811
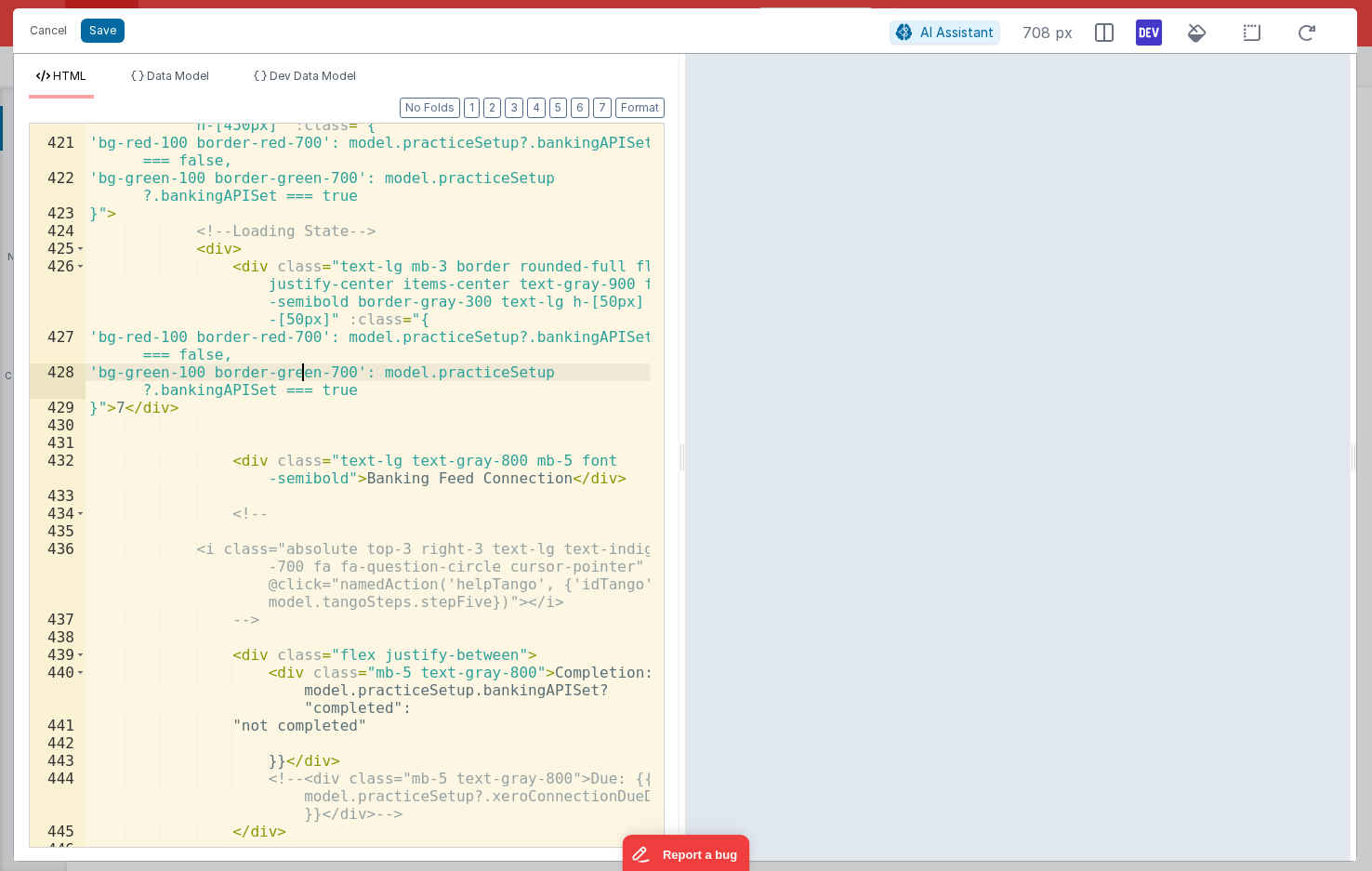
scroll to position [16843, 0]
click at [446, 484] on div "< div id = "Step-7" class = "px-5 py-3 rounded-md border relative h-[450px]" :c…" at bounding box center [367, 487] width 564 height 776
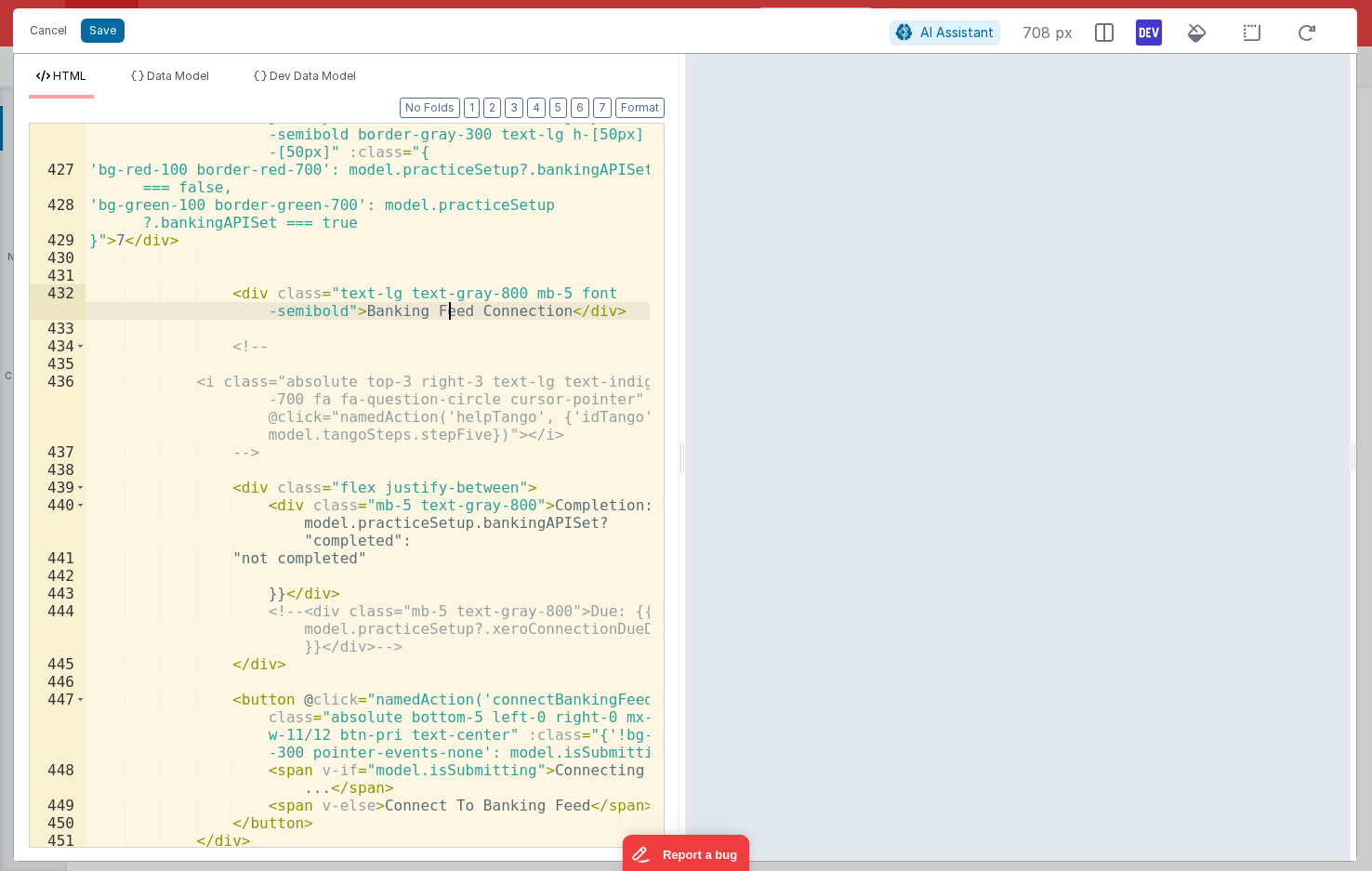
scroll to position [17011, 0]
click at [317, 526] on div "< div class = "text-lg mb-3 border rounded-full flex justify-center items-cente…" at bounding box center [367, 495] width 564 height 811
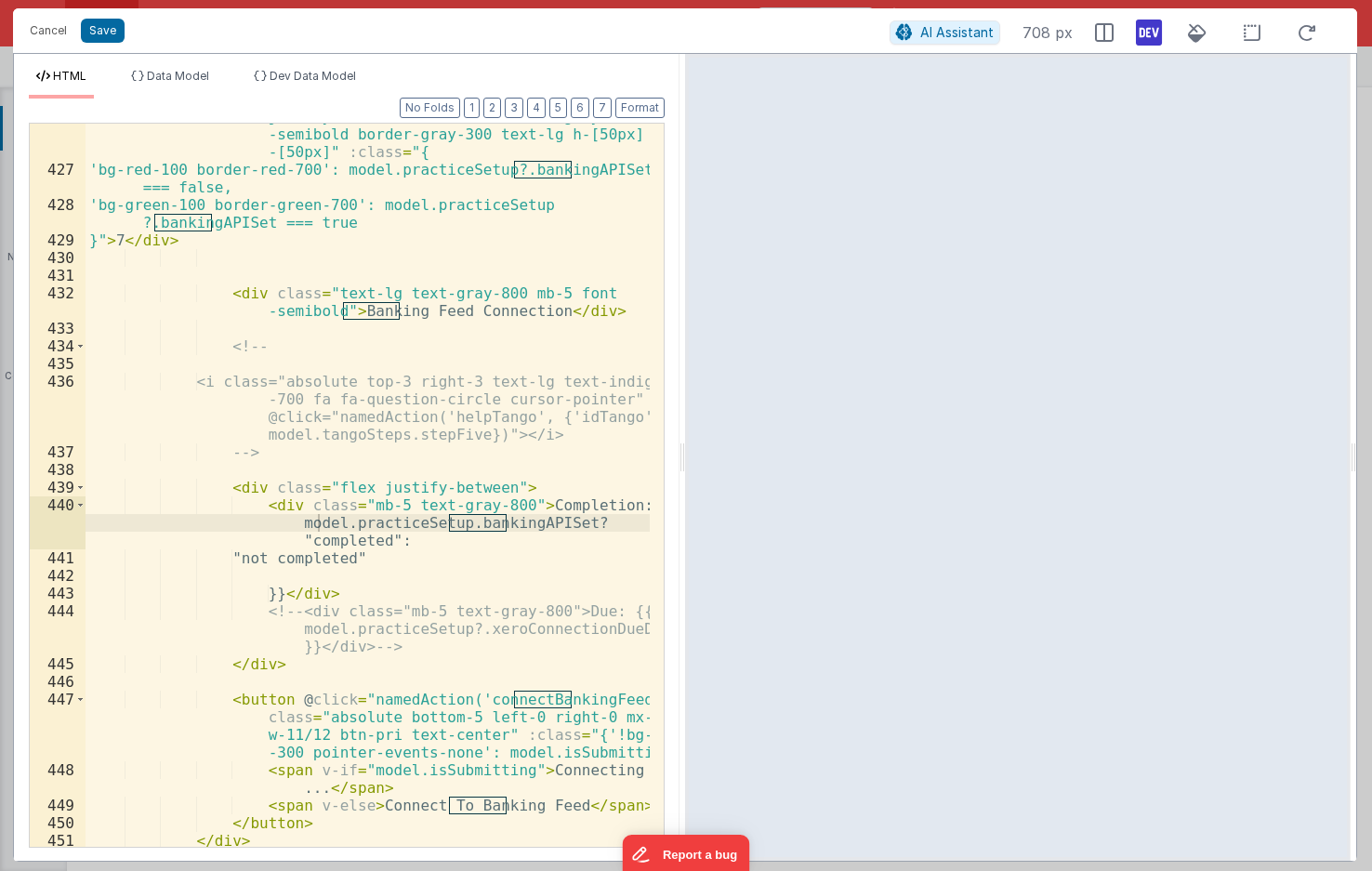
click at [498, 698] on div "< div class = "text-lg mb-3 border rounded-full flex justify-center items-cente…" at bounding box center [367, 495] width 564 height 811
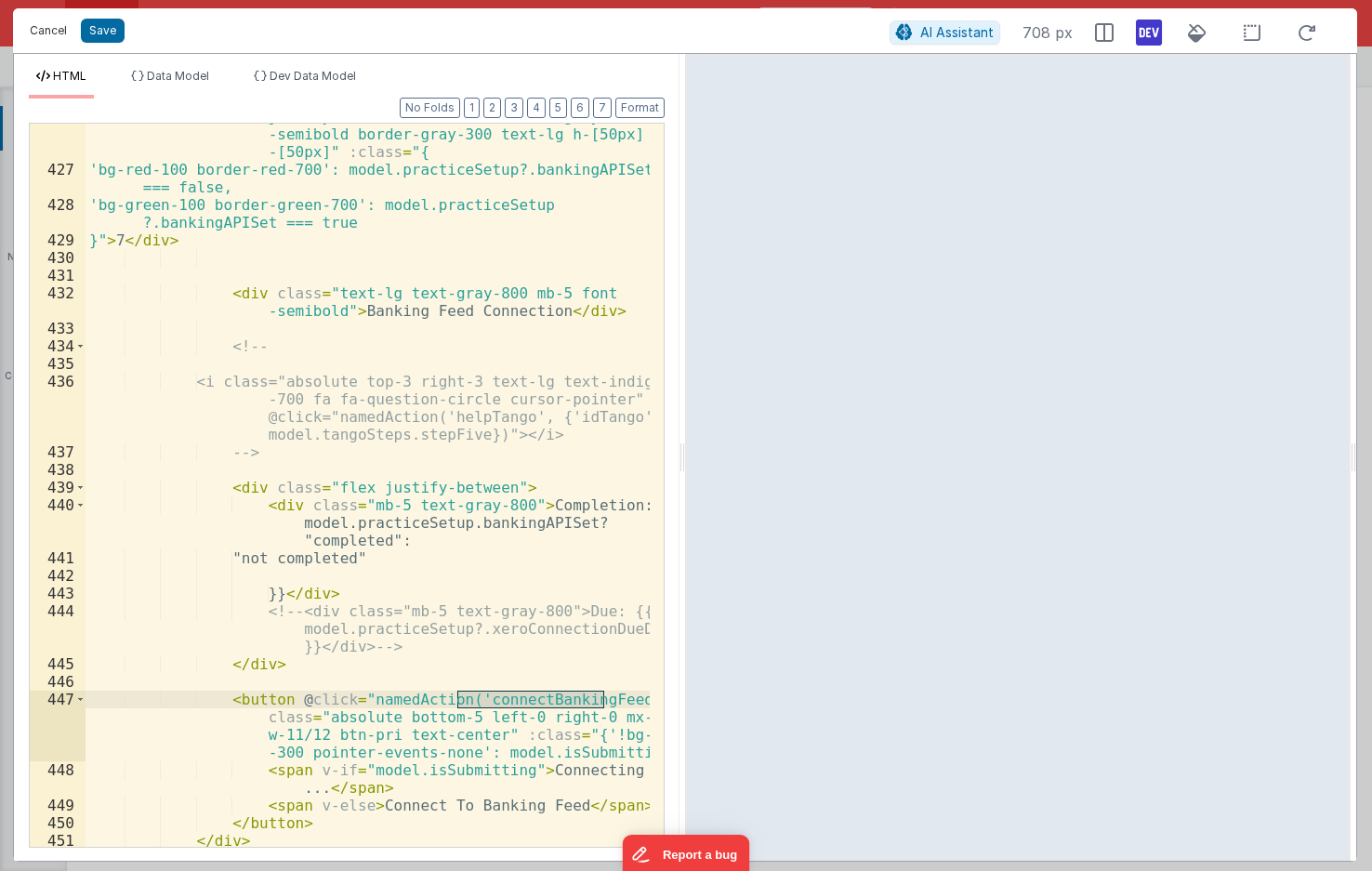
click at [40, 33] on button "Cancel" at bounding box center [48, 30] width 56 height 26
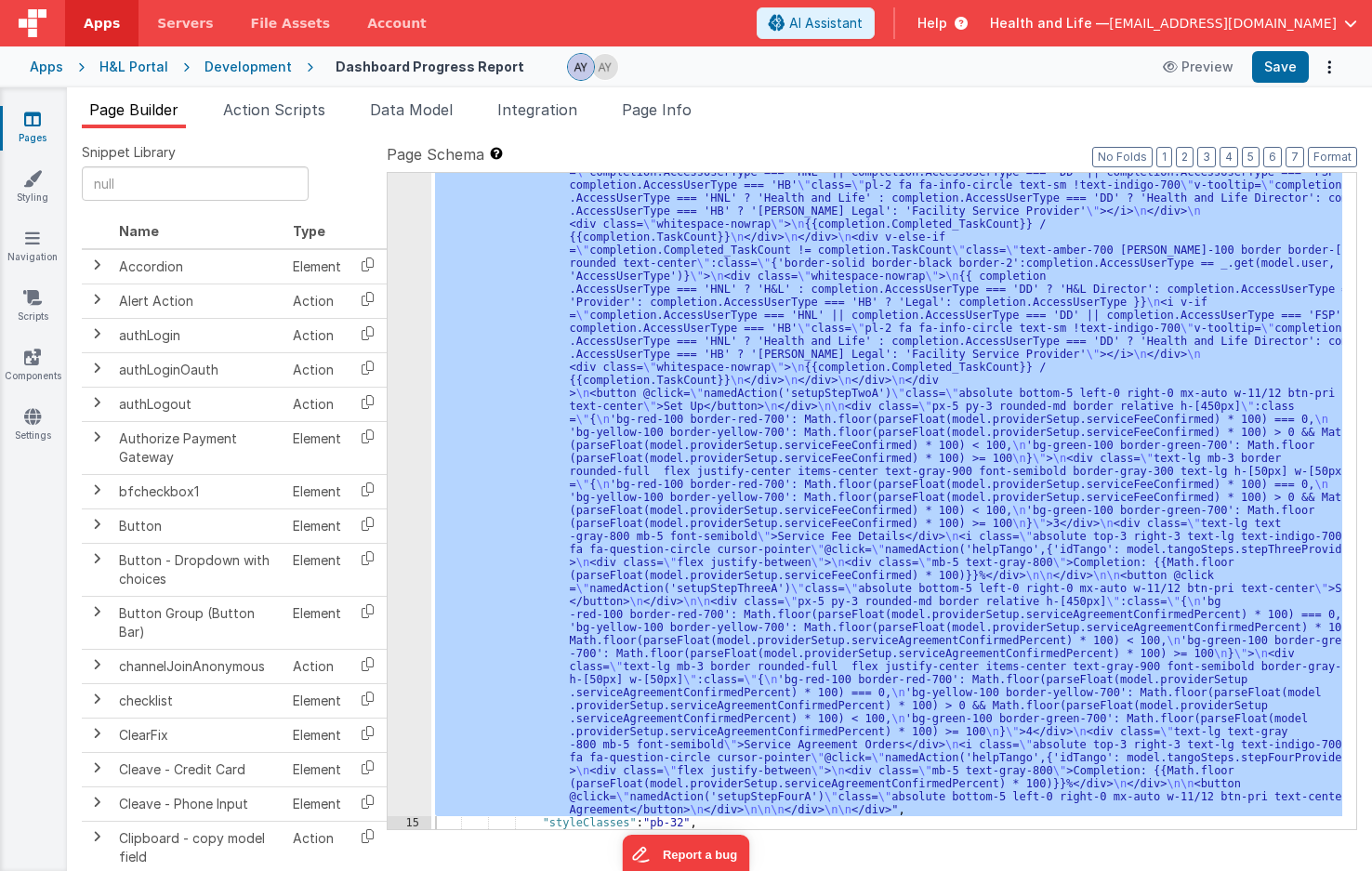
click at [305, 120] on div "Cancel Save AI Assistant 708 px HTML Data Model Dev Data Model Format 7 6 5 4 3…" at bounding box center [686, 436] width 1372 height 871
click at [305, 115] on span "Action Scripts" at bounding box center [274, 110] width 102 height 19
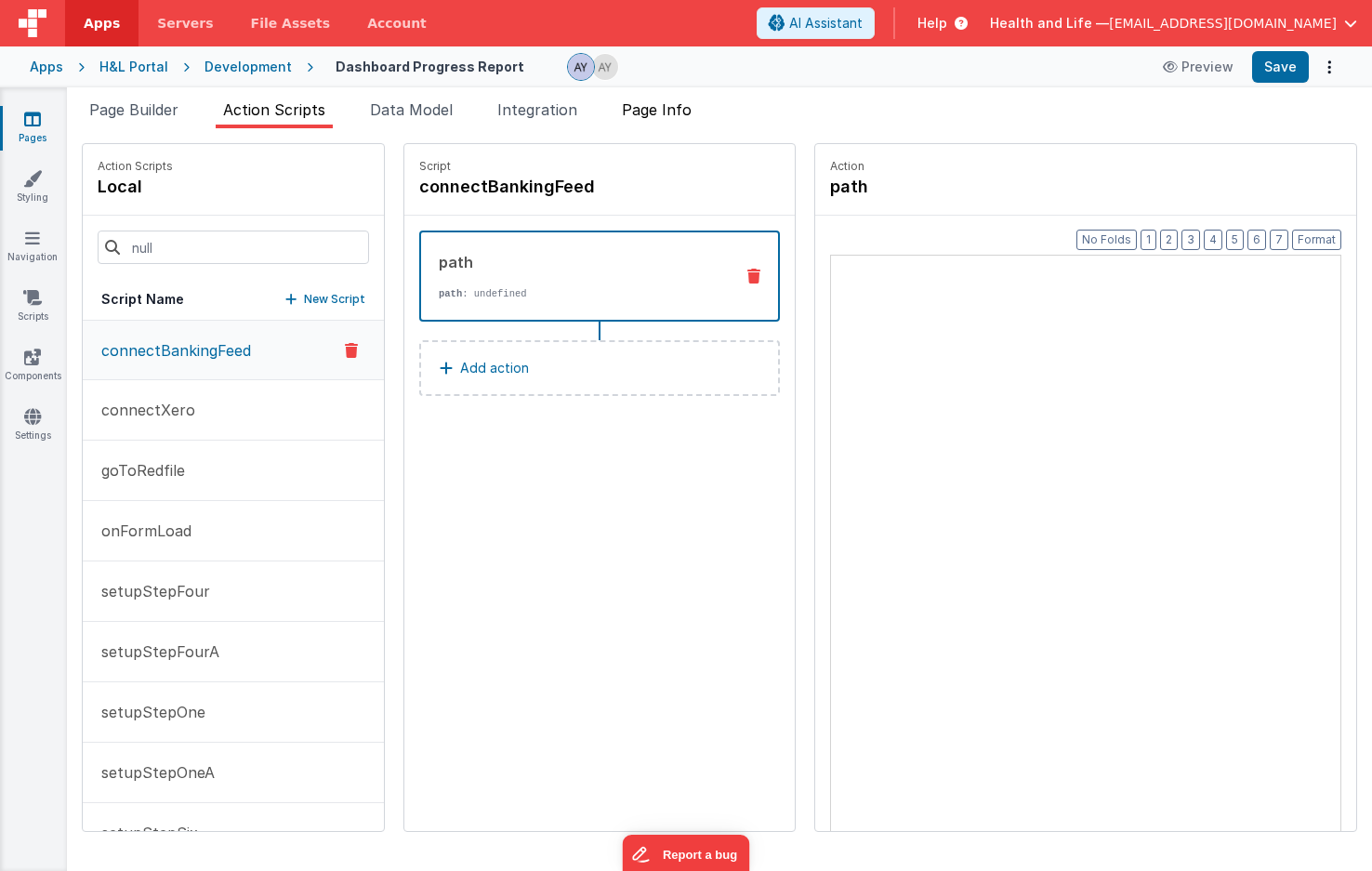
click at [633, 102] on span "Page Info" at bounding box center [657, 110] width 70 height 19
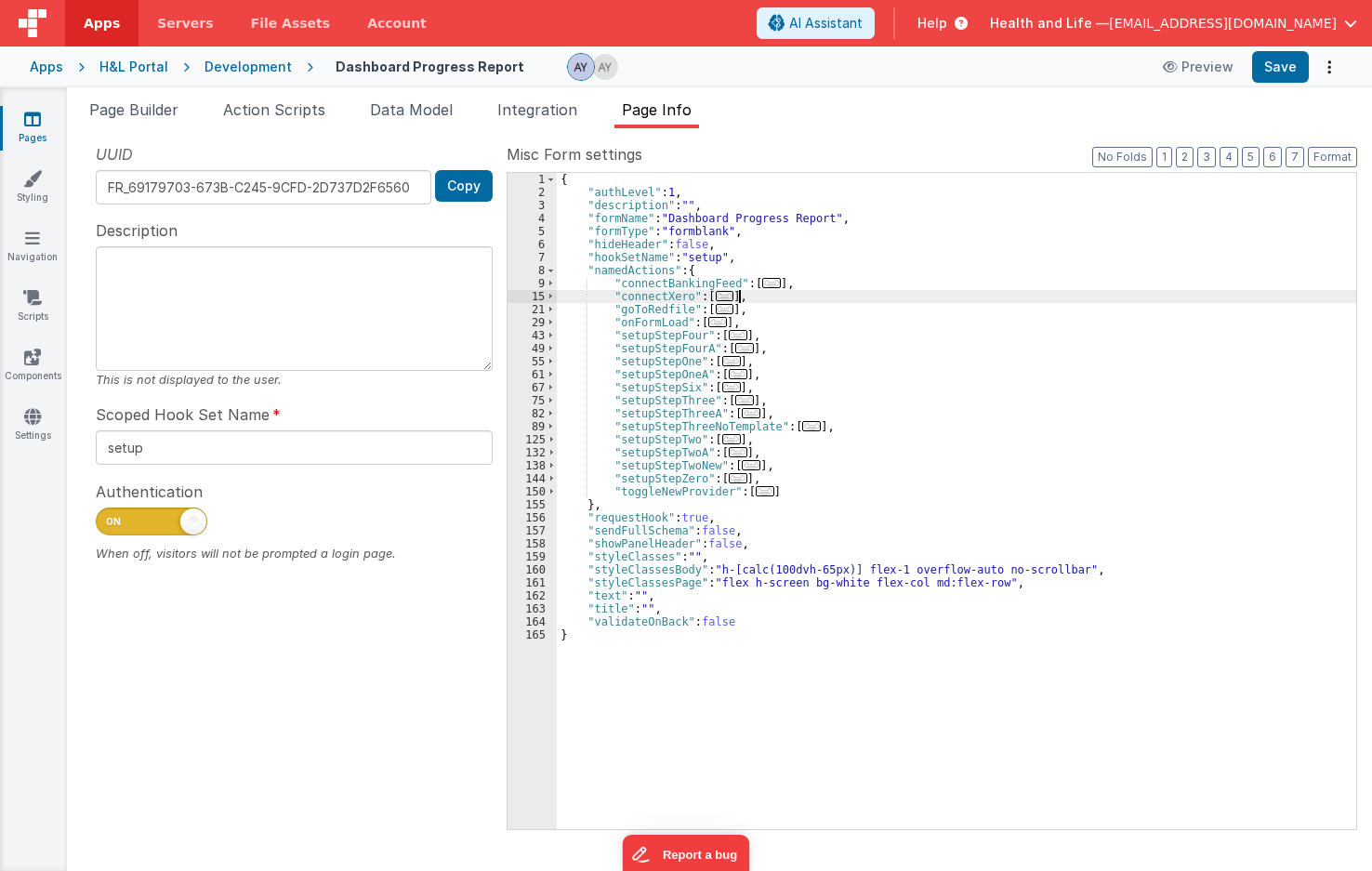
click at [737, 290] on div "{ "authLevel" : 1 , "description" : "" , "formName" : "Dashboard Progress Repor…" at bounding box center [956, 514] width 800 height 683
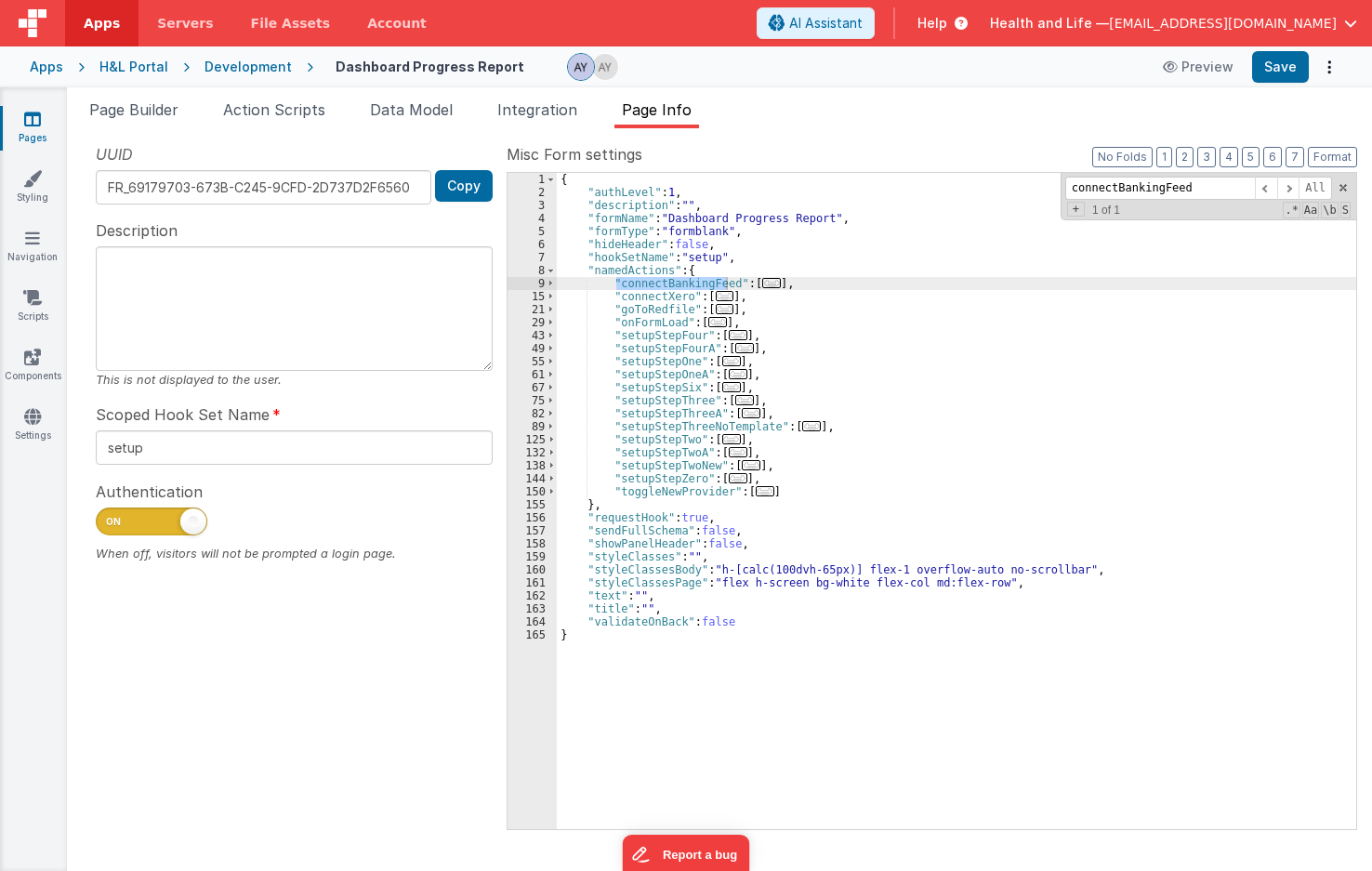
type input "connectBankingFeed"
click at [762, 281] on span "..." at bounding box center [771, 283] width 19 height 10
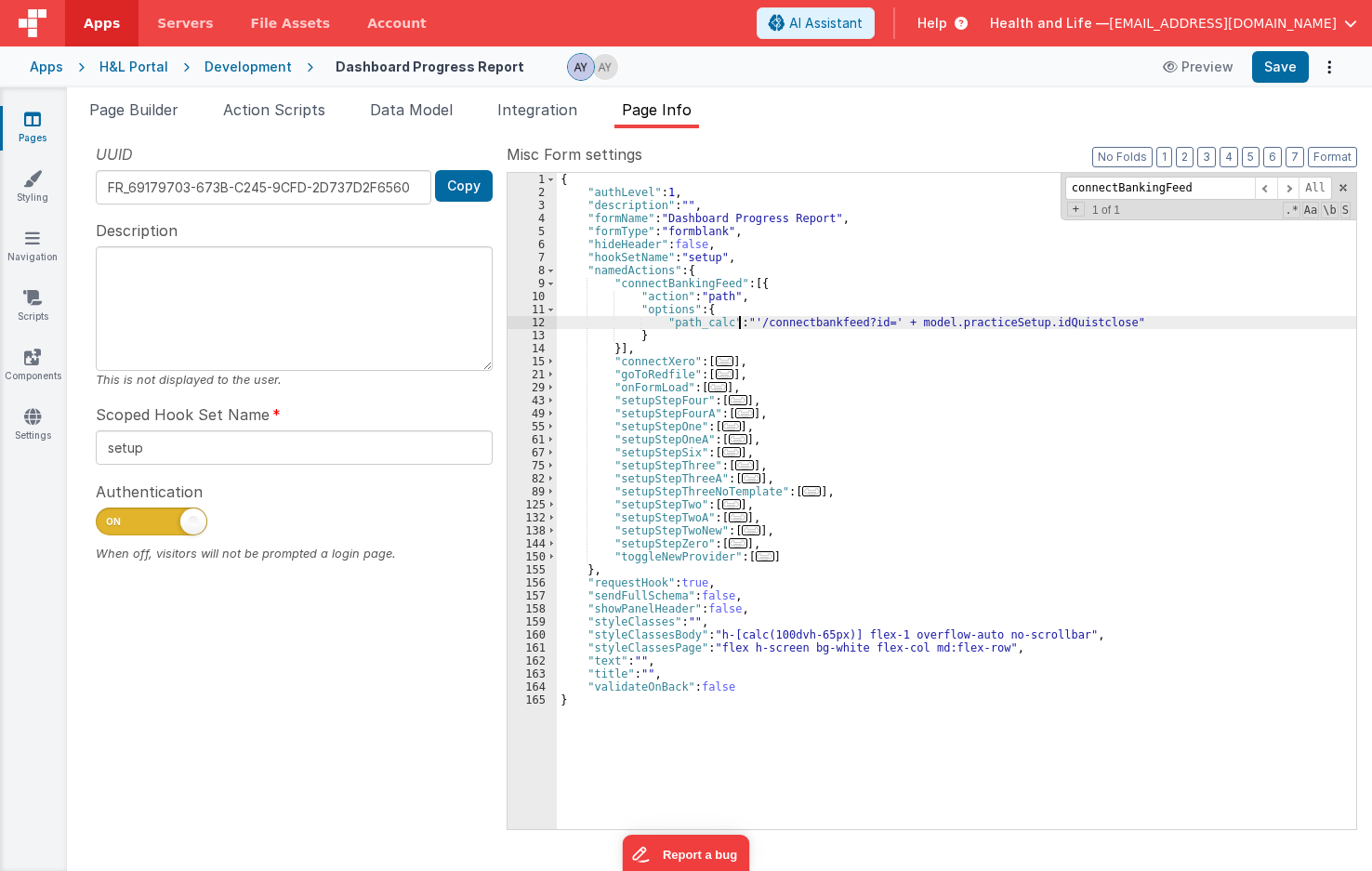
click at [740, 316] on div "{ "authLevel" : 1 , "description" : "" , "formName" : "Dashboard Progress Repor…" at bounding box center [956, 514] width 800 height 683
drag, startPoint x: 897, startPoint y: 319, endPoint x: 1095, endPoint y: 319, distance: 198.0
click at [1095, 319] on div "{ "authLevel" : 1 , "description" : "" , "formName" : "Dashboard Progress Repor…" at bounding box center [956, 514] width 800 height 683
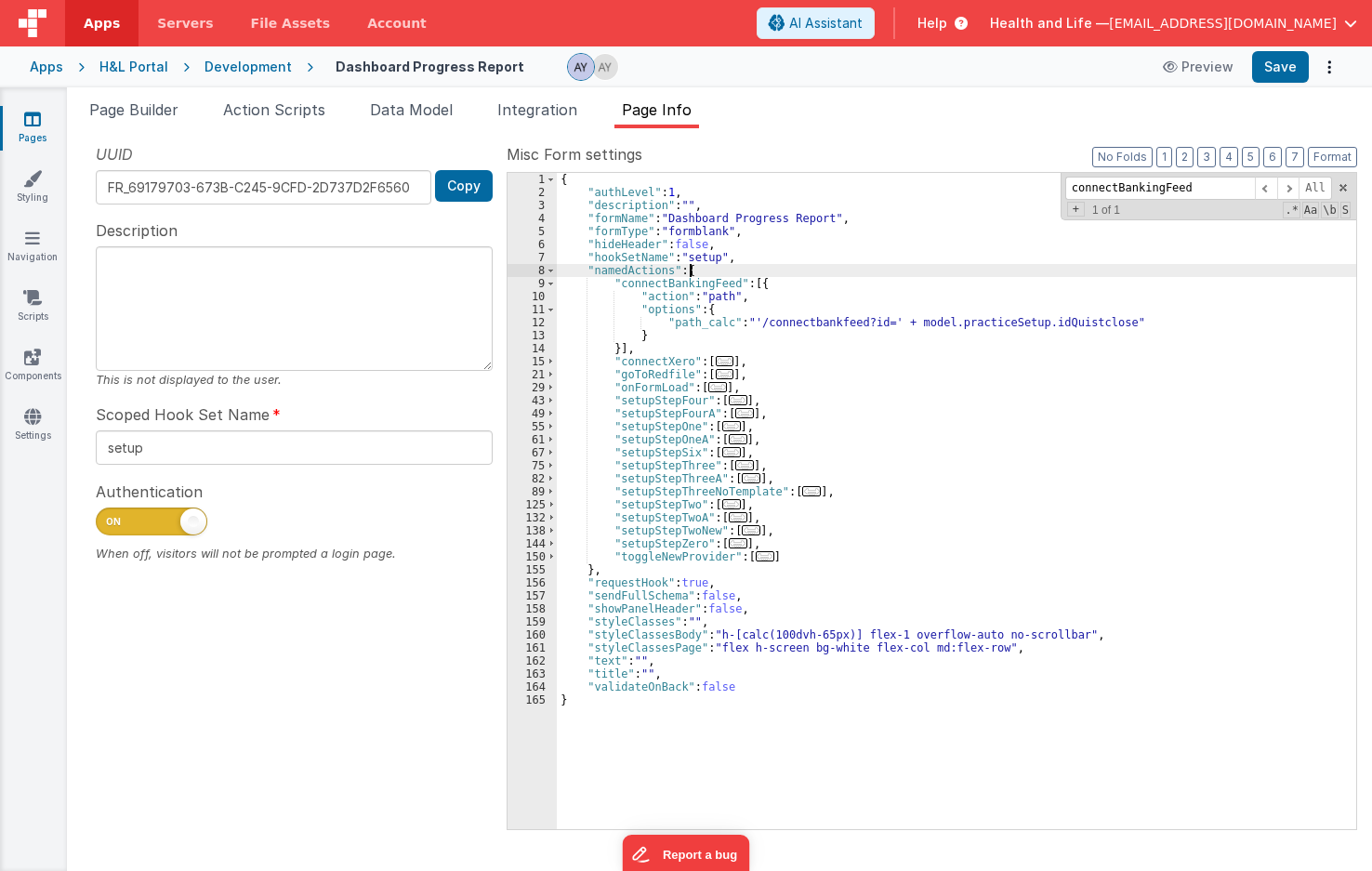
click at [989, 270] on div "{ "authLevel" : 1 , "description" : "" , "formName" : "Dashboard Progress Repor…" at bounding box center [956, 514] width 800 height 683
